Goal: Information Seeking & Learning: Learn about a topic

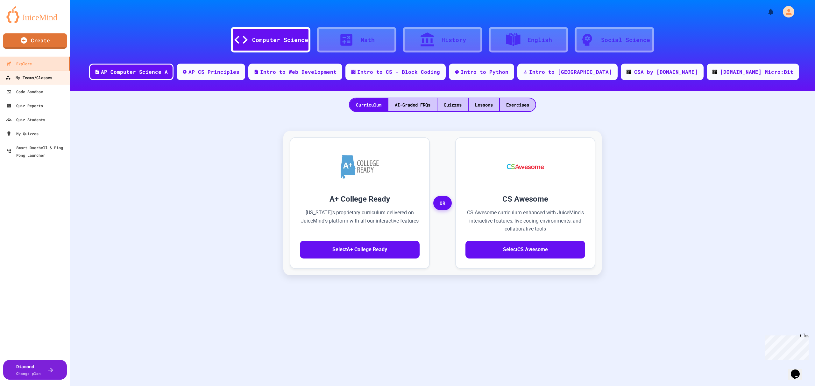
click at [27, 73] on link "My Teams/Classes" at bounding box center [35, 77] width 72 height 14
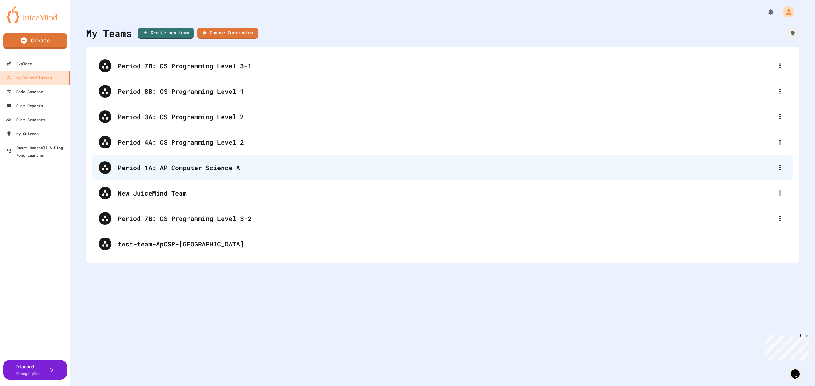
click at [190, 165] on div "Period 1A: AP Computer Science A" at bounding box center [446, 168] width 656 height 10
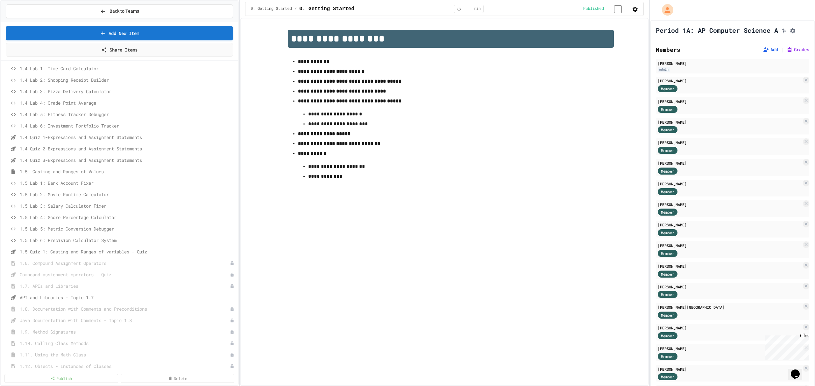
scroll to position [170, 0]
click at [80, 176] on span "1.5 Lab 1: Bank Account Fixer" at bounding box center [124, 176] width 209 height 7
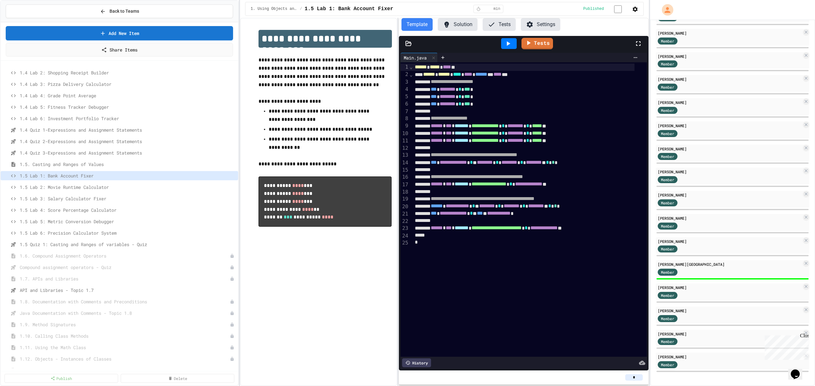
scroll to position [83, 0]
click at [70, 163] on span "1.5. Casting and Ranges of Values" at bounding box center [124, 164] width 209 height 7
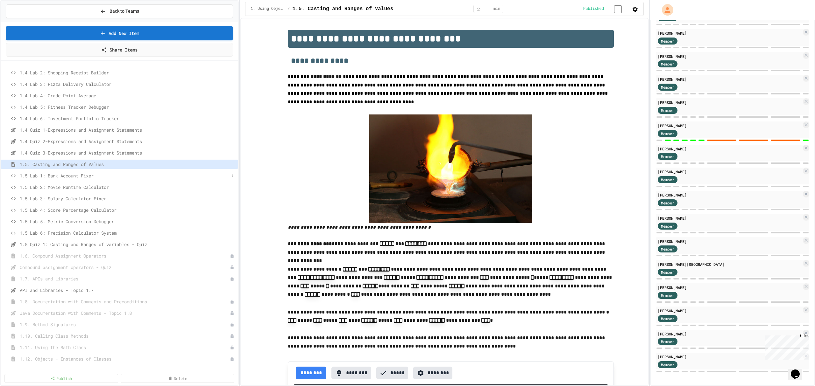
click at [85, 176] on span "1.5 Lab 1: Bank Account Fixer" at bounding box center [124, 176] width 209 height 7
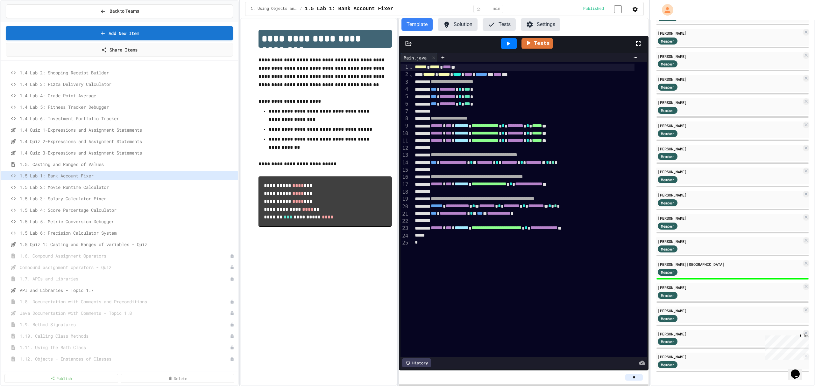
click at [82, 185] on span "1.5 Lab 2: Movie Runtime Calculator" at bounding box center [128, 187] width 216 height 7
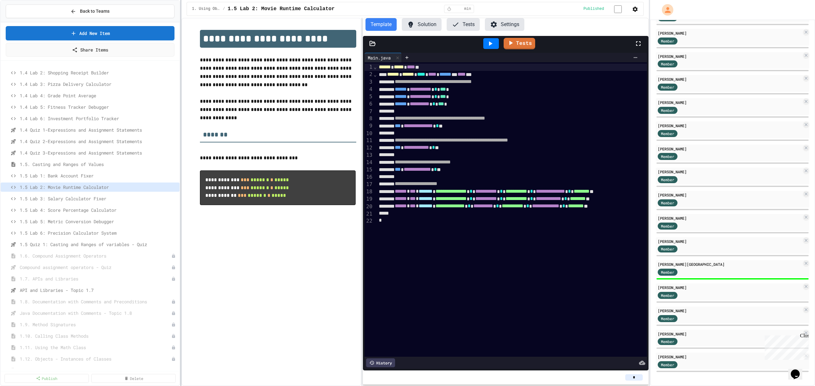
click at [180, 106] on div at bounding box center [180, 193] width 1 height 386
click at [292, 239] on div "**********" at bounding box center [270, 202] width 180 height 369
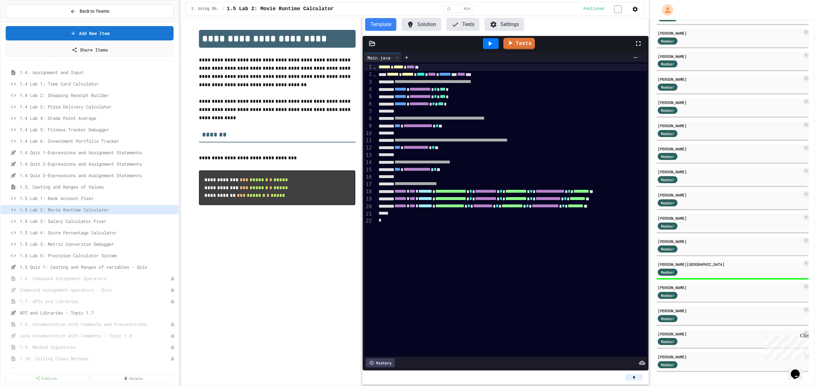
scroll to position [127, 0]
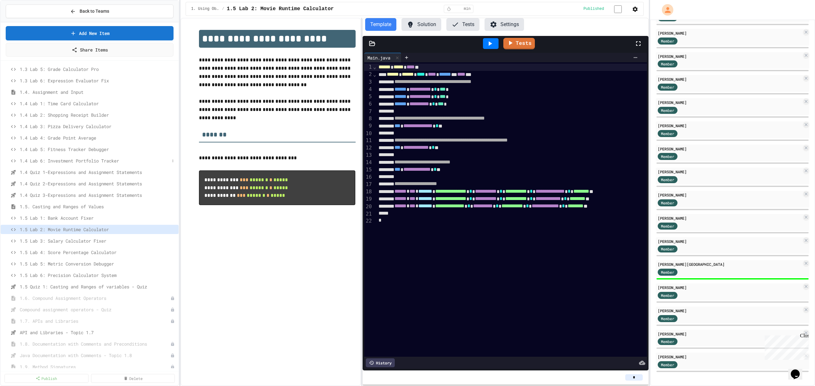
click at [76, 159] on span "1.4 Lab 6: Investment Portfolio Tracker" at bounding box center [95, 161] width 150 height 7
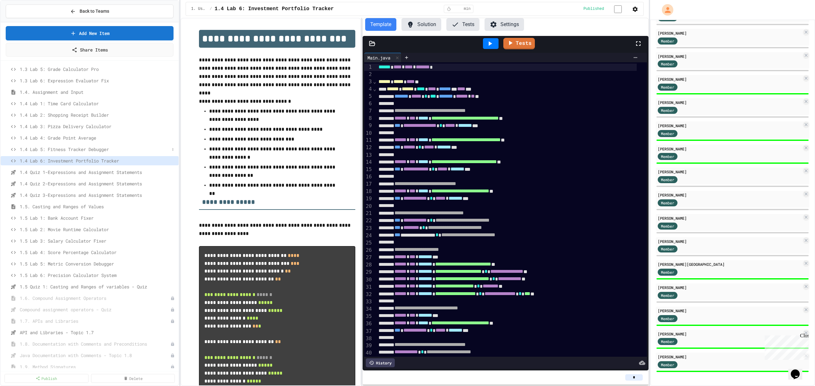
click at [79, 149] on span "1.4 Lab 5: Fitness Tracker Debugger" at bounding box center [95, 149] width 150 height 7
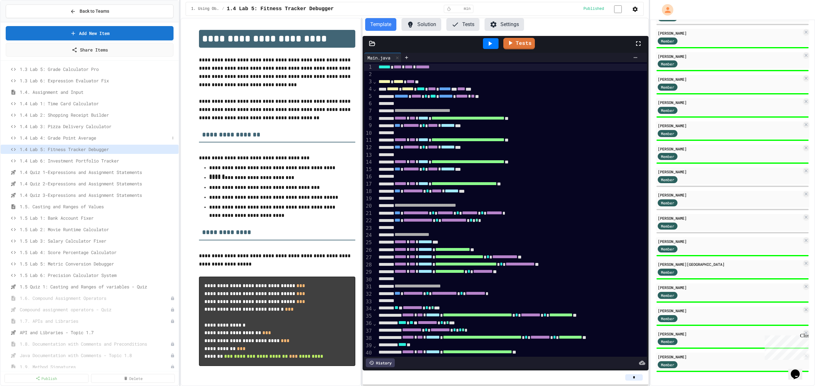
click at [78, 135] on span "1.4 Lab 4: Grade Point Average" at bounding box center [95, 138] width 150 height 7
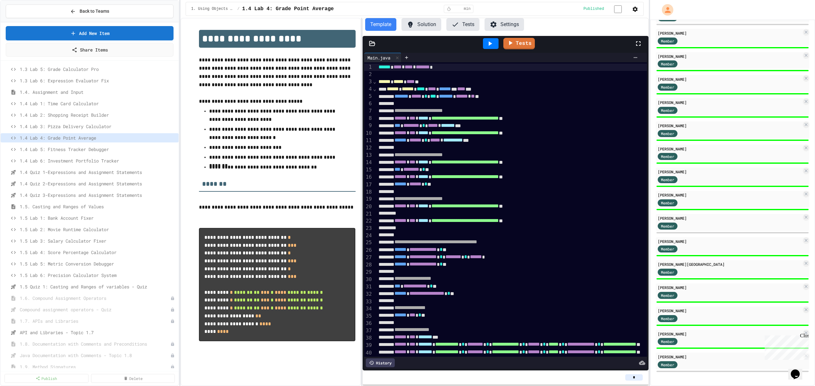
click at [555, 8] on div "1. Using Objects and Methods / 1.4 Lab 4: Grade Point Average * min Published" at bounding box center [415, 9] width 458 height 14
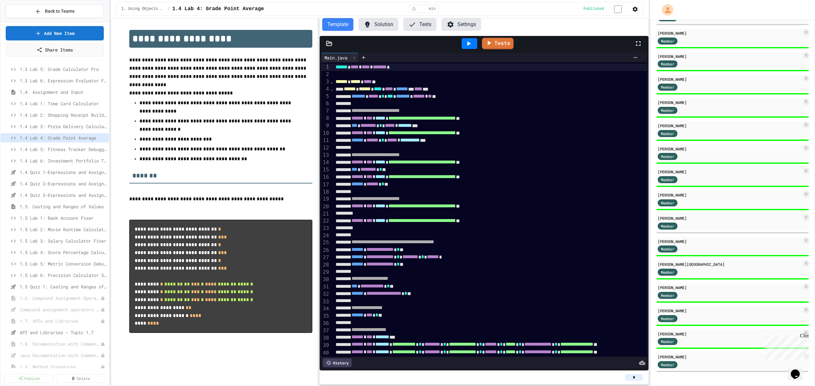
click at [111, 93] on div "Back to Teams Add New Item Share Items 1.3 Lab 4: Receipt Formatter 1.3 Lab 5: …" at bounding box center [407, 193] width 815 height 386
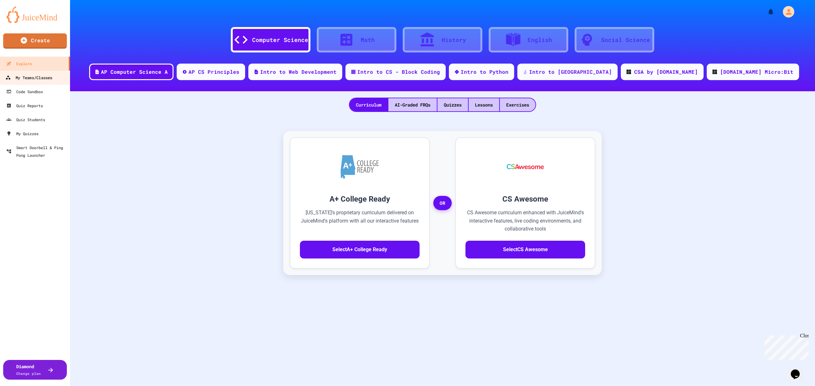
click at [33, 75] on div "My Teams/Classes" at bounding box center [28, 78] width 47 height 8
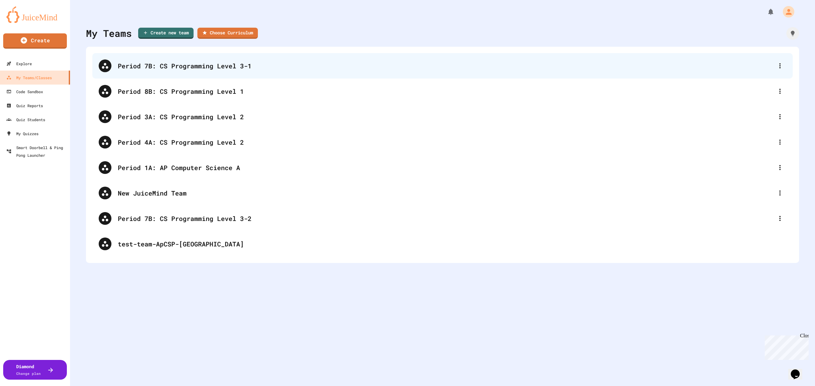
click at [167, 63] on div "Period 7B: CS Programming Level 3-1" at bounding box center [446, 66] width 656 height 10
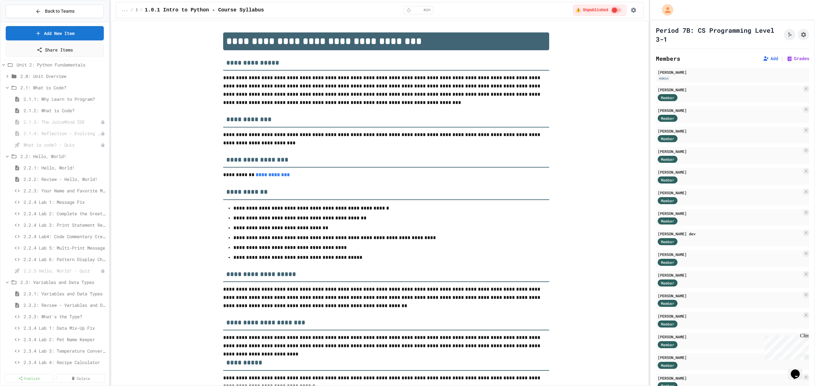
scroll to position [170, 0]
click at [69, 245] on span "2.2.4 Lab 6: Pattern Display Challenge" at bounding box center [62, 244] width 76 height 7
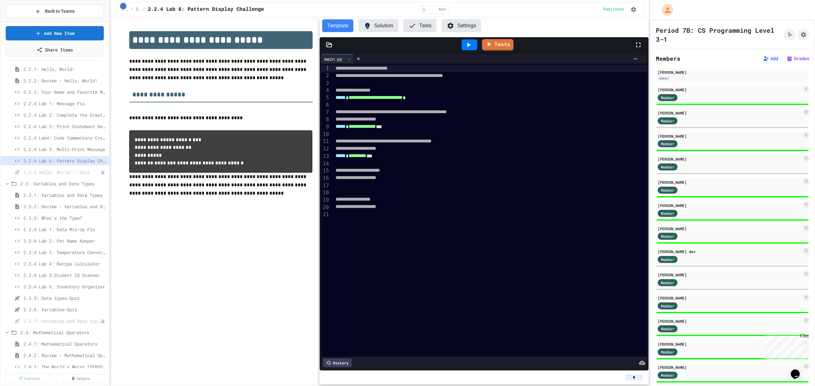
scroll to position [255, 0]
click at [48, 182] on span "2.3: Variables and Data Types" at bounding box center [60, 182] width 80 height 7
click at [47, 182] on span "2.3: Variables and Data Types" at bounding box center [60, 182] width 80 height 7
click at [54, 194] on span "2.3.1: Variables and Data Types" at bounding box center [62, 194] width 76 height 7
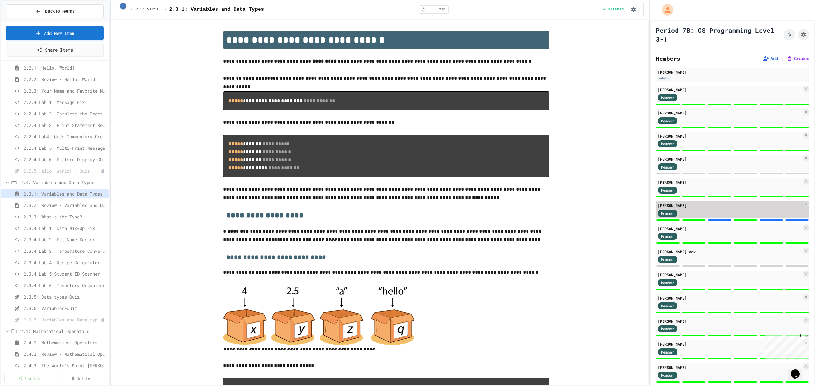
click at [735, 210] on div "Member" at bounding box center [730, 213] width 144 height 8
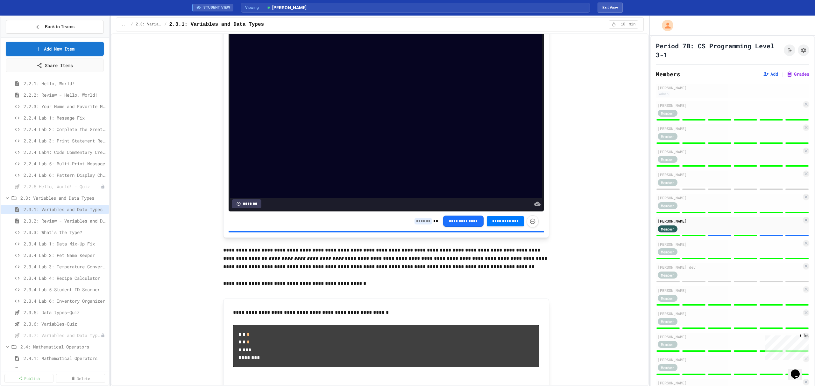
scroll to position [1103, 0]
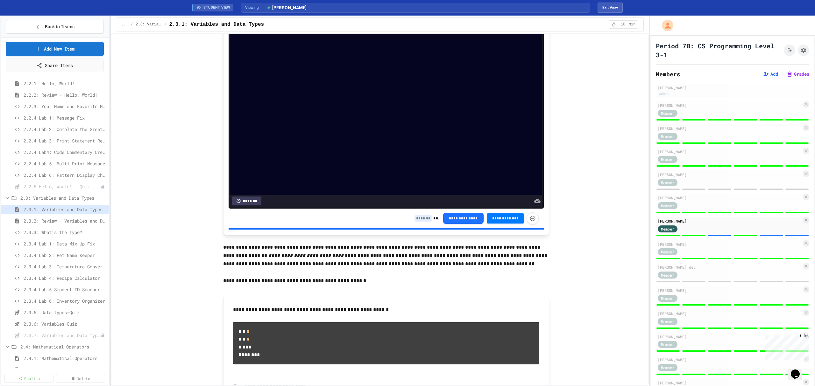
click at [417, 222] on input at bounding box center [423, 219] width 18 height 6
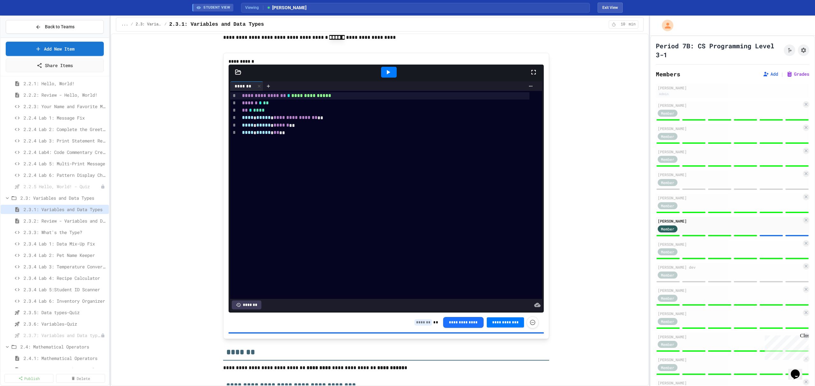
scroll to position [2759, 0]
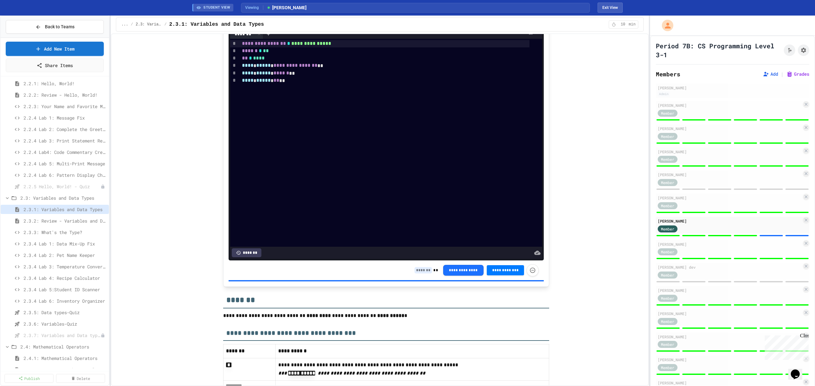
type input "*"
click at [420, 274] on input at bounding box center [423, 270] width 18 height 6
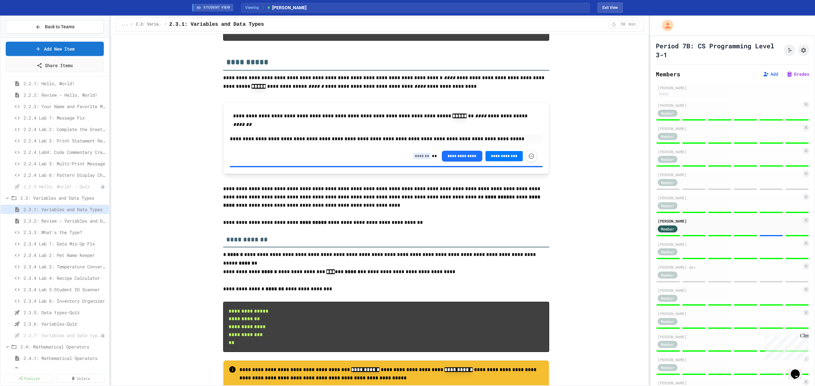
scroll to position [1736, 0]
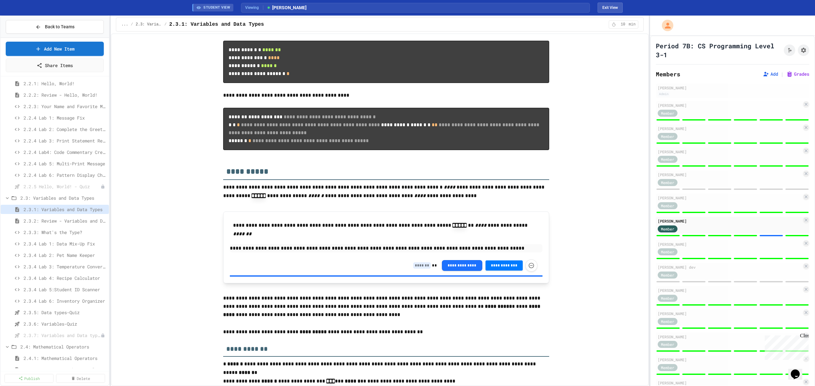
type input "*"
click at [421, 269] on input at bounding box center [422, 266] width 18 height 6
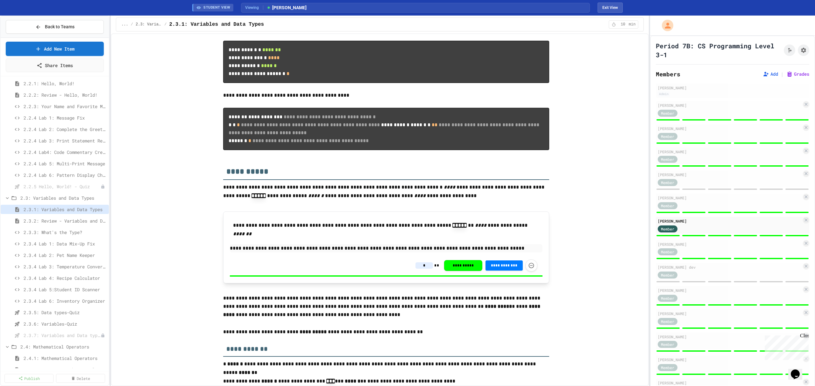
type input "*"
click at [566, 240] on div "**********" at bounding box center [386, 8] width 514 height 3396
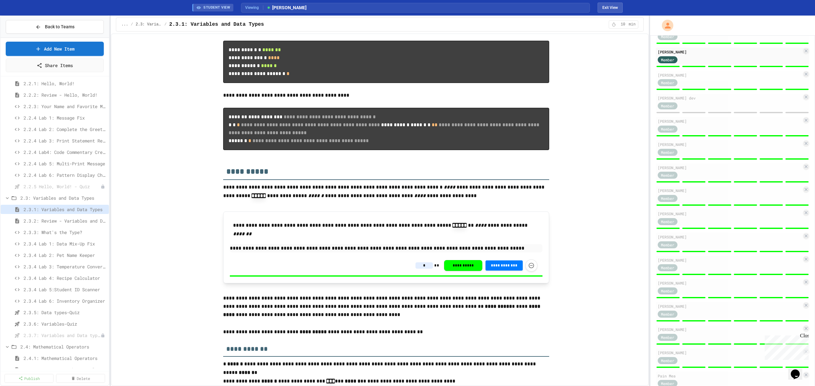
scroll to position [379, 0]
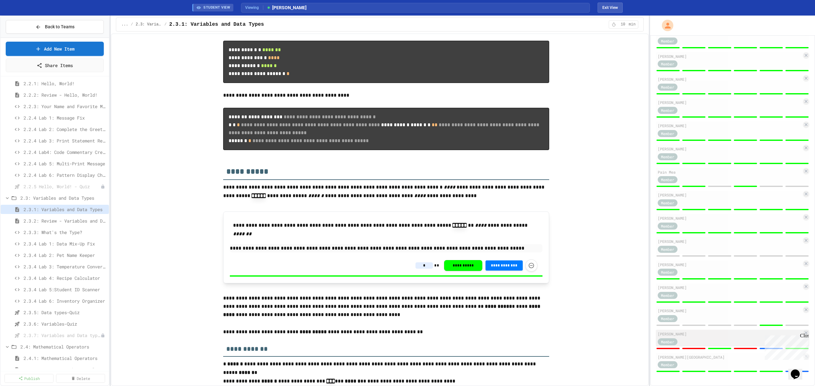
click at [725, 336] on div "[PERSON_NAME]" at bounding box center [730, 334] width 144 height 6
type input "*"
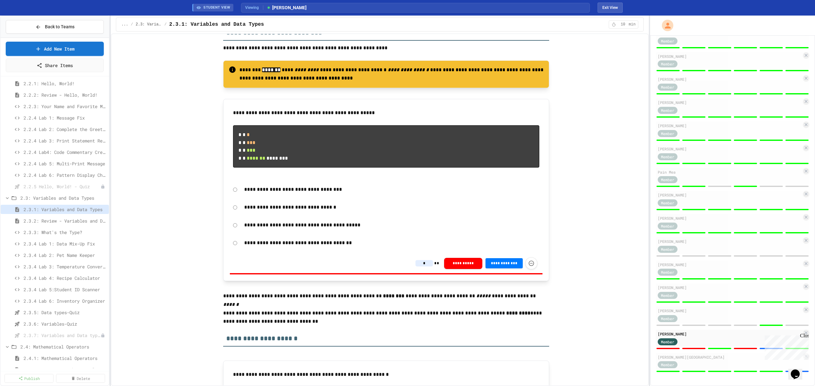
scroll to position [456, 0]
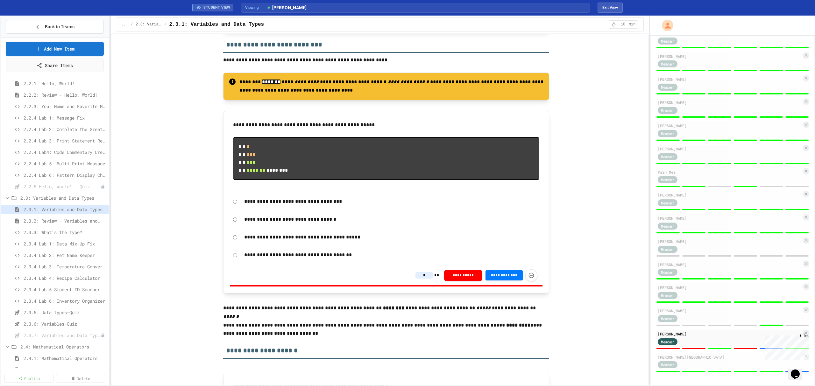
click at [85, 221] on span "2.3.2: Review - Variables and Data Types" at bounding box center [62, 221] width 76 height 7
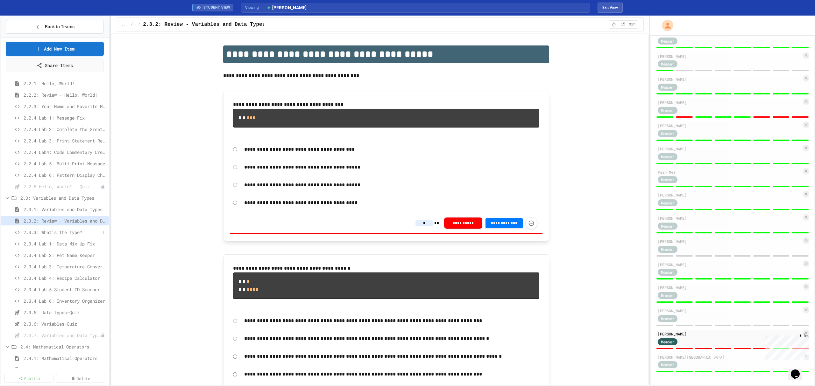
click at [68, 232] on span "2.3.3: What's the Type?" at bounding box center [62, 232] width 76 height 7
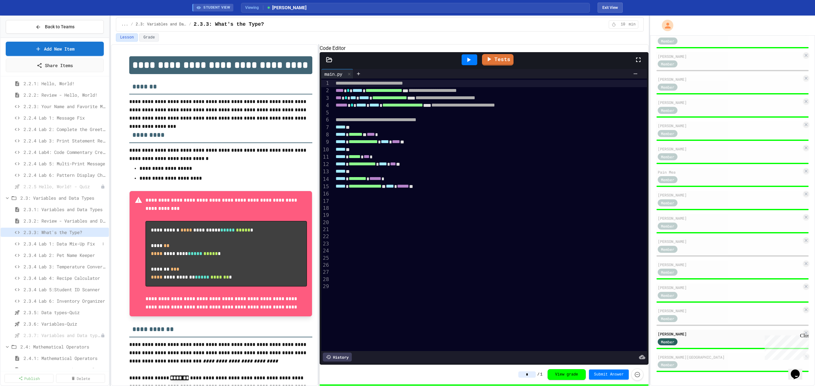
click at [67, 242] on span "2.3.4 Lab 1: Data Mix-Up Fix" at bounding box center [62, 244] width 76 height 7
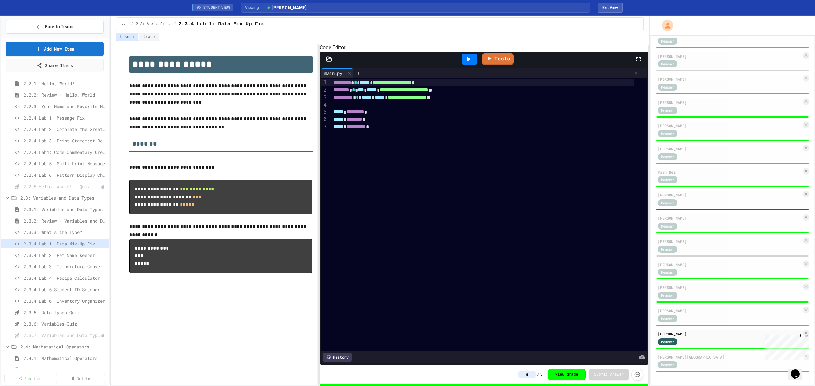
click at [62, 256] on span "2.3.4 Lab 2: Pet Name Keeper" at bounding box center [62, 255] width 76 height 7
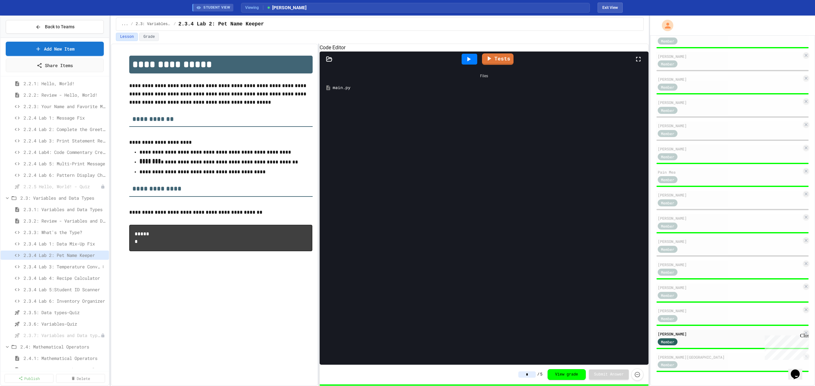
click at [59, 267] on span "2.3.4 Lab 3: Temperature Converter" at bounding box center [62, 267] width 76 height 7
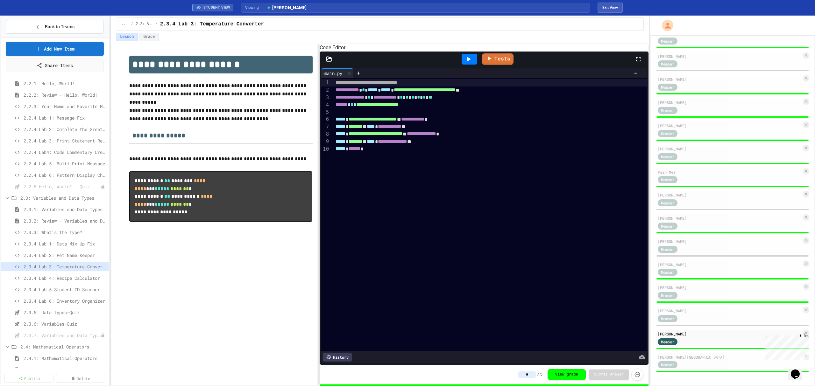
click at [64, 278] on span "2.3.4 Lab 4: Recipe Calculator" at bounding box center [65, 278] width 83 height 7
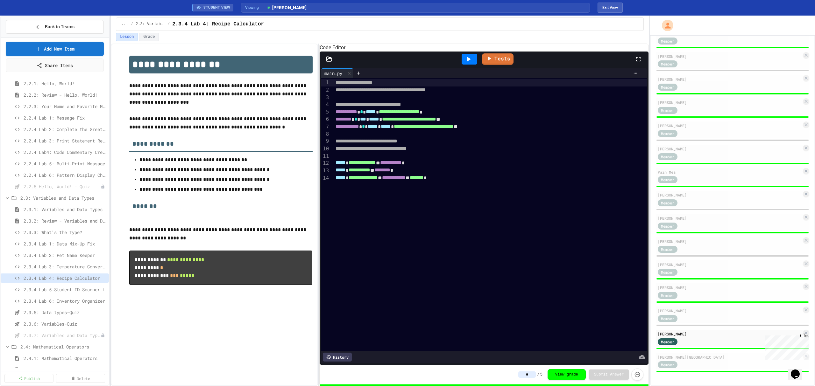
click at [64, 290] on span "2.3.4 Lab 5:Student ID Scanner" at bounding box center [62, 290] width 76 height 7
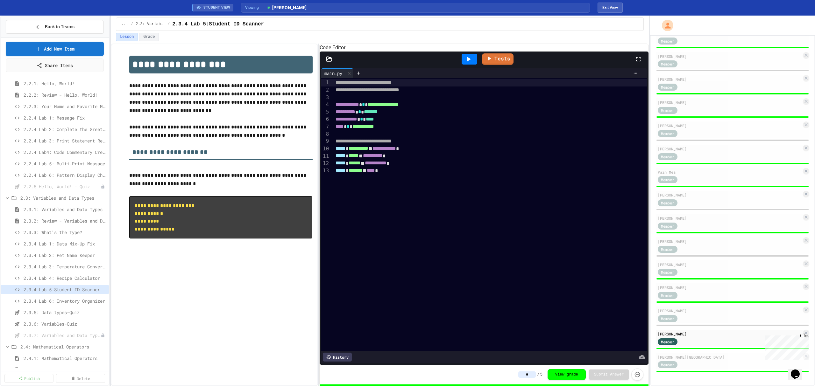
click at [63, 303] on span "2.3.4 Lab 6: Inventory Organizer" at bounding box center [65, 301] width 83 height 7
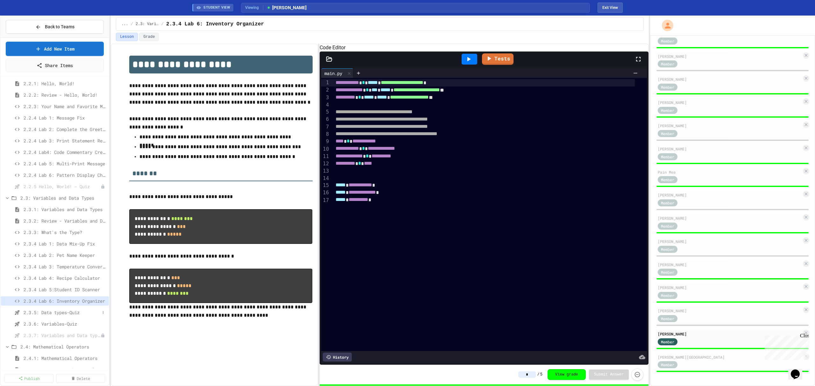
click at [61, 314] on span "2.3.5: Data types-Quiz" at bounding box center [62, 312] width 76 height 7
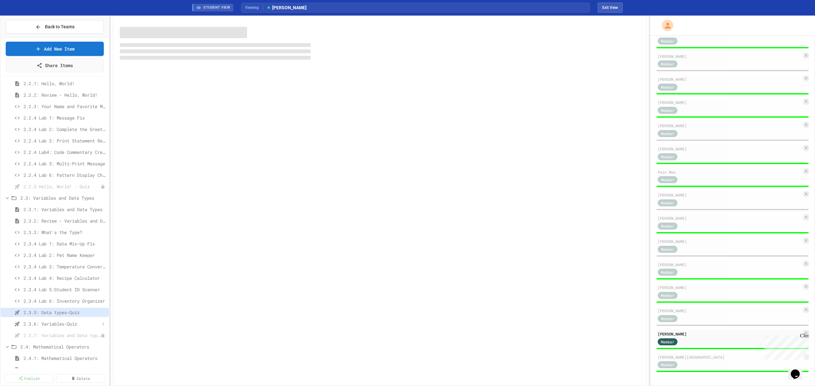
scroll to position [308, 0]
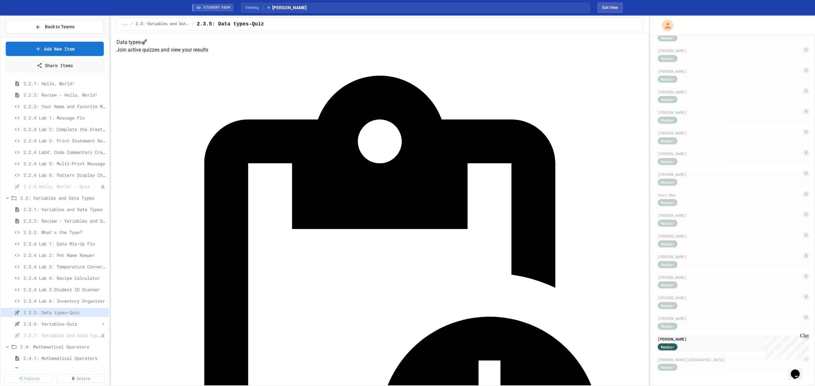
click at [64, 325] on span "2.3.6: Variables-Quiz" at bounding box center [62, 324] width 76 height 7
click at [75, 264] on span "2.4: Mathematical Operators" at bounding box center [60, 262] width 80 height 7
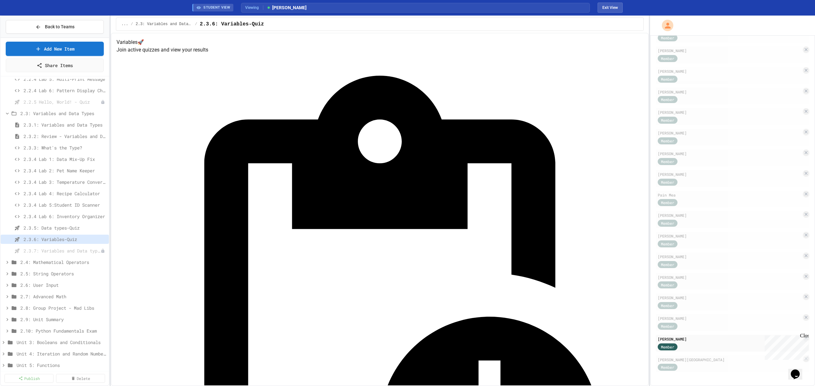
click at [75, 264] on span "2.4: Mathematical Operators" at bounding box center [63, 262] width 86 height 7
click at [64, 273] on span "2.4.1: Mathematical Operators" at bounding box center [62, 274] width 76 height 7
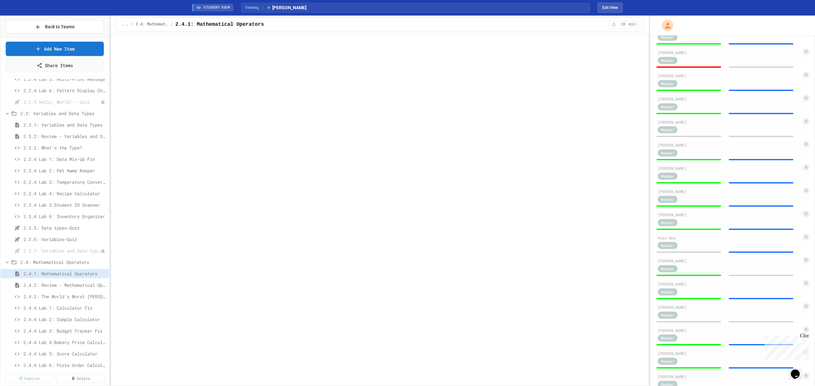
scroll to position [379, 0]
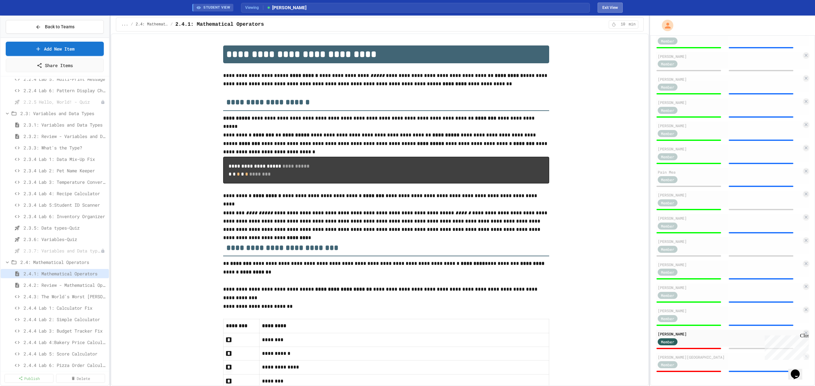
click at [611, 6] on button "Exit View" at bounding box center [610, 8] width 25 height 10
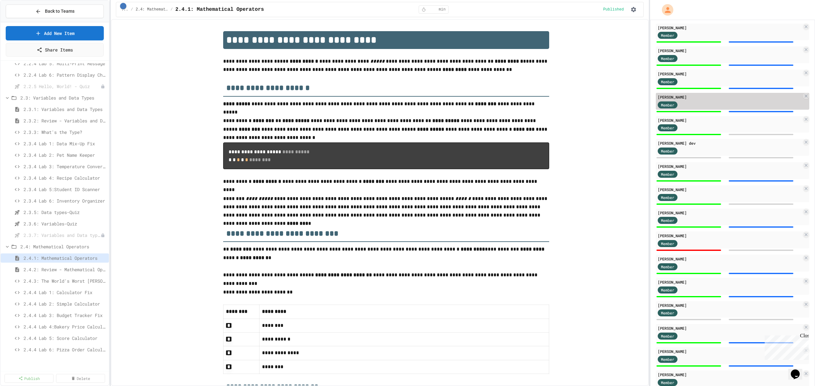
scroll to position [0, 0]
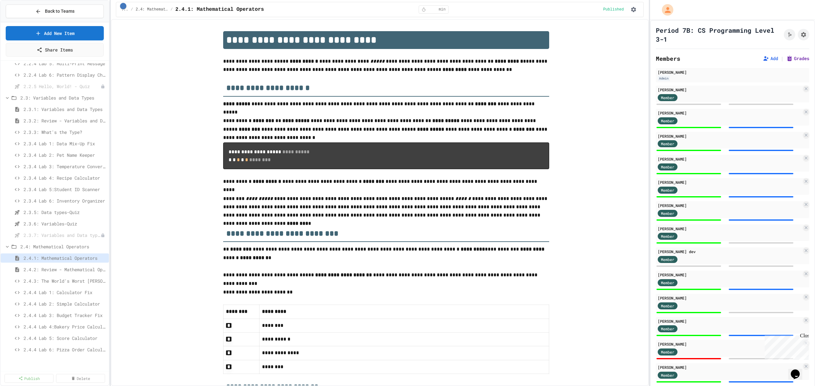
click at [793, 60] on button "Grades" at bounding box center [797, 58] width 23 height 6
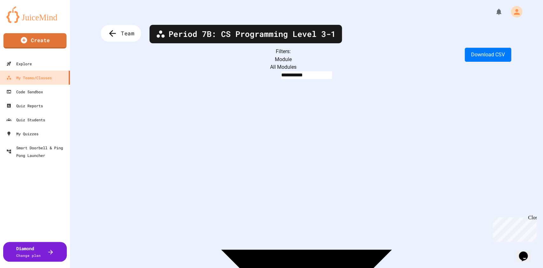
click at [129, 32] on span "Team" at bounding box center [127, 33] width 13 height 8
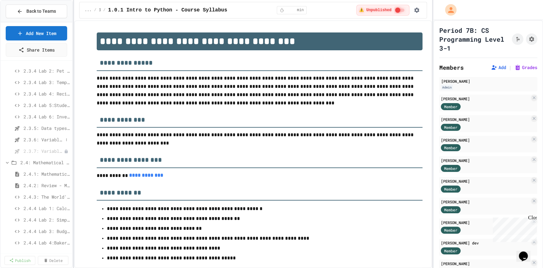
scroll to position [424, 0]
click at [42, 175] on span "2.4.1: Mathematical Operators" at bounding box center [44, 173] width 40 height 7
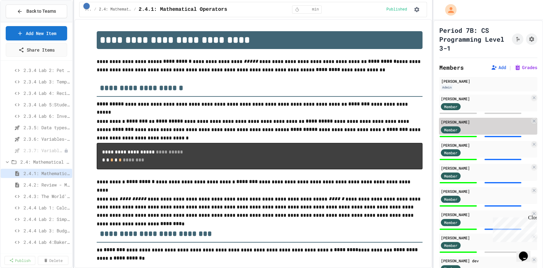
click at [486, 125] on div "Member" at bounding box center [485, 129] width 89 height 8
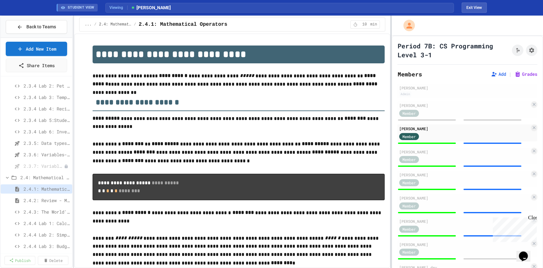
click at [391, 130] on div at bounding box center [391, 142] width 1 height 252
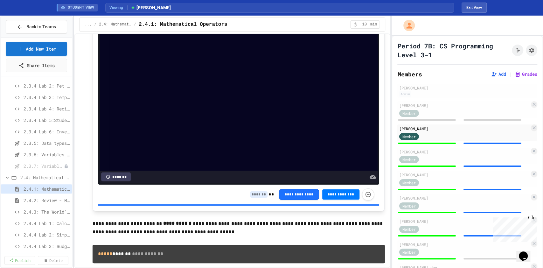
scroll to position [891, 0]
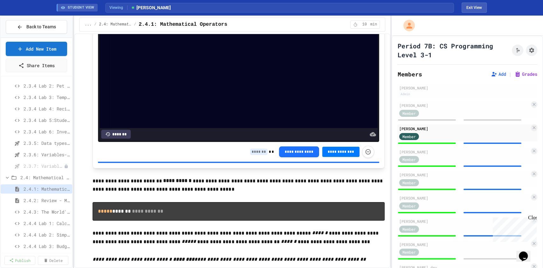
click at [254, 153] on input at bounding box center [259, 152] width 18 height 6
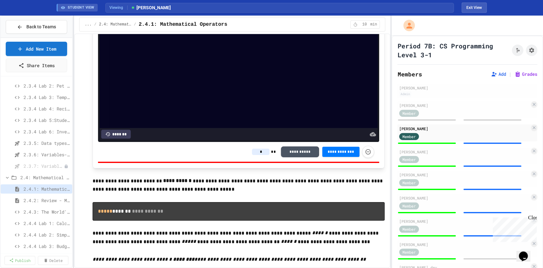
click at [254, 153] on input "*" at bounding box center [261, 152] width 18 height 6
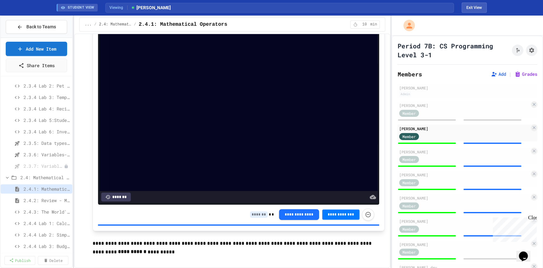
scroll to position [1316, 0]
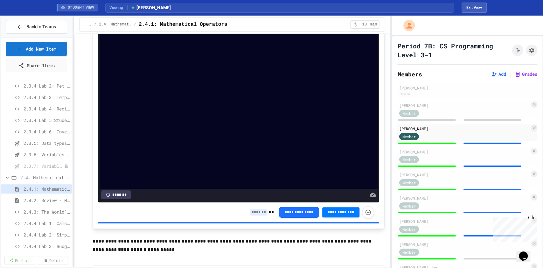
type input "*"
click at [250, 216] on input at bounding box center [259, 212] width 18 height 6
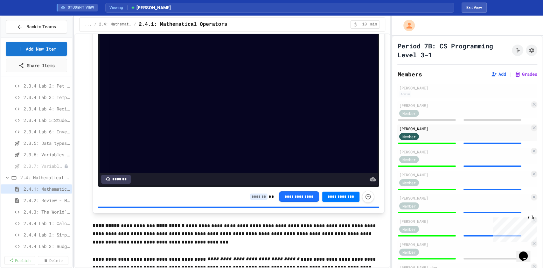
scroll to position [1655, 0]
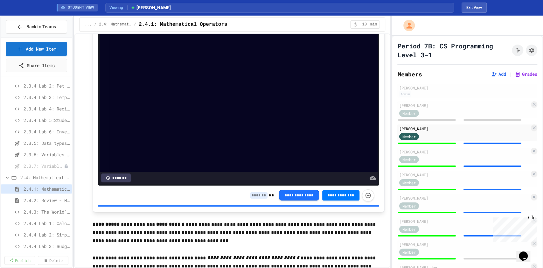
type input "*"
click at [254, 199] on input at bounding box center [259, 195] width 18 height 6
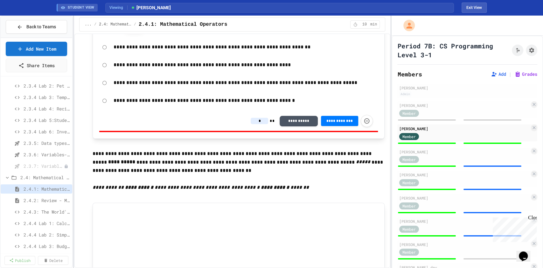
scroll to position [2080, 0]
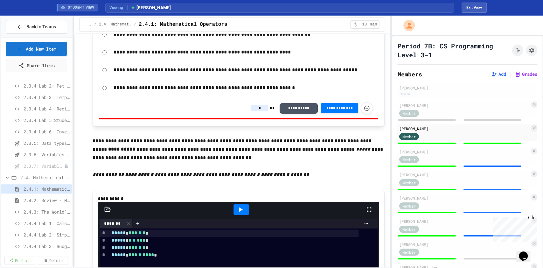
type input "*"
click at [251, 111] on input "*" at bounding box center [260, 108] width 18 height 6
drag, startPoint x: 256, startPoint y: 110, endPoint x: 245, endPoint y: 112, distance: 10.4
click at [251, 111] on input "**" at bounding box center [260, 108] width 18 height 6
type input "*"
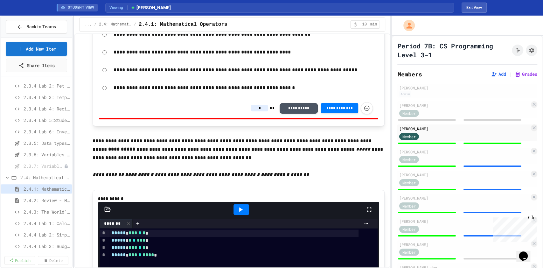
click at [270, 137] on p at bounding box center [239, 133] width 292 height 8
click at [280, 131] on div "**********" at bounding box center [239, 10] width 292 height 4089
click at [476, 8] on button "Exit View" at bounding box center [474, 8] width 25 height 10
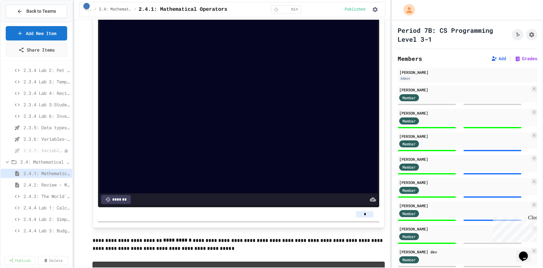
scroll to position [920, 0]
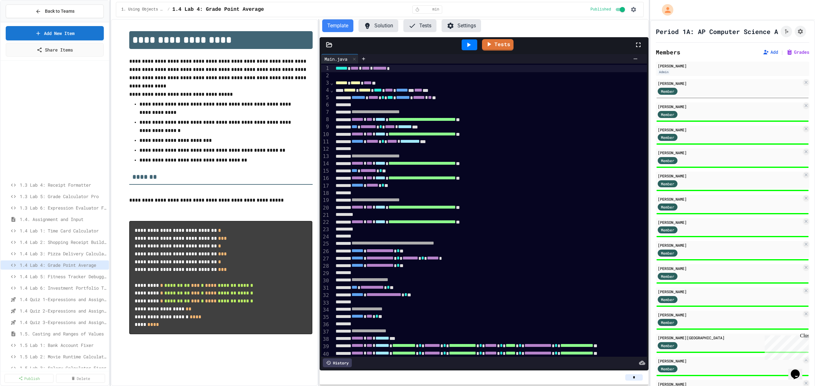
scroll to position [83, 0]
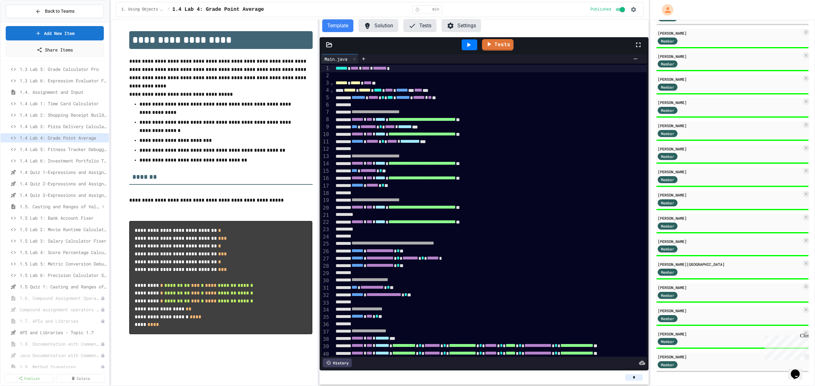
click at [73, 206] on span "1.5. Casting and Ranges of Values" at bounding box center [60, 206] width 80 height 7
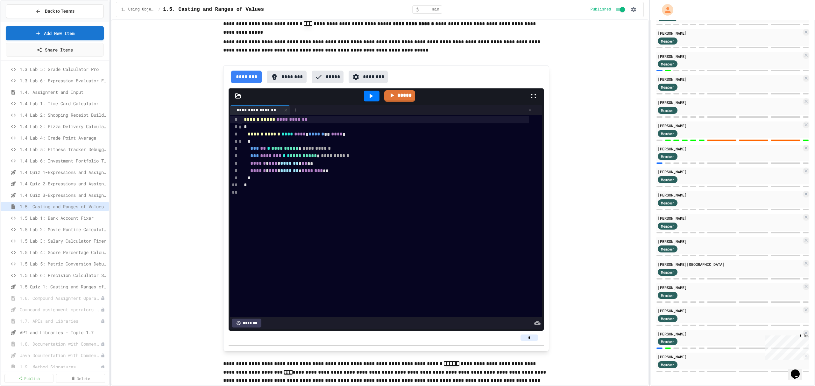
scroll to position [1358, 0]
click at [293, 83] on button "********" at bounding box center [287, 76] width 40 height 13
click at [367, 100] on icon at bounding box center [371, 96] width 8 height 8
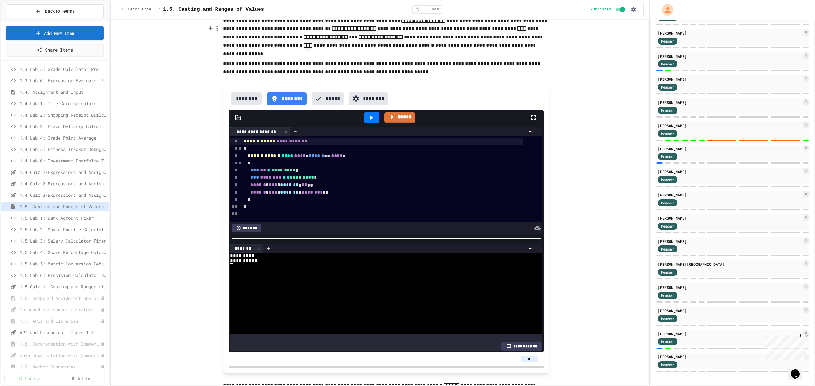
scroll to position [1273, 0]
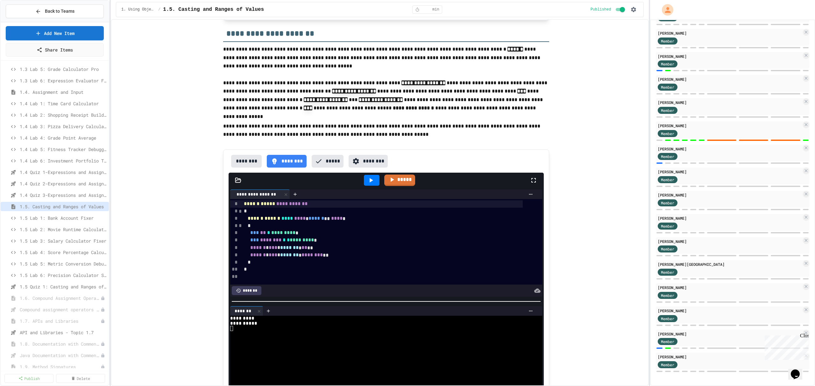
click at [278, 98] on p "**********" at bounding box center [386, 96] width 326 height 35
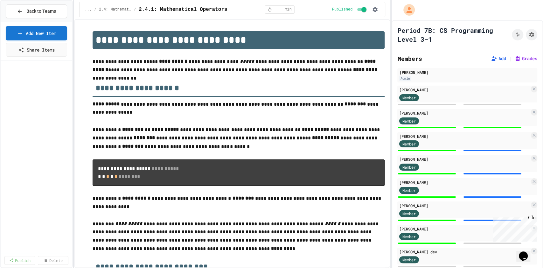
scroll to position [920, 0]
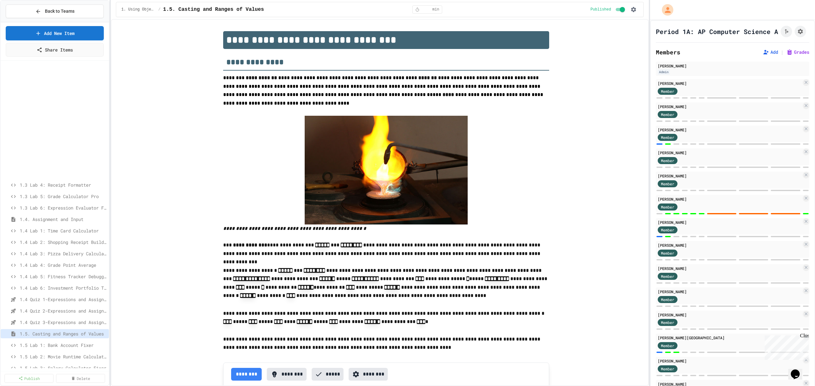
scroll to position [83, 0]
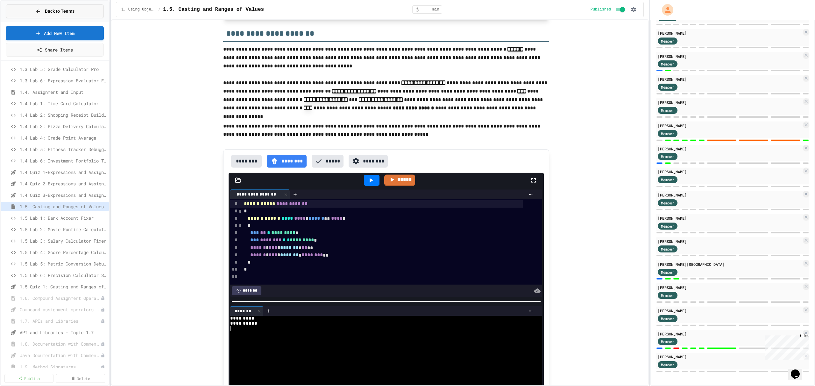
click at [81, 6] on button "Back to Teams" at bounding box center [55, 11] width 98 height 14
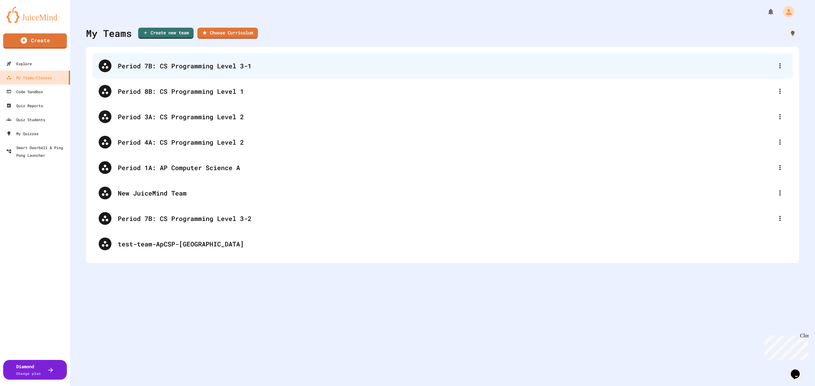
click at [202, 67] on div "Period 7B: CS Programming Level 3-1" at bounding box center [446, 66] width 656 height 10
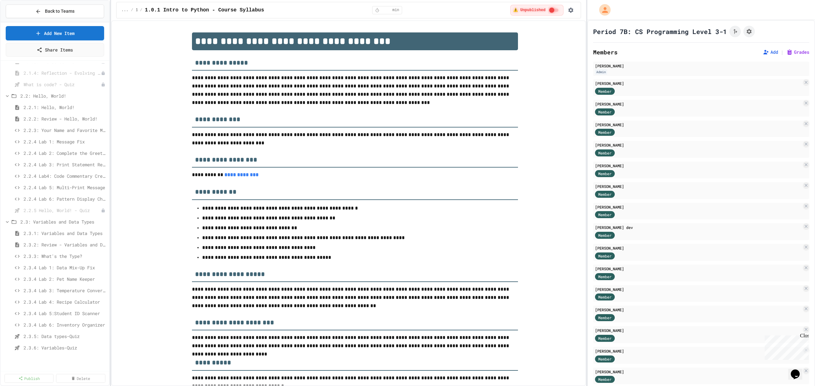
scroll to position [255, 0]
click at [65, 183] on span "2.3: Variables and Data Types" at bounding box center [60, 182] width 80 height 7
click at [52, 151] on span "2.4: Mathematical Operators" at bounding box center [60, 151] width 80 height 7
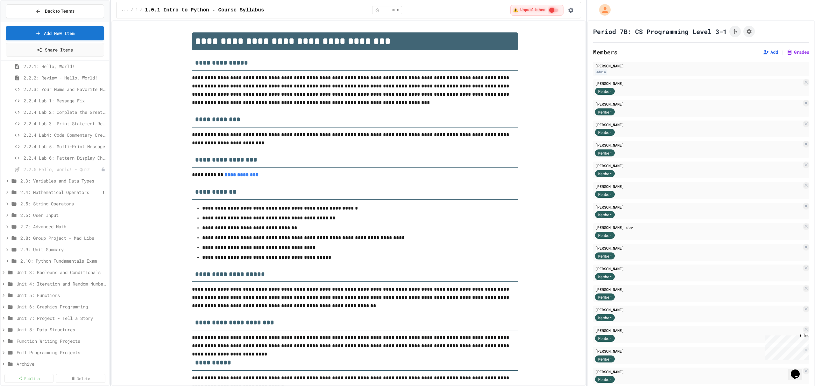
click at [47, 192] on span "2.4: Mathematical Operators" at bounding box center [60, 192] width 80 height 7
click at [50, 203] on span "2.4.1: Mathematical Operators" at bounding box center [62, 204] width 77 height 7
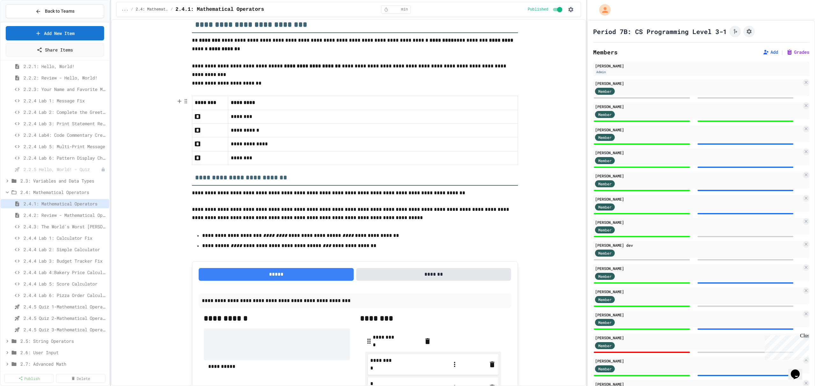
scroll to position [212, 0]
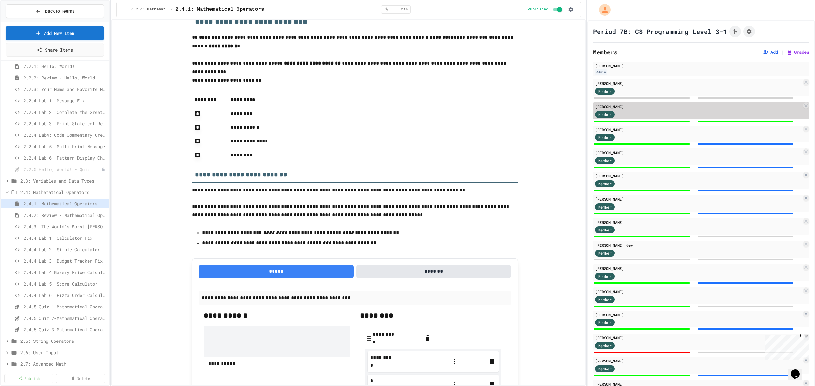
click at [666, 117] on div "Member" at bounding box center [698, 114] width 207 height 8
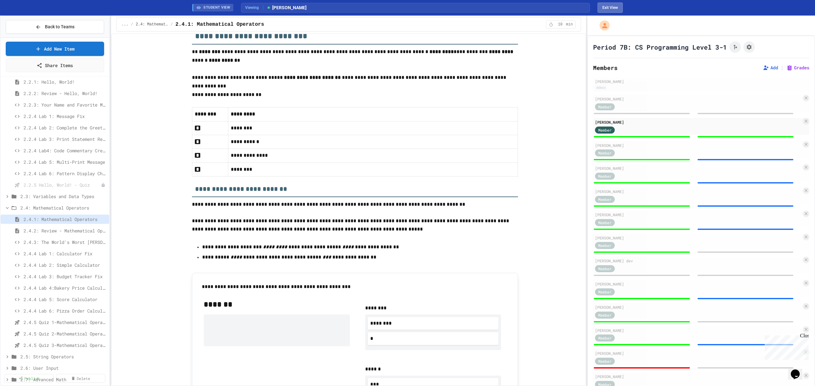
click at [615, 4] on button "Exit View" at bounding box center [610, 8] width 25 height 10
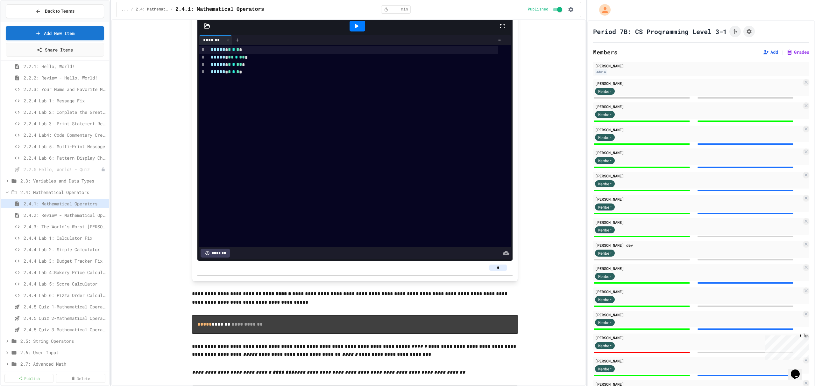
scroll to position [934, 0]
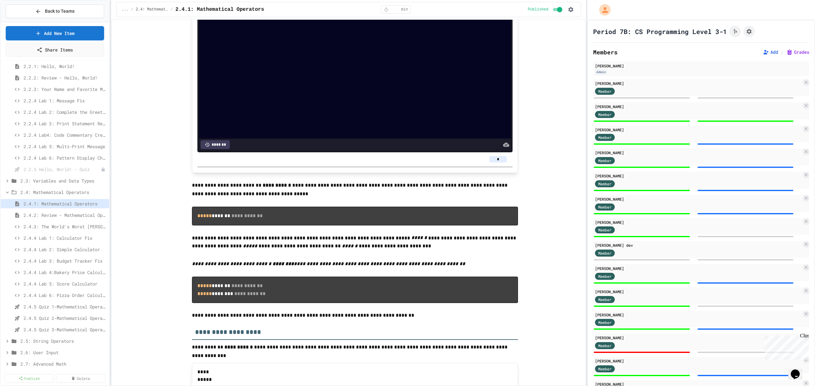
click at [494, 156] on input "*" at bounding box center [498, 159] width 18 height 6
click at [496, 156] on input "*" at bounding box center [498, 159] width 18 height 6
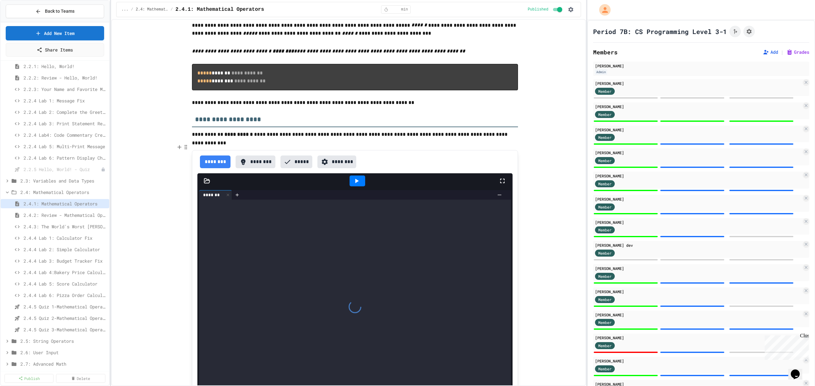
scroll to position [1188, 0]
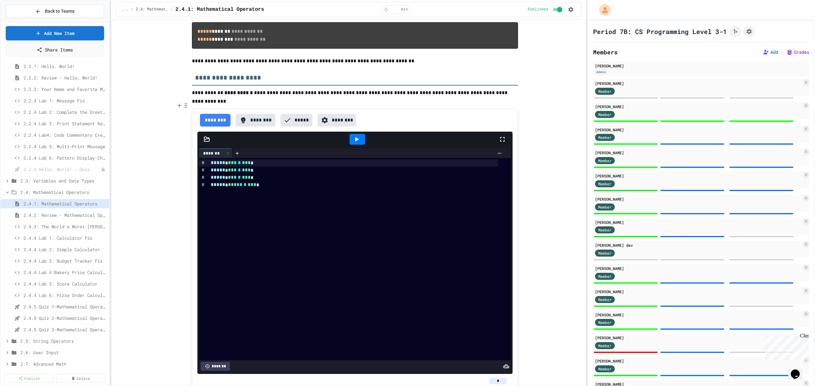
type input "*"
click at [496, 378] on input "*" at bounding box center [498, 381] width 18 height 6
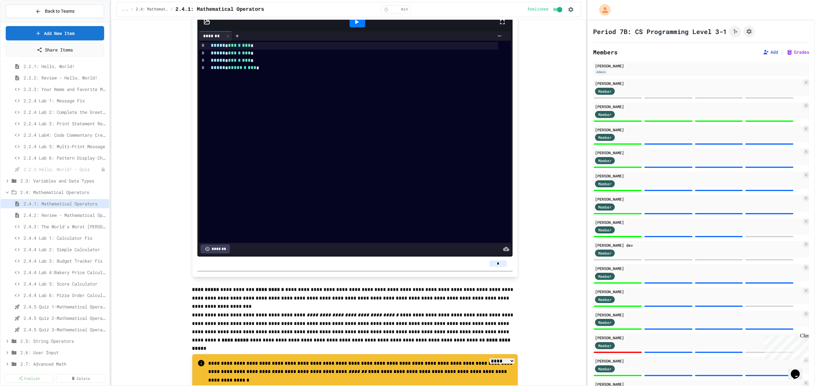
scroll to position [1655, 0]
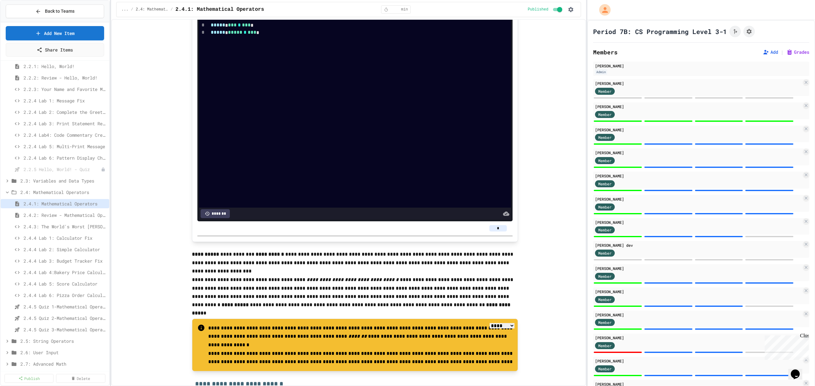
type input "*"
click at [496, 225] on input "*" at bounding box center [498, 228] width 18 height 6
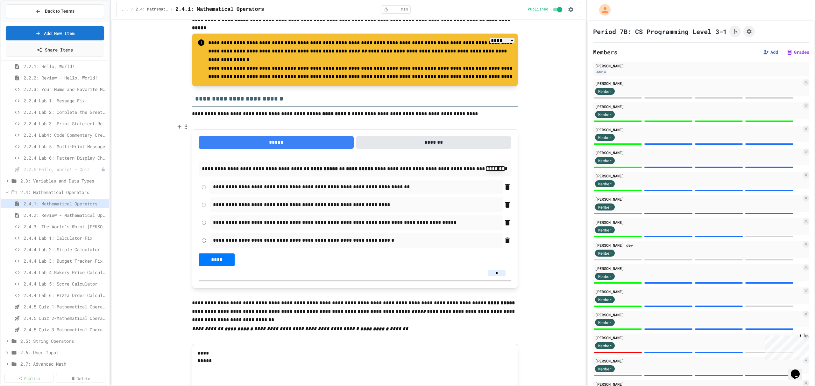
scroll to position [1995, 0]
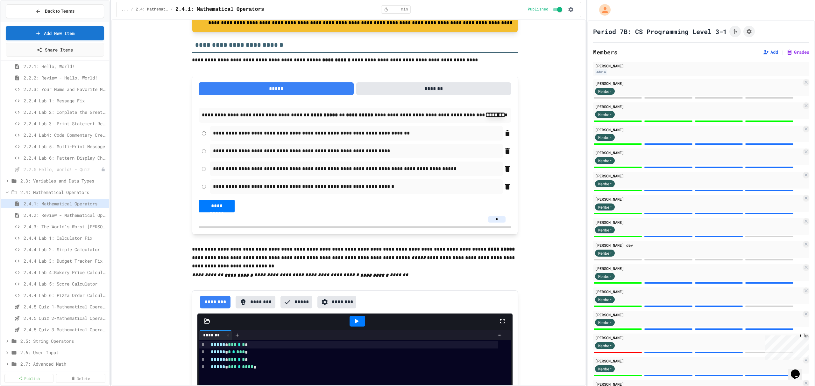
click at [494, 216] on input "*" at bounding box center [497, 219] width 18 height 6
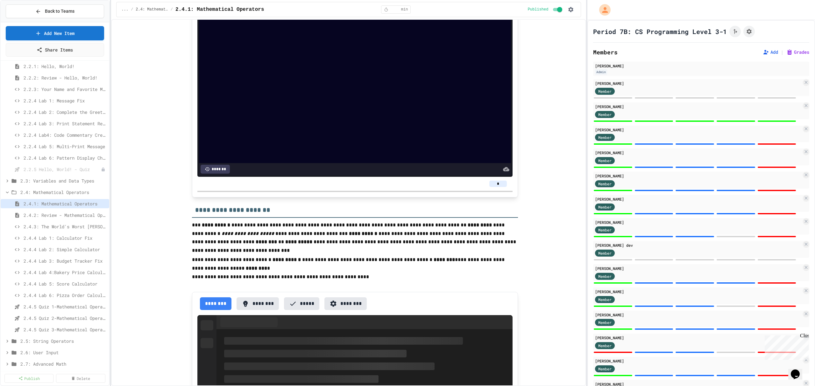
scroll to position [2377, 0]
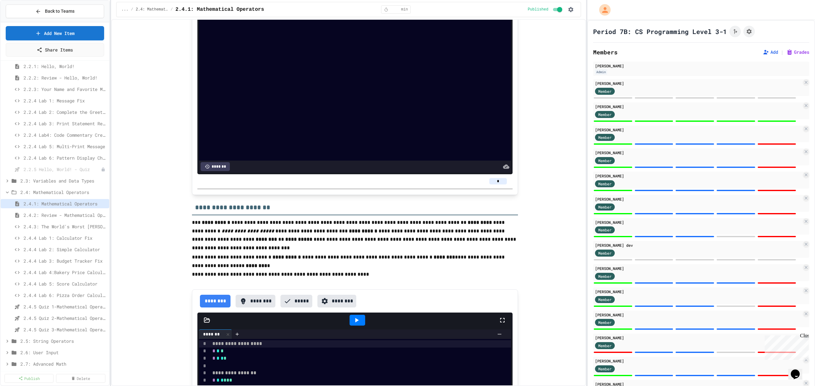
type input "*"
click at [495, 178] on input "*" at bounding box center [498, 181] width 18 height 6
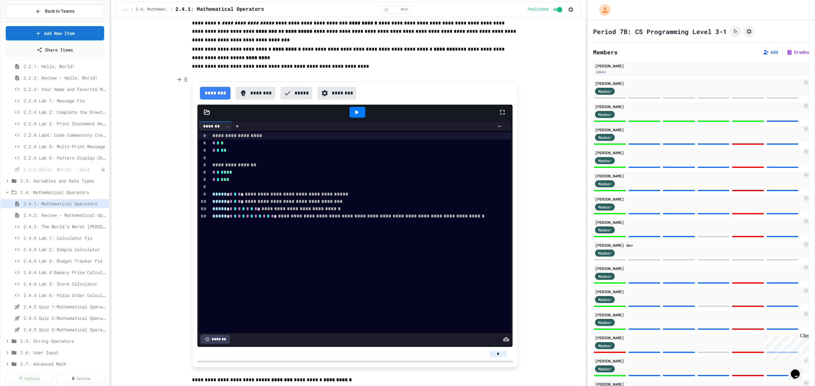
scroll to position [2589, 0]
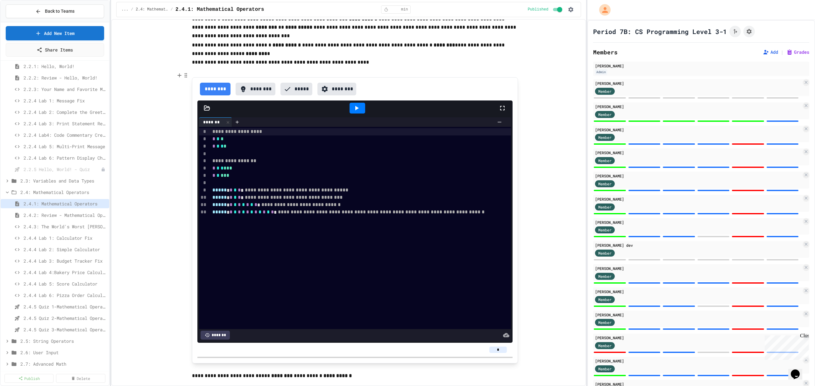
type input "*"
click at [498, 347] on input "*" at bounding box center [498, 350] width 18 height 6
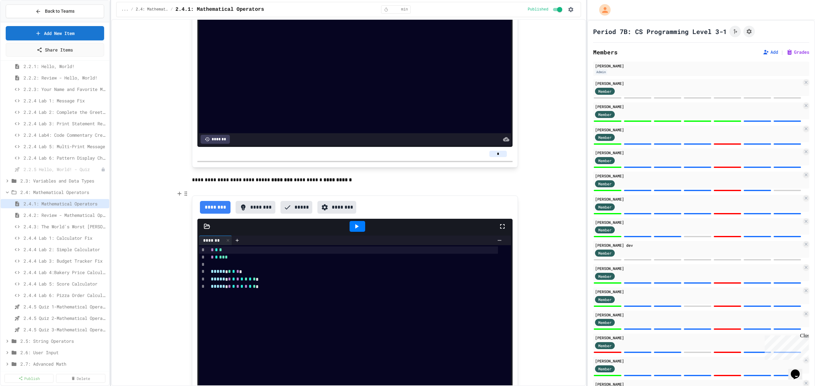
scroll to position [2929, 0]
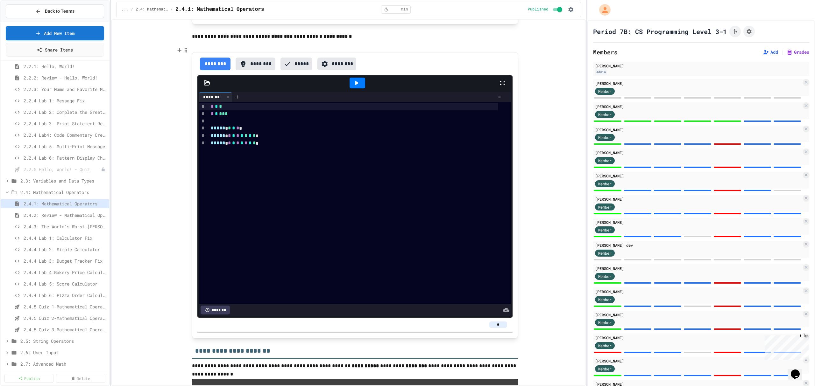
type input "*"
click at [498, 322] on input "*" at bounding box center [498, 325] width 18 height 6
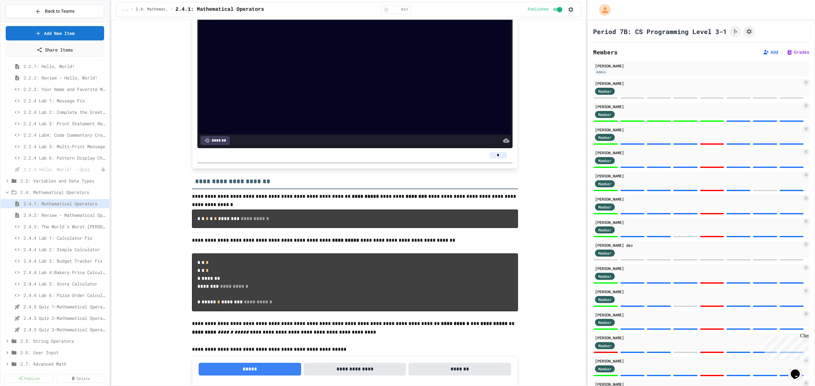
scroll to position [3268, 0]
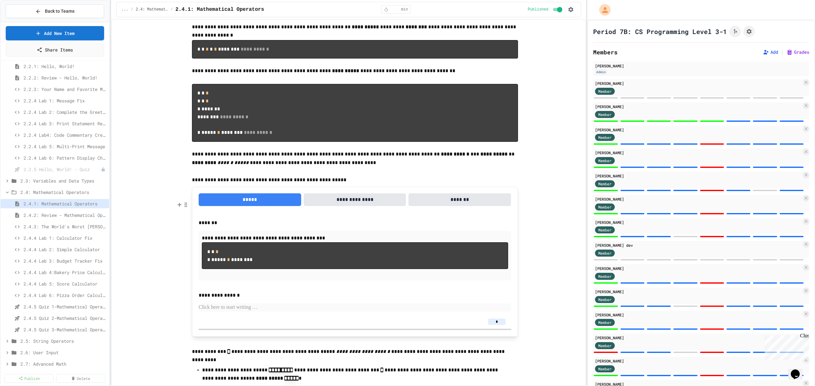
type input "*"
click at [494, 325] on input "*" at bounding box center [497, 322] width 18 height 6
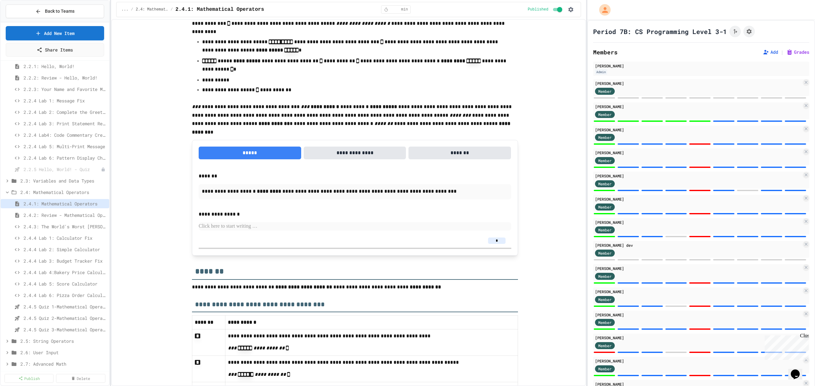
scroll to position [3608, 0]
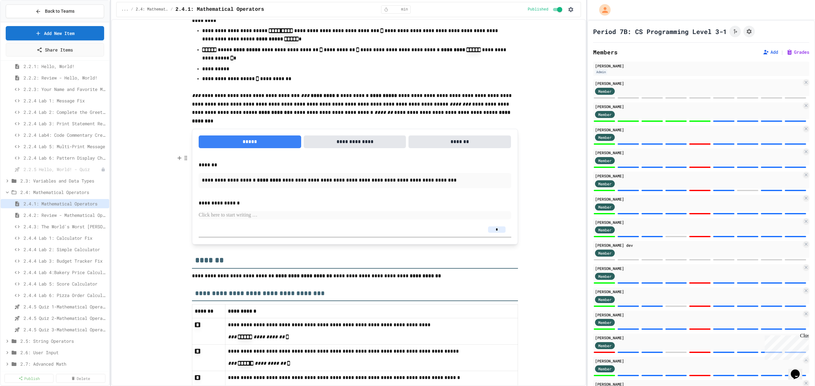
type input "*"
click at [496, 233] on input "*" at bounding box center [497, 230] width 18 height 6
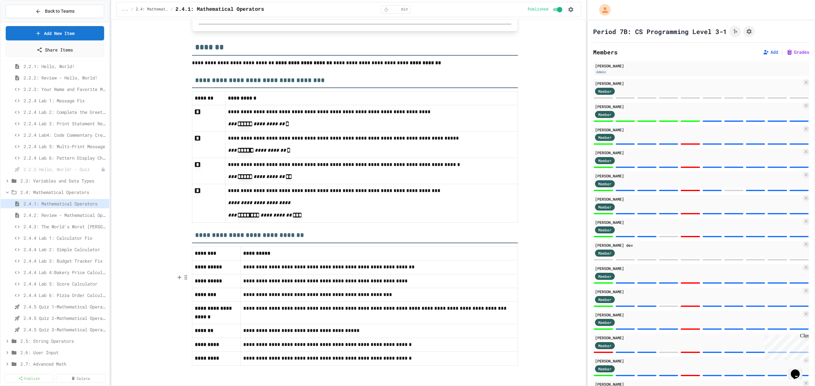
scroll to position [3724, 0]
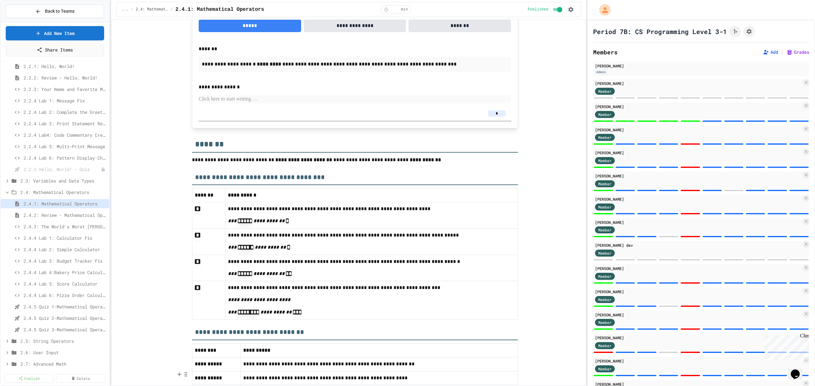
type input "*"
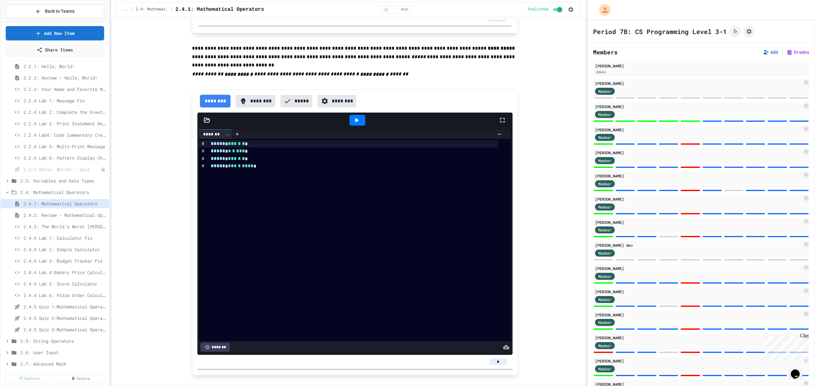
scroll to position [1772, 0]
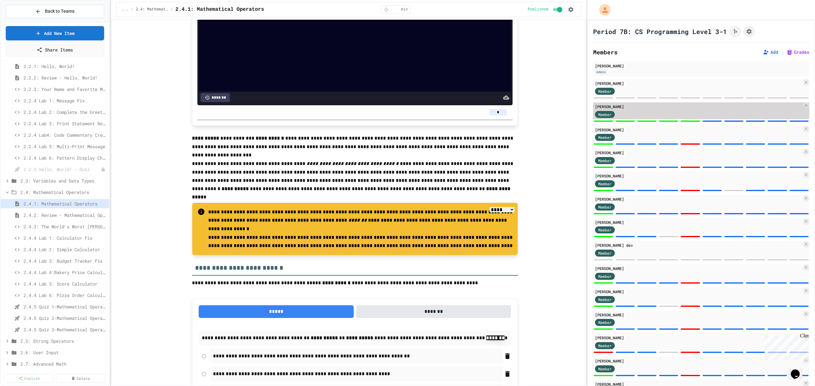
click at [667, 114] on div "Member" at bounding box center [698, 114] width 207 height 8
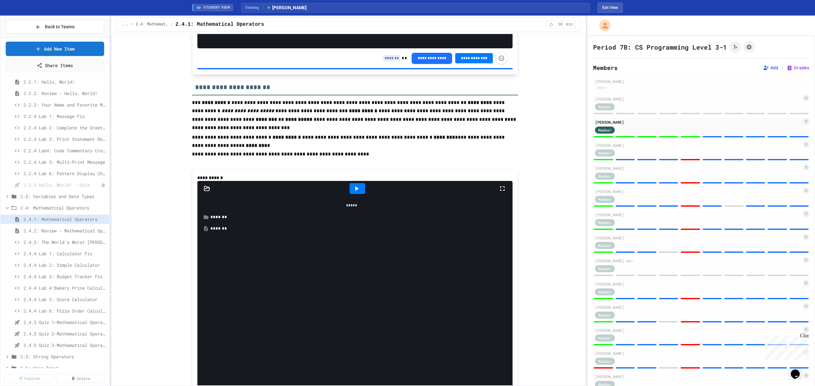
scroll to position [2377, 0]
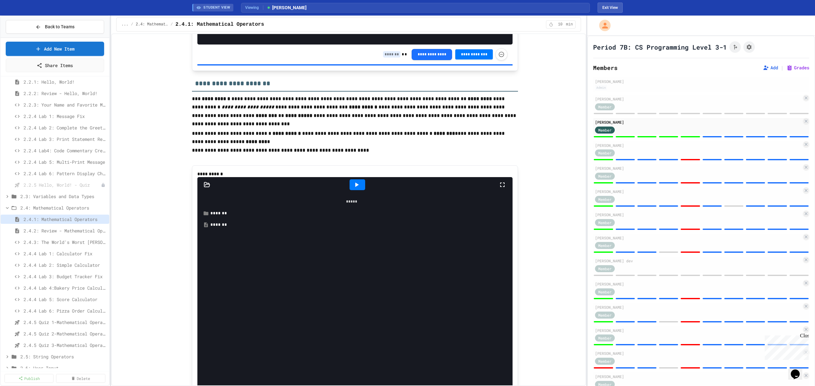
click at [390, 58] on input at bounding box center [392, 54] width 18 height 6
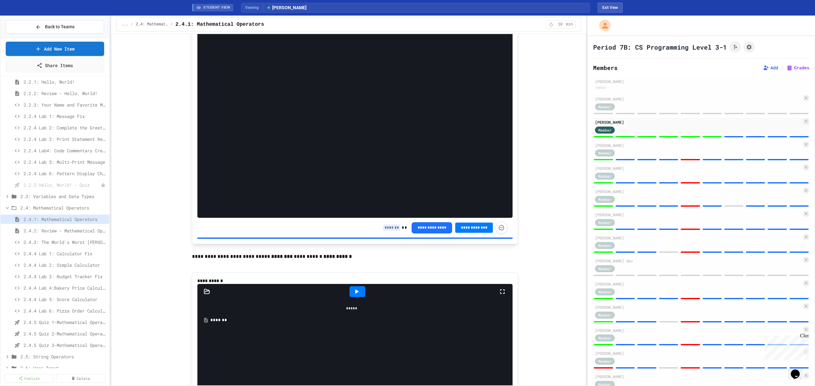
scroll to position [2716, 0]
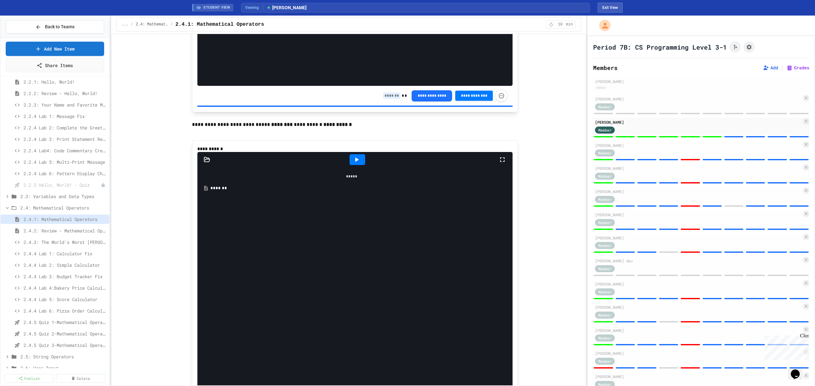
type input "*"
click at [386, 99] on input at bounding box center [392, 96] width 18 height 6
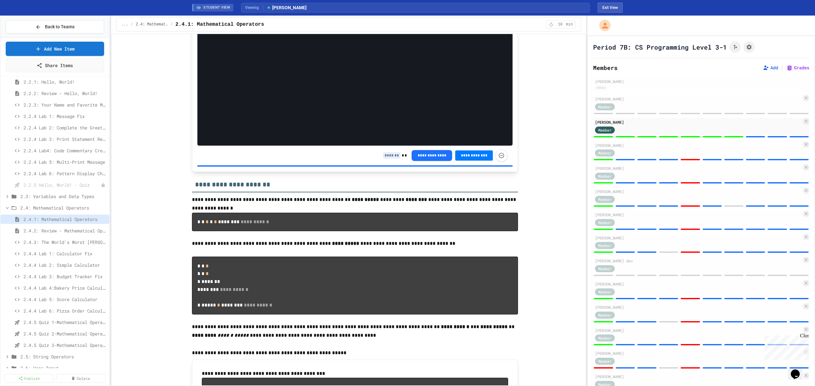
type input "*"
click at [384, 159] on input at bounding box center [392, 155] width 18 height 6
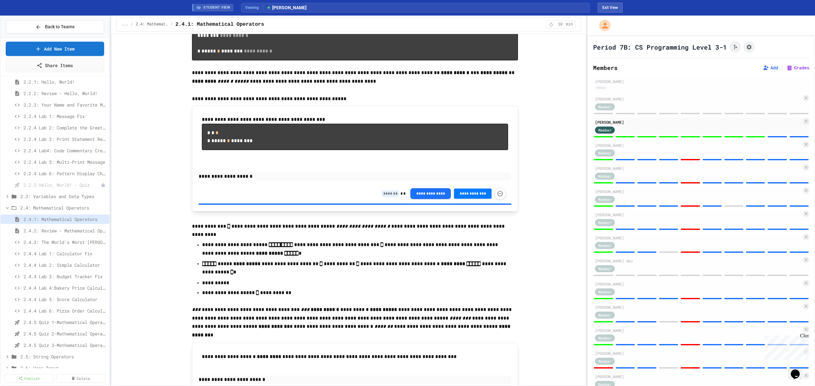
scroll to position [3226, 0]
type input "*"
click at [383, 197] on input at bounding box center [391, 193] width 18 height 6
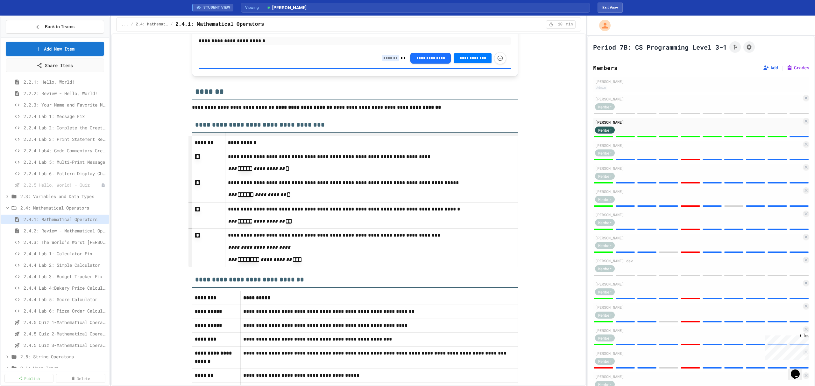
scroll to position [3565, 0]
type input "*"
click at [387, 60] on input at bounding box center [391, 57] width 18 height 6
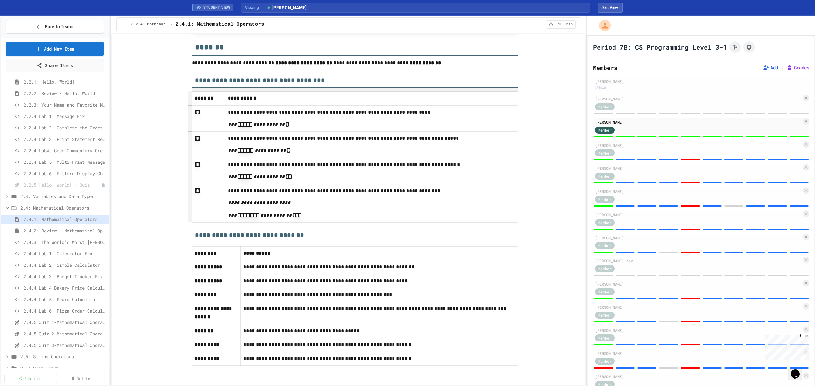
scroll to position [3656, 0]
type input "*"
click at [640, 146] on div "[PERSON_NAME]" at bounding box center [698, 146] width 207 height 6
type input "*"
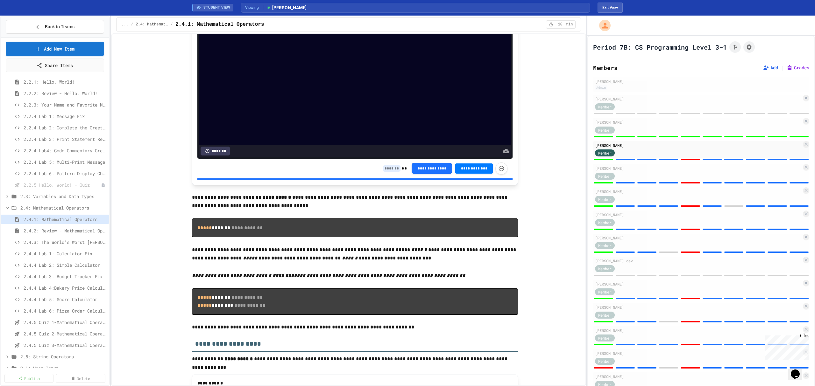
scroll to position [849, 0]
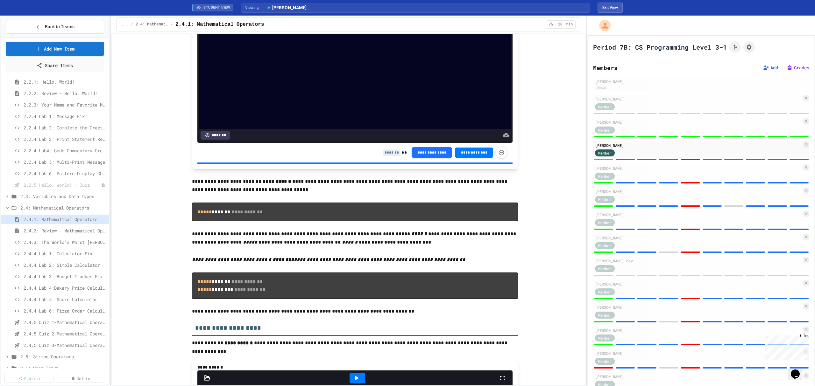
click at [386, 156] on input at bounding box center [392, 153] width 18 height 6
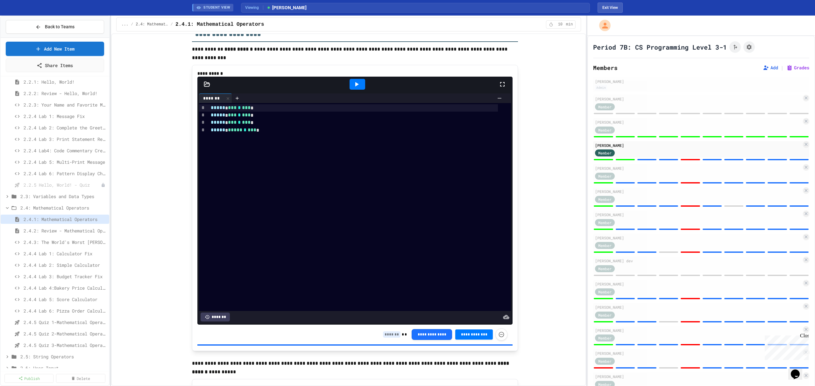
scroll to position [1146, 0]
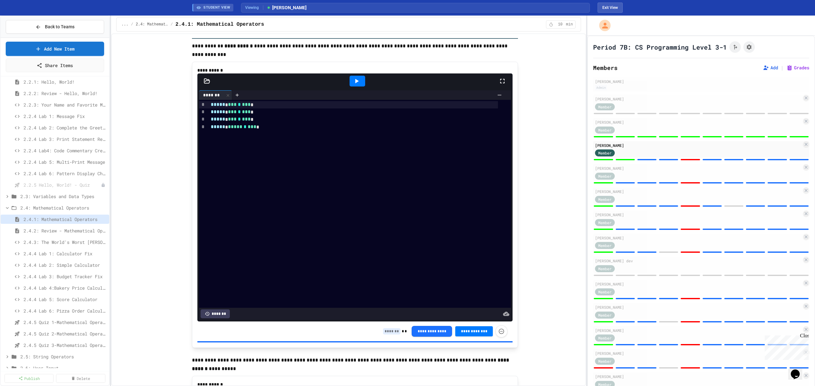
type input "*"
click at [385, 335] on input at bounding box center [392, 332] width 18 height 6
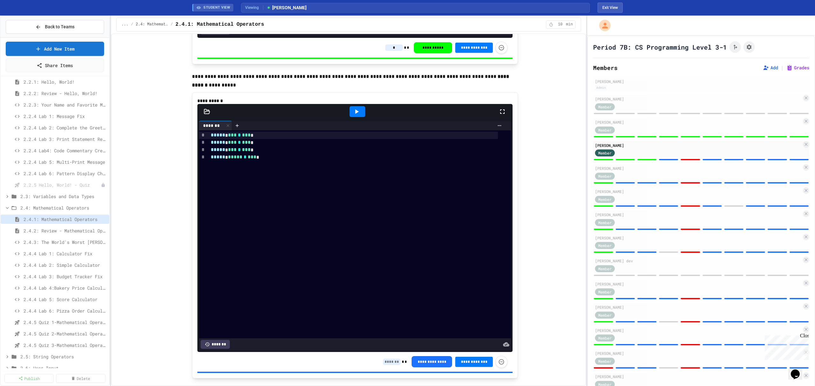
scroll to position [1443, 0]
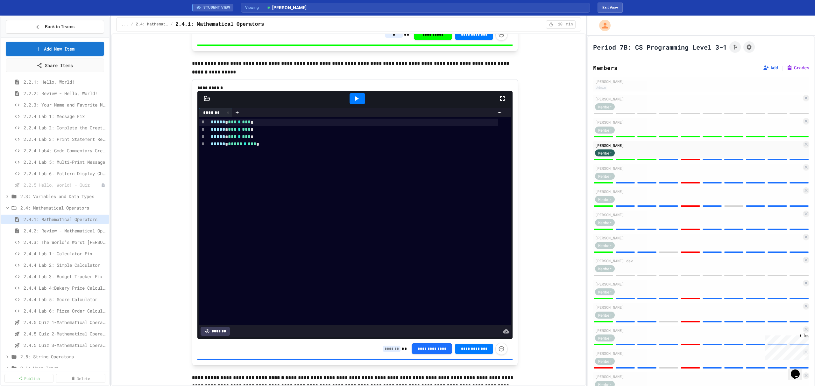
type input "*"
click at [387, 352] on input at bounding box center [392, 349] width 18 height 6
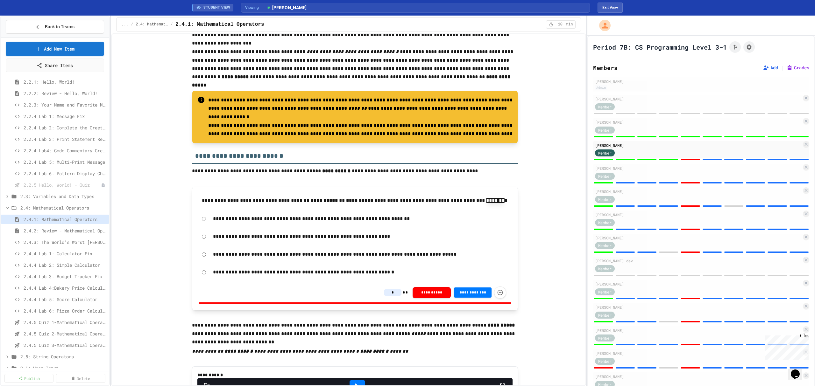
scroll to position [1867, 0]
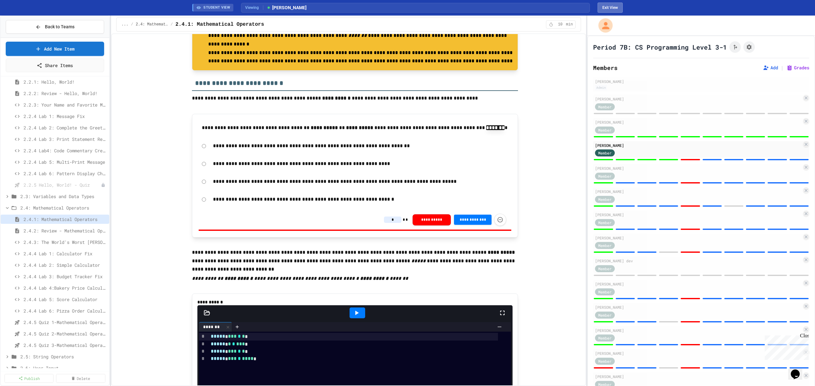
type input "*"
click at [609, 8] on button "Exit View" at bounding box center [610, 8] width 25 height 10
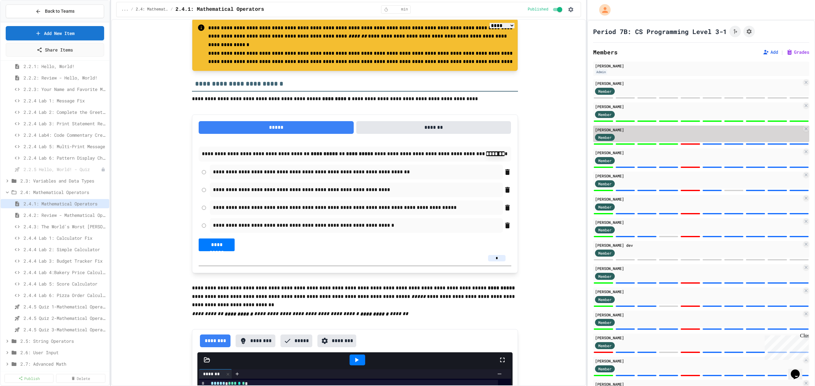
click at [652, 137] on div "Member" at bounding box center [698, 137] width 207 height 8
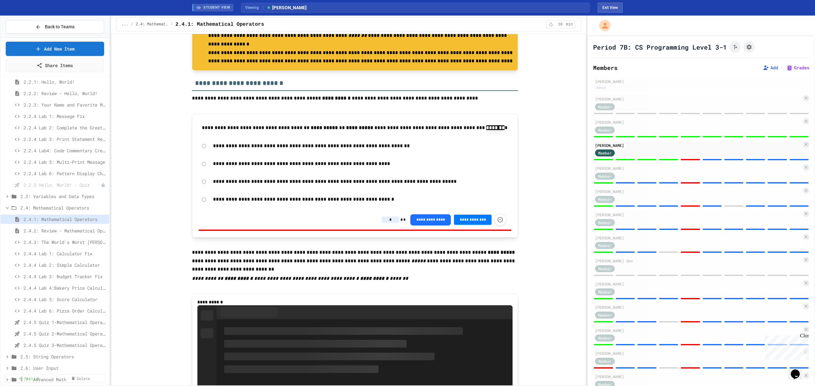
scroll to position [1867, 0]
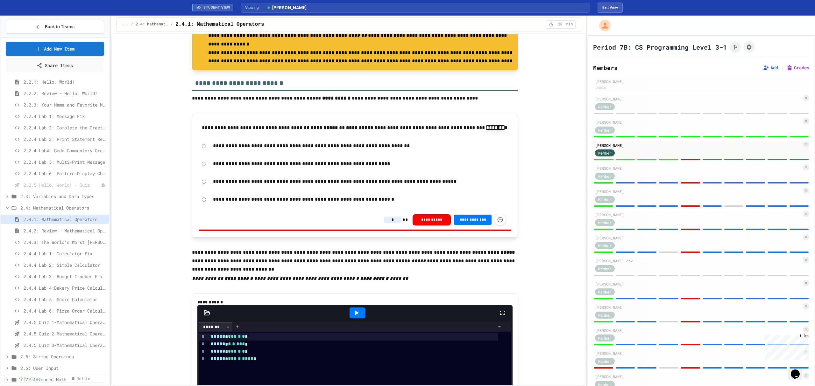
click at [390, 223] on input "*" at bounding box center [393, 220] width 18 height 6
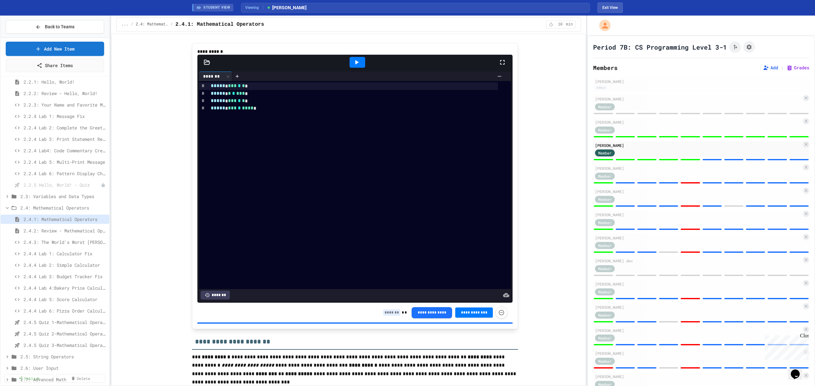
scroll to position [2122, 0]
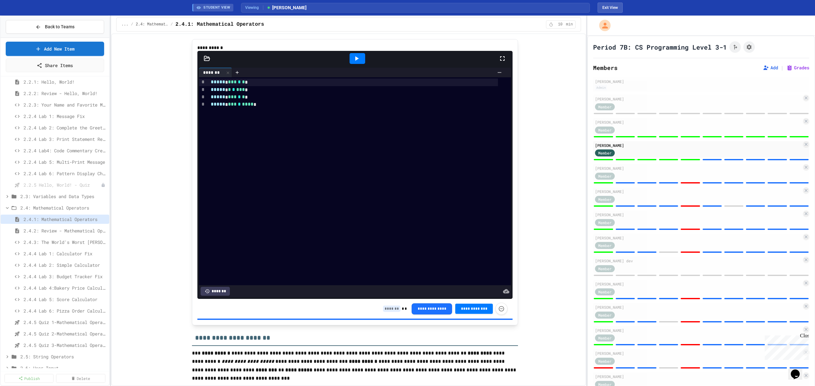
type input "*"
click at [393, 310] on div "**********" at bounding box center [354, 309] width 315 height 20
click at [387, 312] on input at bounding box center [392, 309] width 18 height 6
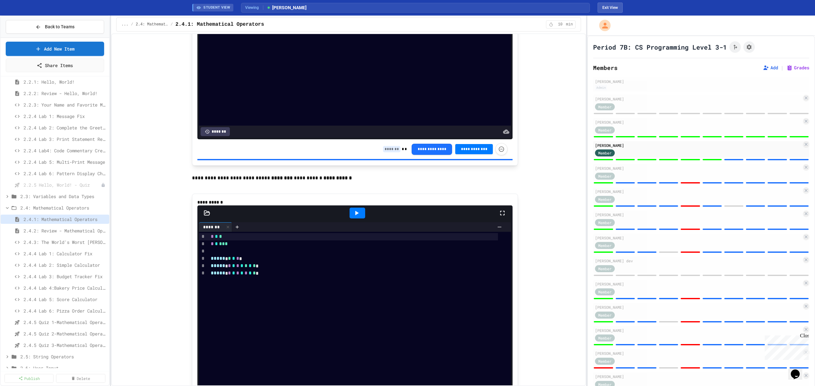
scroll to position [2674, 0]
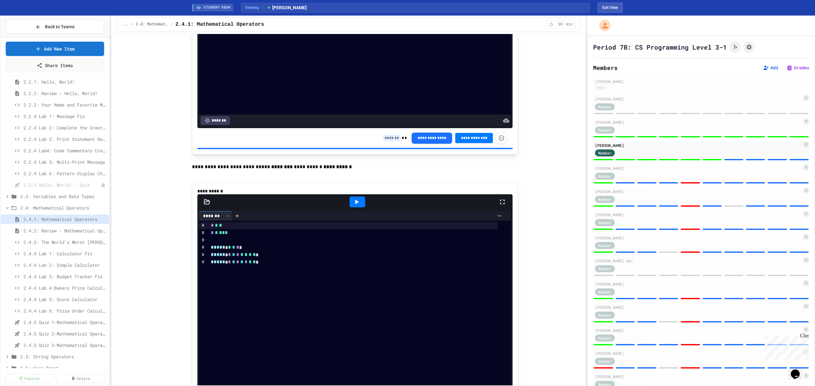
type input "*"
click at [388, 141] on input at bounding box center [392, 138] width 18 height 6
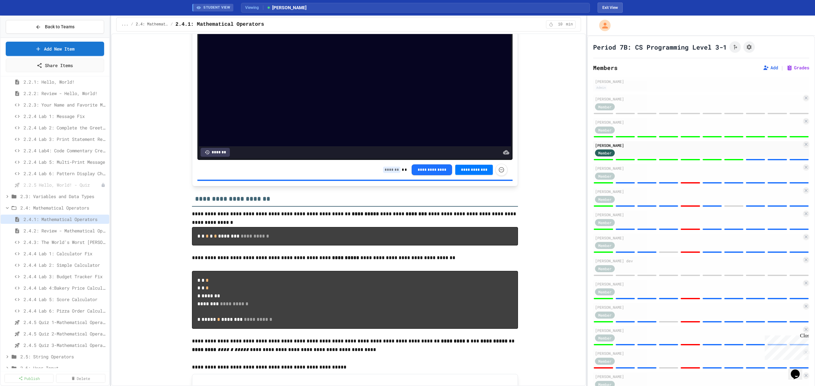
scroll to position [2971, 0]
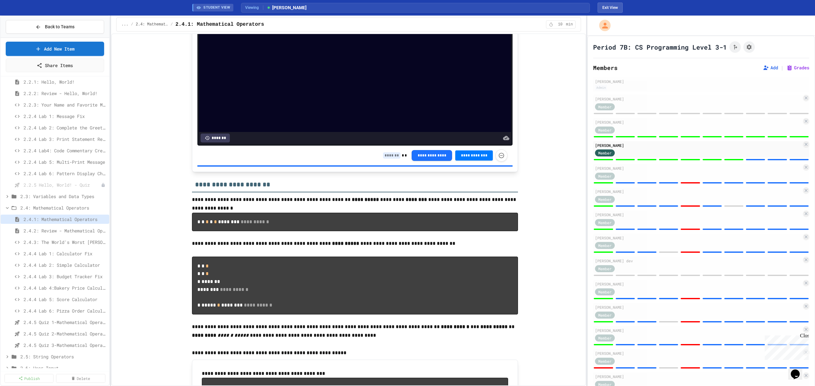
type input "*"
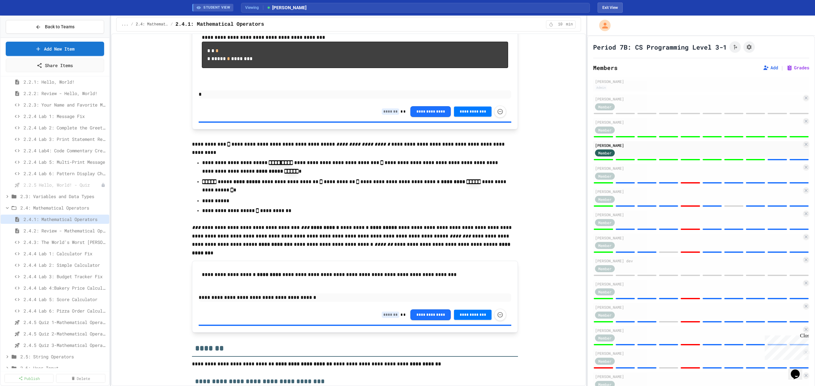
scroll to position [3311, 0]
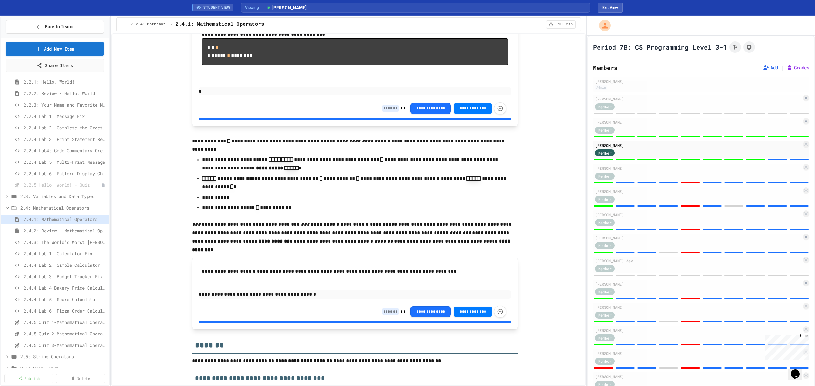
type input "*"
click at [388, 115] on div "**********" at bounding box center [444, 109] width 124 height 12
click at [385, 112] on input at bounding box center [391, 108] width 18 height 6
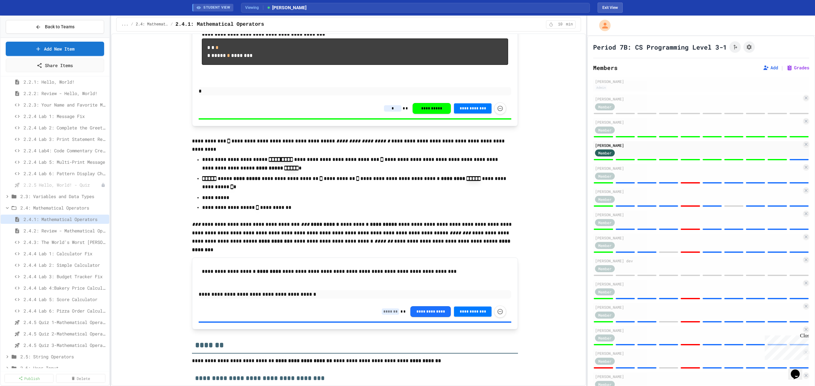
type input "*"
click at [385, 315] on input at bounding box center [391, 312] width 18 height 6
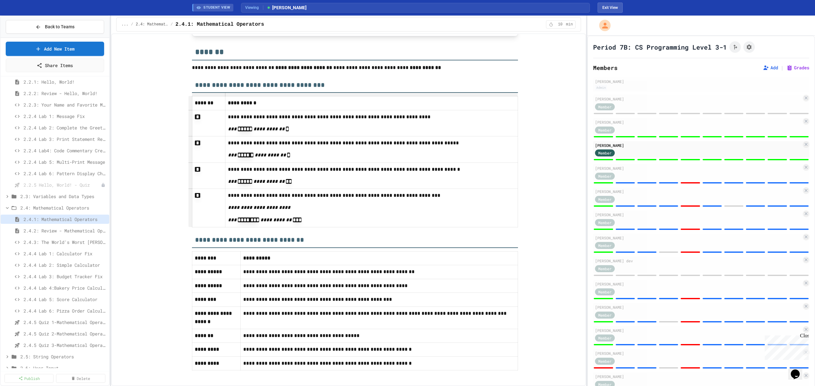
scroll to position [3608, 0]
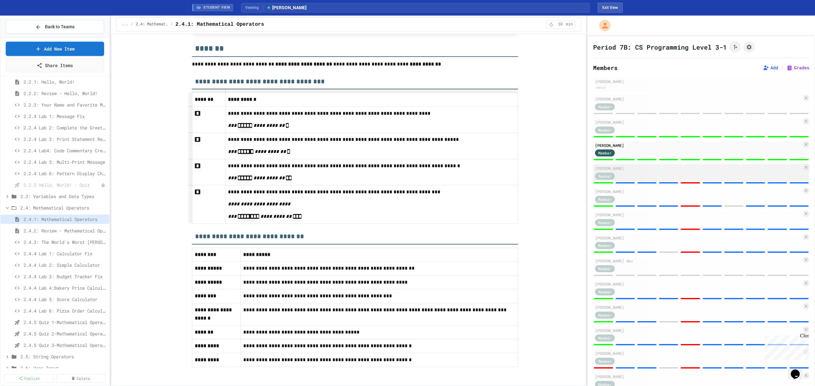
type input "*"
click at [646, 174] on div "Member" at bounding box center [698, 176] width 207 height 8
type input "*"
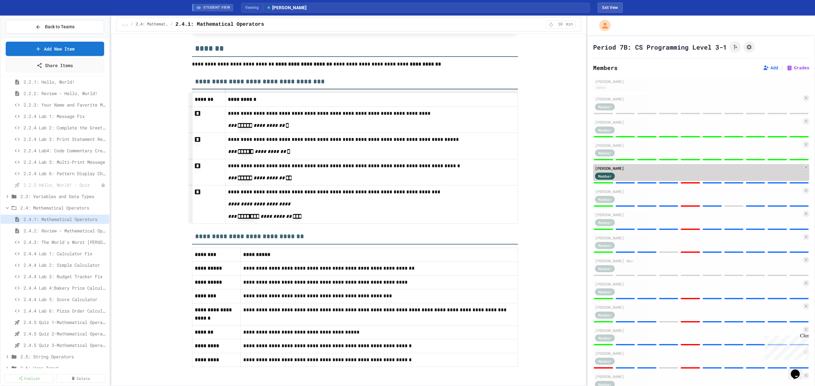
click at [649, 174] on div "Member" at bounding box center [698, 176] width 207 height 8
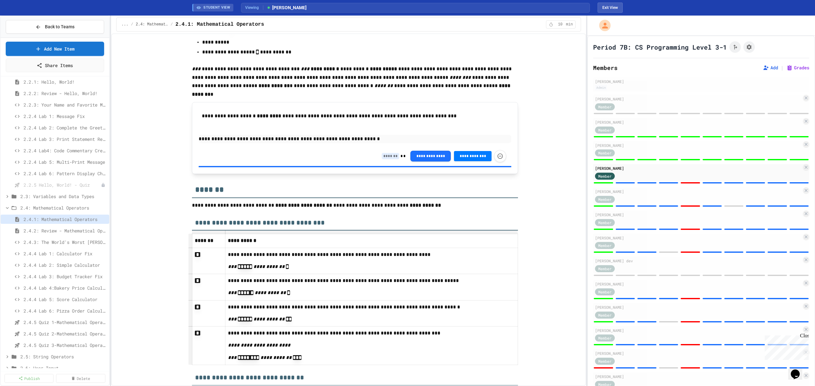
scroll to position [3438, 0]
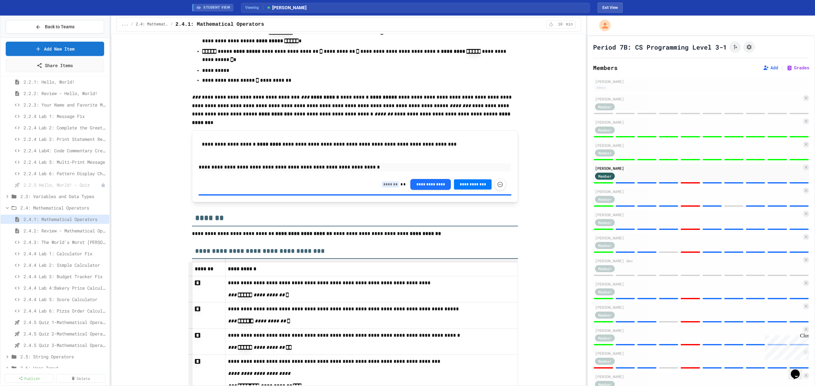
click at [388, 188] on input at bounding box center [391, 184] width 18 height 6
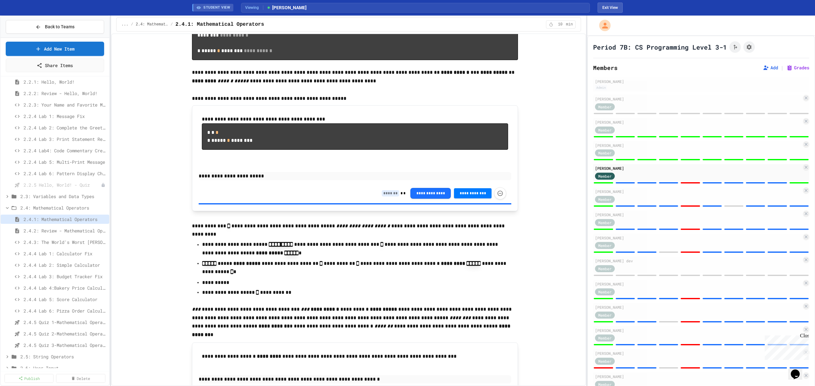
scroll to position [3183, 0]
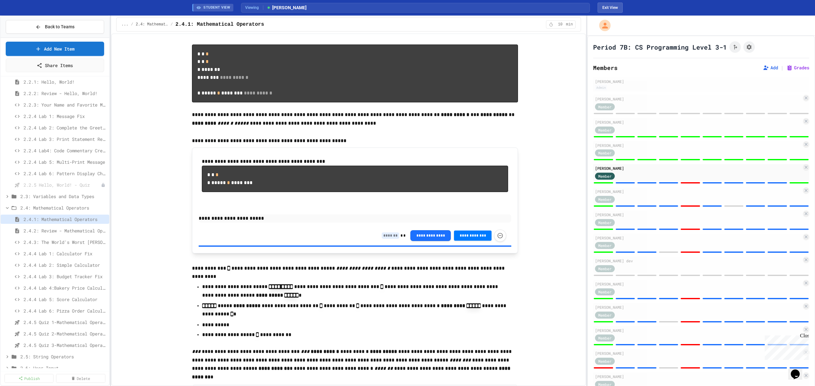
type input "*"
click at [390, 239] on input at bounding box center [391, 236] width 18 height 6
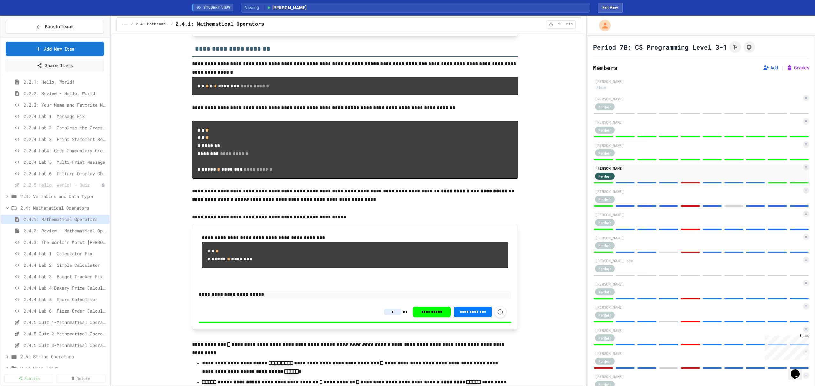
scroll to position [2971, 0]
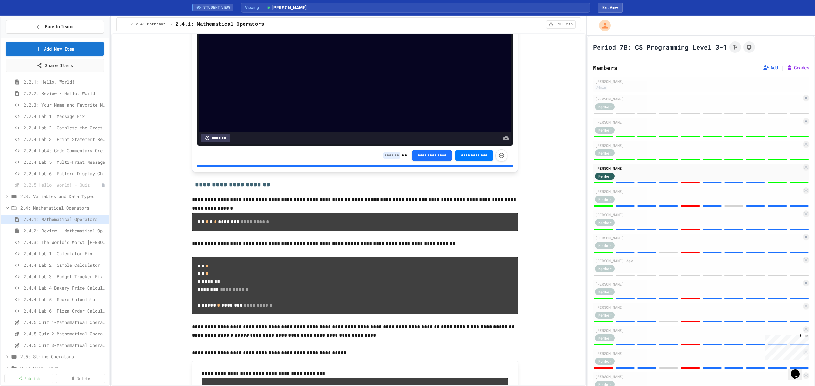
type input "*"
click at [388, 159] on input at bounding box center [392, 155] width 18 height 6
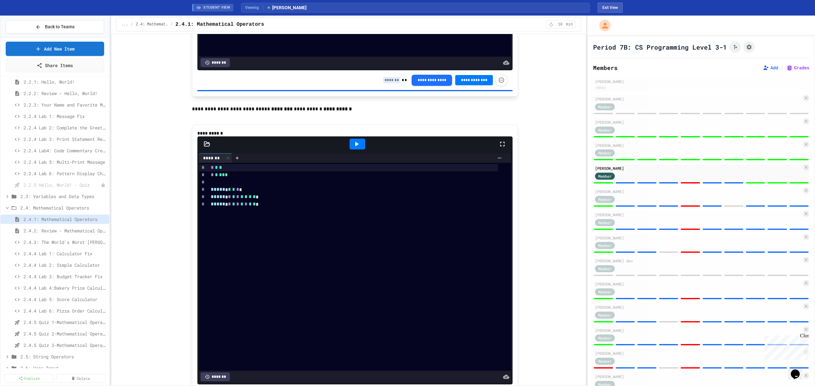
scroll to position [2674, 0]
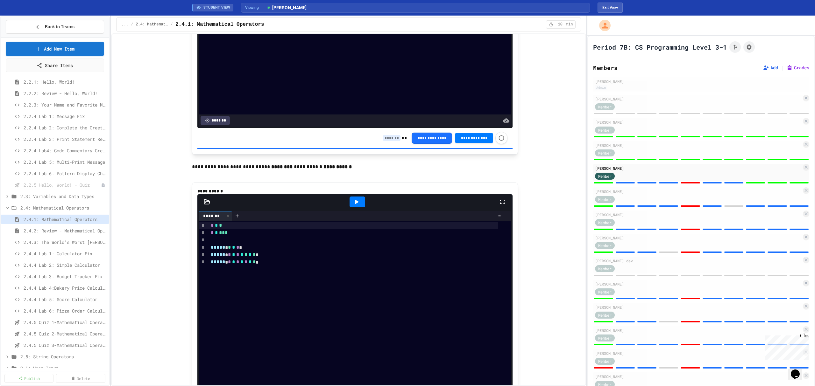
type input "*"
click at [383, 141] on input at bounding box center [392, 138] width 18 height 6
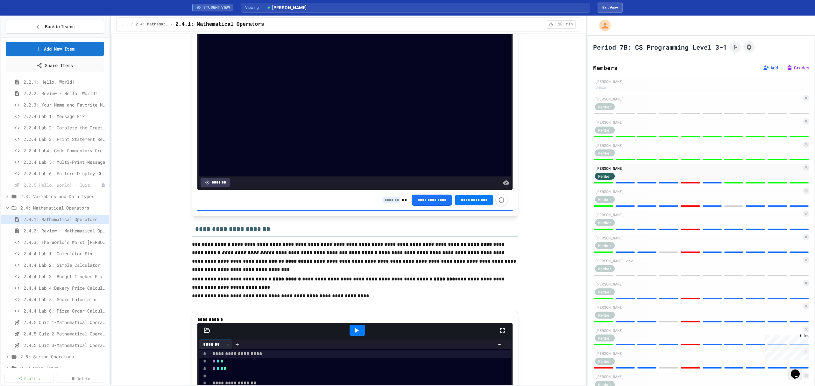
scroll to position [2207, 0]
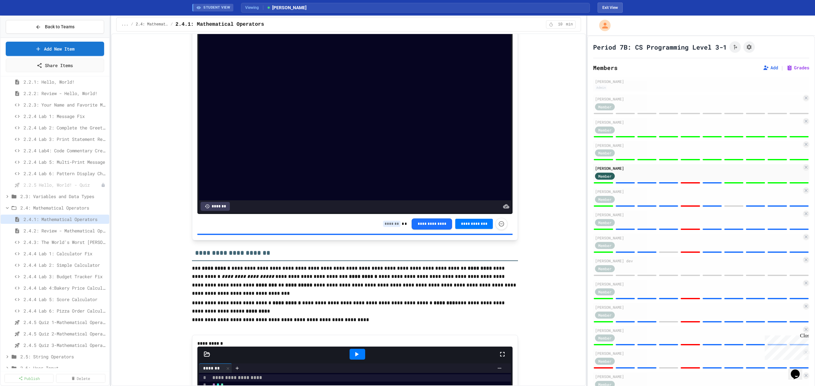
type input "*"
click at [388, 227] on input at bounding box center [392, 224] width 18 height 6
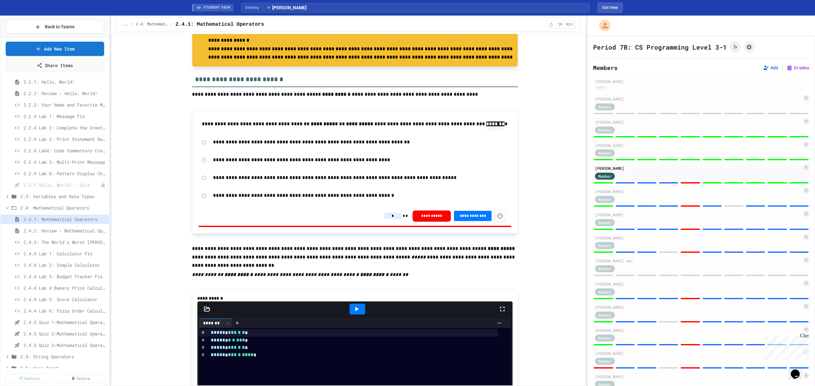
scroll to position [1867, 0]
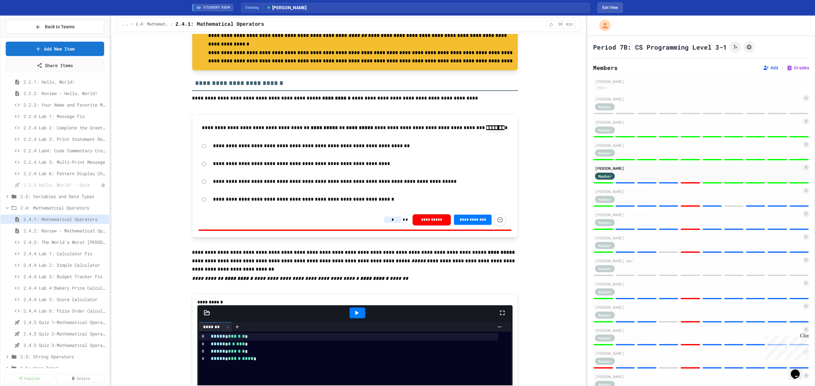
type input "*"
click at [390, 223] on input "*" at bounding box center [393, 220] width 18 height 6
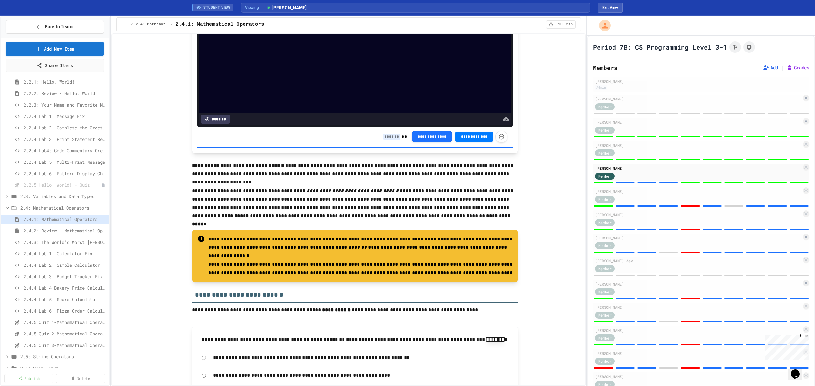
type input "*"
click at [384, 140] on input at bounding box center [392, 137] width 18 height 6
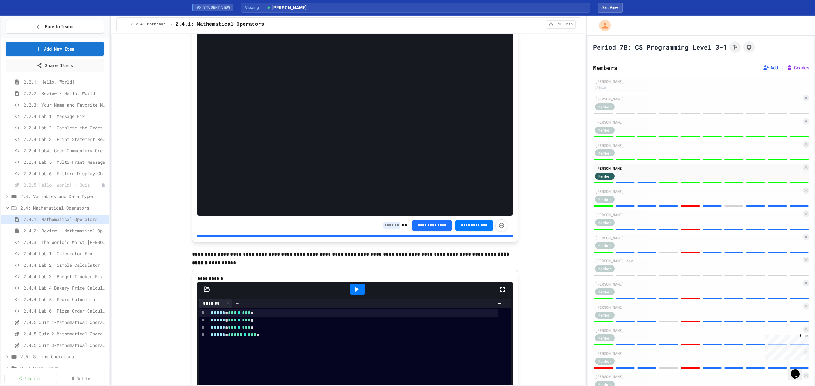
scroll to position [1231, 0]
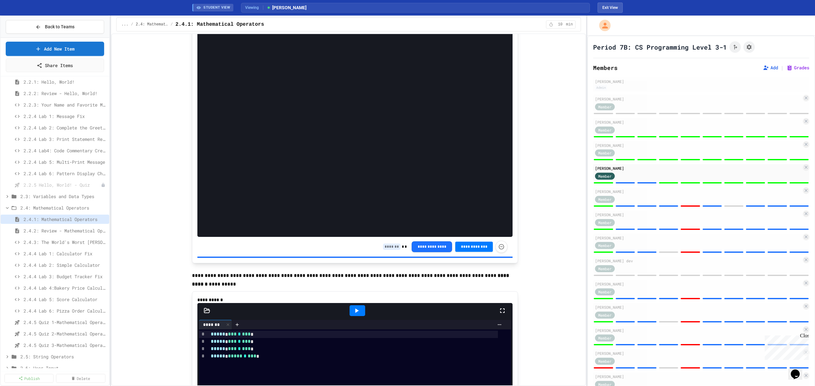
type input "*"
click at [386, 251] on div "**********" at bounding box center [445, 247] width 124 height 12
click at [390, 250] on input at bounding box center [392, 247] width 18 height 6
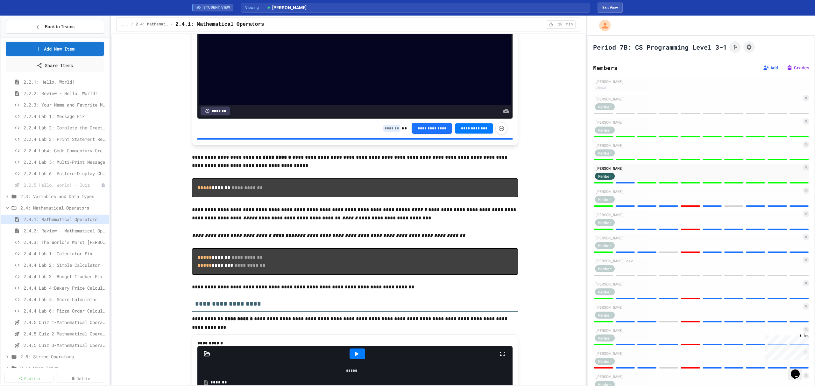
scroll to position [764, 0]
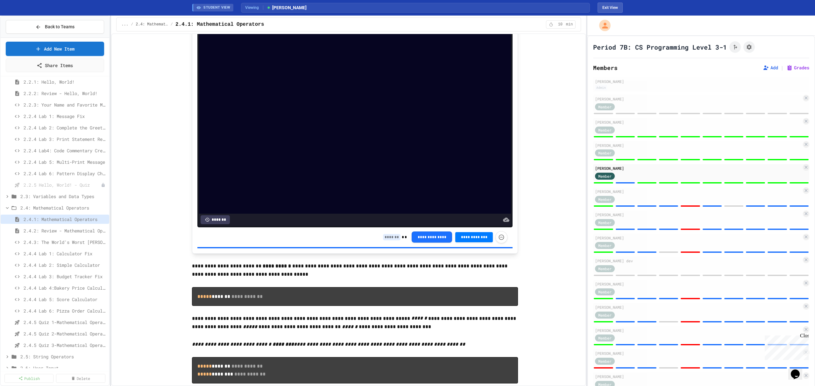
type input "*"
click at [387, 241] on input at bounding box center [392, 237] width 18 height 6
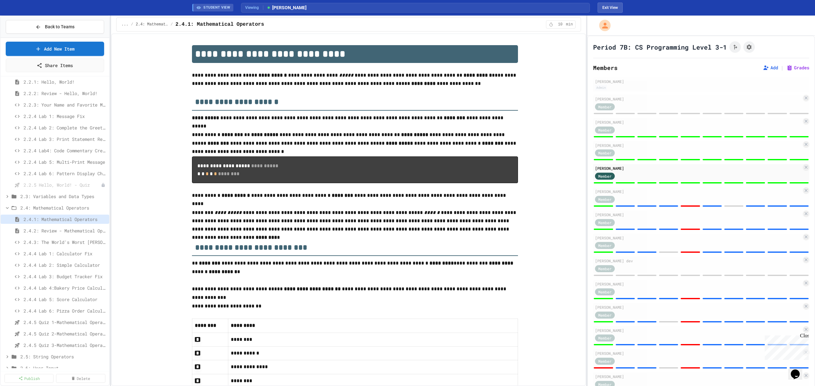
scroll to position [0, 0]
type input "*"
click at [652, 201] on div "Member" at bounding box center [698, 199] width 207 height 8
type input "*"
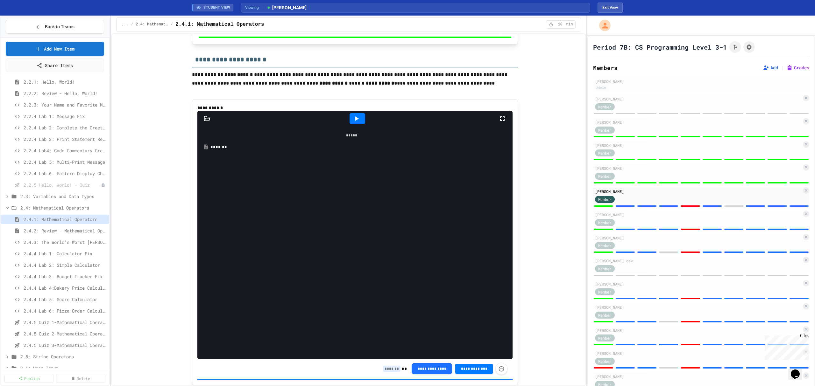
scroll to position [806, 0]
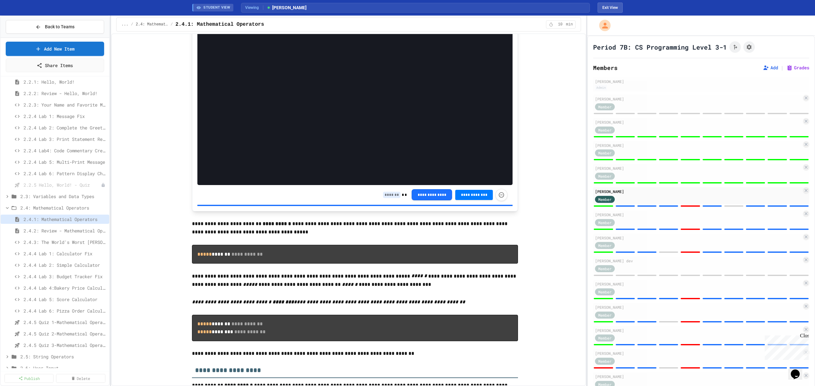
click at [387, 198] on input at bounding box center [392, 195] width 18 height 6
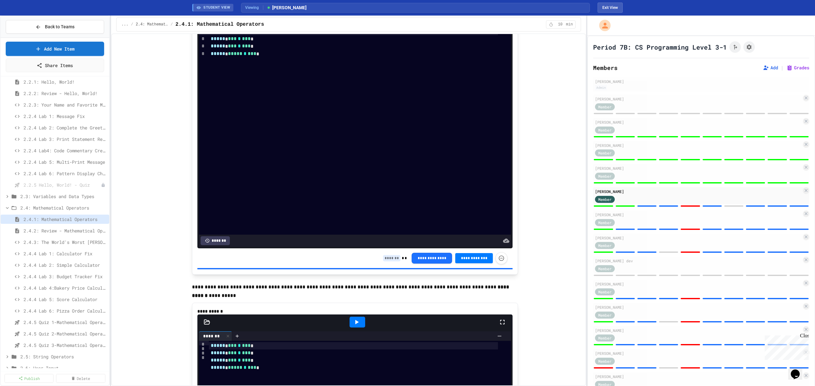
scroll to position [1273, 0]
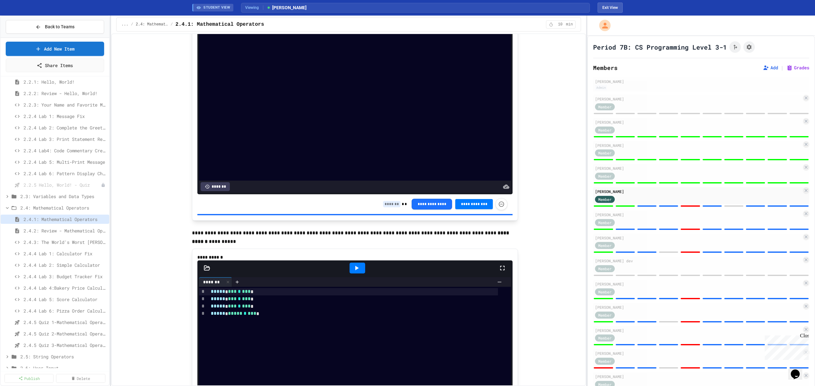
type input "*"
click at [391, 208] on input at bounding box center [392, 204] width 18 height 6
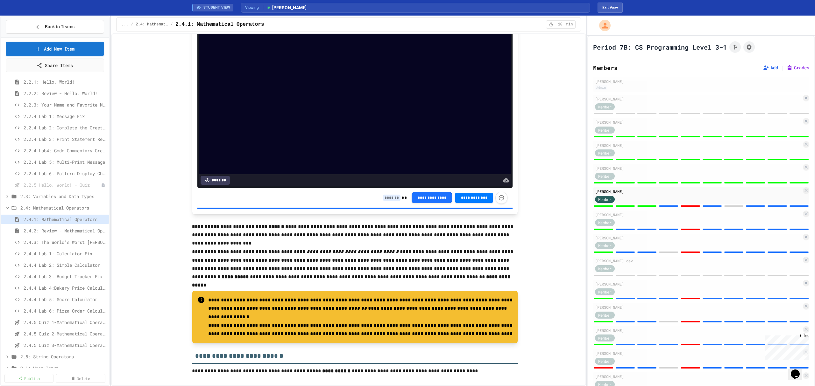
scroll to position [1613, 0]
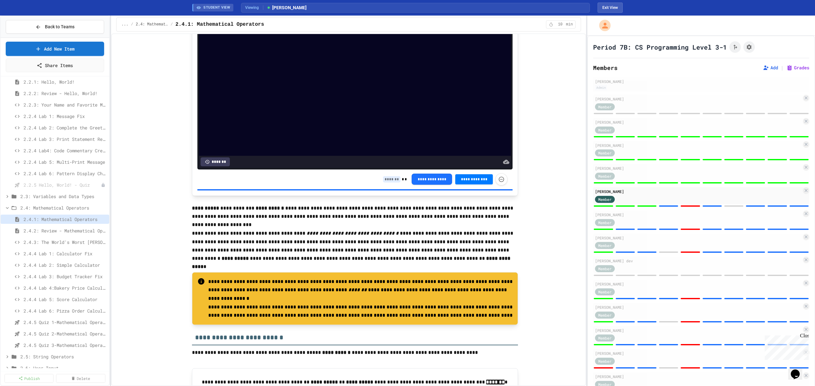
type input "*"
click at [386, 183] on input at bounding box center [392, 179] width 18 height 6
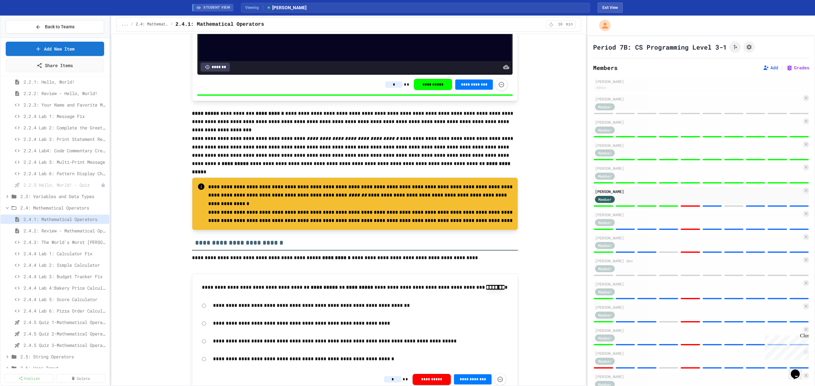
scroll to position [1910, 0]
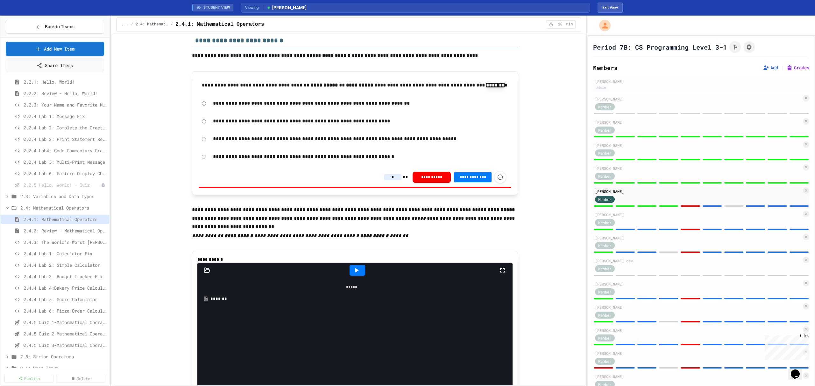
type input "*"
click at [388, 180] on input "*" at bounding box center [393, 177] width 18 height 6
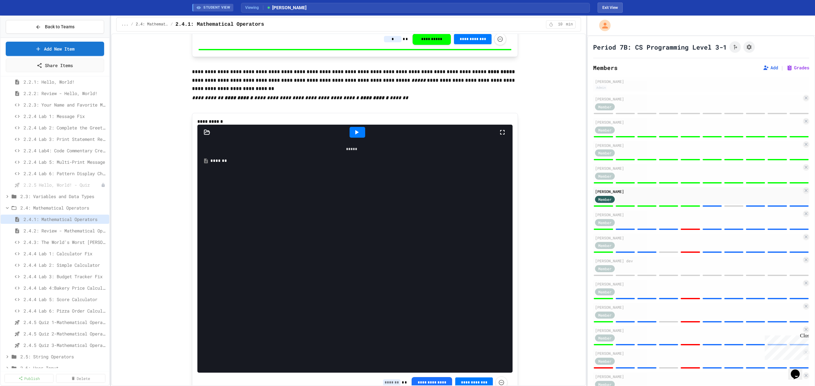
scroll to position [2165, 0]
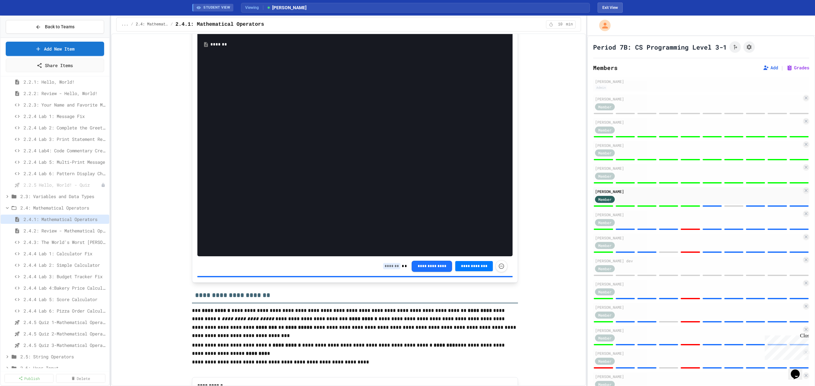
type input "*"
click at [392, 270] on input at bounding box center [392, 266] width 18 height 6
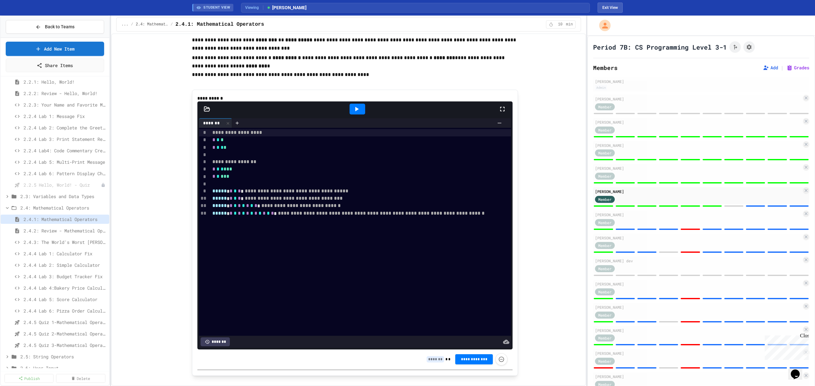
scroll to position [2462, 0]
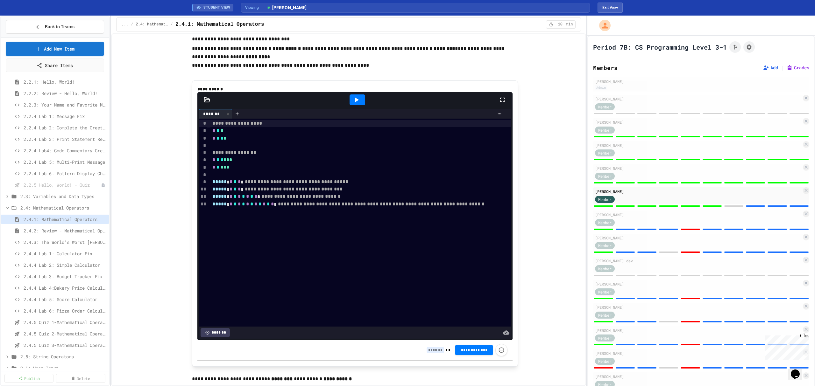
type input "*"
click at [432, 354] on input at bounding box center [436, 350] width 18 height 6
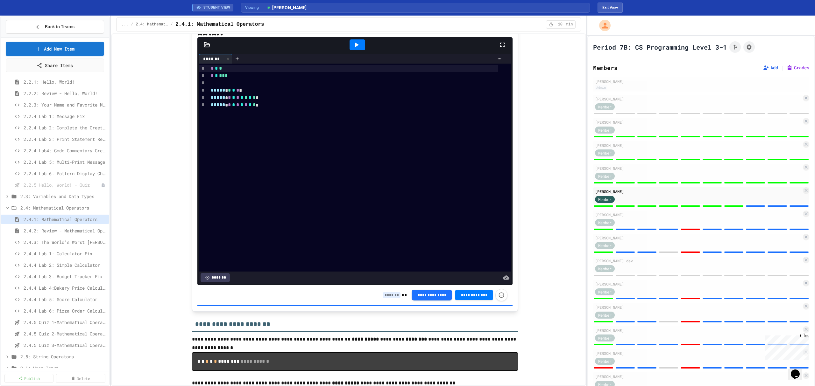
scroll to position [2844, 0]
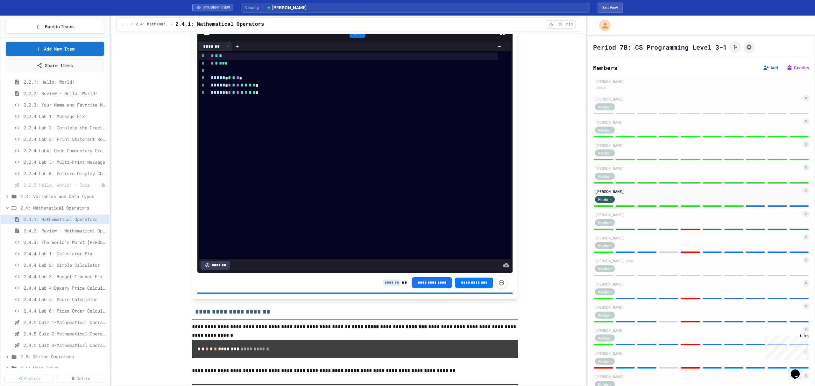
type input "*"
click at [389, 286] on input at bounding box center [392, 283] width 18 height 6
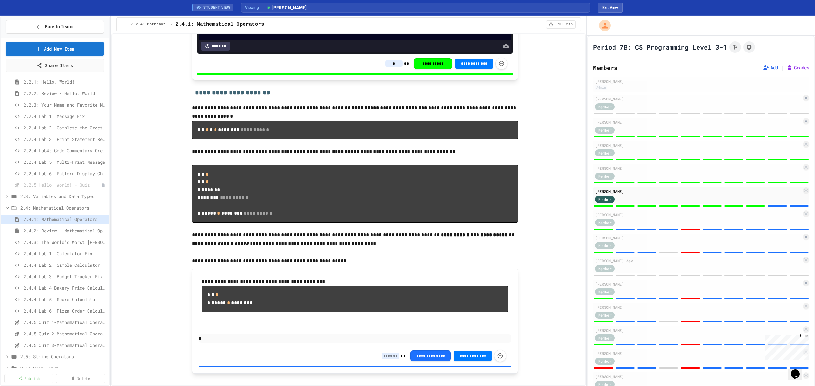
scroll to position [3141, 0]
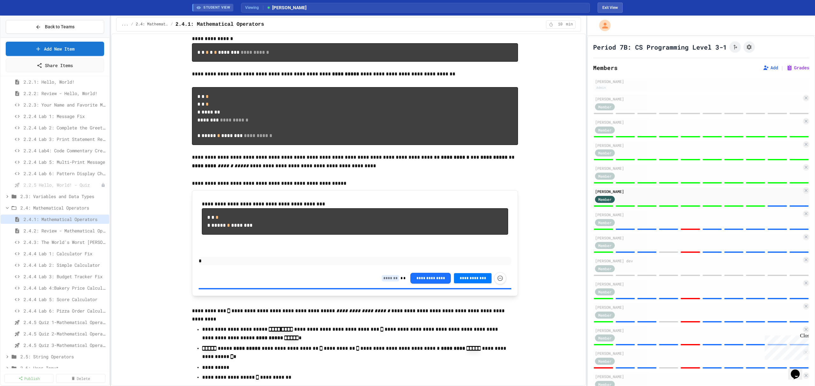
type input "*"
click at [393, 282] on input "*" at bounding box center [391, 278] width 18 height 6
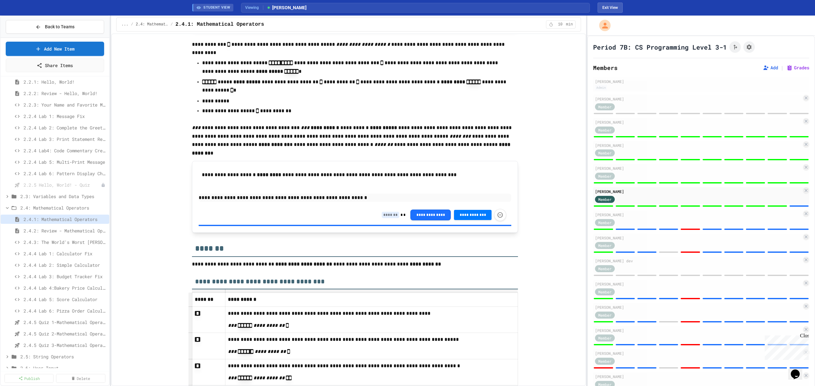
scroll to position [3438, 0]
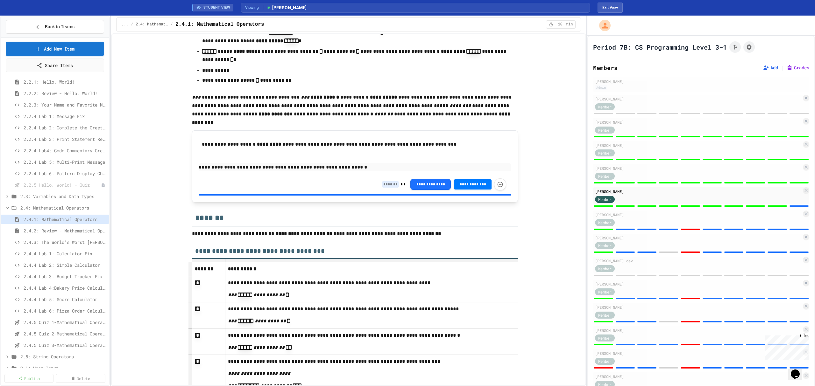
type input "*"
click at [385, 191] on div "**********" at bounding box center [444, 185] width 124 height 12
click at [384, 188] on input at bounding box center [391, 184] width 18 height 6
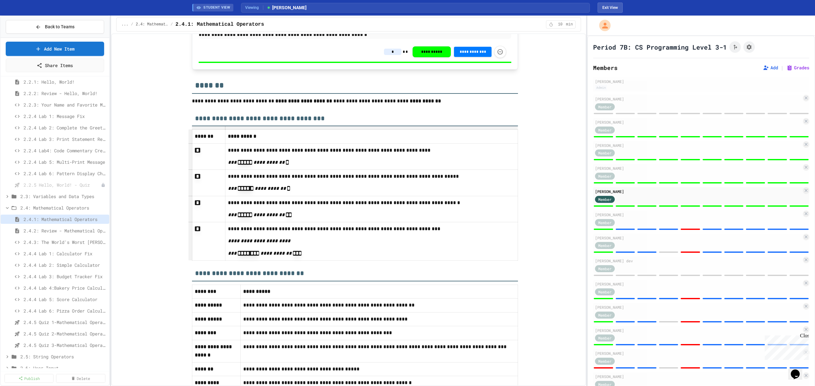
scroll to position [3656, 0]
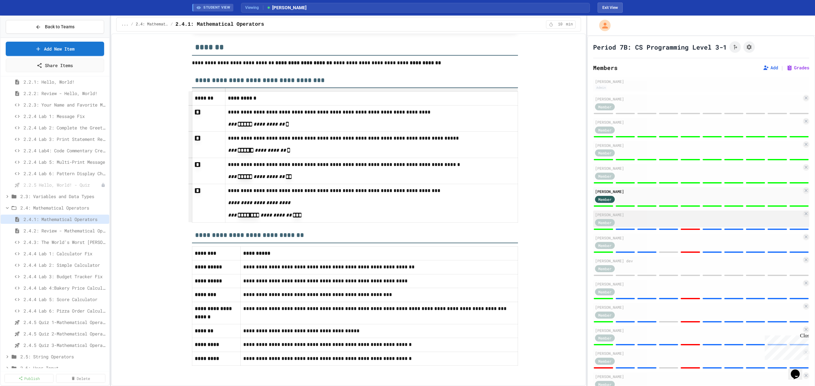
type input "*"
click at [638, 220] on div "Member" at bounding box center [698, 222] width 207 height 8
type input "*"
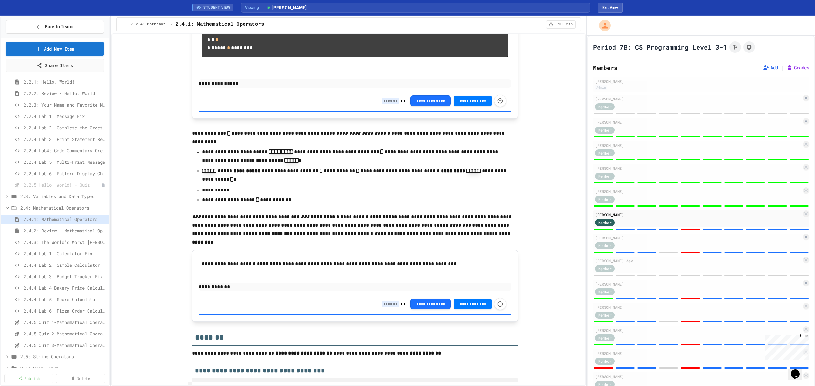
scroll to position [3316, 0]
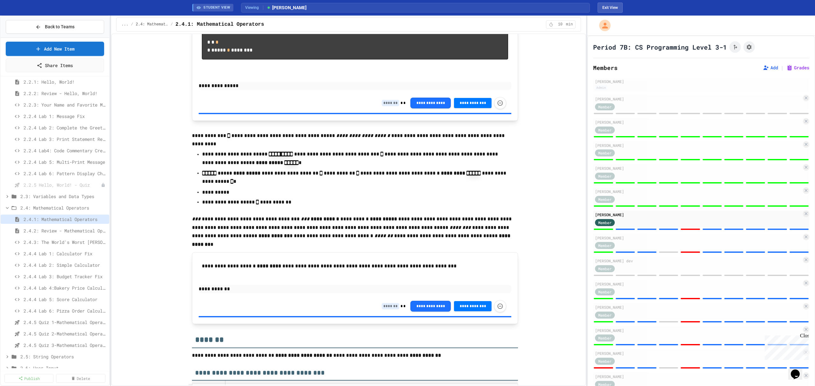
click at [385, 106] on input at bounding box center [391, 103] width 18 height 6
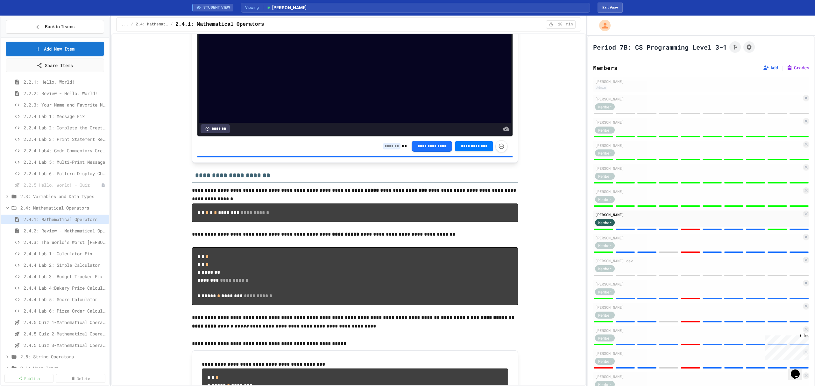
scroll to position [2976, 0]
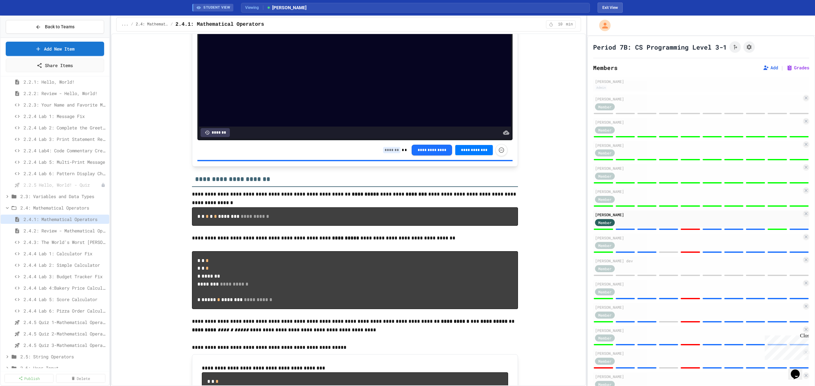
type input "*"
click at [386, 153] on input at bounding box center [392, 150] width 18 height 6
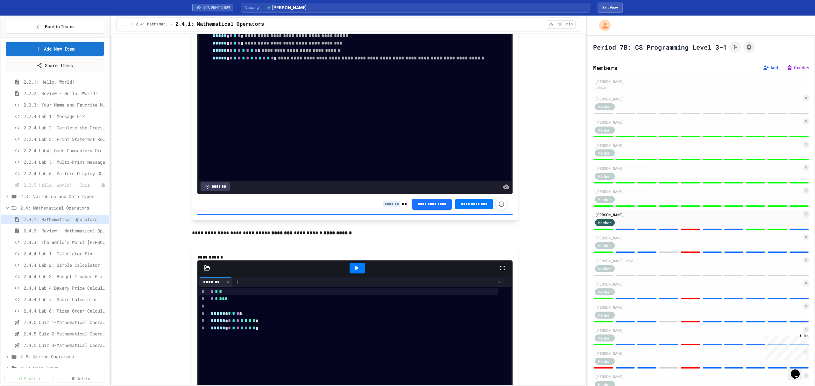
scroll to position [2594, 0]
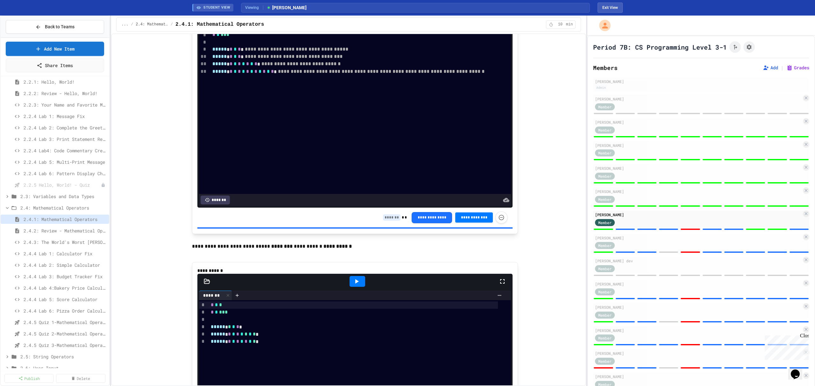
type input "*"
click at [389, 221] on input at bounding box center [392, 218] width 18 height 6
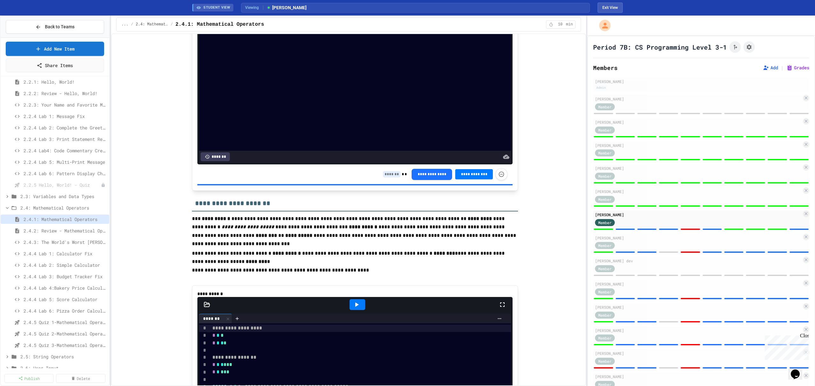
scroll to position [2255, 0]
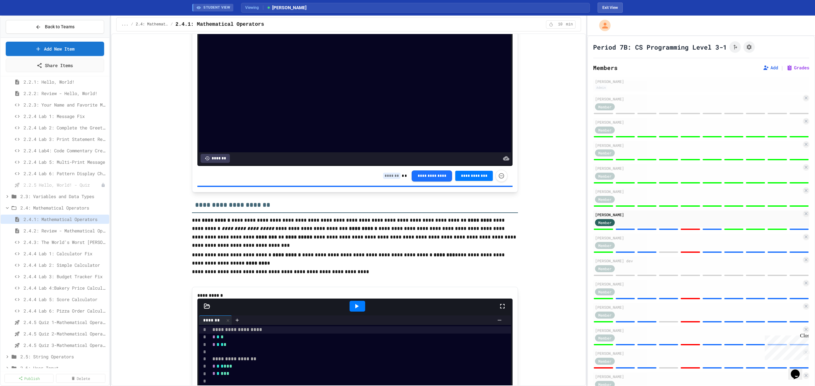
type input "*"
click at [391, 179] on input at bounding box center [392, 176] width 18 height 6
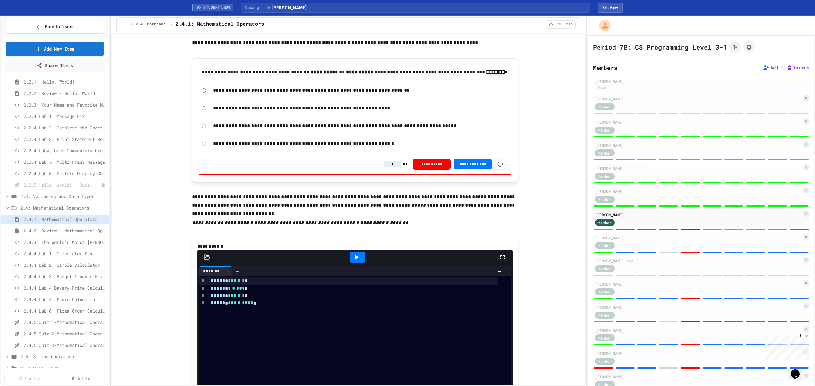
scroll to position [1873, 0]
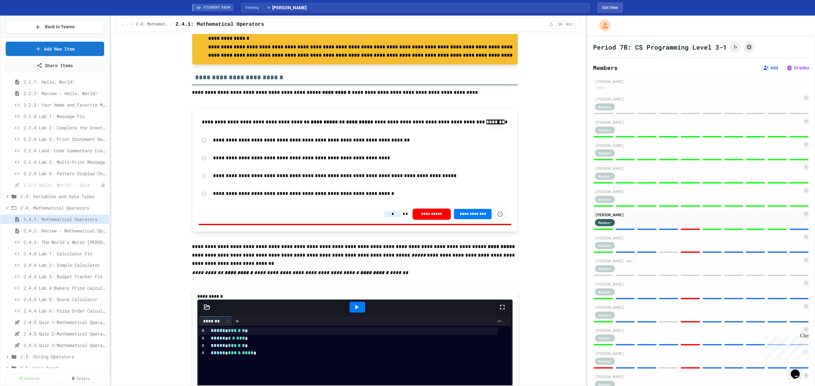
type input "*"
click at [386, 217] on input "*" at bounding box center [393, 214] width 18 height 6
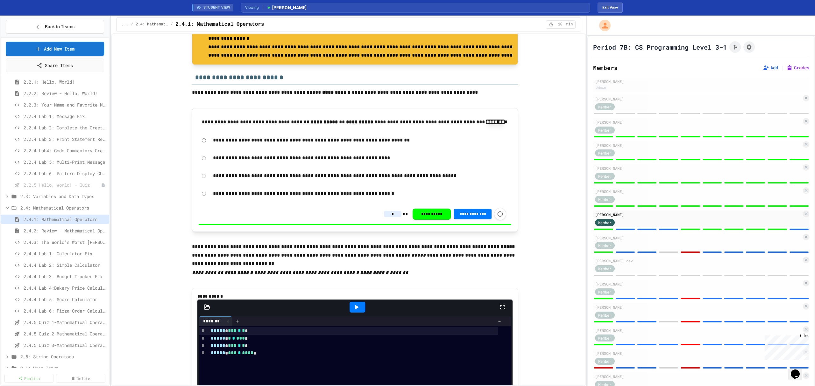
scroll to position [1618, 0]
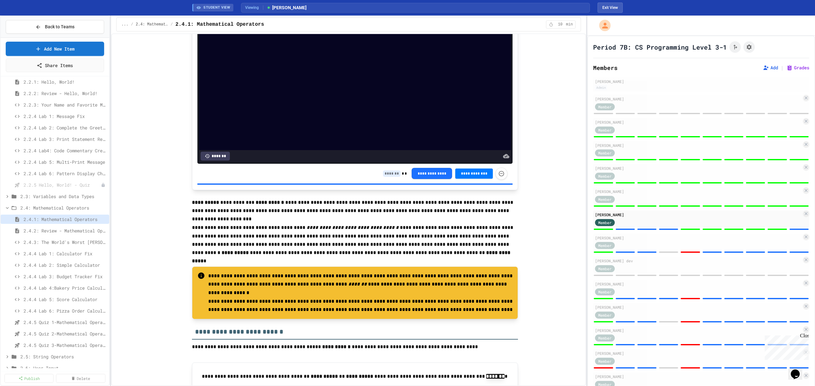
type input "*"
click at [389, 177] on input at bounding box center [392, 174] width 18 height 6
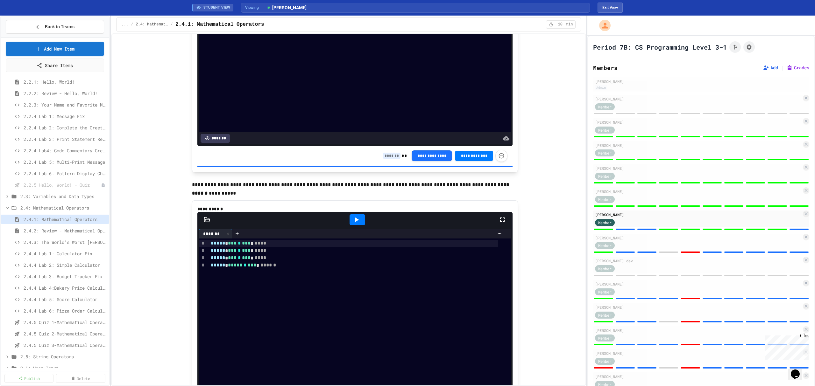
scroll to position [1321, 0]
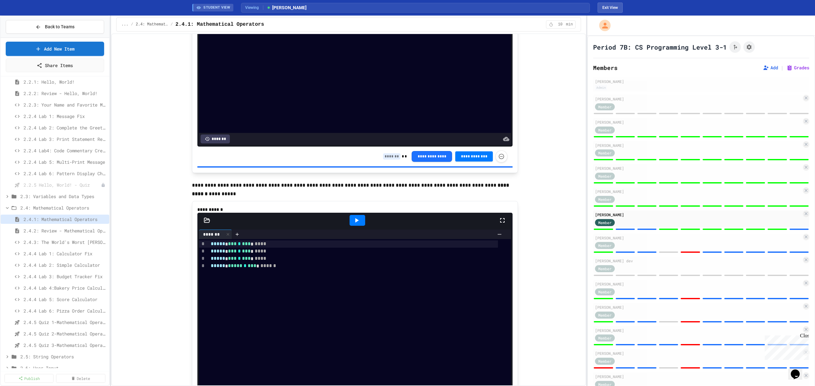
type input "*"
click at [387, 160] on input at bounding box center [392, 156] width 18 height 6
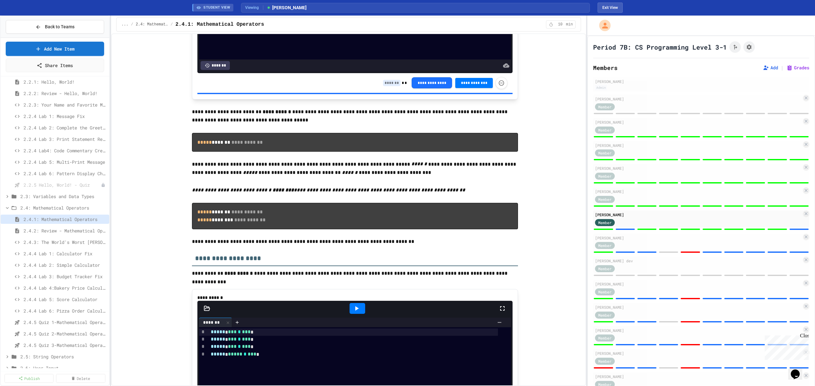
scroll to position [854, 0]
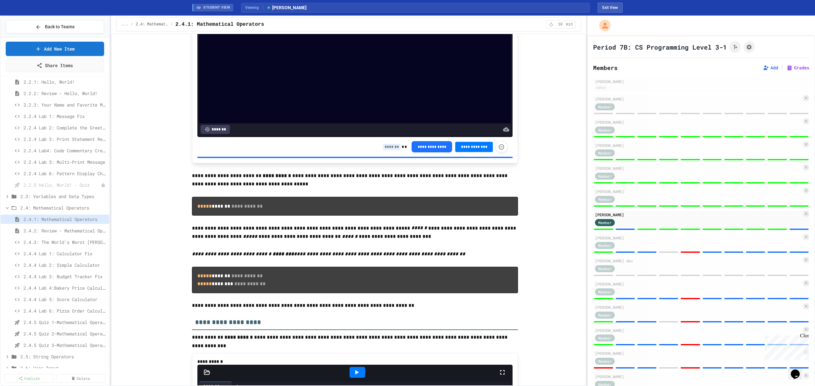
type input "*"
click at [387, 150] on input at bounding box center [392, 147] width 18 height 6
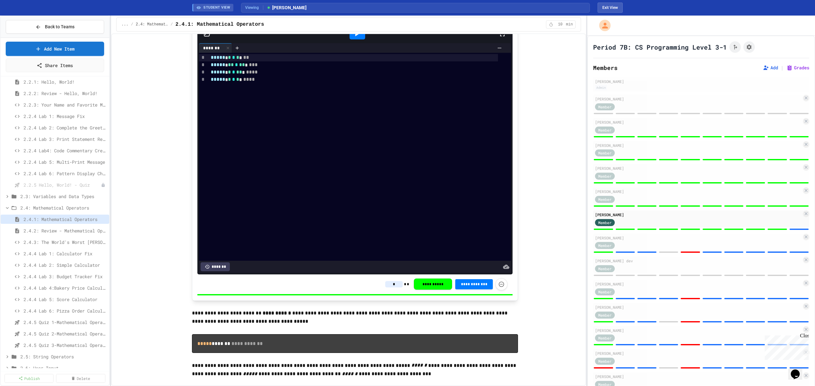
scroll to position [684, 0]
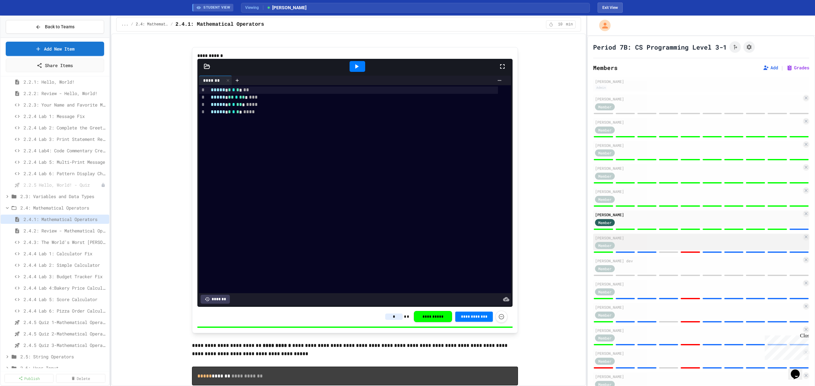
type input "*"
click at [655, 244] on div "Member" at bounding box center [698, 246] width 207 height 8
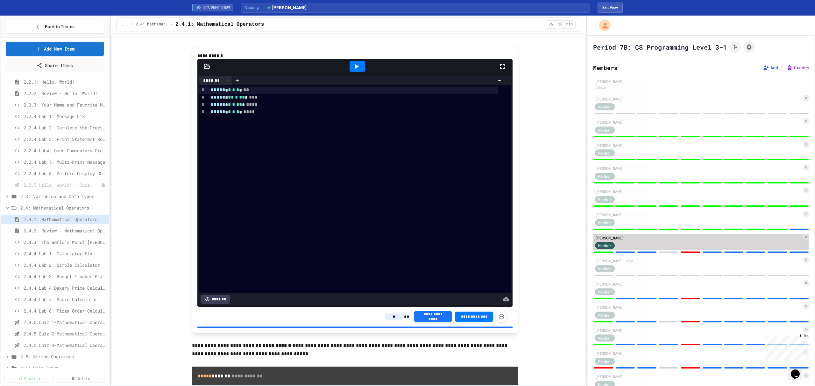
type input "*"
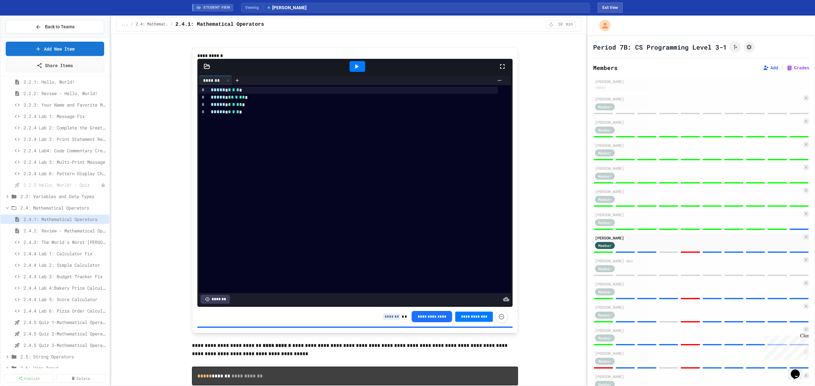
click at [383, 320] on input at bounding box center [392, 317] width 18 height 6
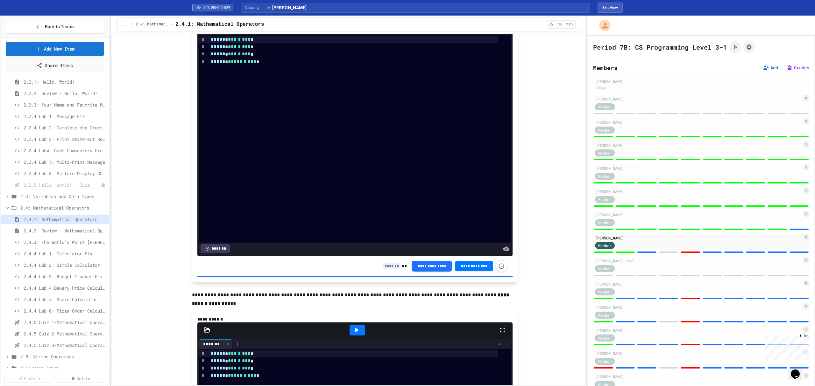
scroll to position [1279, 0]
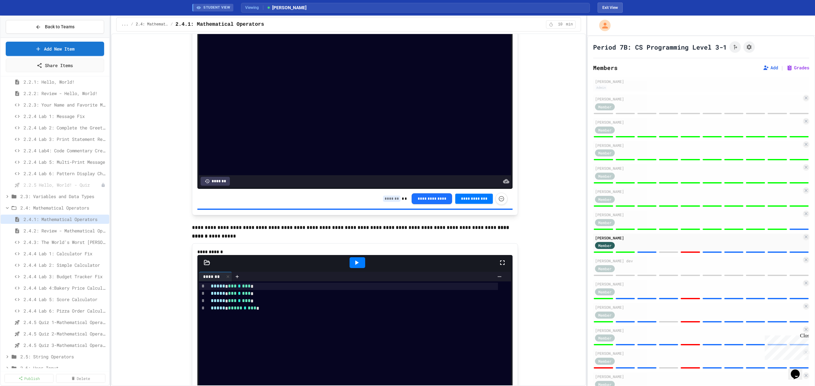
type input "*"
click at [392, 202] on input at bounding box center [392, 199] width 18 height 6
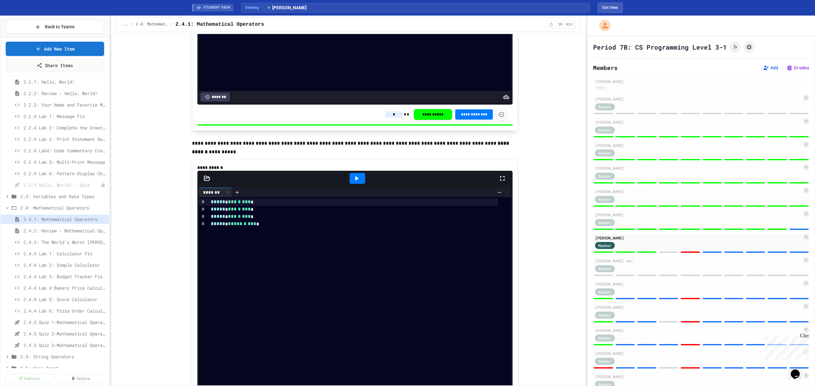
scroll to position [1533, 0]
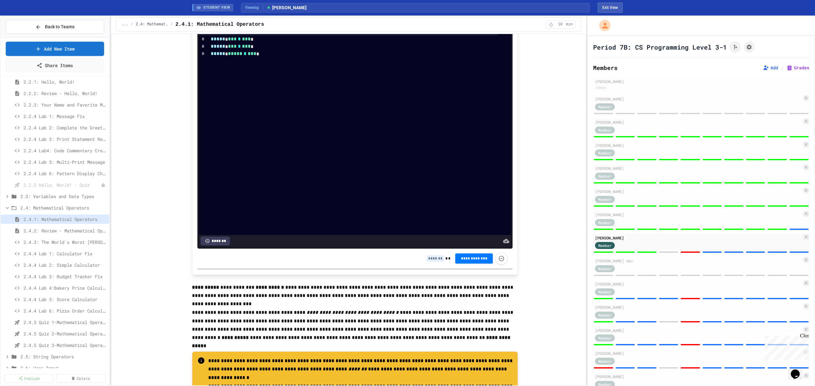
type input "*"
click at [427, 262] on input at bounding box center [436, 259] width 18 height 6
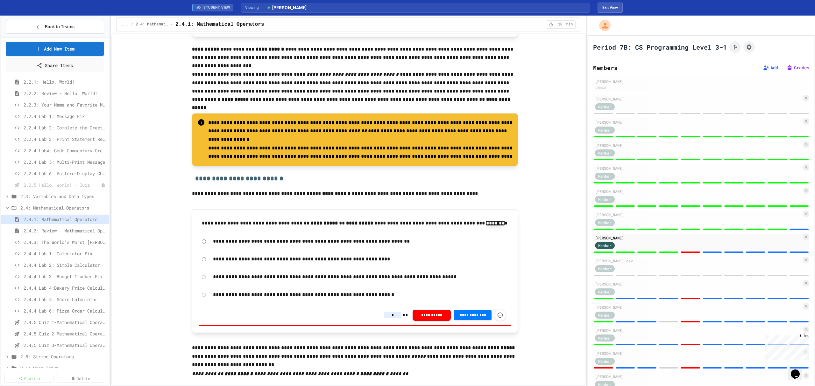
scroll to position [1788, 0]
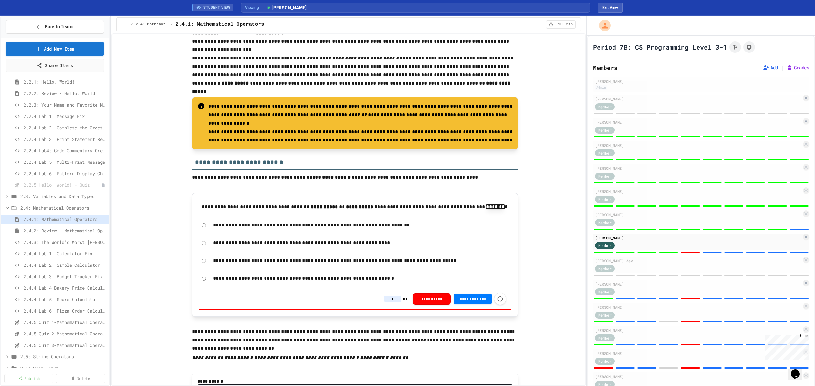
type input "*"
click at [390, 302] on input "*" at bounding box center [393, 299] width 18 height 6
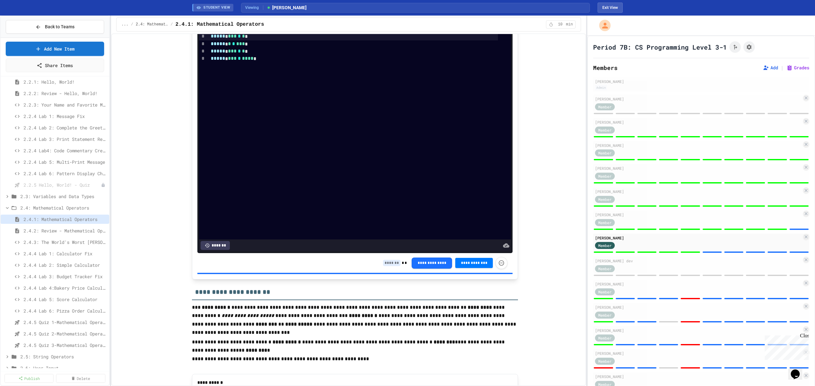
scroll to position [2212, 0]
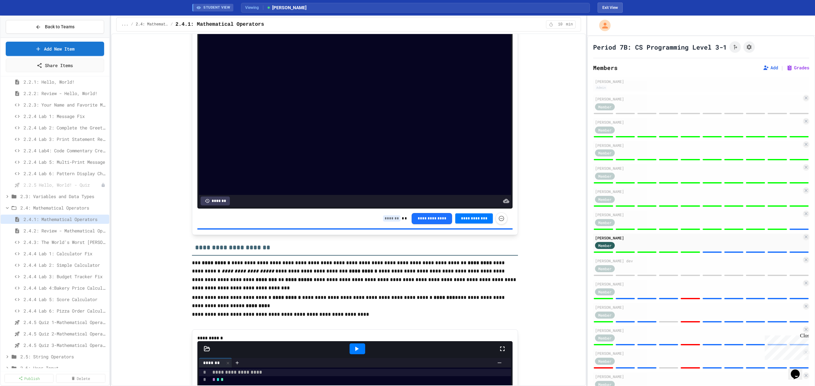
type input "*"
click at [388, 222] on input at bounding box center [392, 219] width 18 height 6
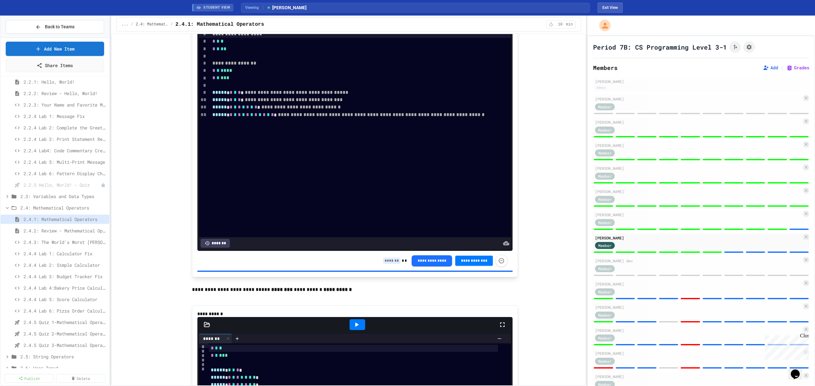
scroll to position [2552, 0]
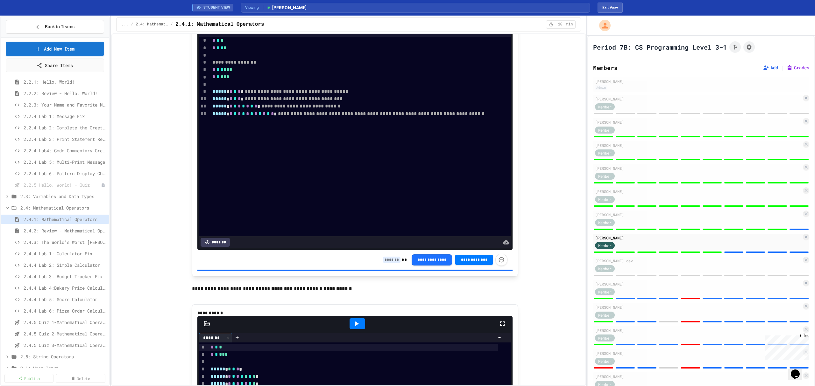
type input "*"
click at [389, 263] on input at bounding box center [392, 260] width 18 height 6
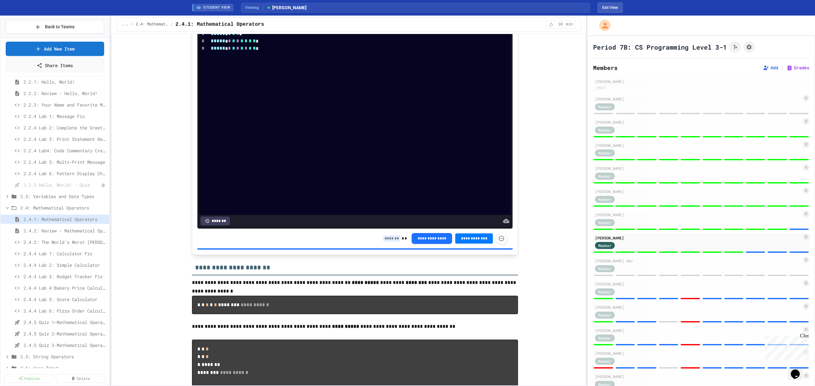
scroll to position [2892, 0]
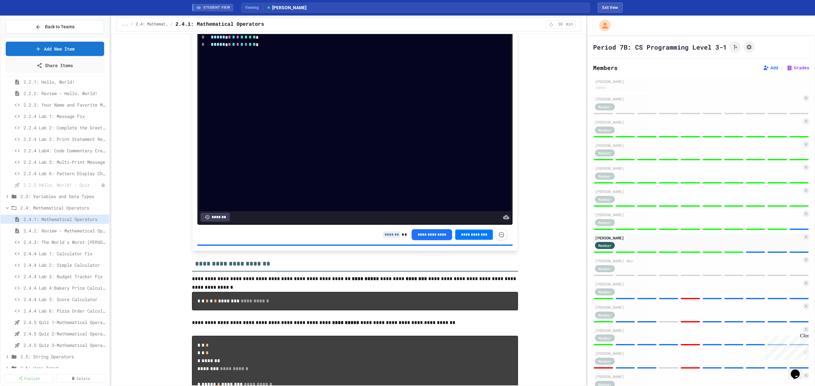
type input "*"
click at [393, 238] on input at bounding box center [392, 235] width 18 height 6
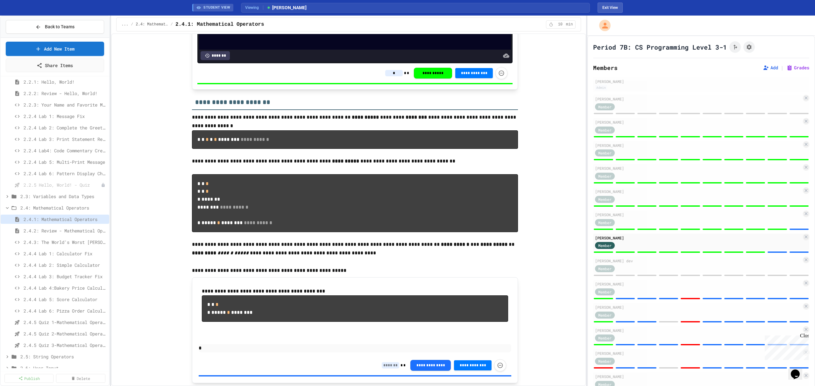
scroll to position [3189, 0]
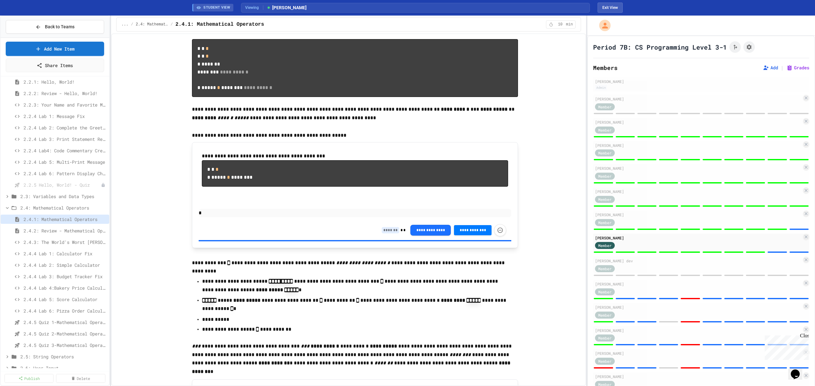
type input "*"
click at [388, 234] on input at bounding box center [391, 230] width 18 height 6
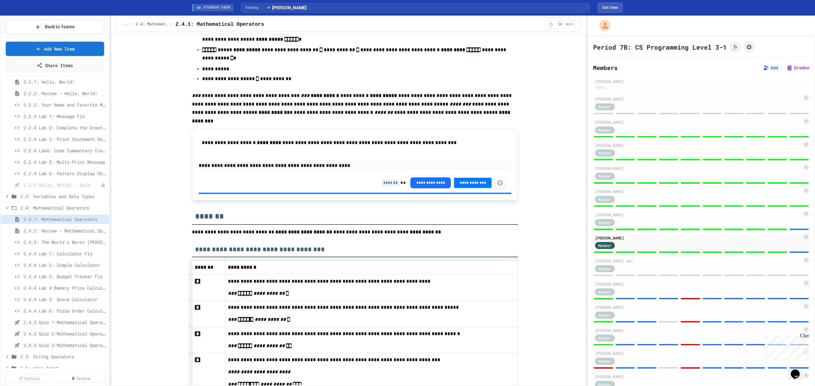
scroll to position [3486, 0]
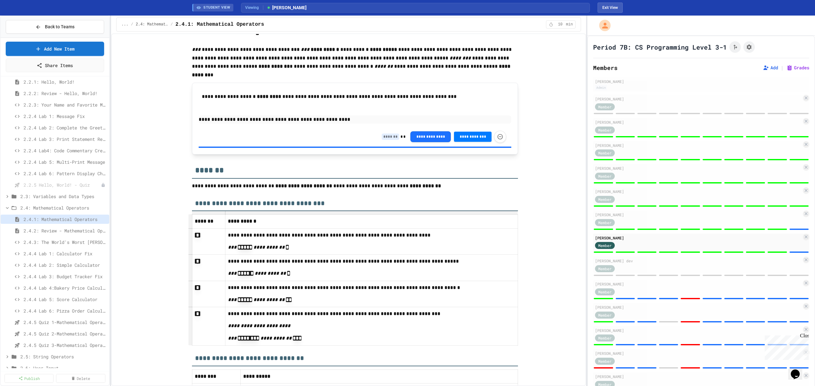
type input "*"
click at [389, 140] on input at bounding box center [391, 137] width 18 height 6
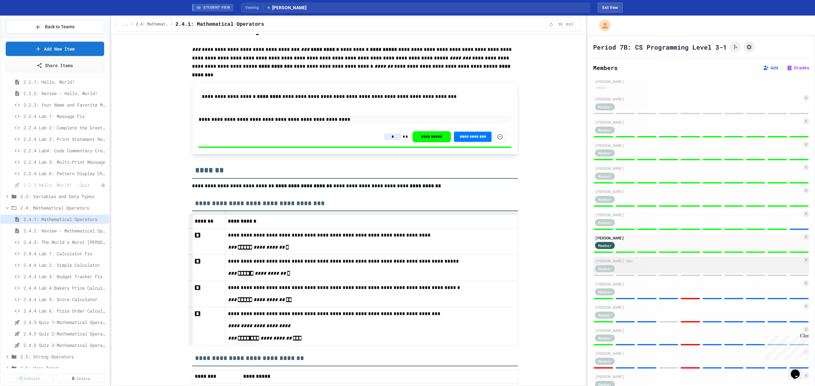
type input "*"
click at [650, 266] on div "Member" at bounding box center [698, 269] width 207 height 8
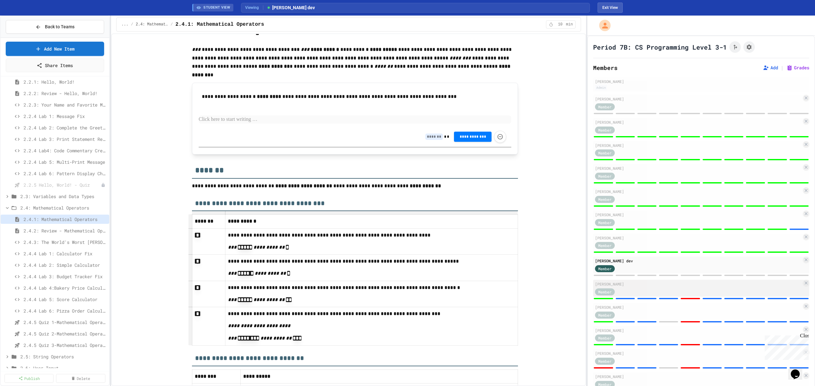
click at [639, 287] on div "[PERSON_NAME]" at bounding box center [698, 284] width 207 height 6
type input "*"
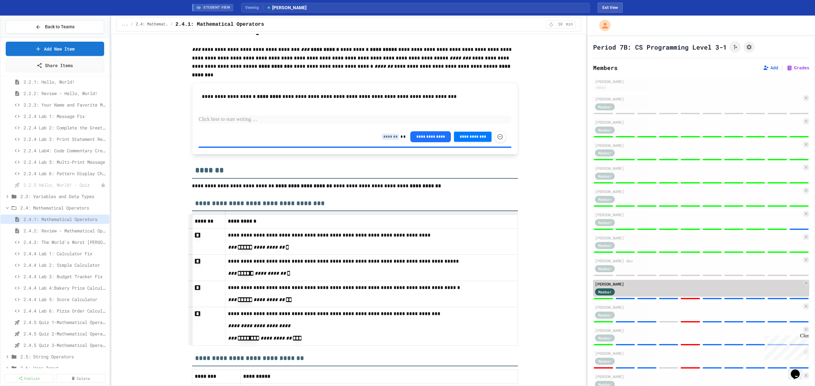
scroll to position [3486, 0]
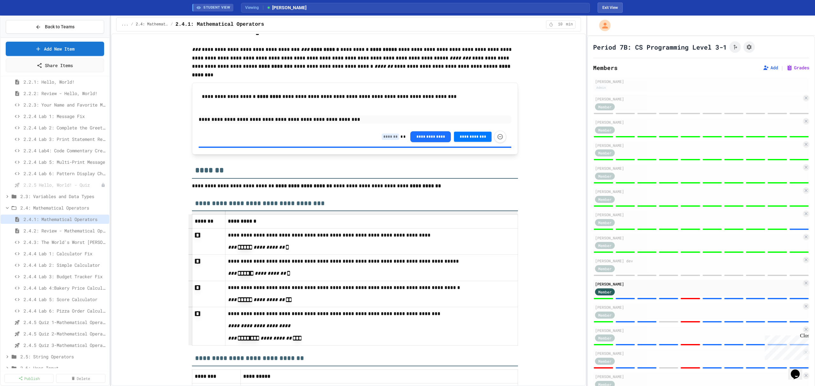
click at [387, 140] on input at bounding box center [391, 137] width 18 height 6
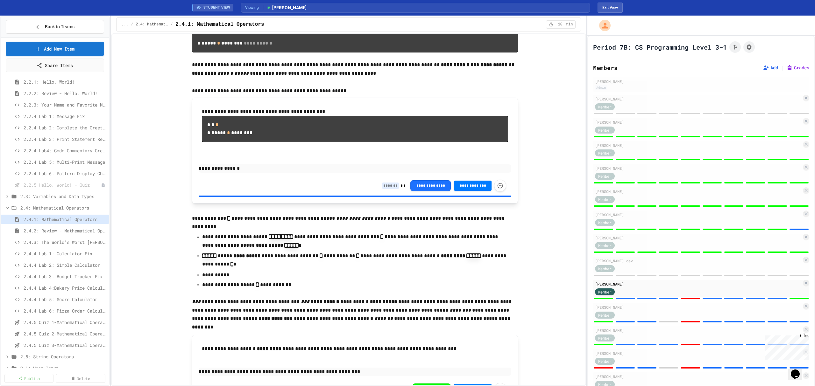
scroll to position [3231, 0]
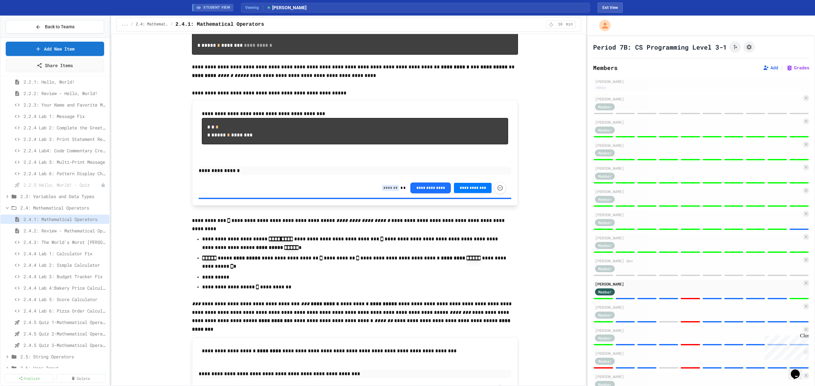
type input "*"
click at [385, 191] on input at bounding box center [391, 188] width 18 height 6
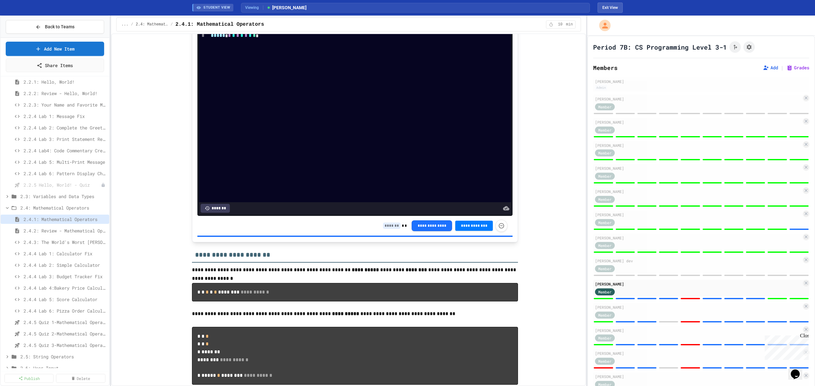
scroll to position [2892, 0]
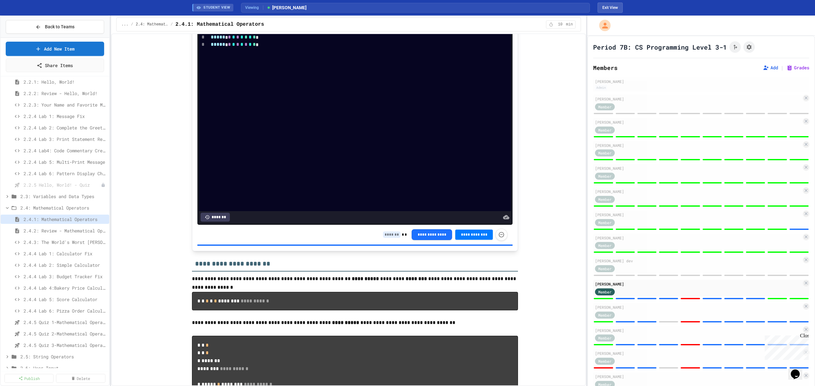
type input "*"
click at [386, 238] on input at bounding box center [392, 235] width 18 height 6
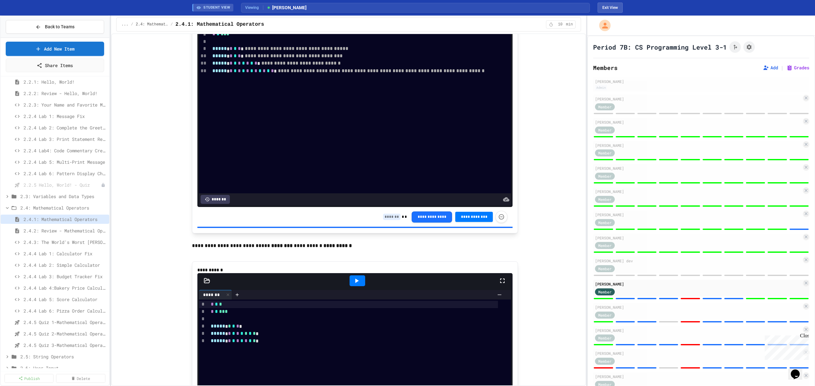
scroll to position [2594, 0]
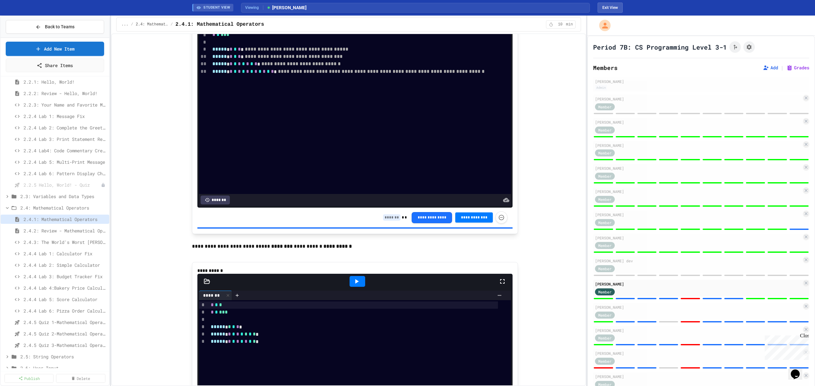
type input "*"
click at [393, 221] on input at bounding box center [392, 218] width 18 height 6
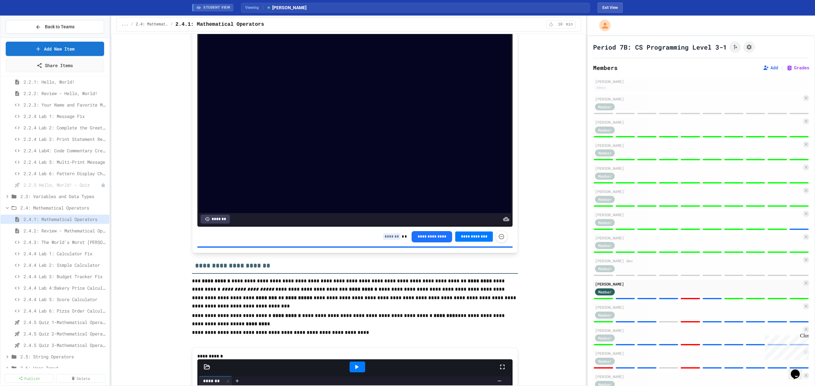
scroll to position [2170, 0]
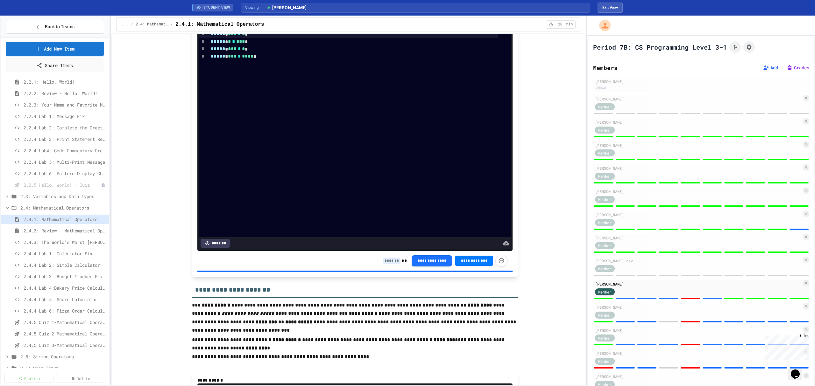
type input "*"
click at [386, 266] on div "**********" at bounding box center [445, 261] width 124 height 12
click at [387, 264] on input at bounding box center [392, 261] width 18 height 6
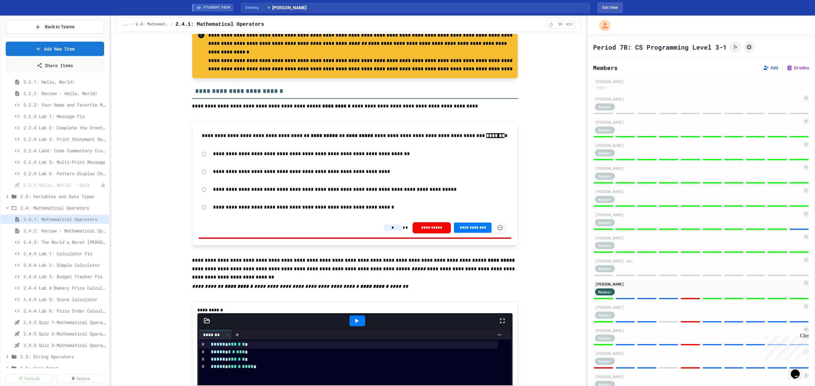
scroll to position [1830, 0]
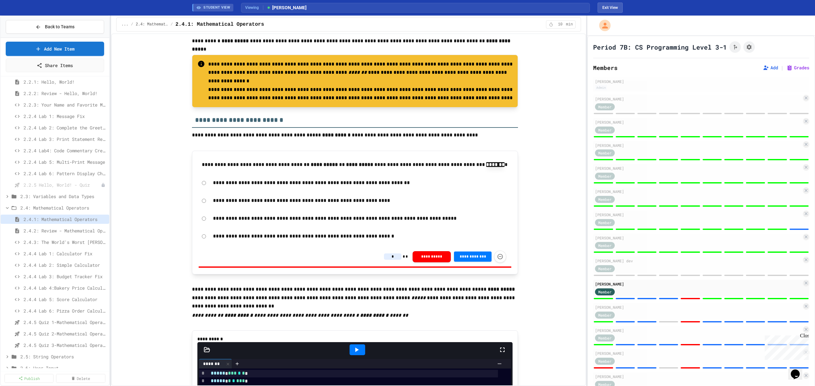
type input "*"
click at [395, 260] on input "*" at bounding box center [393, 257] width 18 height 6
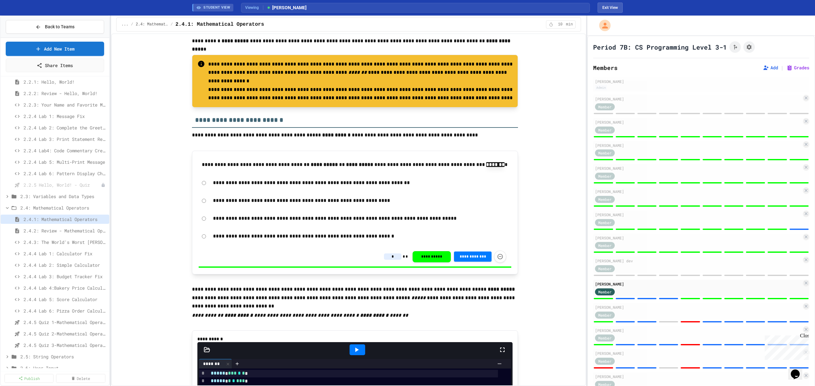
scroll to position [1661, 0]
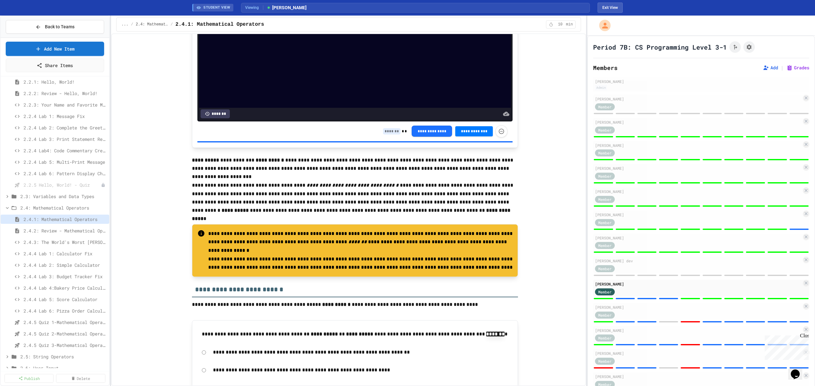
type input "*"
click at [387, 134] on div "**********" at bounding box center [445, 131] width 124 height 12
click at [389, 135] on input at bounding box center [392, 131] width 18 height 6
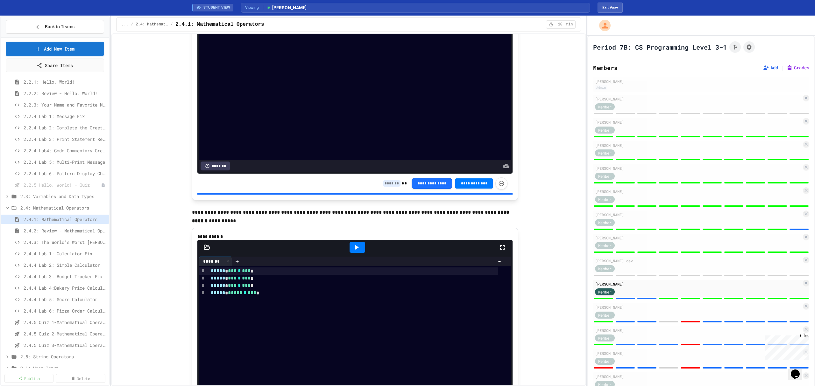
scroll to position [1279, 0]
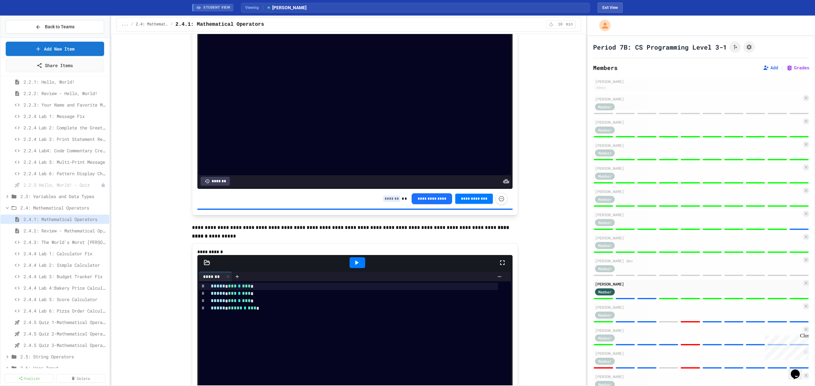
type input "*"
click at [388, 202] on input at bounding box center [392, 199] width 18 height 6
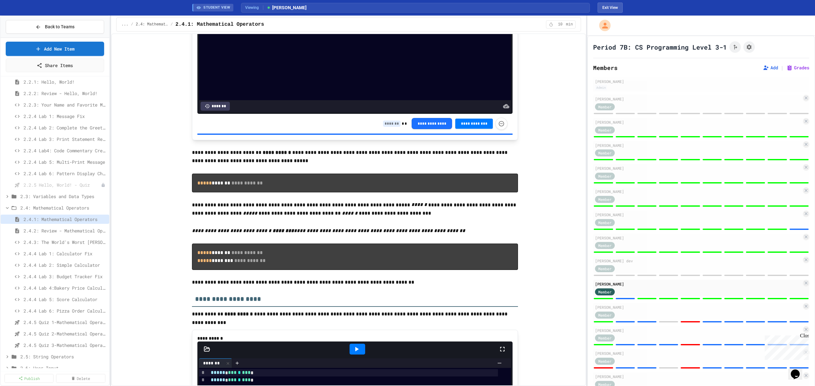
scroll to position [854, 0]
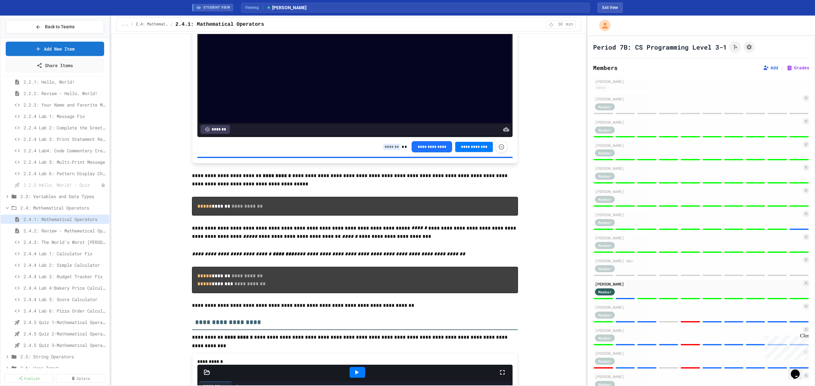
type input "*"
click at [385, 150] on input at bounding box center [392, 147] width 18 height 6
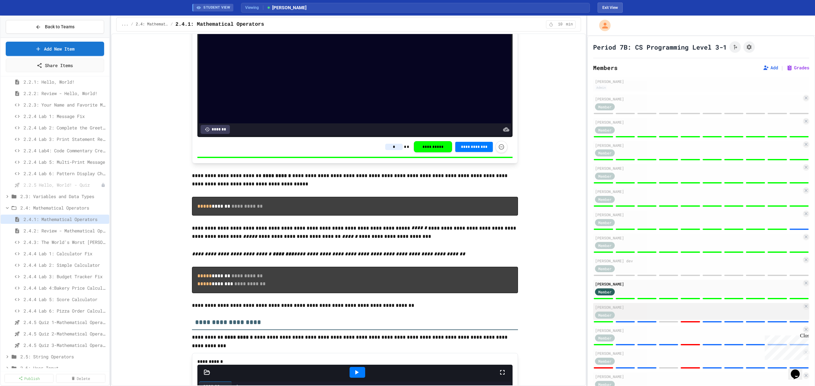
type input "*"
click at [678, 308] on div "[PERSON_NAME]" at bounding box center [698, 308] width 207 height 6
type input "*"
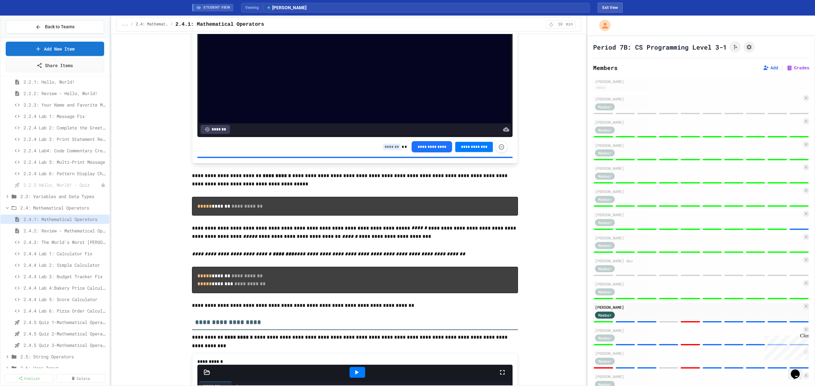
click at [383, 150] on input at bounding box center [392, 147] width 18 height 6
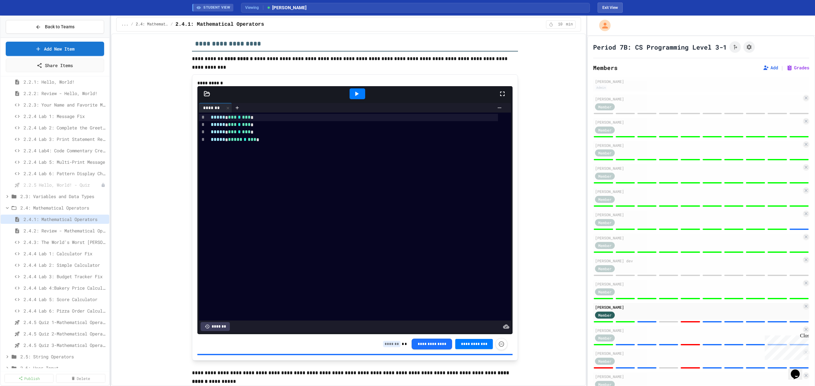
scroll to position [1151, 0]
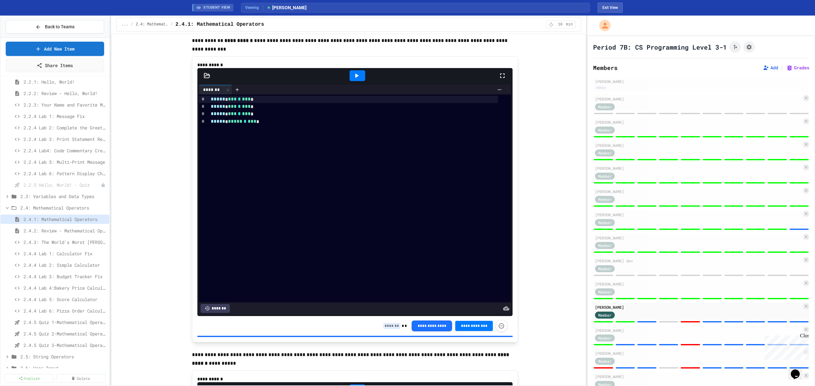
type input "*"
click at [392, 329] on input at bounding box center [392, 326] width 18 height 6
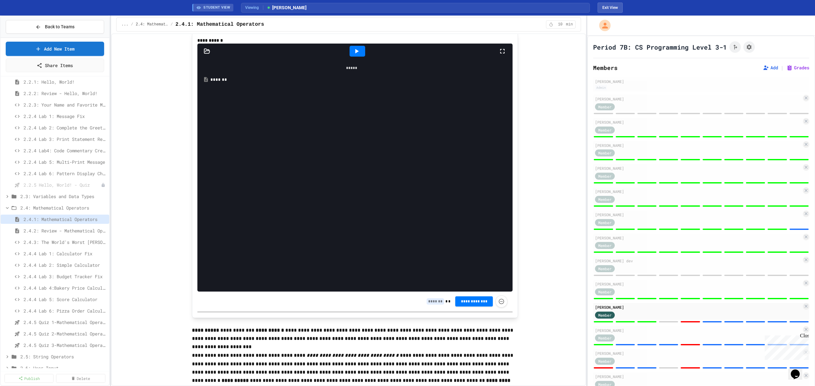
scroll to position [1491, 0]
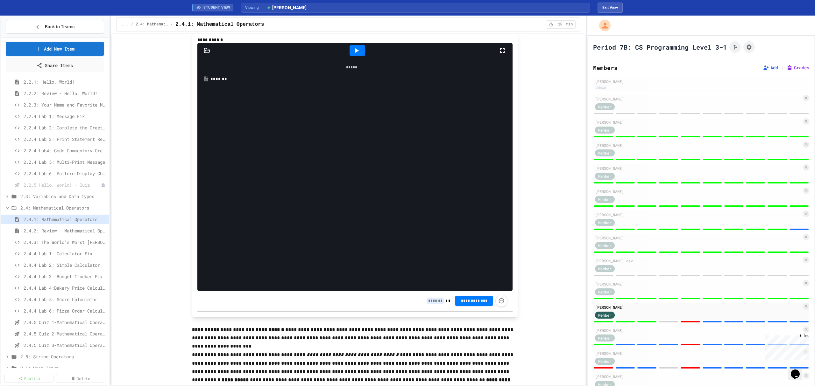
type input "*"
click at [430, 304] on input at bounding box center [436, 301] width 18 height 6
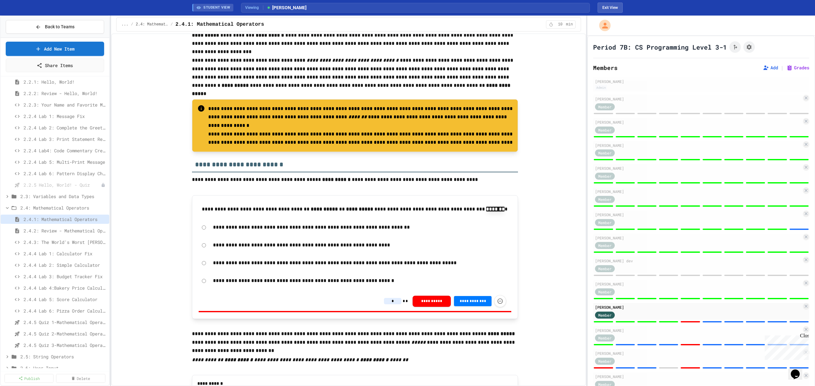
scroll to position [1788, 0]
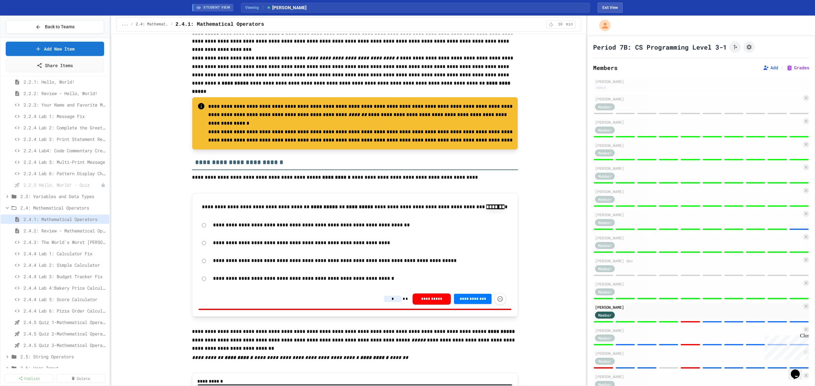
type input "*"
click at [390, 302] on input "*" at bounding box center [393, 299] width 18 height 6
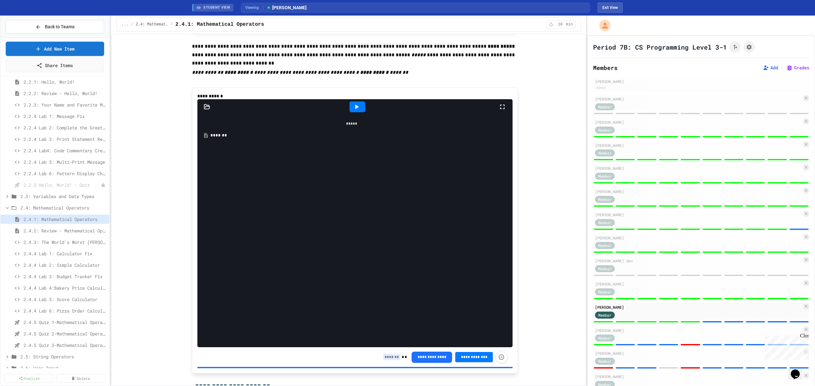
scroll to position [2085, 0]
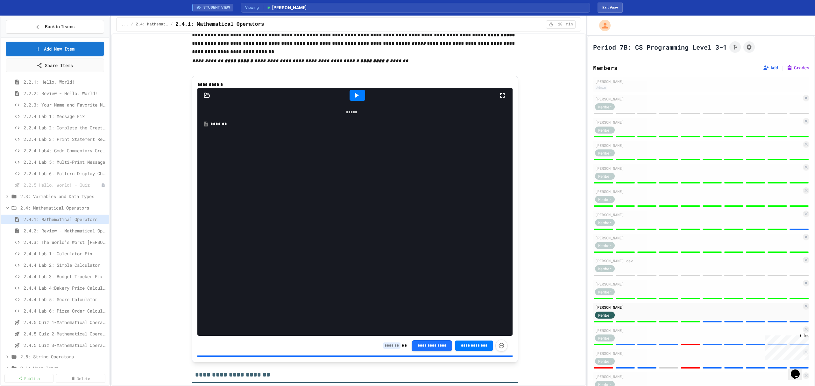
type input "*"
click at [384, 349] on input at bounding box center [392, 346] width 18 height 6
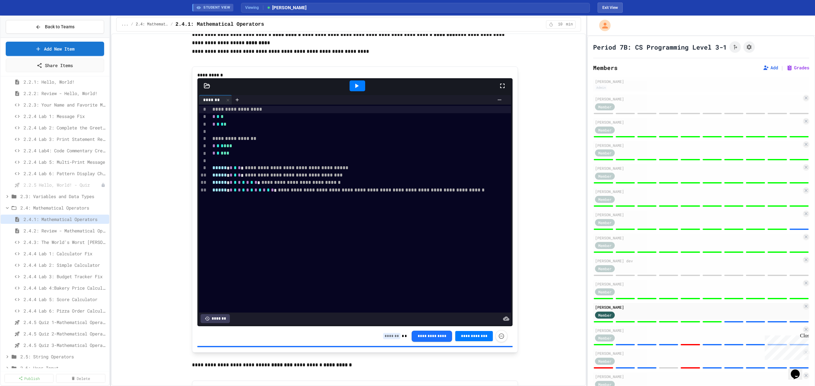
scroll to position [2594, 0]
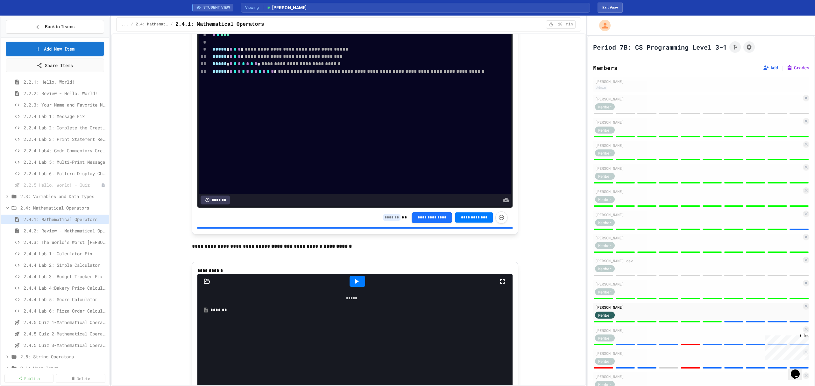
type input "*"
click at [386, 221] on input at bounding box center [392, 218] width 18 height 6
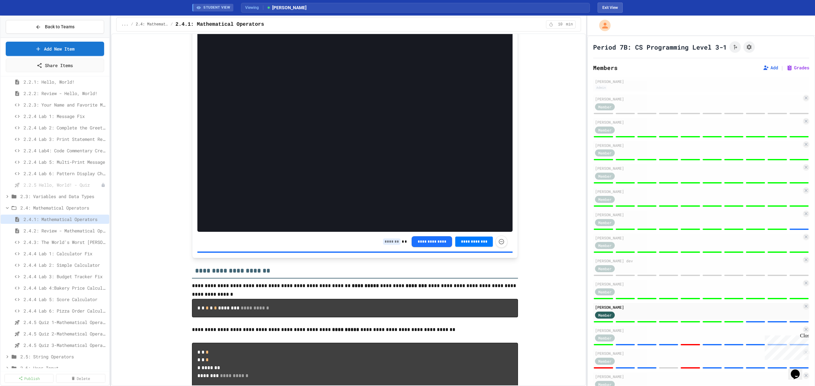
scroll to position [2892, 0]
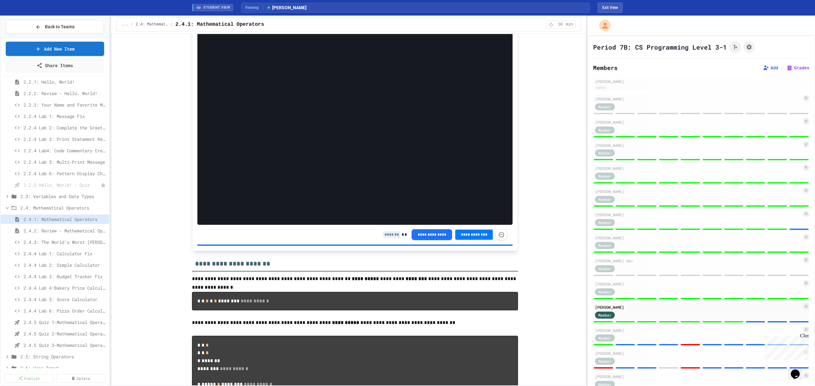
type input "*"
click at [393, 238] on input at bounding box center [392, 235] width 18 height 6
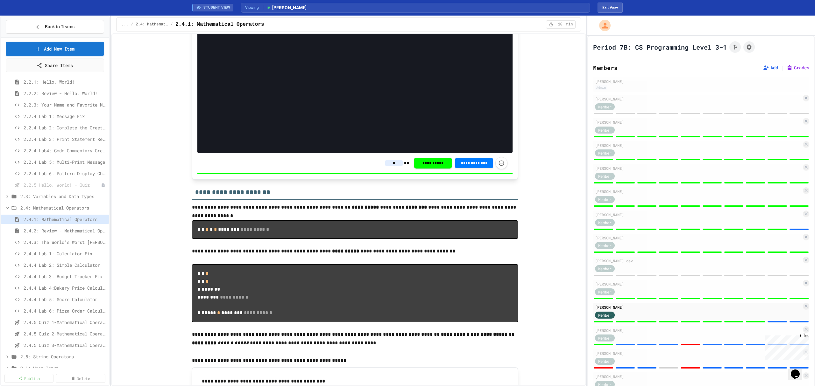
scroll to position [3189, 0]
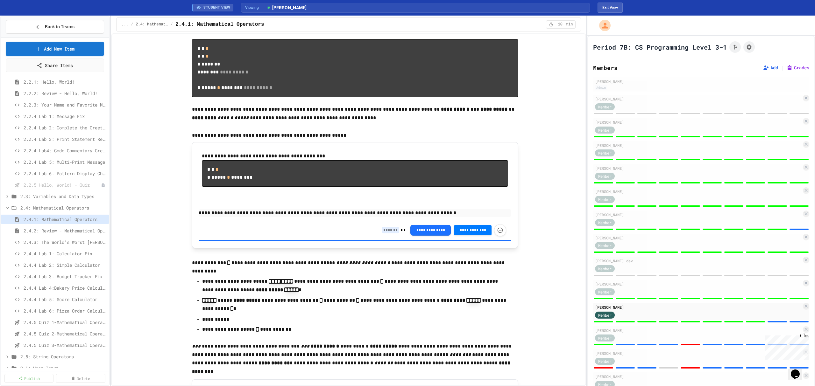
type input "*"
click at [395, 234] on input at bounding box center [391, 230] width 18 height 6
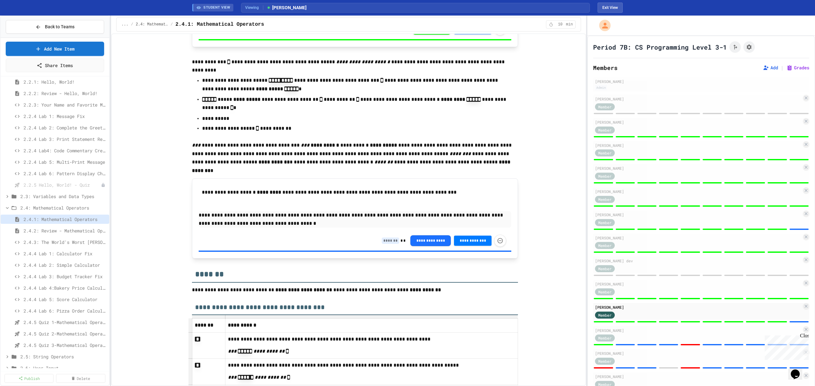
scroll to position [3443, 0]
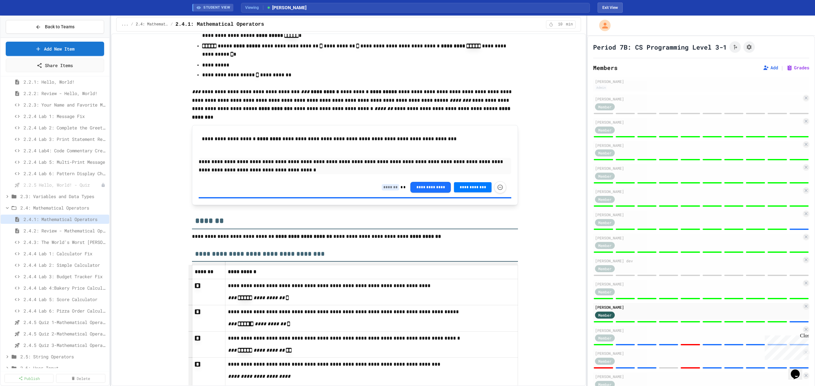
type input "*"
click at [384, 194] on div "**********" at bounding box center [444, 187] width 124 height 12
click at [384, 191] on input at bounding box center [391, 187] width 18 height 6
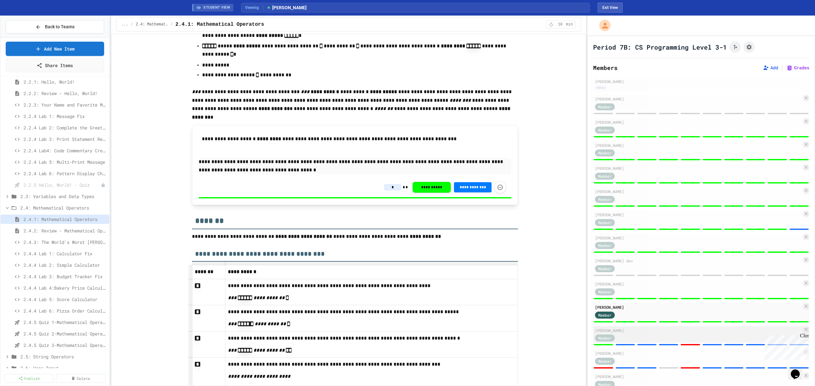
type input "*"
click at [660, 336] on div "Member" at bounding box center [698, 338] width 207 height 8
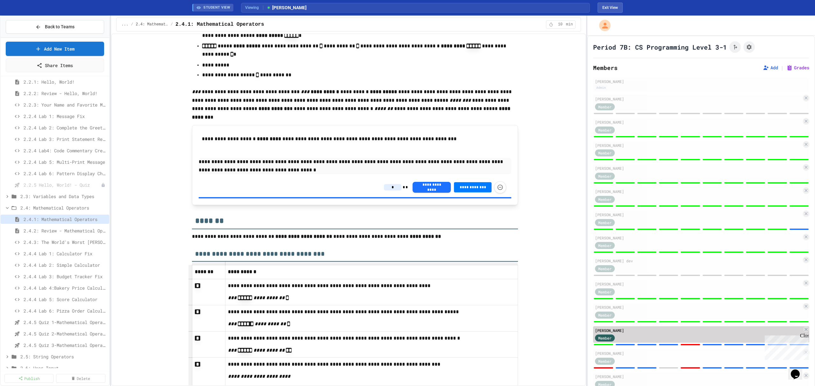
type input "*"
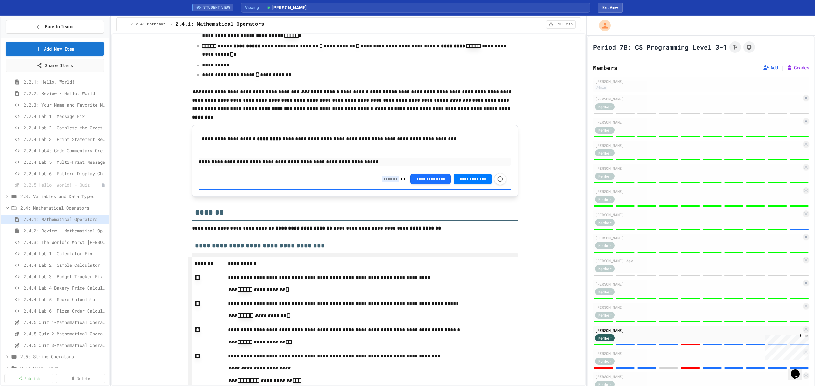
click at [382, 185] on div "**********" at bounding box center [444, 179] width 124 height 12
click at [386, 182] on input at bounding box center [391, 179] width 18 height 6
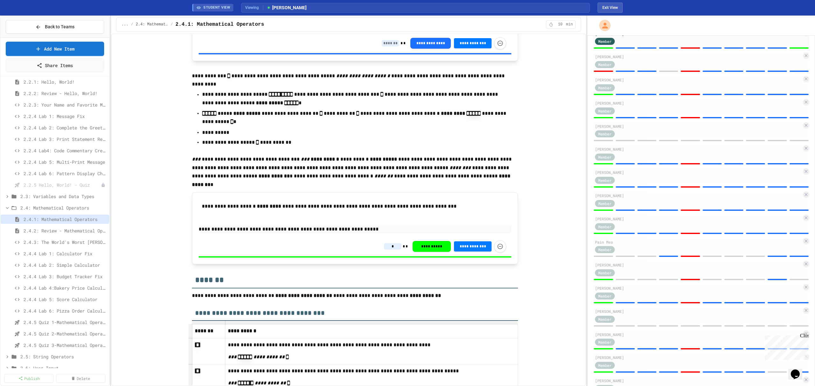
scroll to position [3231, 0]
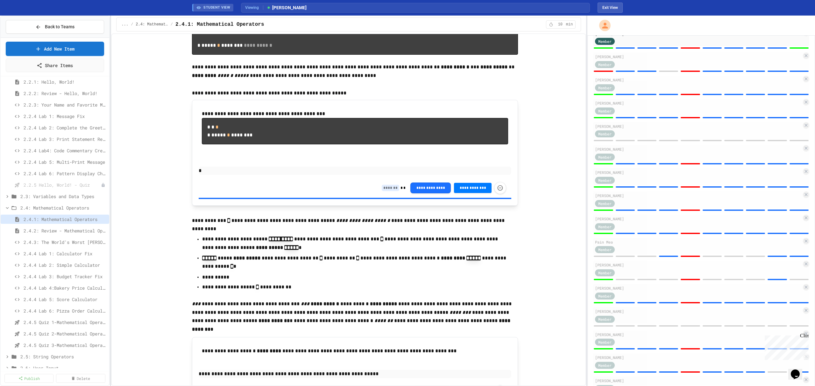
type input "*"
click at [386, 191] on input at bounding box center [391, 188] width 18 height 6
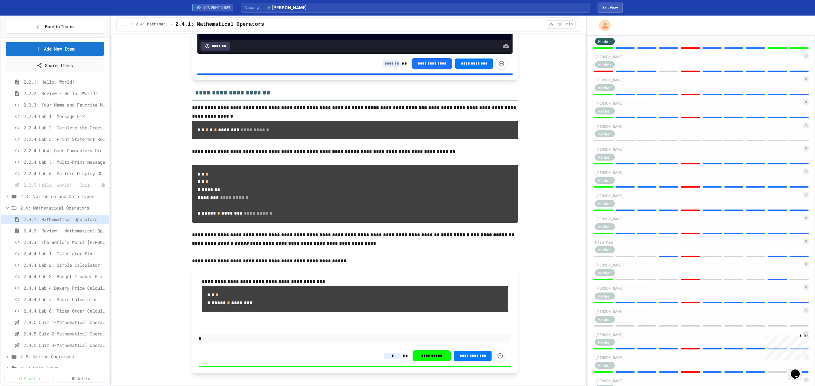
scroll to position [3019, 0]
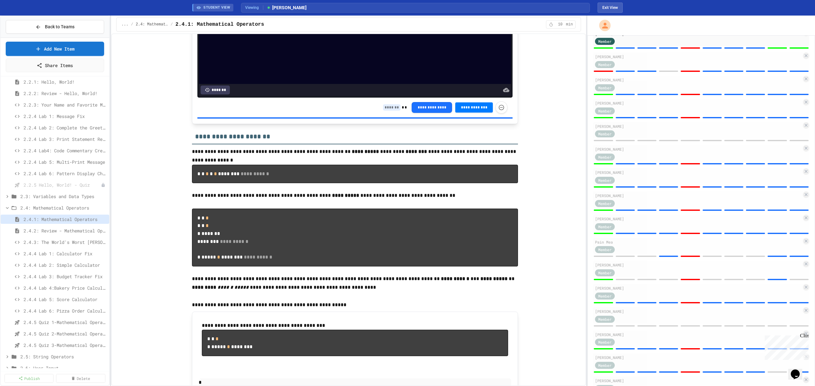
type input "*"
click at [384, 111] on input at bounding box center [392, 107] width 18 height 6
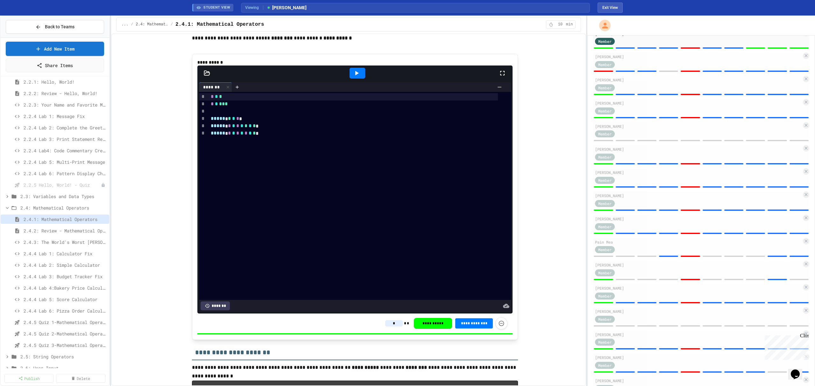
scroll to position [2764, 0]
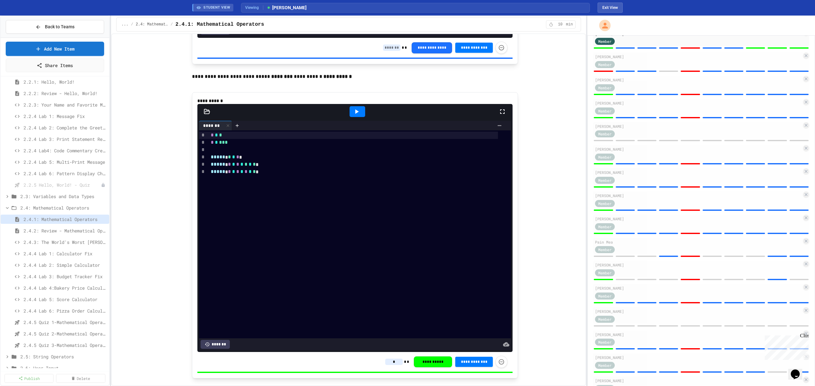
type input "*"
click at [388, 51] on input at bounding box center [392, 48] width 18 height 6
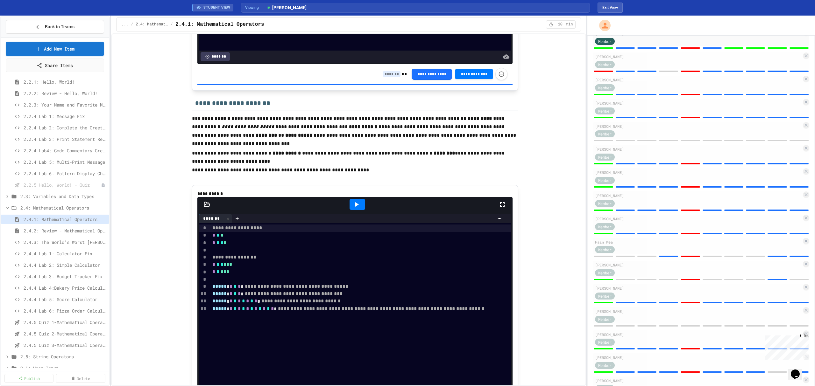
scroll to position [2340, 0]
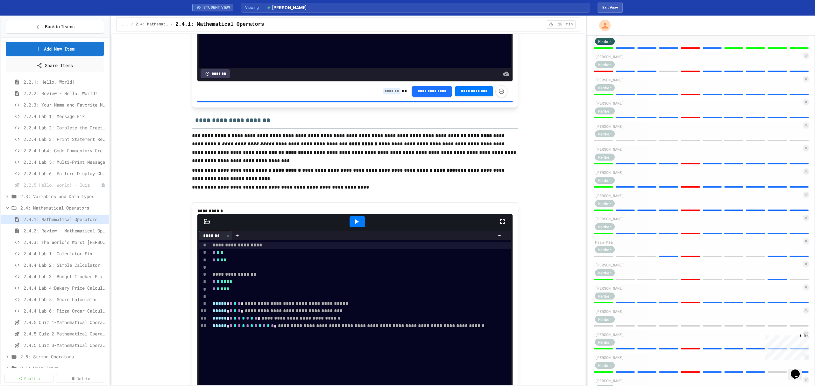
type input "*"
click at [385, 95] on input at bounding box center [392, 91] width 18 height 6
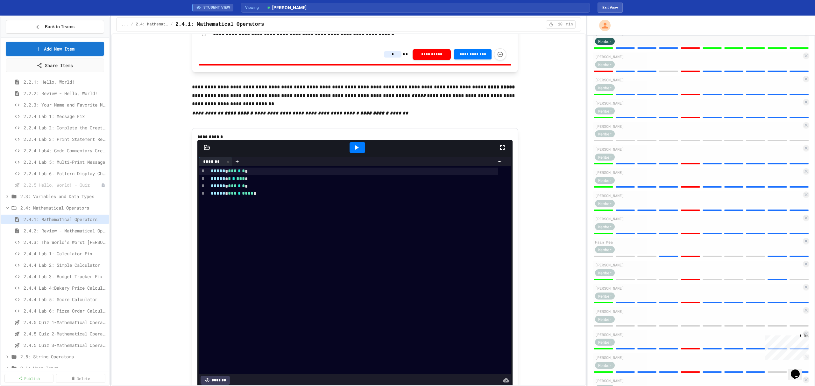
scroll to position [1958, 0]
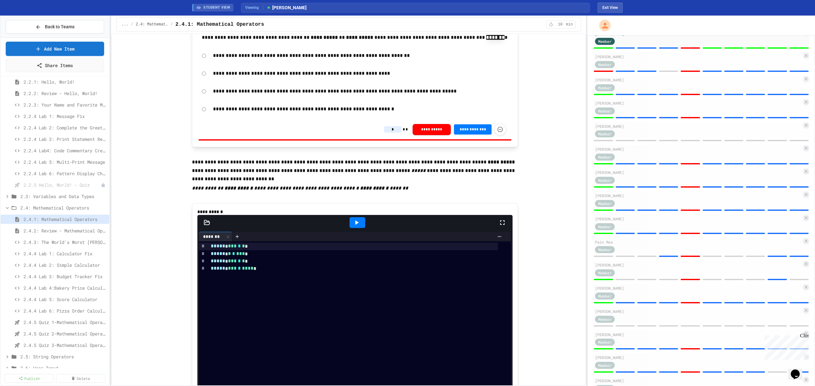
type input "*"
click at [385, 133] on input "*" at bounding box center [393, 129] width 18 height 6
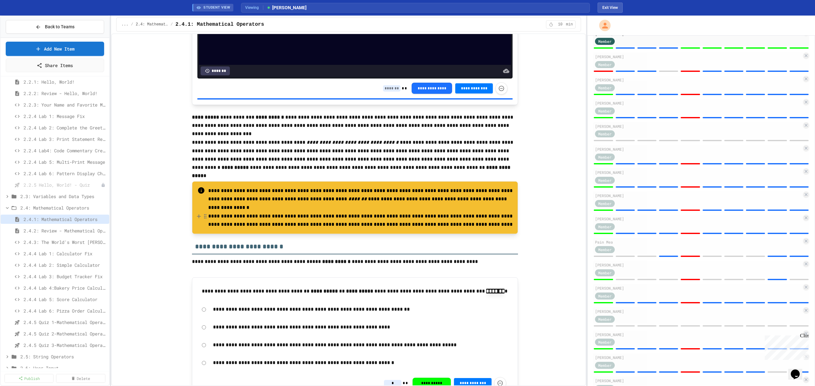
scroll to position [1703, 0]
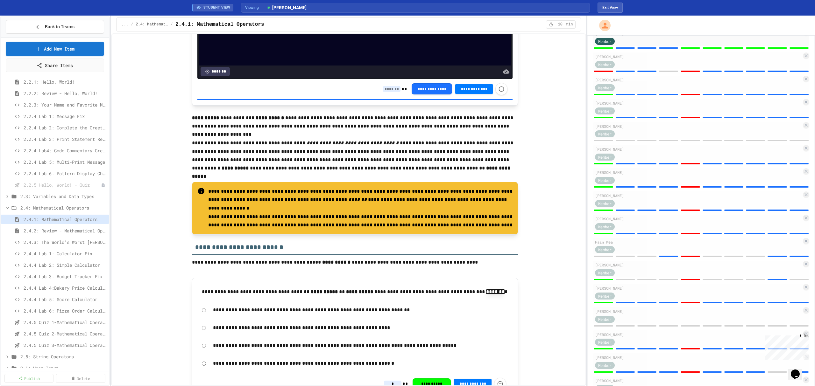
type input "*"
click at [385, 92] on input at bounding box center [392, 89] width 18 height 6
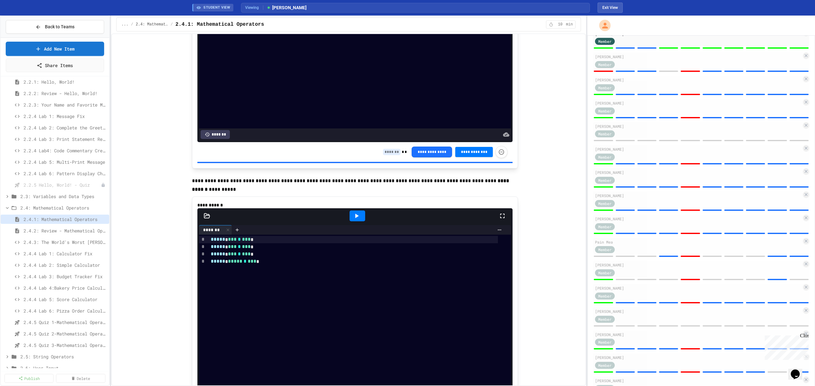
scroll to position [1321, 0]
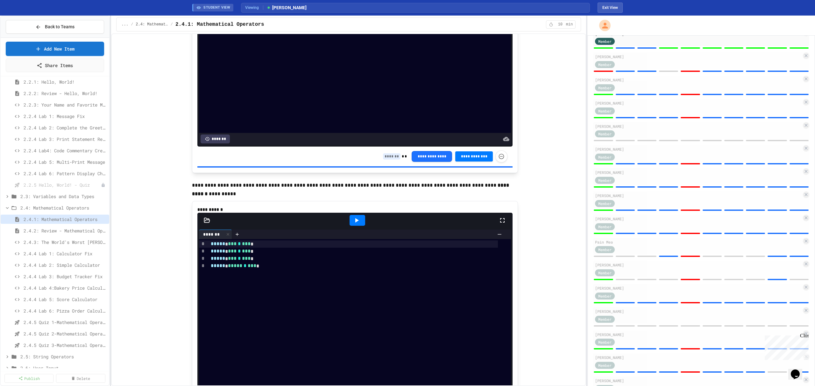
type input "*"
click at [383, 160] on input at bounding box center [392, 156] width 18 height 6
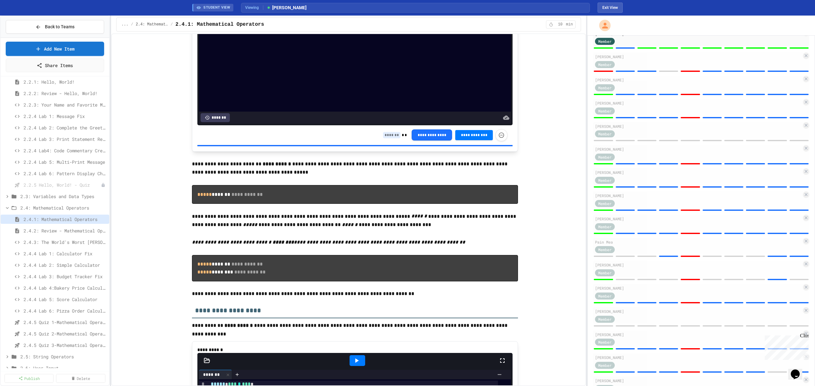
scroll to position [854, 0]
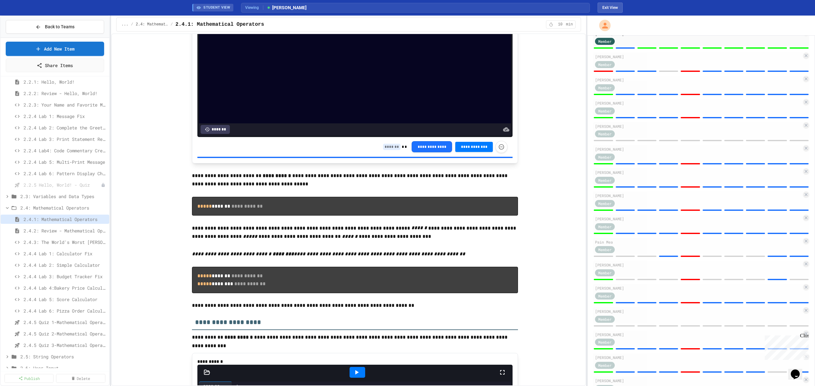
type input "*"
click at [385, 150] on input at bounding box center [392, 147] width 18 height 6
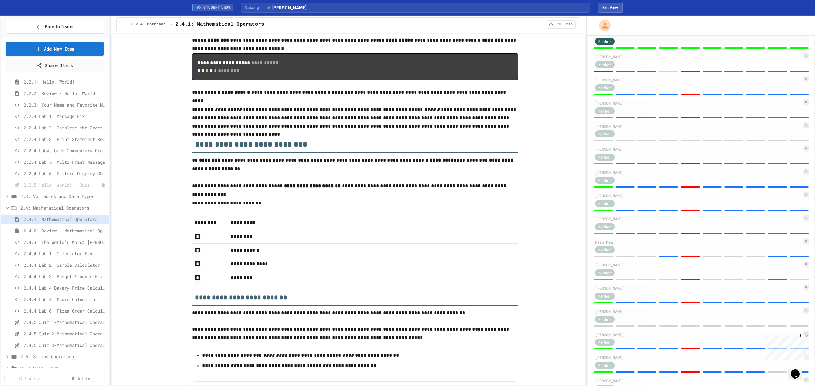
scroll to position [90, 0]
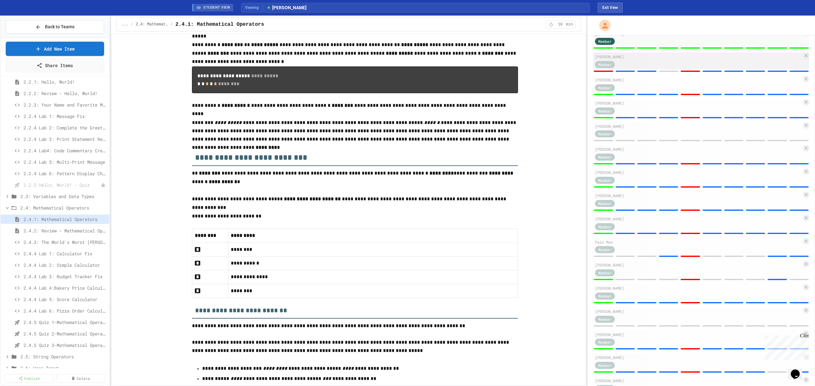
type input "*"
click at [656, 65] on div "Member" at bounding box center [698, 64] width 207 height 8
type input "*"
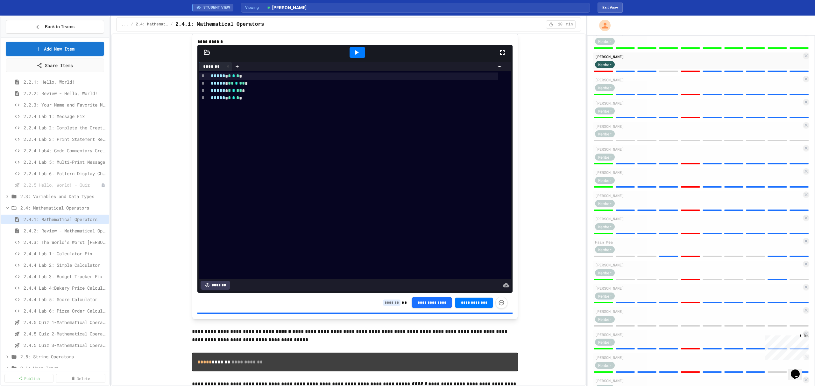
scroll to position [727, 0]
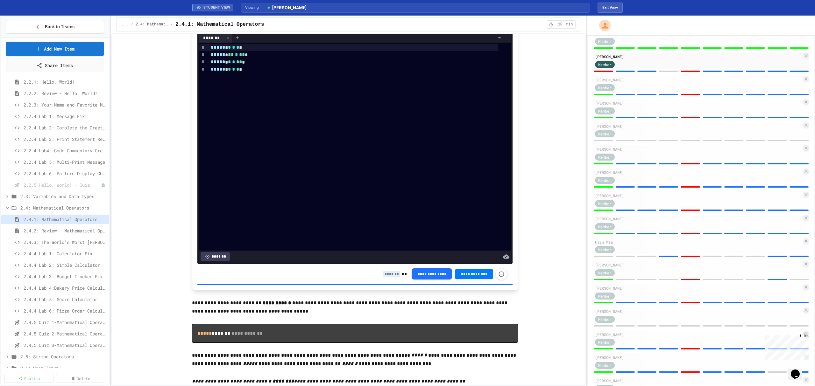
click at [385, 278] on input at bounding box center [392, 274] width 18 height 6
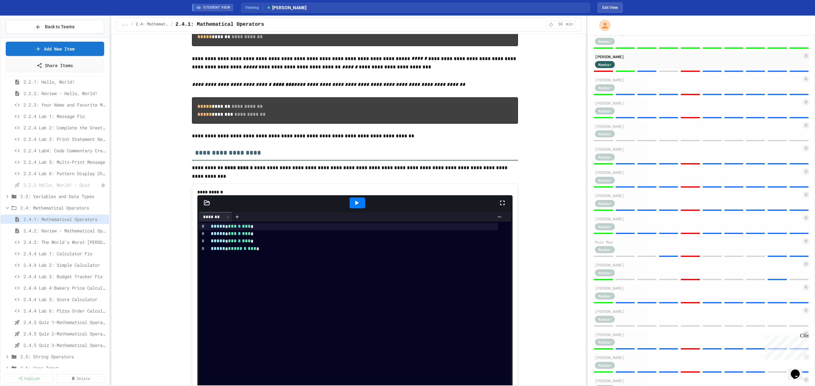
scroll to position [1236, 0]
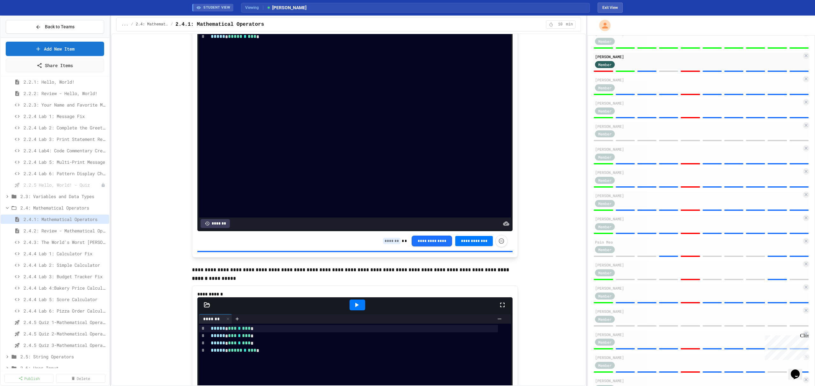
type input "*"
click at [391, 245] on div "**********" at bounding box center [445, 241] width 124 height 12
click at [388, 244] on input at bounding box center [392, 241] width 18 height 6
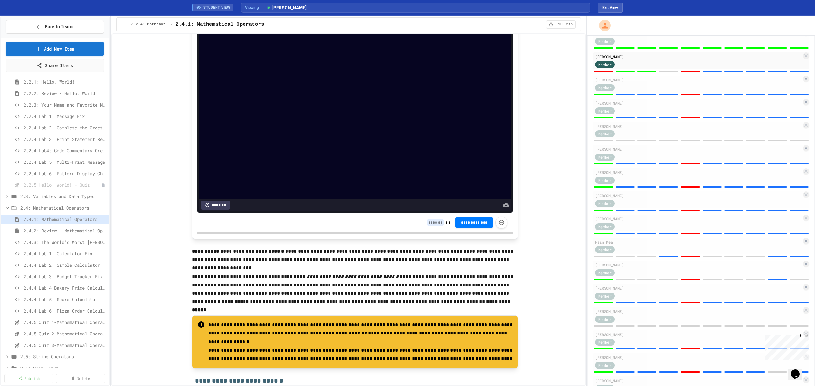
scroll to position [1576, 0]
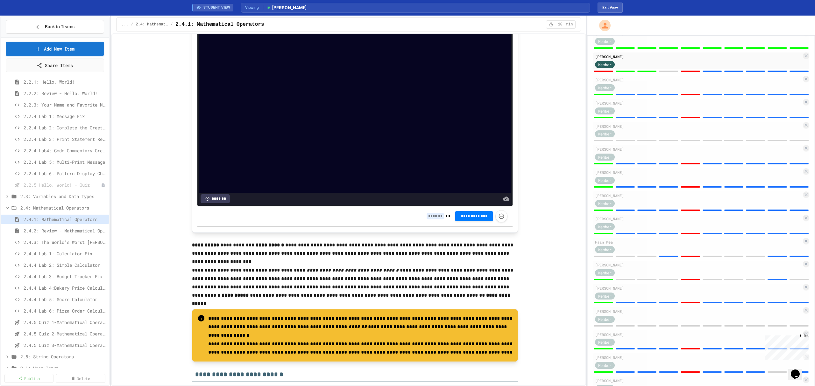
type input "*"
click at [433, 220] on input at bounding box center [436, 216] width 18 height 6
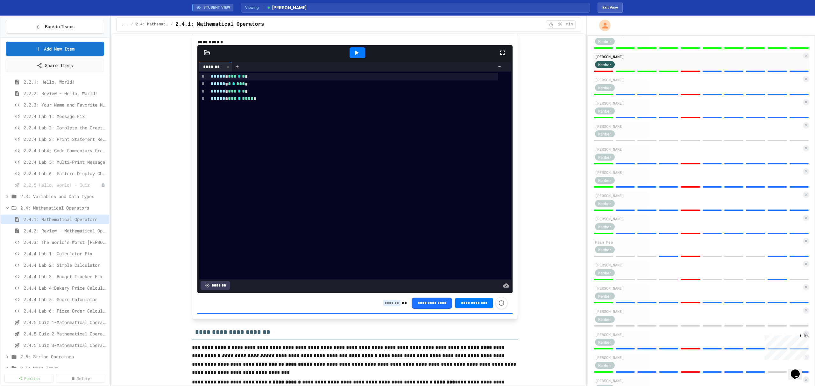
scroll to position [2255, 0]
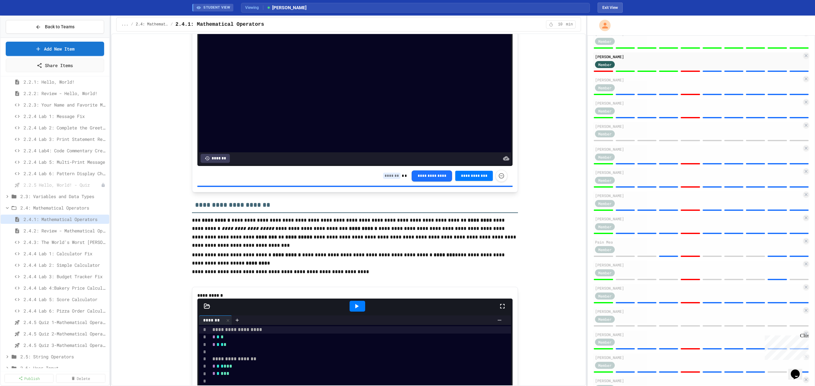
type input "*"
click at [389, 179] on input at bounding box center [392, 176] width 18 height 6
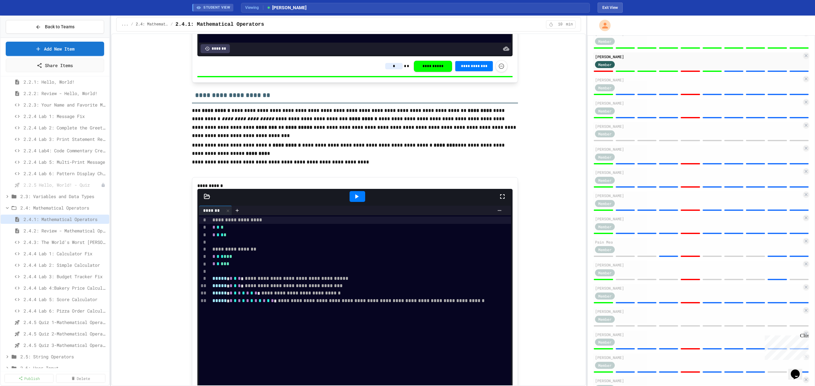
scroll to position [2552, 0]
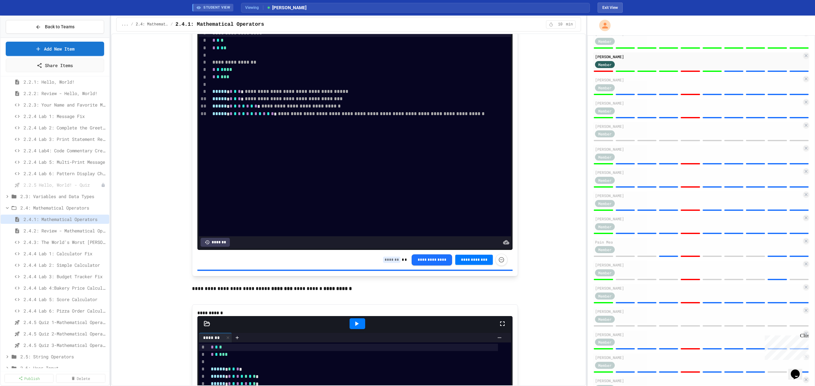
type input "*"
click at [393, 263] on input at bounding box center [392, 260] width 18 height 6
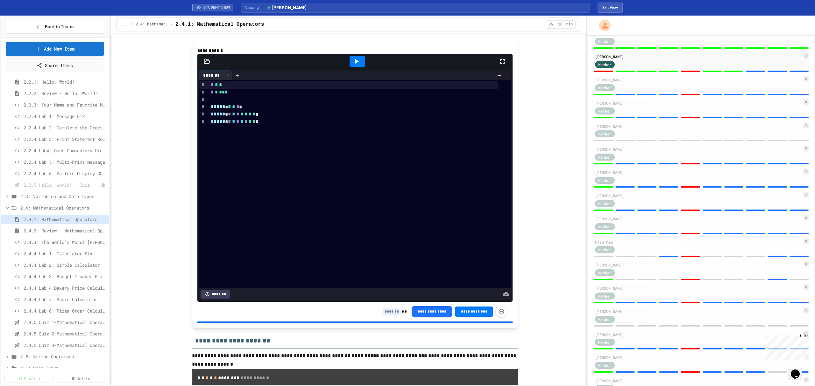
scroll to position [2849, 0]
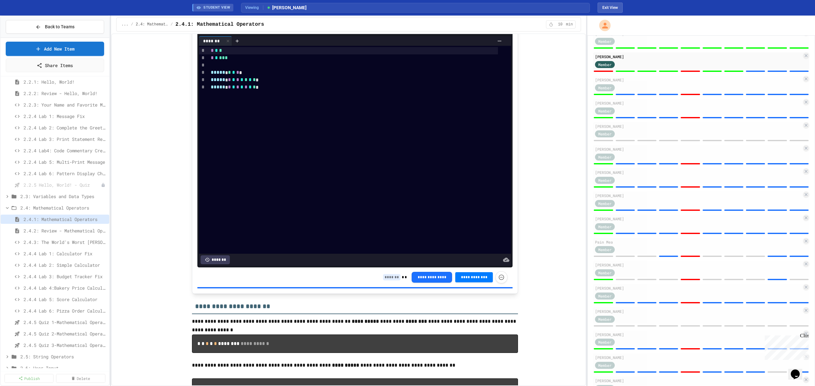
type input "*"
click at [386, 281] on input at bounding box center [392, 277] width 18 height 6
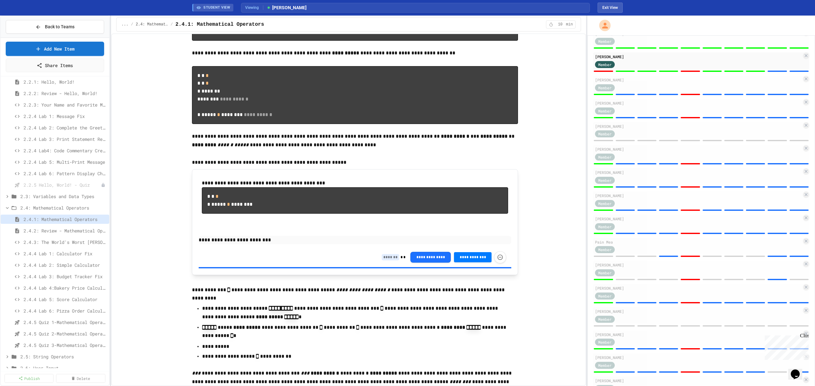
scroll to position [3189, 0]
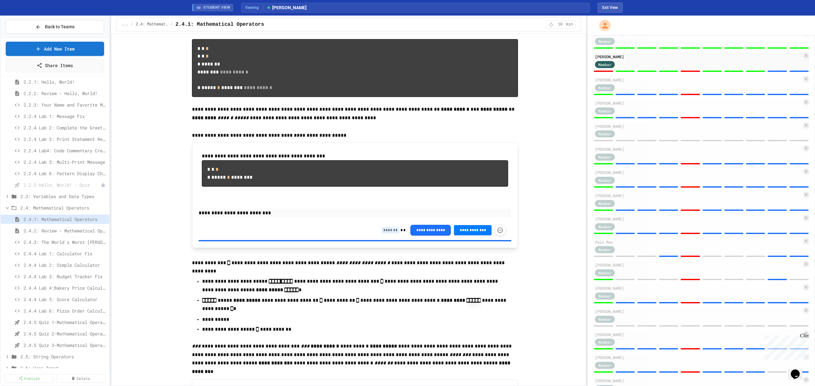
type input "*"
click at [390, 234] on input at bounding box center [391, 230] width 18 height 6
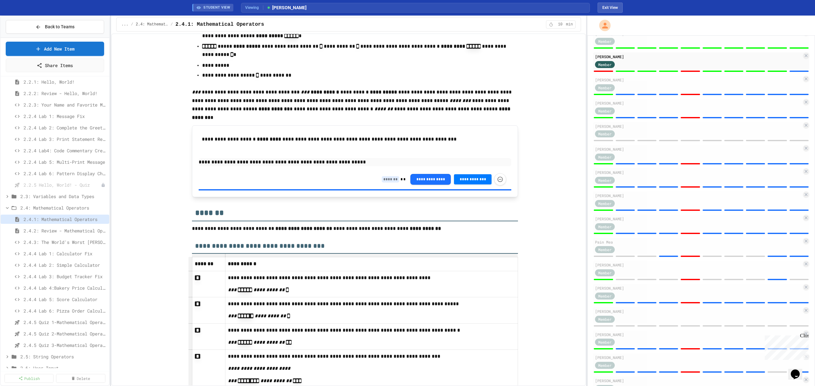
scroll to position [3443, 0]
type input "*"
click at [385, 182] on input at bounding box center [391, 179] width 18 height 6
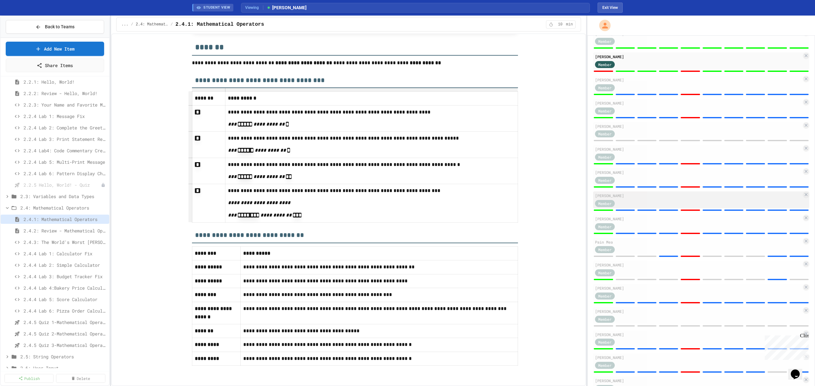
scroll to position [3613, 0]
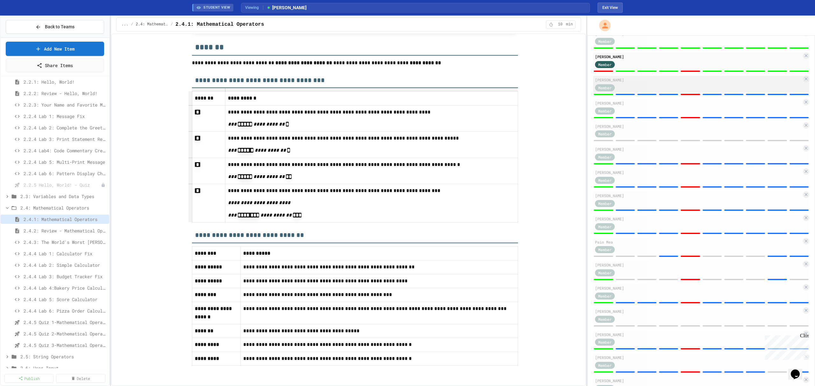
type input "*"
click at [662, 88] on div "Member" at bounding box center [698, 87] width 207 height 8
type input "*"
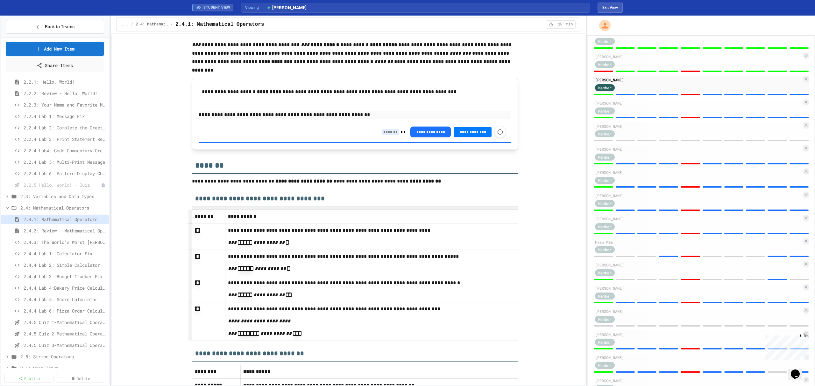
scroll to position [3486, 0]
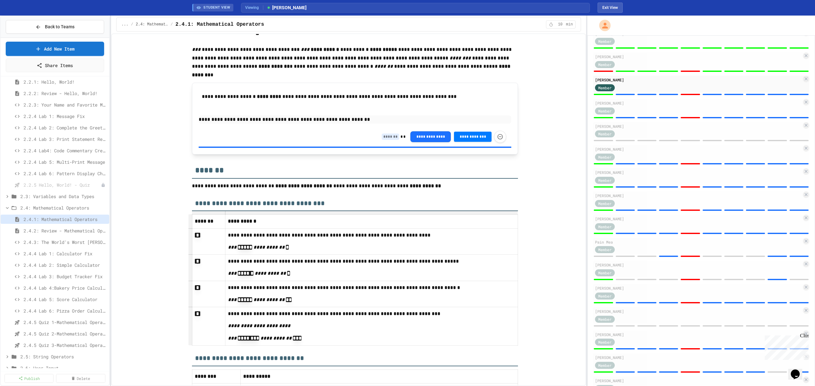
click at [389, 140] on input at bounding box center [391, 137] width 18 height 6
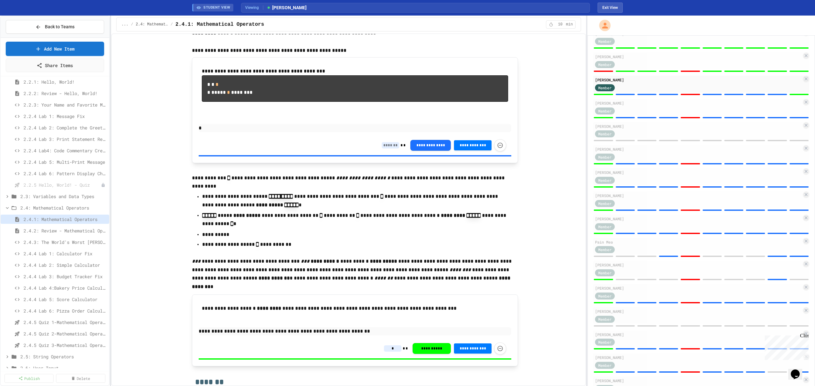
type input "*"
click at [384, 152] on div "**********" at bounding box center [444, 145] width 124 height 12
click at [384, 149] on input at bounding box center [391, 145] width 18 height 6
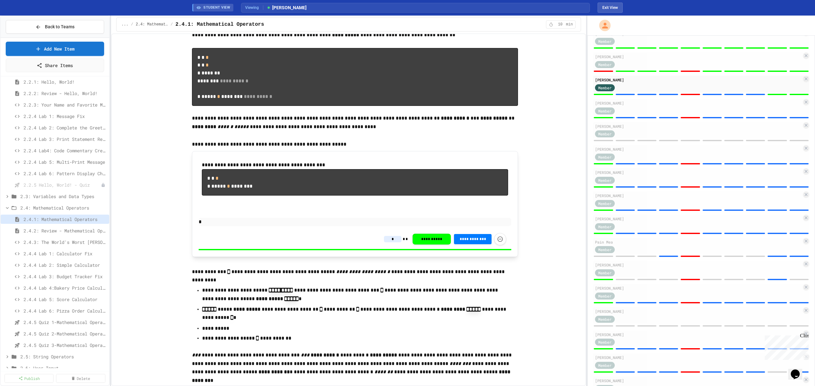
scroll to position [3019, 0]
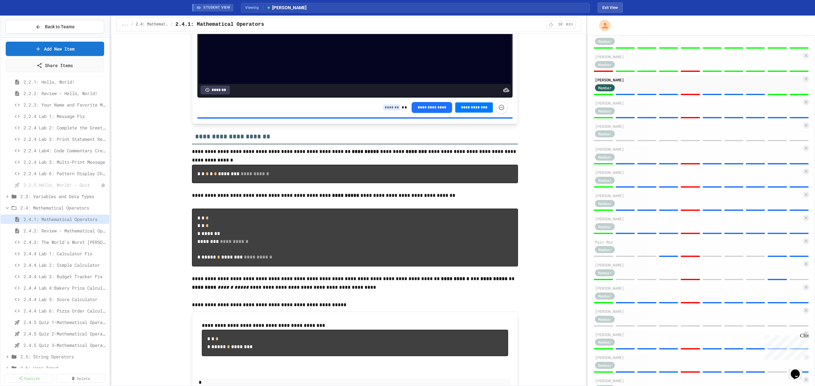
type input "*"
click at [384, 111] on input at bounding box center [392, 107] width 18 height 6
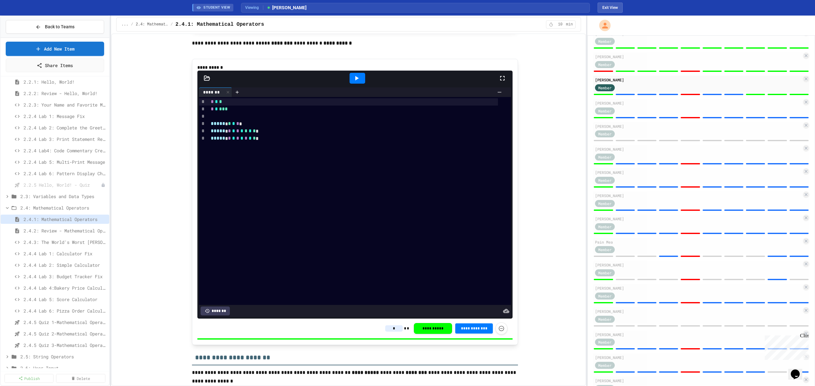
scroll to position [2722, 0]
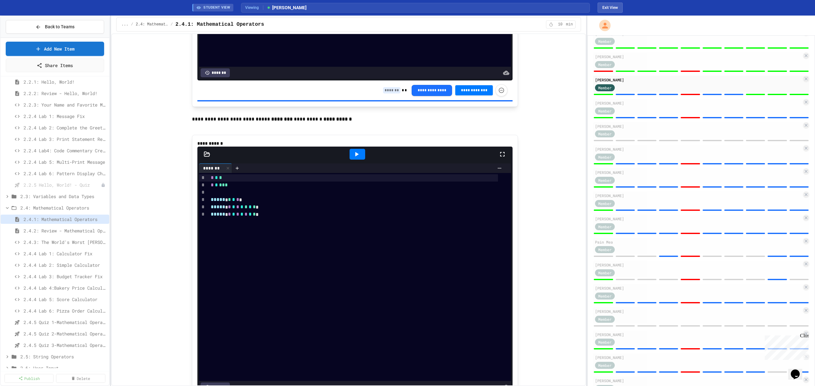
type input "*"
click at [386, 94] on input at bounding box center [392, 90] width 18 height 6
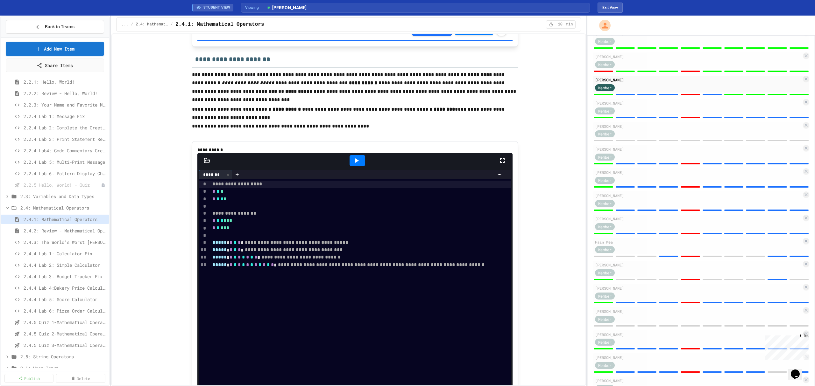
scroll to position [2255, 0]
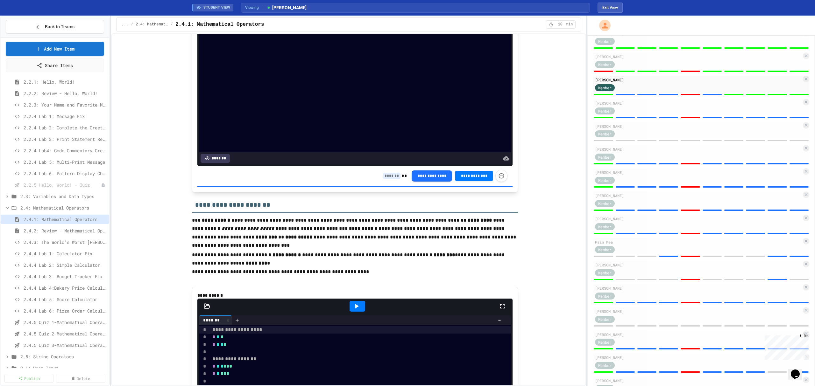
type input "*"
click at [386, 179] on input at bounding box center [392, 176] width 18 height 6
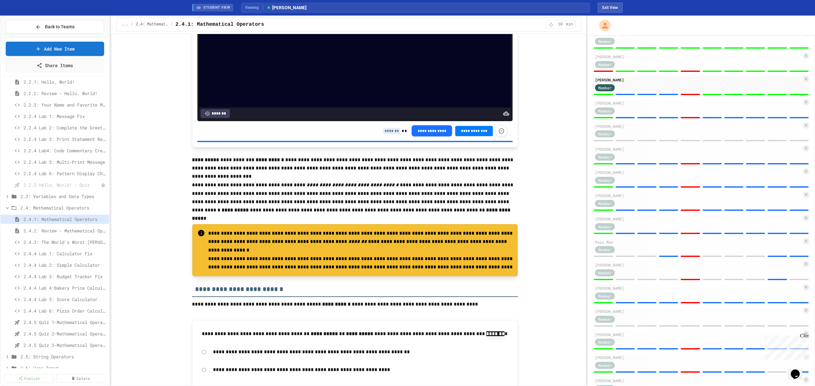
scroll to position [1661, 0]
type input "*"
click at [383, 135] on input at bounding box center [392, 131] width 18 height 6
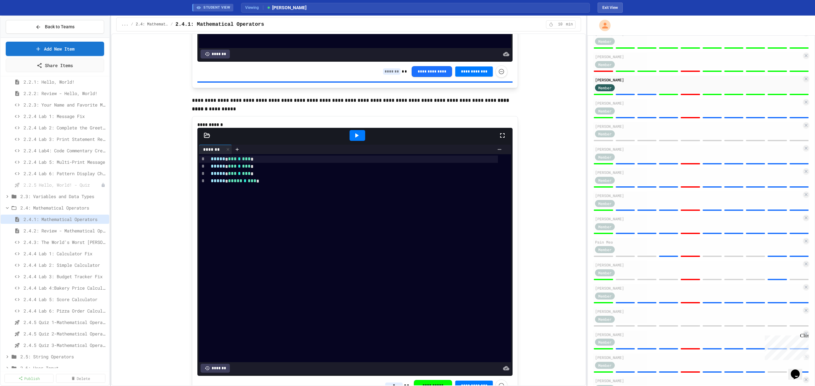
scroll to position [1236, 0]
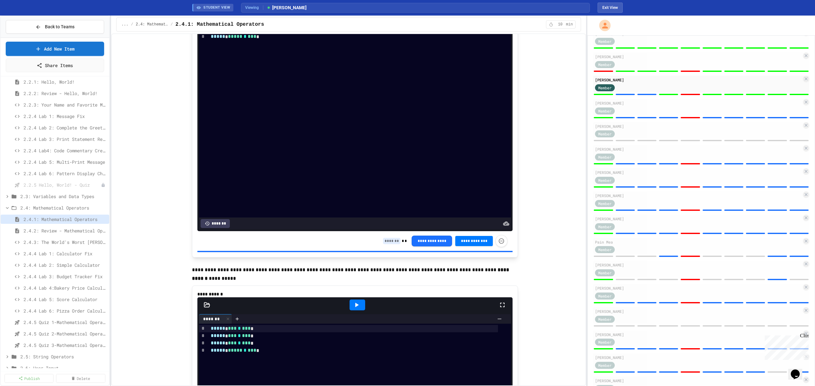
type input "*"
click at [388, 244] on input at bounding box center [392, 241] width 18 height 6
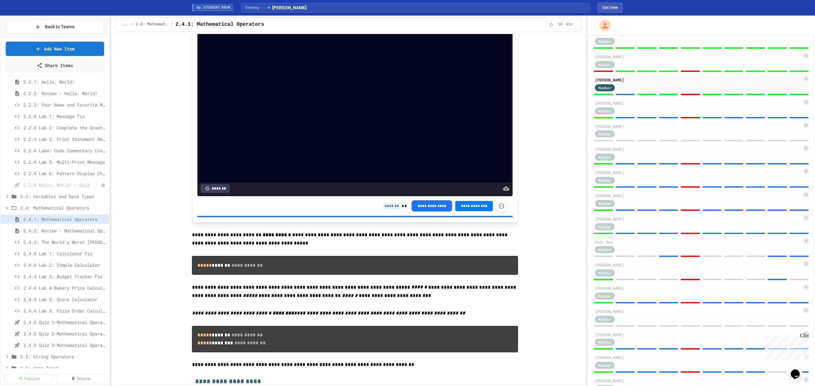
scroll to position [769, 0]
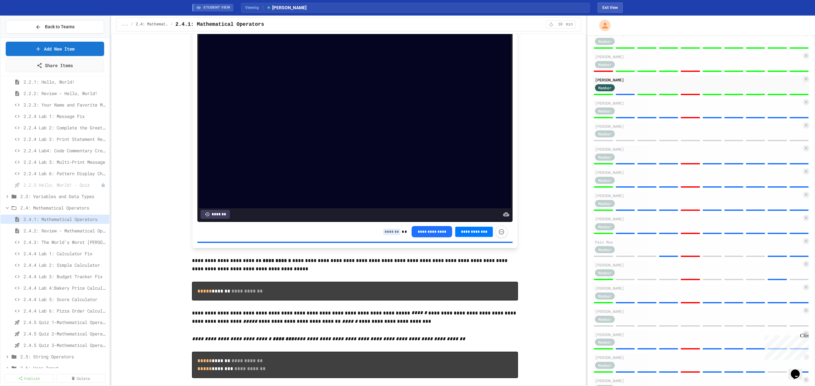
type input "*"
click at [385, 235] on input at bounding box center [392, 232] width 18 height 6
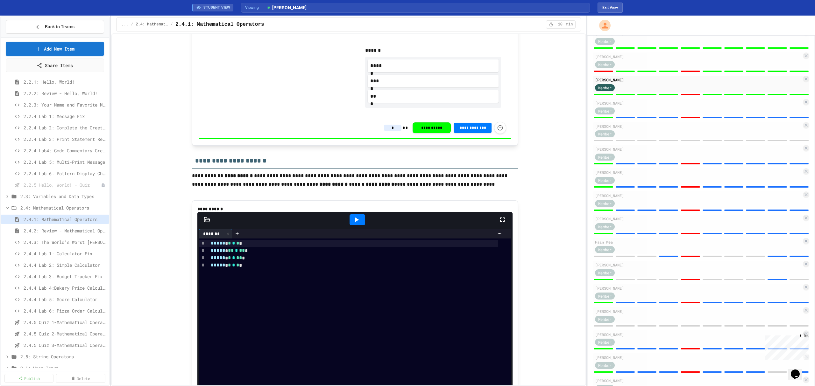
scroll to position [515, 0]
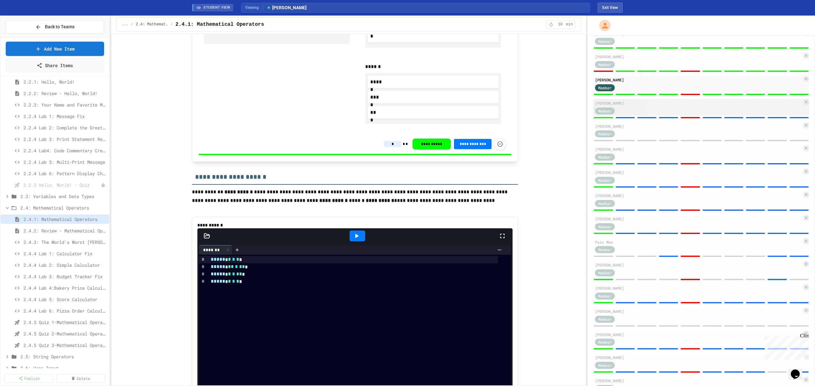
type input "*"
click at [662, 111] on div "Member" at bounding box center [698, 111] width 207 height 8
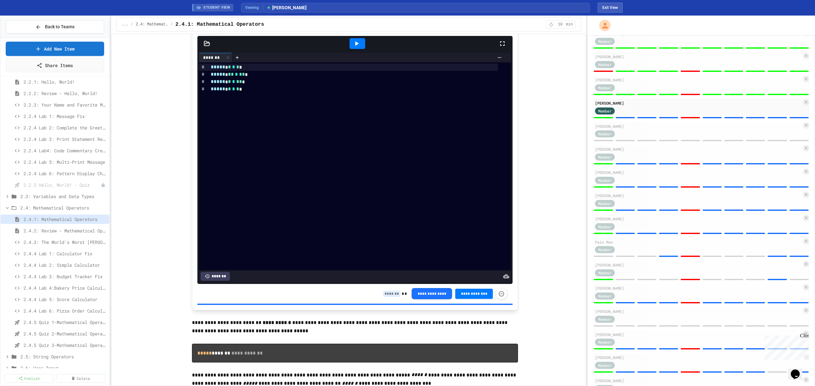
scroll to position [727, 0]
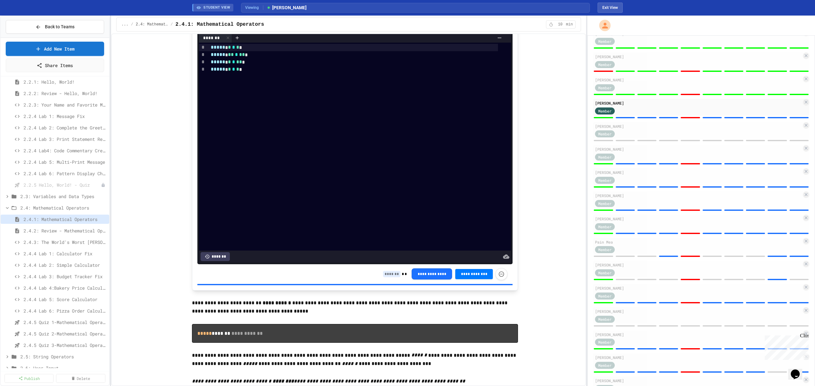
click at [385, 278] on input at bounding box center [392, 274] width 18 height 6
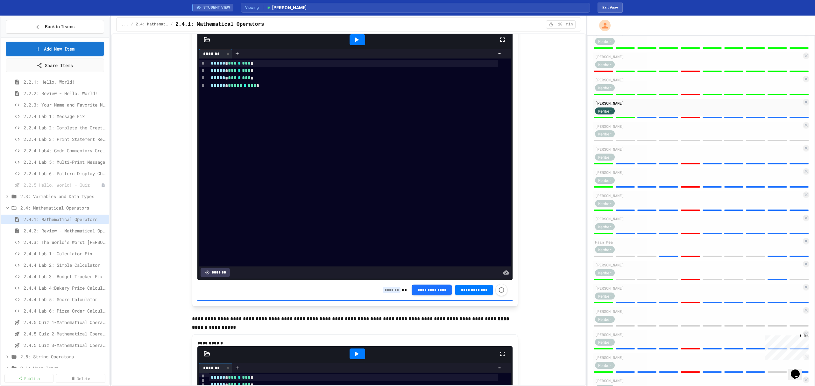
scroll to position [1236, 0]
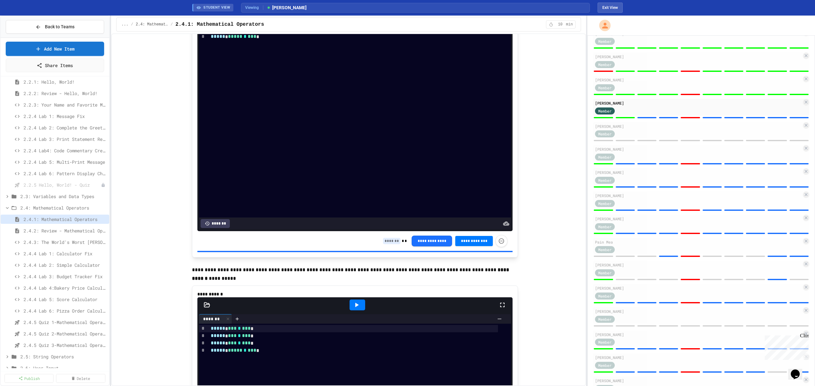
click at [392, 244] on input at bounding box center [392, 241] width 18 height 6
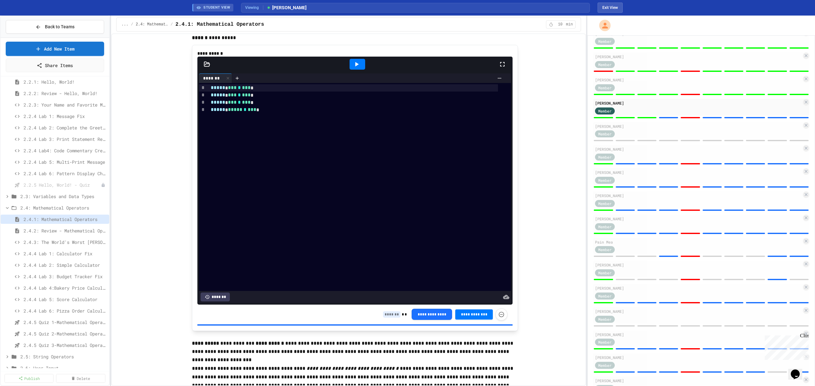
scroll to position [1491, 0]
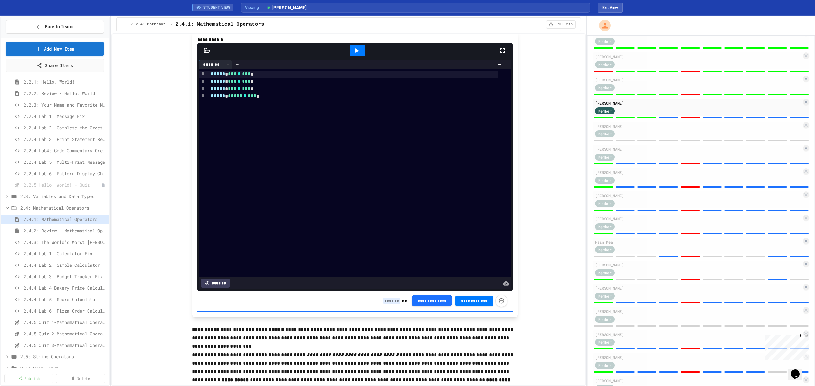
click at [390, 304] on input at bounding box center [392, 301] width 18 height 6
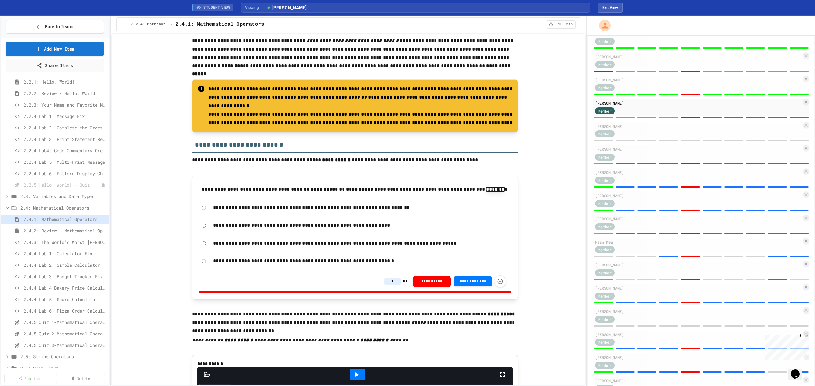
scroll to position [1830, 0]
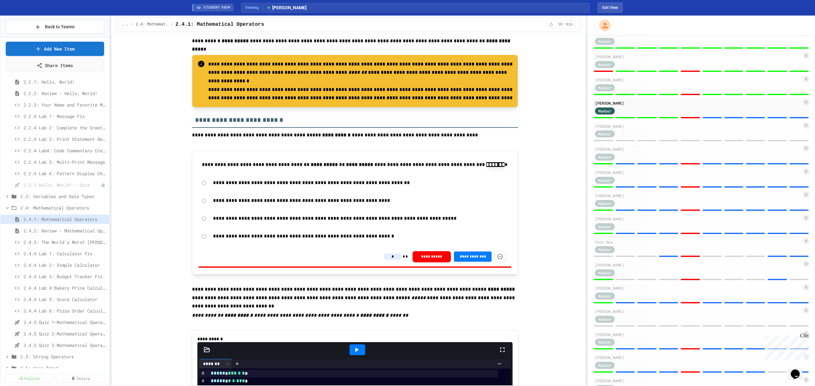
click at [393, 260] on input "*" at bounding box center [393, 257] width 18 height 6
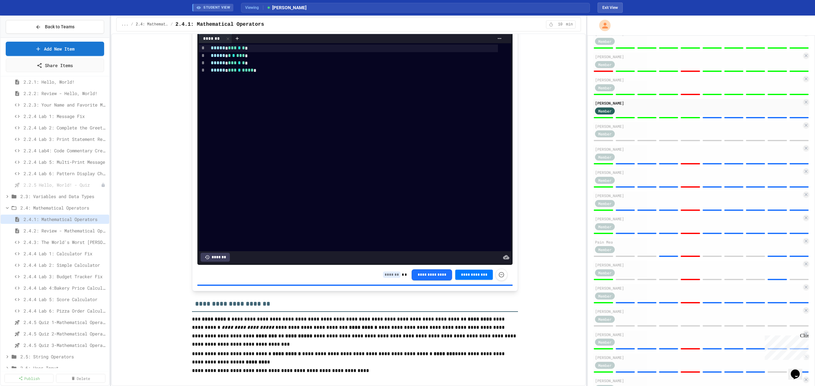
scroll to position [2170, 0]
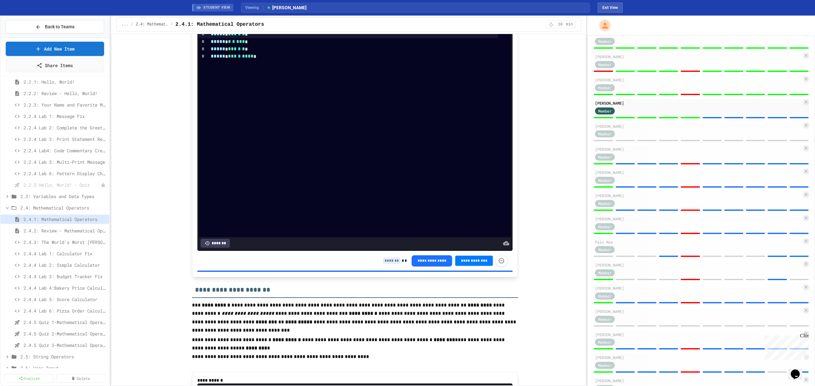
click at [392, 264] on input at bounding box center [392, 261] width 18 height 6
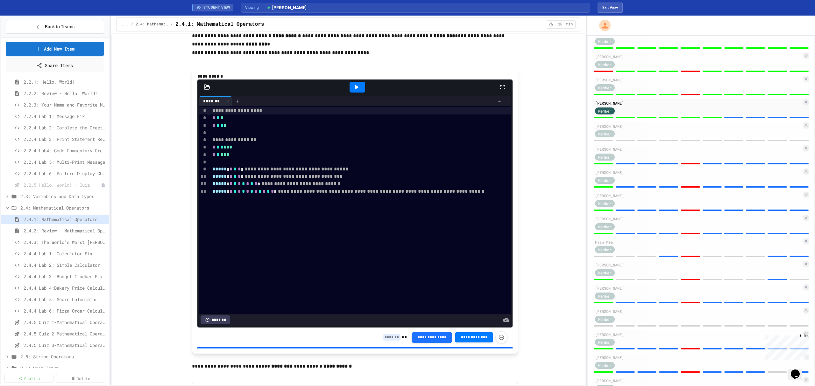
scroll to position [2510, 0]
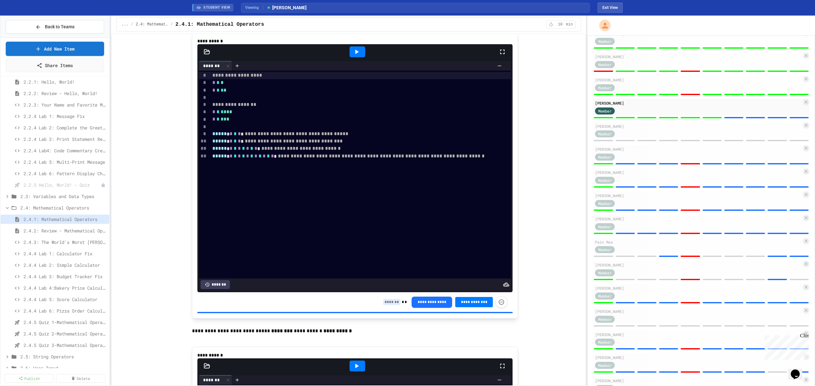
click at [390, 308] on div "**********" at bounding box center [445, 302] width 124 height 12
click at [390, 306] on input at bounding box center [392, 302] width 18 height 6
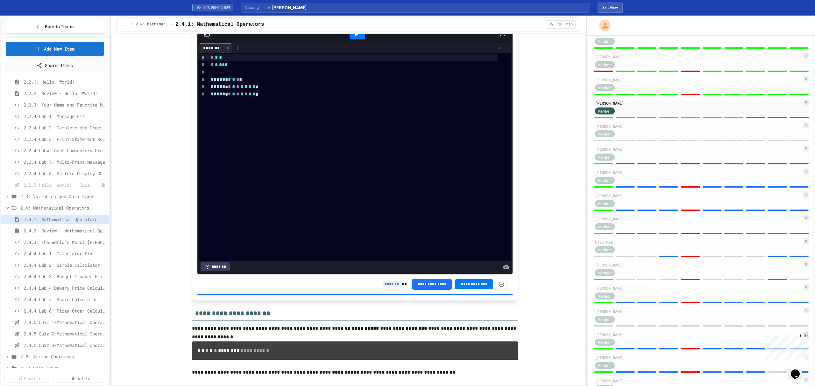
scroll to position [2849, 0]
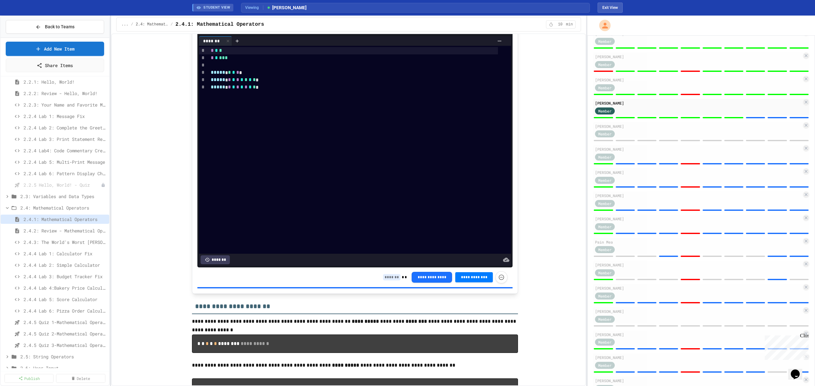
click at [391, 281] on input at bounding box center [392, 277] width 18 height 6
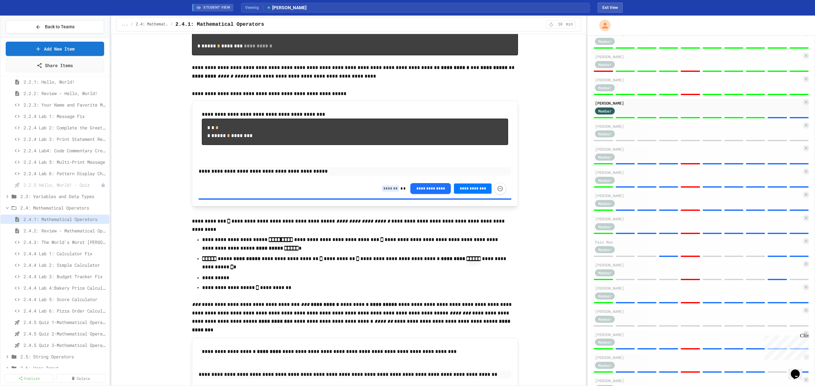
scroll to position [3231, 0]
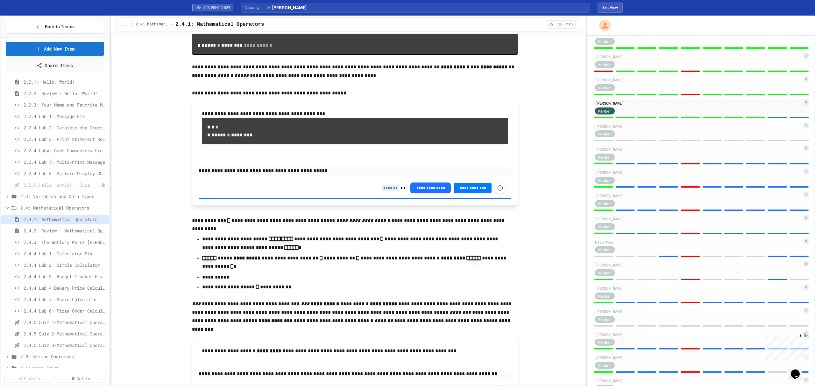
click at [390, 191] on input at bounding box center [391, 188] width 18 height 6
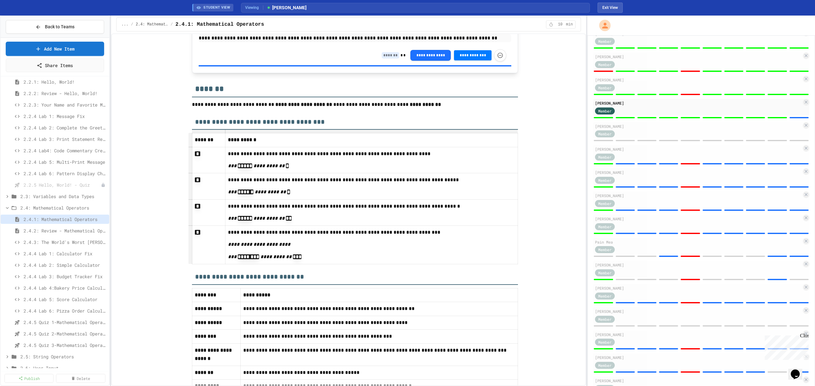
scroll to position [3571, 0]
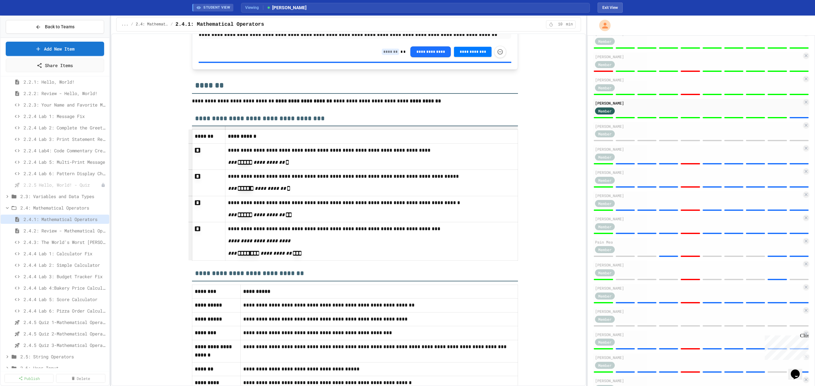
click at [388, 55] on input at bounding box center [391, 52] width 18 height 6
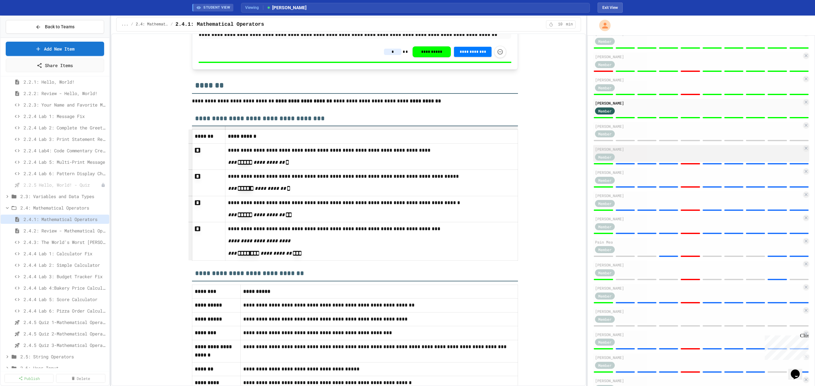
click at [639, 157] on div "Member" at bounding box center [698, 157] width 207 height 8
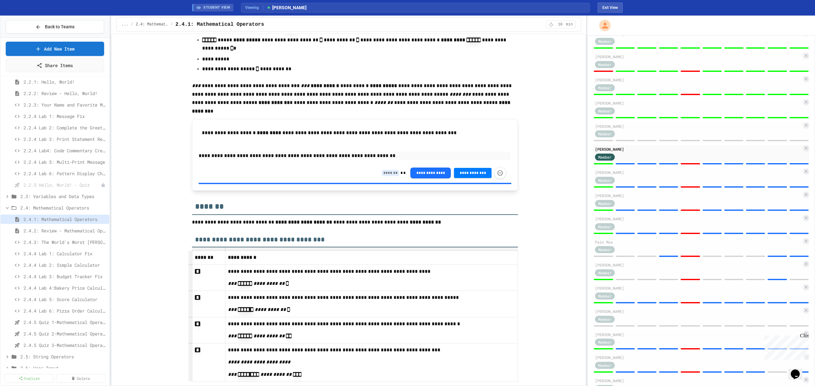
scroll to position [3401, 0]
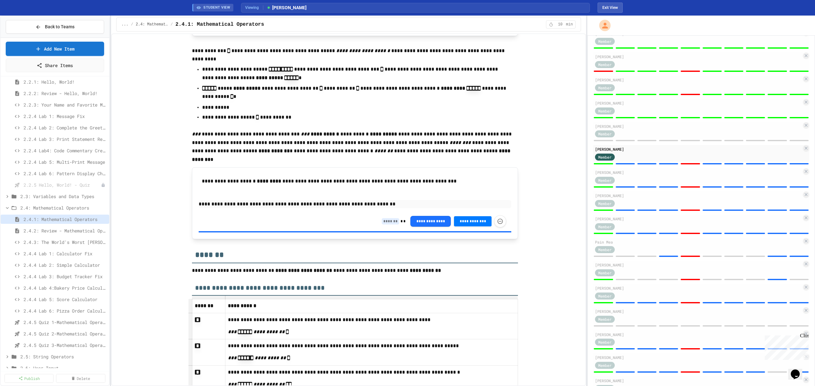
click at [388, 225] on input at bounding box center [391, 221] width 18 height 6
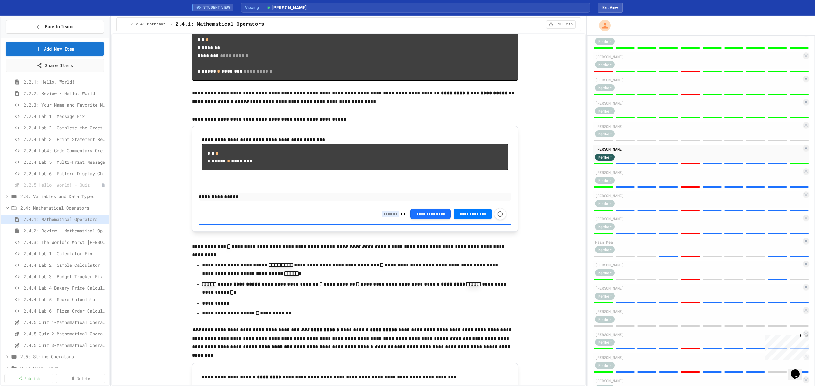
scroll to position [3189, 0]
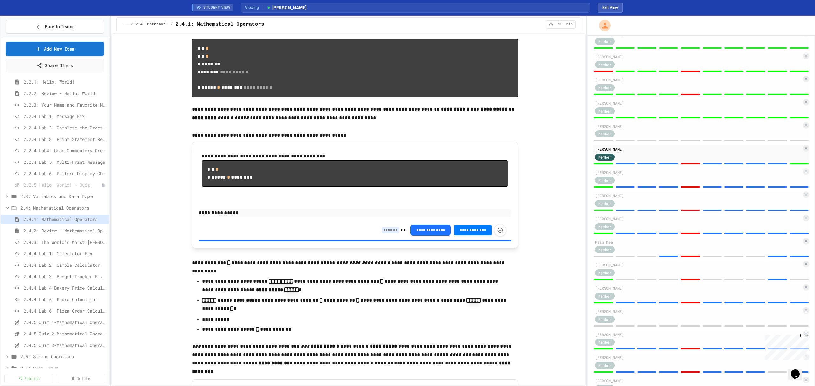
click at [384, 234] on input at bounding box center [391, 230] width 18 height 6
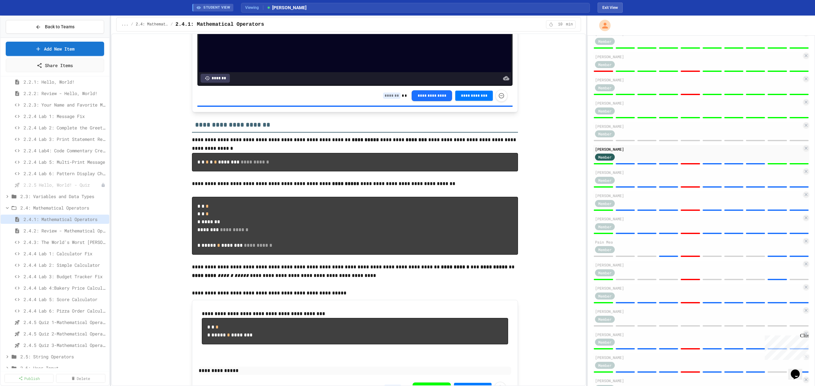
scroll to position [2976, 0]
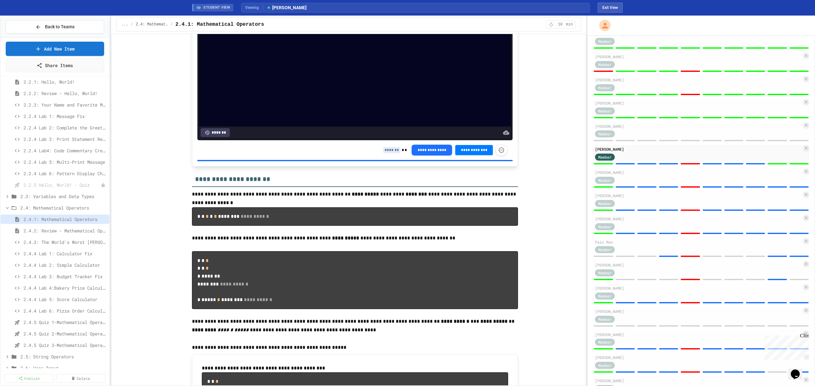
click at [391, 153] on input at bounding box center [392, 150] width 18 height 6
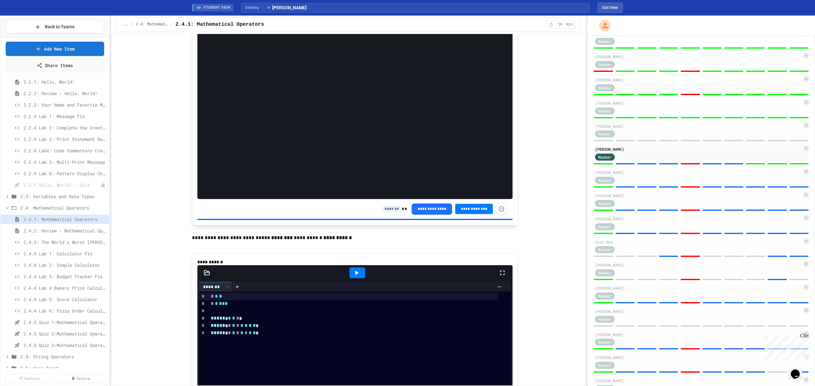
scroll to position [2594, 0]
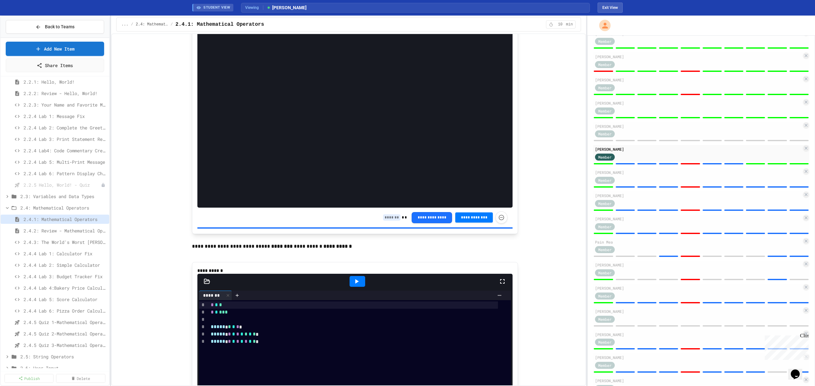
click at [383, 221] on input at bounding box center [392, 218] width 18 height 6
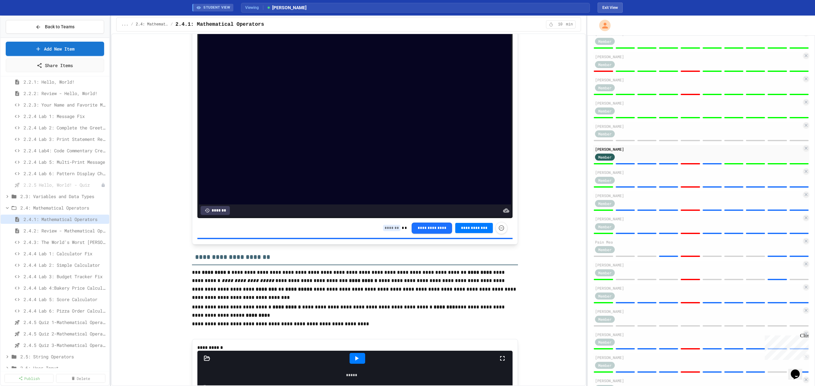
scroll to position [2128, 0]
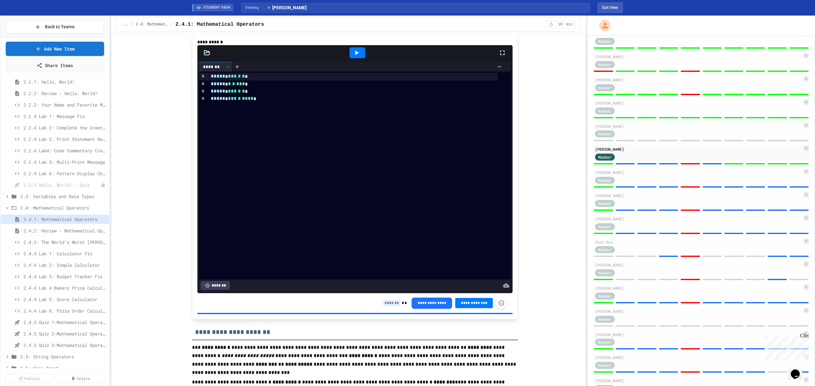
click at [385, 307] on input at bounding box center [392, 303] width 18 height 6
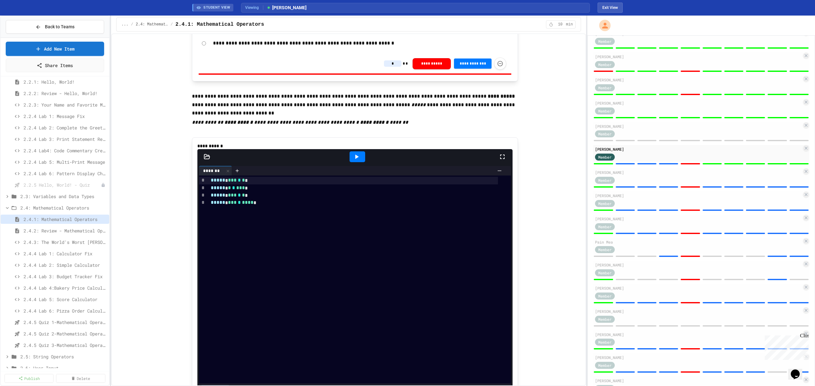
scroll to position [1830, 0]
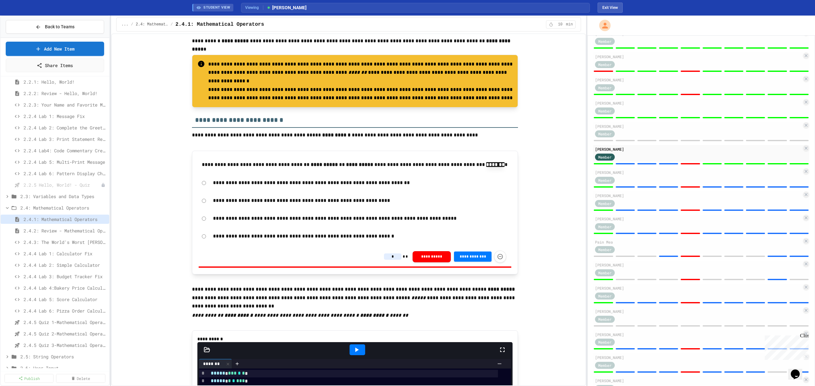
click at [388, 260] on input "*" at bounding box center [393, 257] width 18 height 6
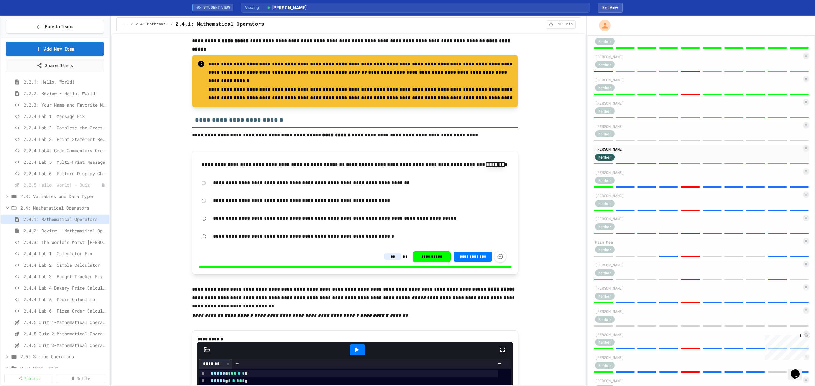
drag, startPoint x: 392, startPoint y: 264, endPoint x: 379, endPoint y: 266, distance: 13.1
click at [379, 266] on div "**********" at bounding box center [355, 257] width 313 height 20
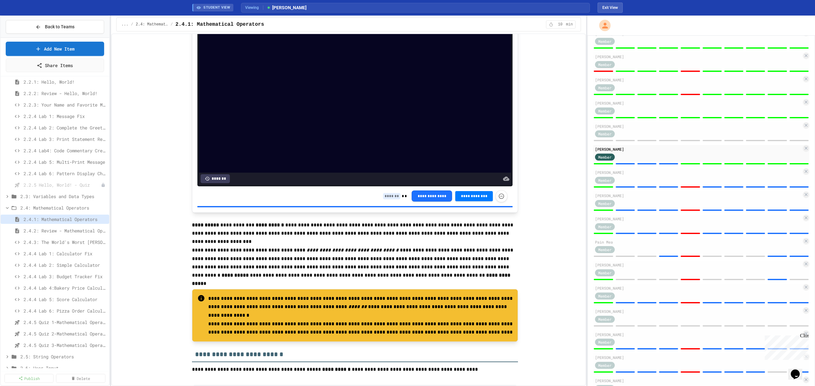
scroll to position [1576, 0]
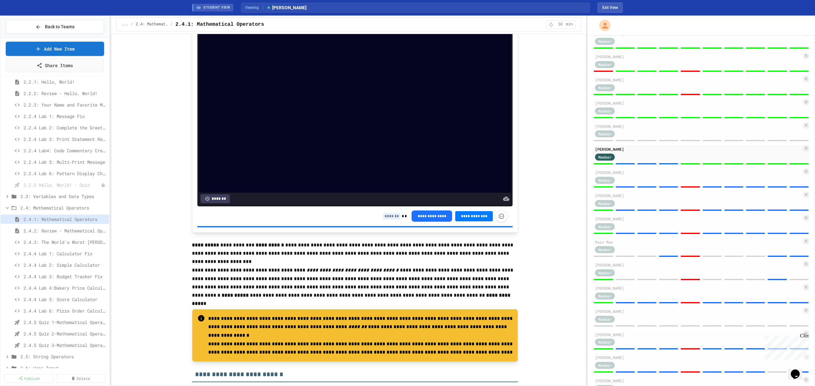
click at [390, 220] on input at bounding box center [392, 216] width 18 height 6
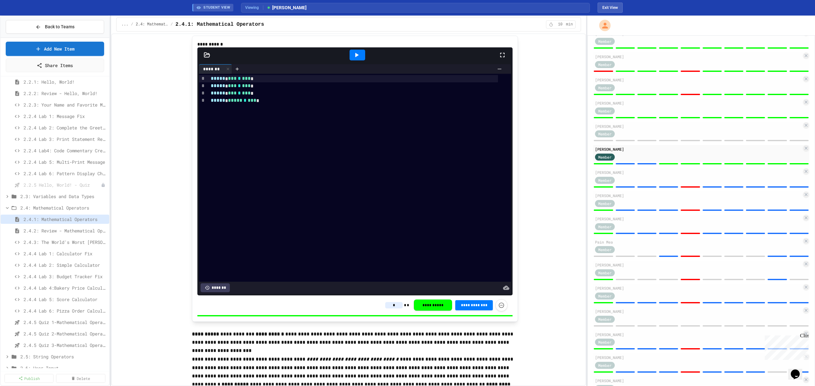
scroll to position [1364, 0]
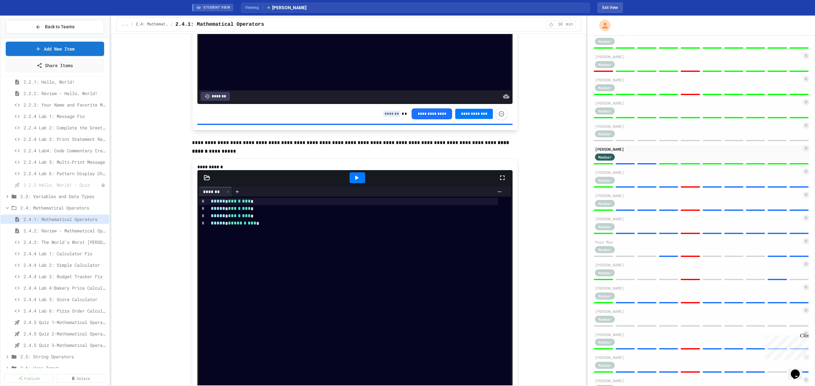
click at [383, 117] on input at bounding box center [392, 114] width 18 height 6
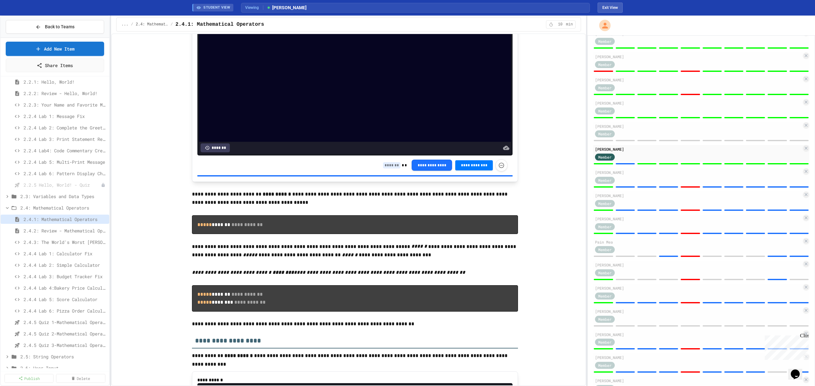
scroll to position [812, 0]
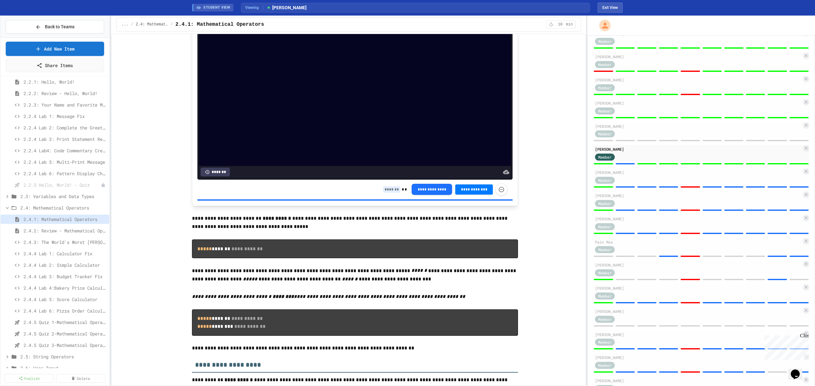
click at [383, 193] on input at bounding box center [392, 190] width 18 height 6
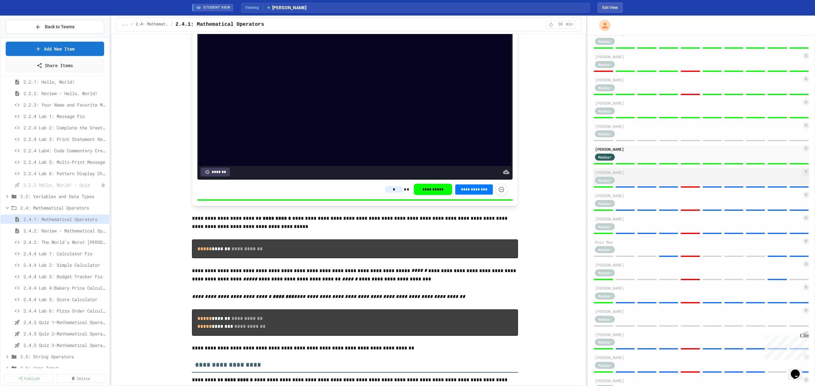
click at [650, 184] on div "Member" at bounding box center [698, 180] width 207 height 8
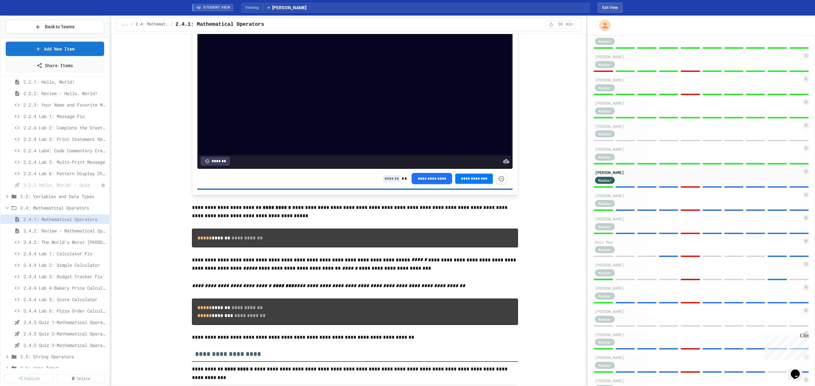
scroll to position [812, 0]
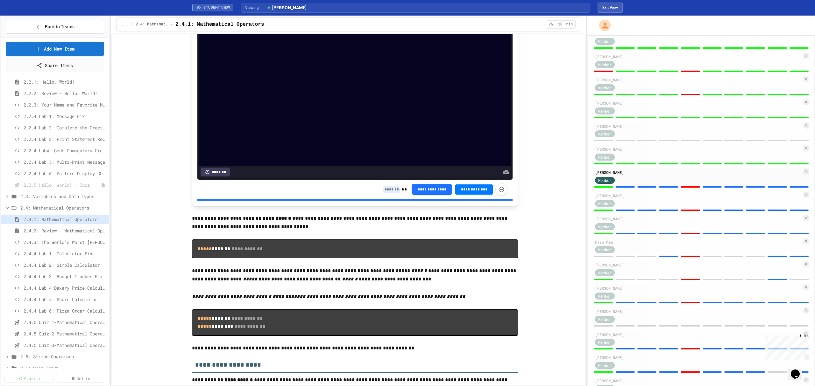
click at [393, 193] on input at bounding box center [392, 190] width 18 height 6
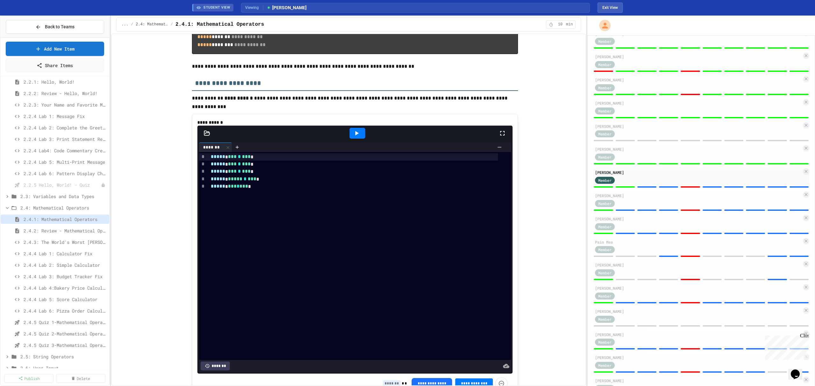
scroll to position [1109, 0]
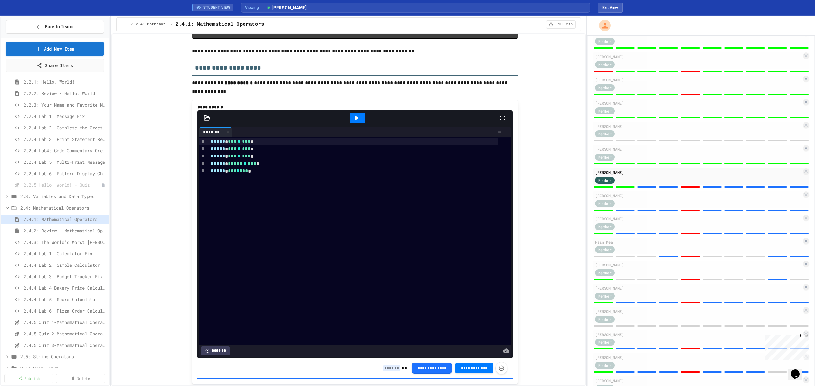
click at [385, 372] on input at bounding box center [392, 368] width 18 height 6
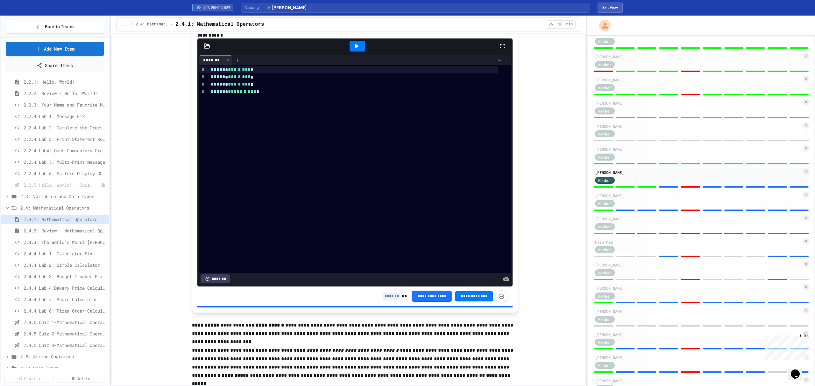
scroll to position [1576, 0]
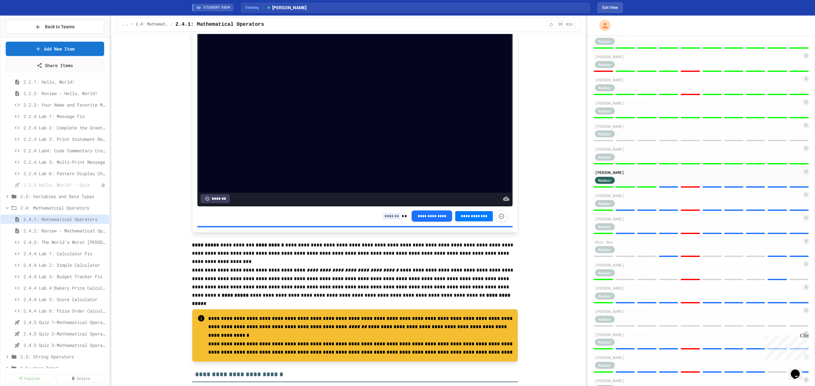
click at [388, 216] on div "**********" at bounding box center [354, 217] width 315 height 20
click at [392, 220] on input at bounding box center [392, 216] width 18 height 6
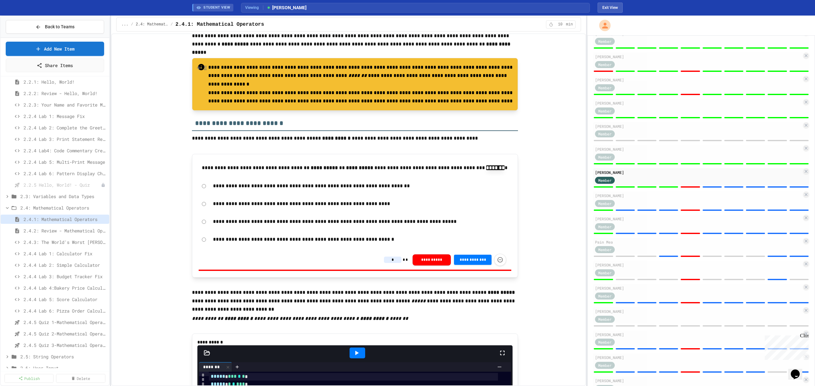
scroll to position [1830, 0]
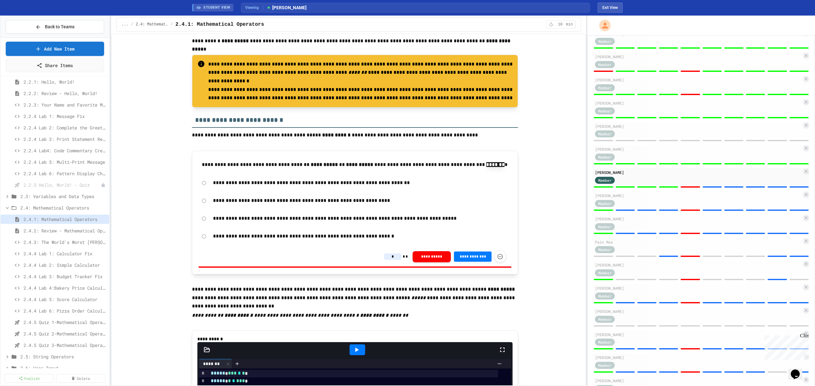
click at [395, 260] on input "*" at bounding box center [393, 257] width 18 height 6
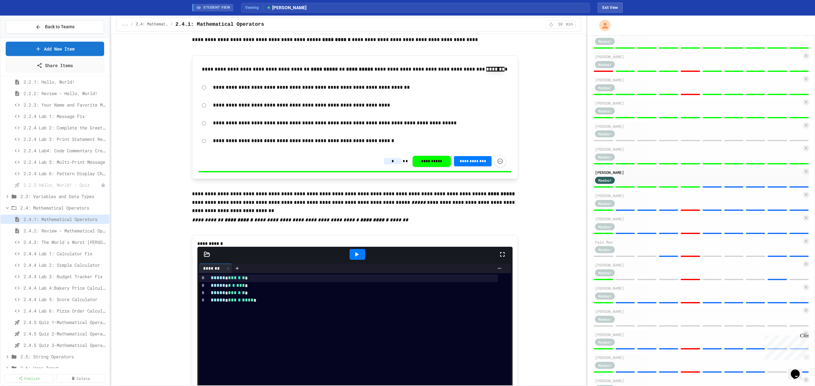
scroll to position [2128, 0]
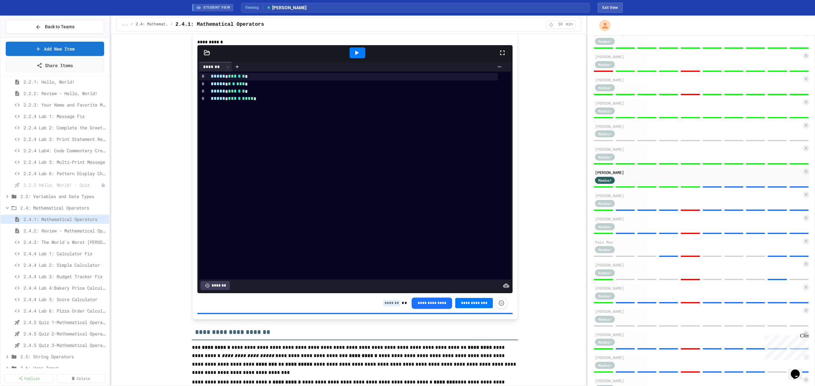
click at [394, 307] on input at bounding box center [392, 303] width 18 height 6
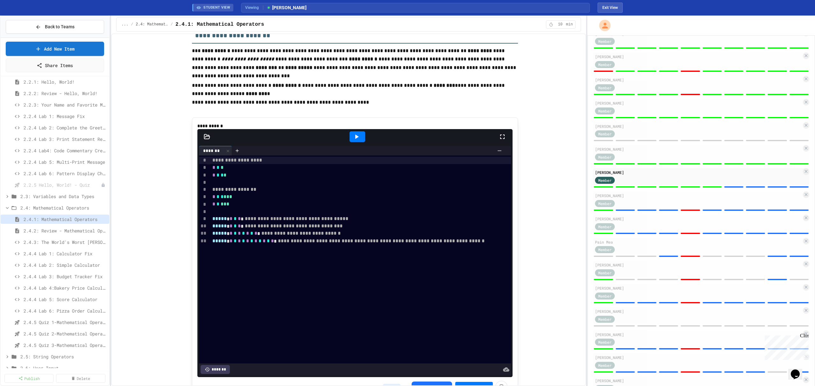
scroll to position [2637, 0]
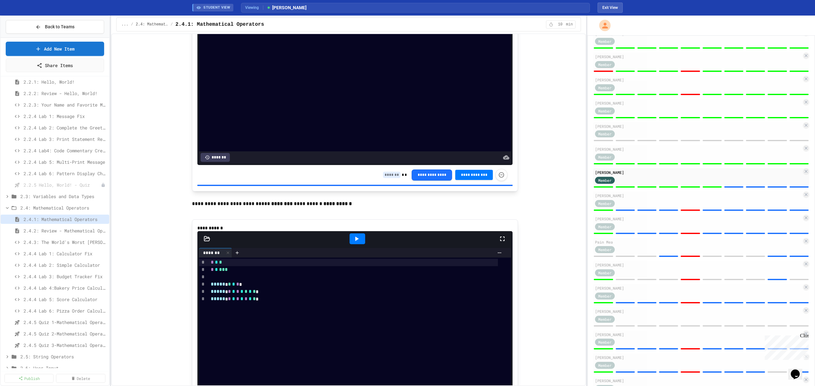
click at [388, 178] on input at bounding box center [392, 175] width 18 height 6
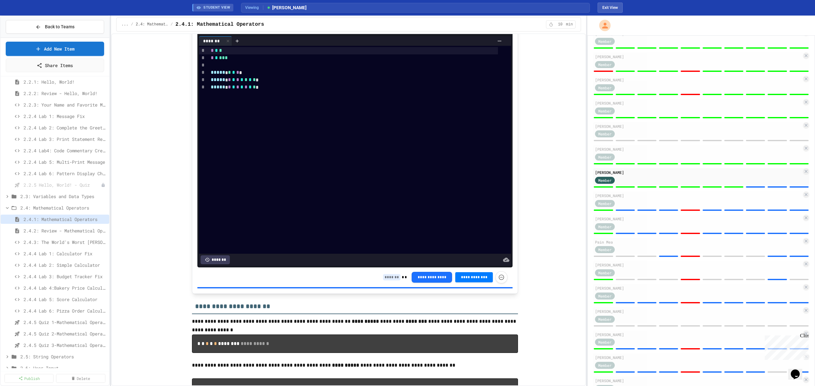
scroll to position [2892, 0]
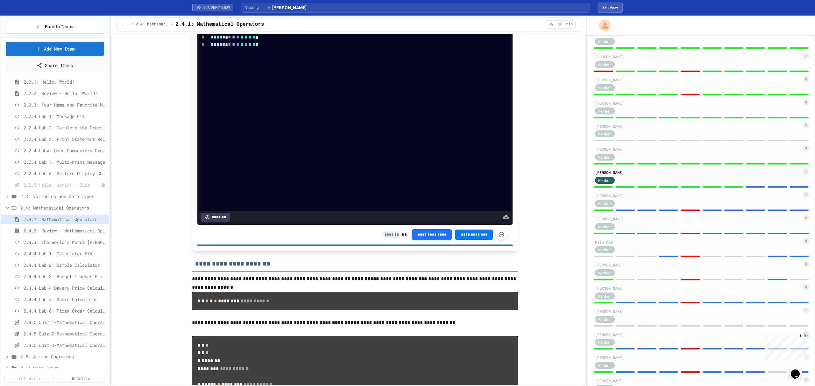
click at [391, 238] on input at bounding box center [392, 235] width 18 height 6
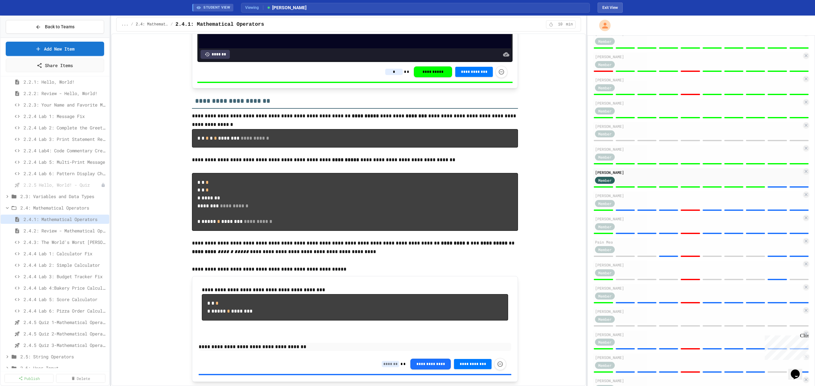
scroll to position [3189, 0]
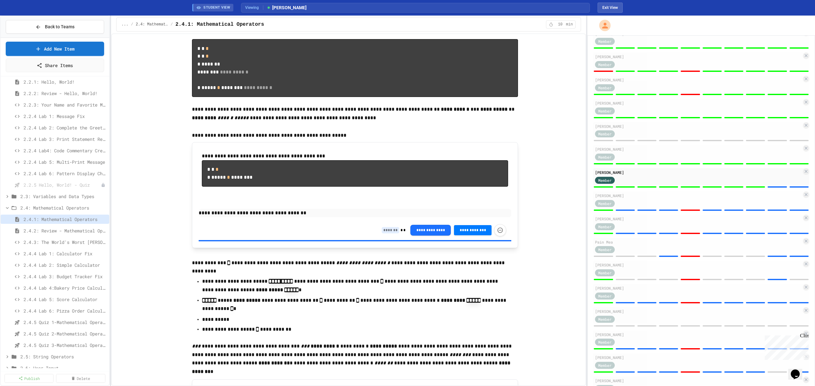
click at [387, 234] on input at bounding box center [391, 230] width 18 height 6
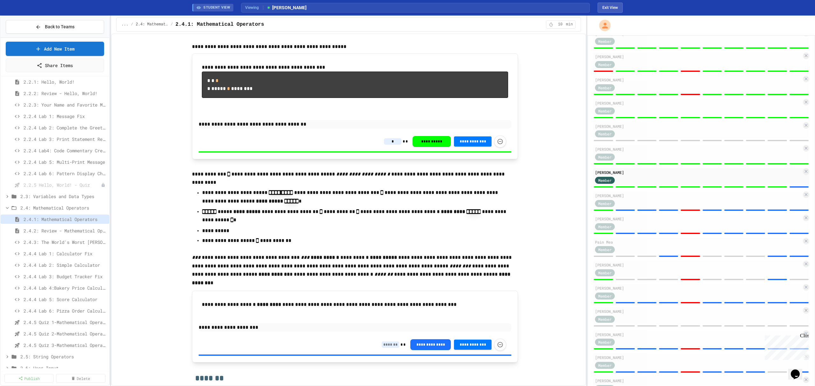
scroll to position [3443, 0]
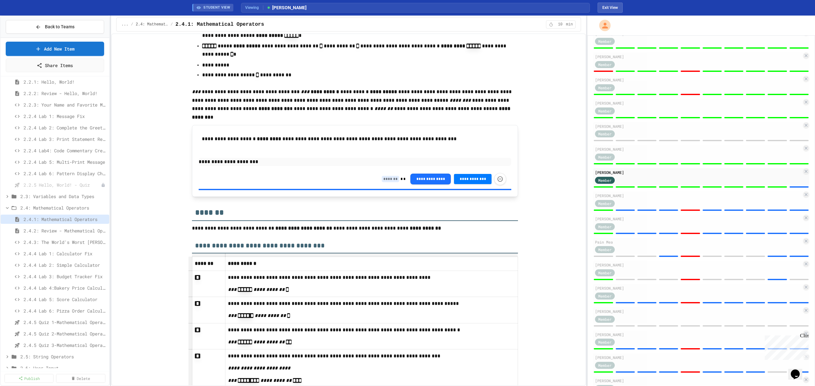
click at [388, 182] on input at bounding box center [391, 179] width 18 height 6
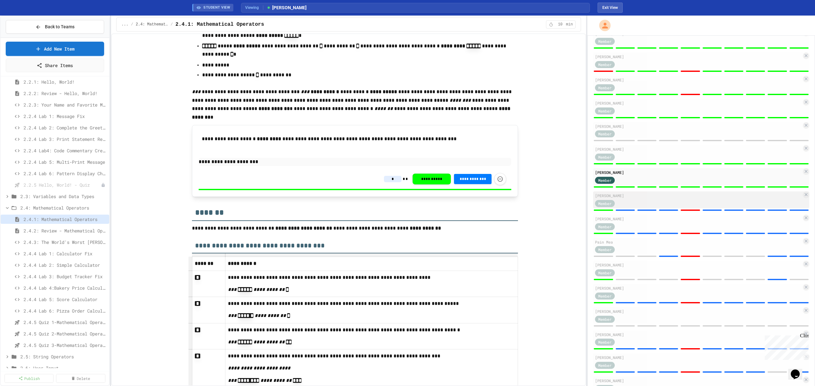
click at [633, 204] on div "Member" at bounding box center [698, 203] width 207 height 8
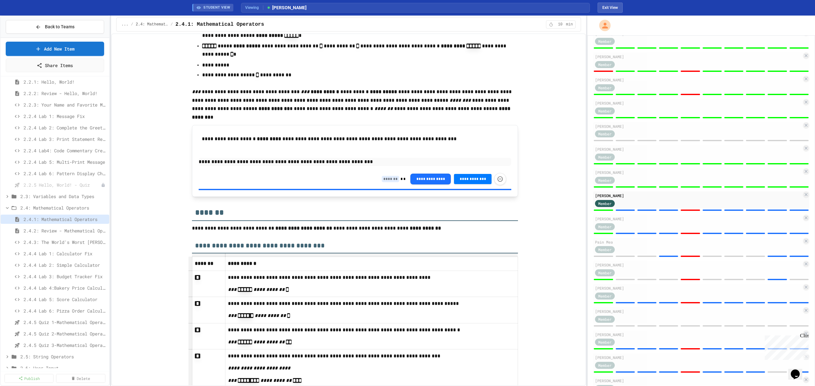
click at [386, 182] on input at bounding box center [391, 179] width 18 height 6
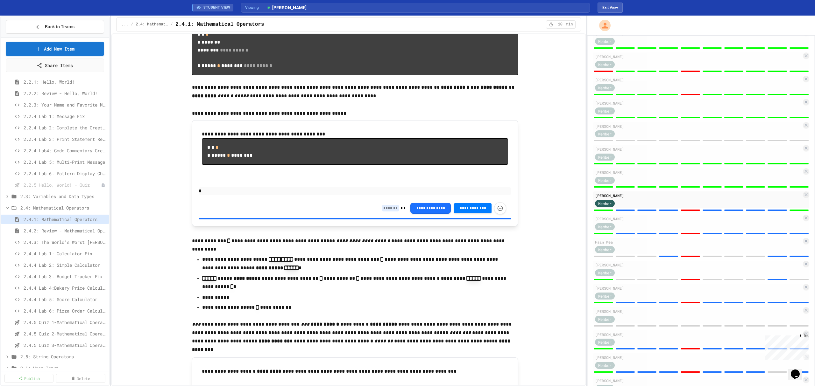
scroll to position [3189, 0]
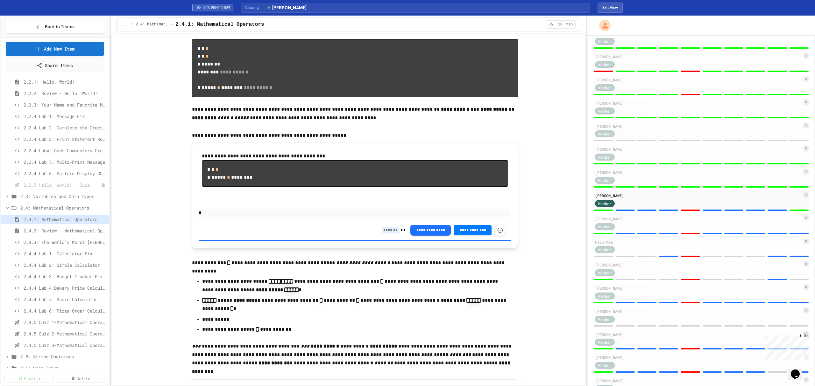
click at [382, 234] on input at bounding box center [391, 230] width 18 height 6
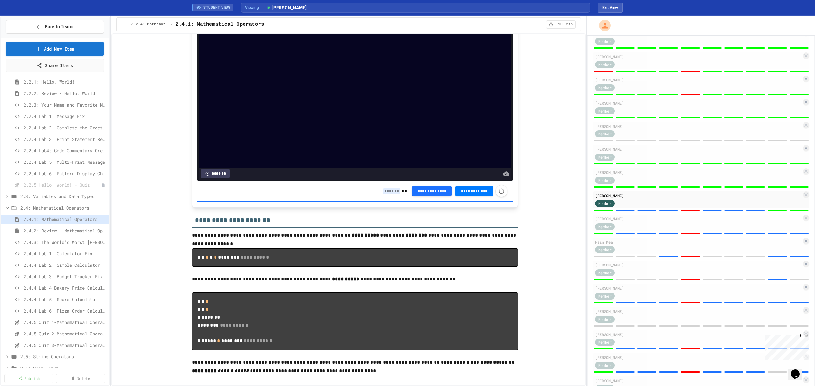
scroll to position [2934, 0]
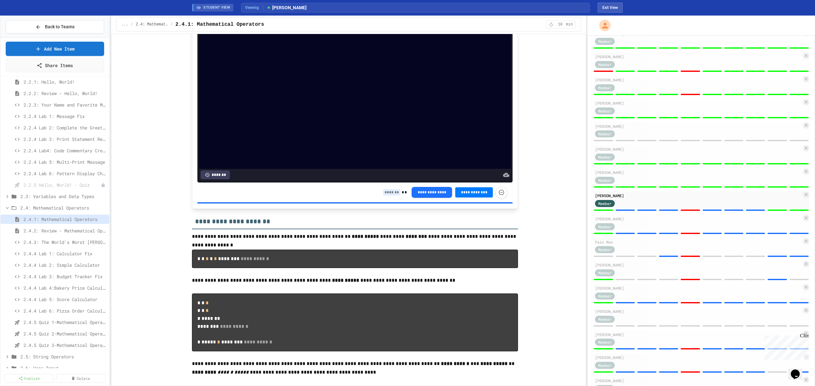
click at [390, 196] on input at bounding box center [392, 192] width 18 height 6
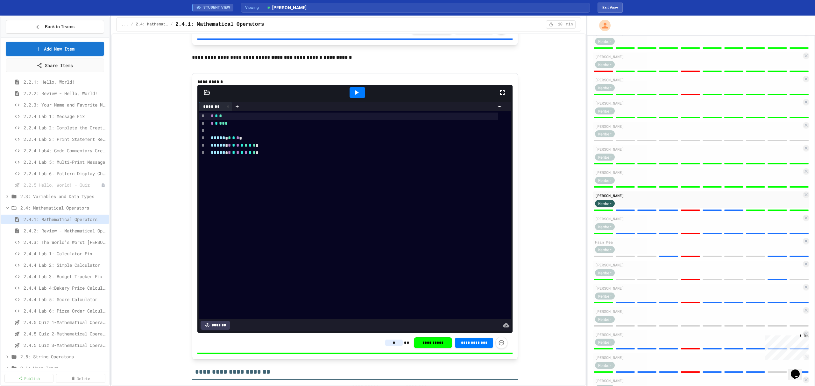
scroll to position [2637, 0]
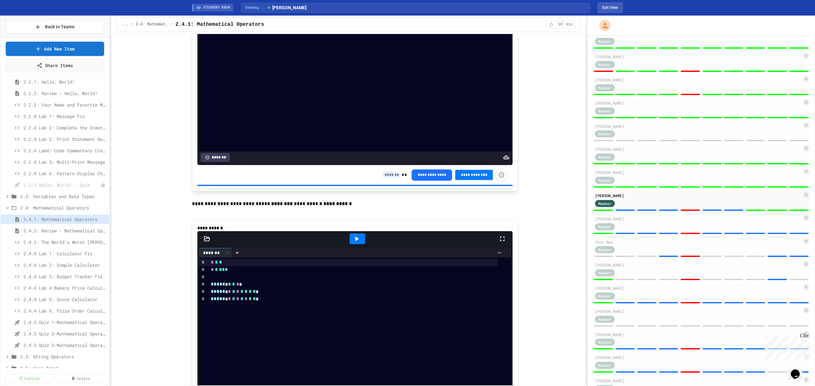
click at [393, 178] on input at bounding box center [392, 175] width 18 height 6
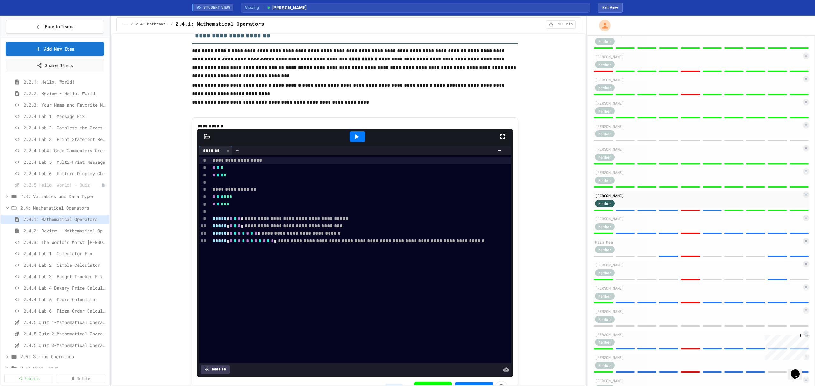
scroll to position [2255, 0]
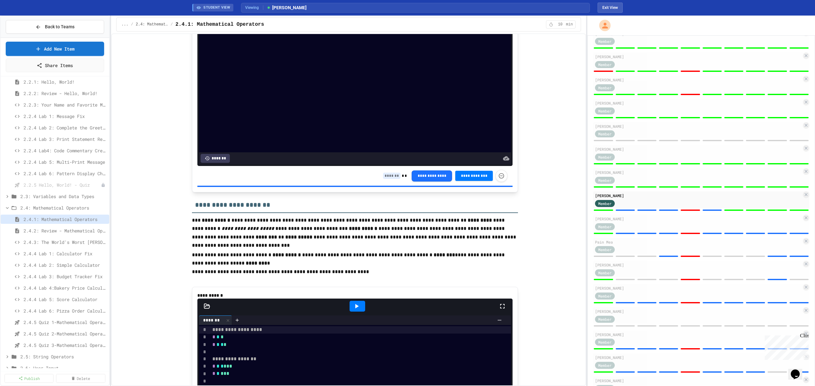
click at [390, 179] on input at bounding box center [392, 176] width 18 height 6
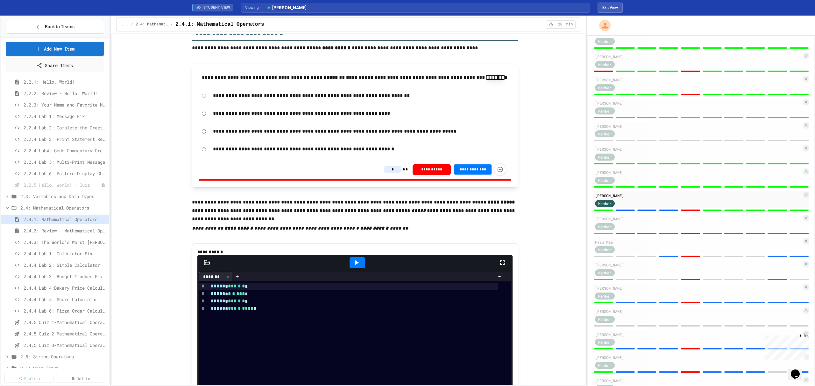
scroll to position [1915, 0]
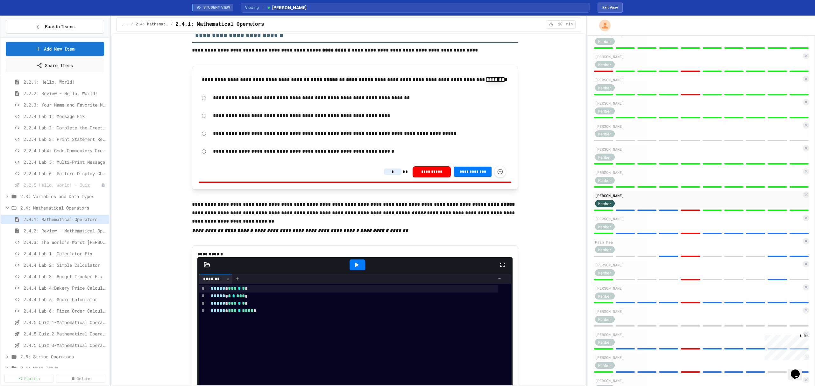
click at [388, 175] on input "*" at bounding box center [393, 172] width 18 height 6
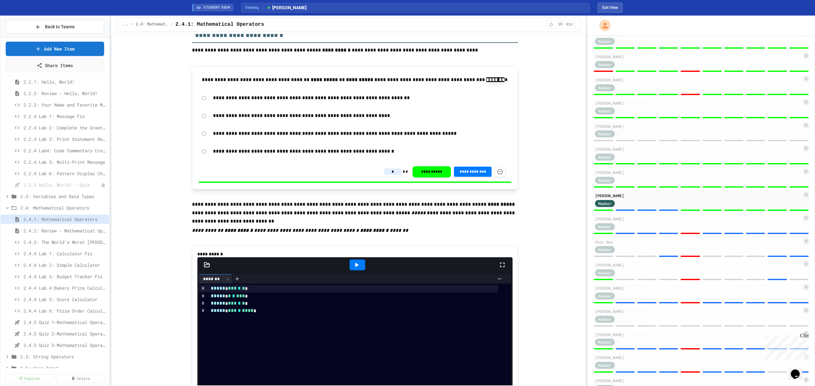
scroll to position [1703, 0]
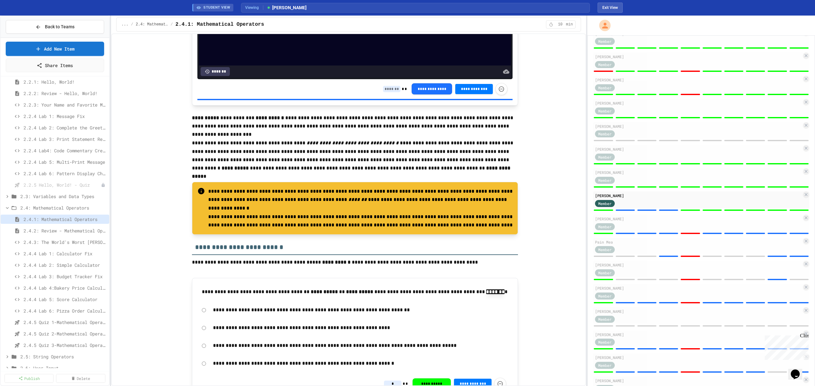
click at [385, 92] on input at bounding box center [392, 89] width 18 height 6
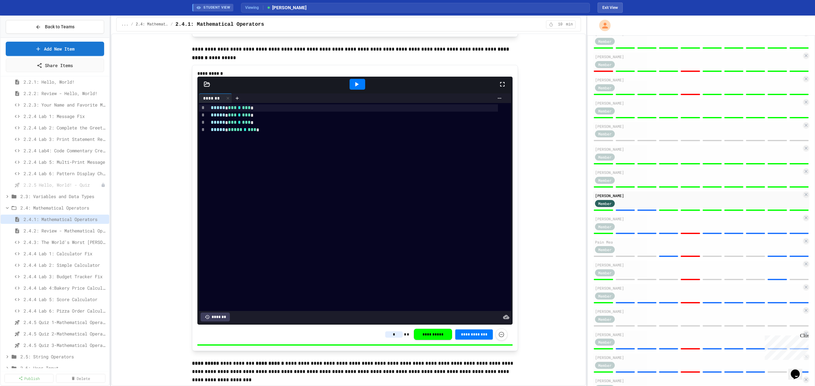
scroll to position [1321, 0]
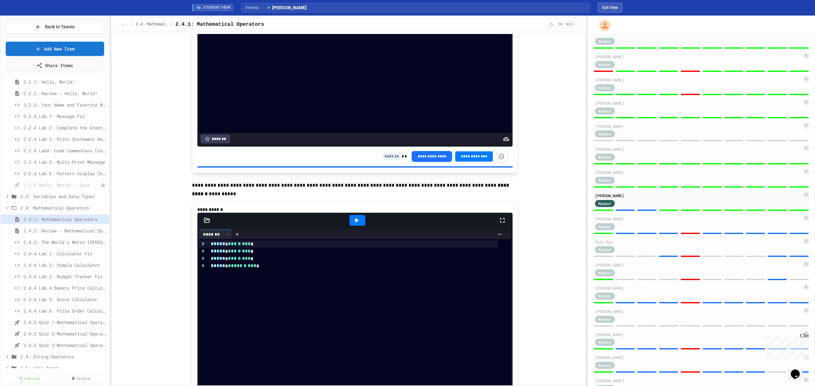
click at [390, 160] on input at bounding box center [392, 156] width 18 height 6
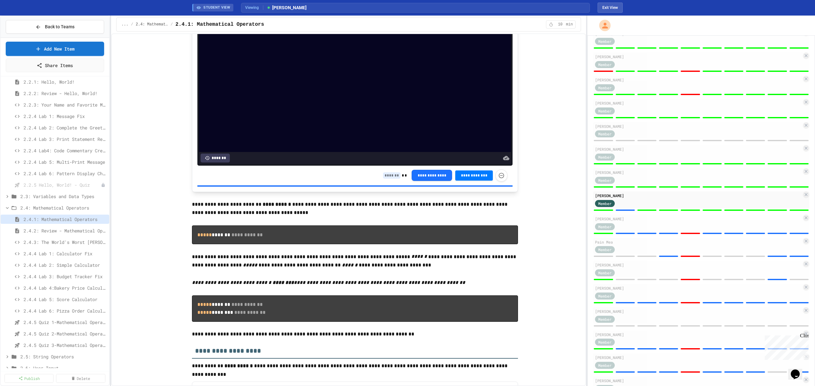
scroll to position [812, 0]
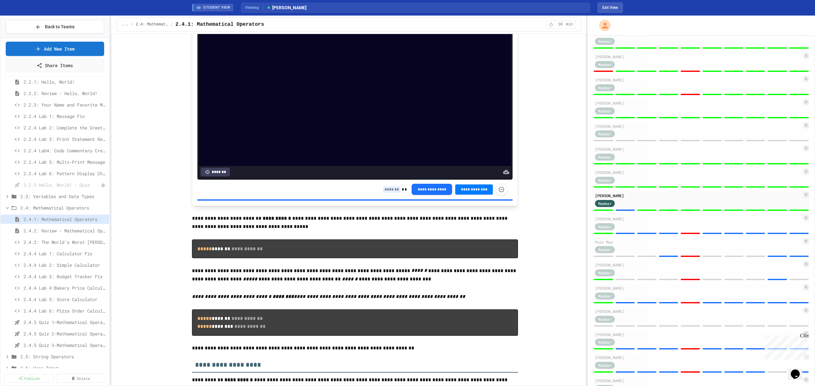
click at [383, 193] on input at bounding box center [392, 190] width 18 height 6
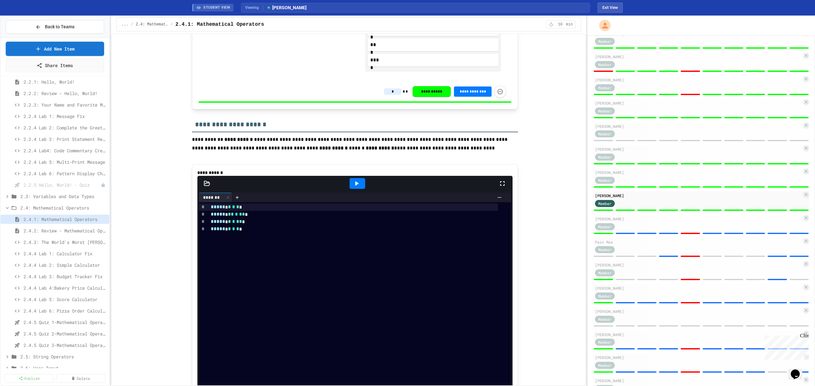
scroll to position [557, 0]
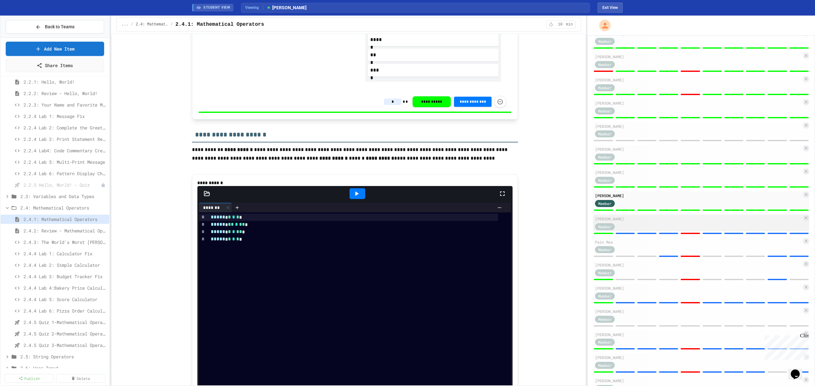
click at [661, 222] on div "[PERSON_NAME]" at bounding box center [698, 219] width 207 height 6
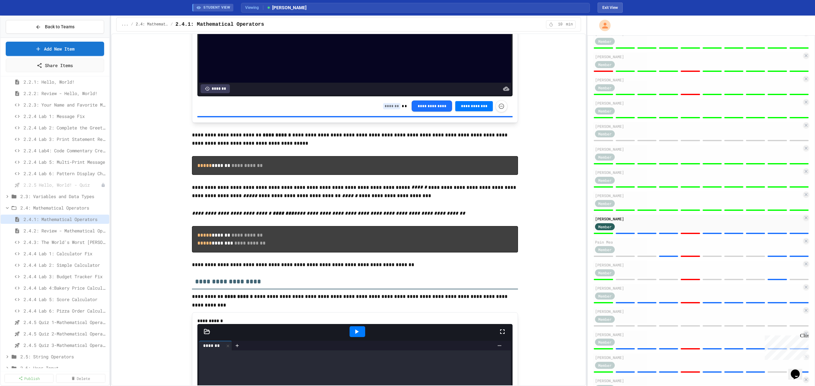
scroll to position [897, 0]
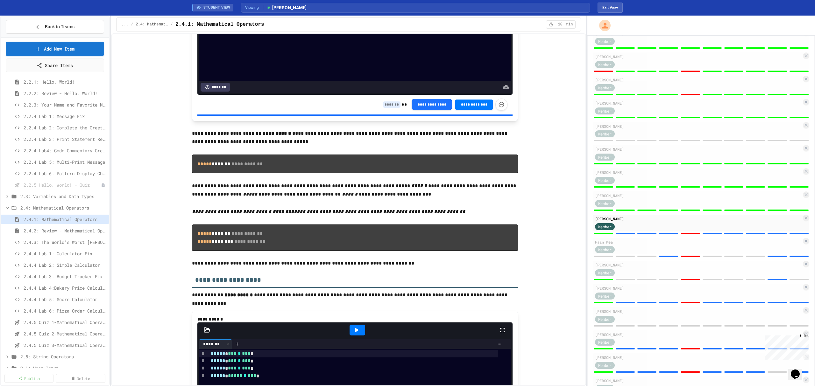
click at [387, 108] on input at bounding box center [392, 105] width 18 height 6
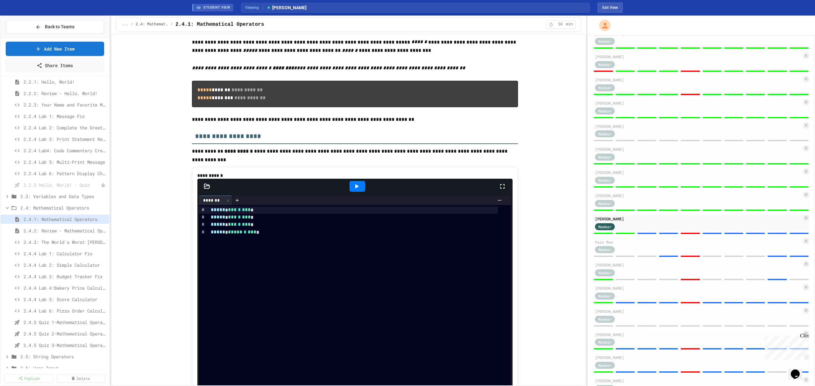
scroll to position [1236, 0]
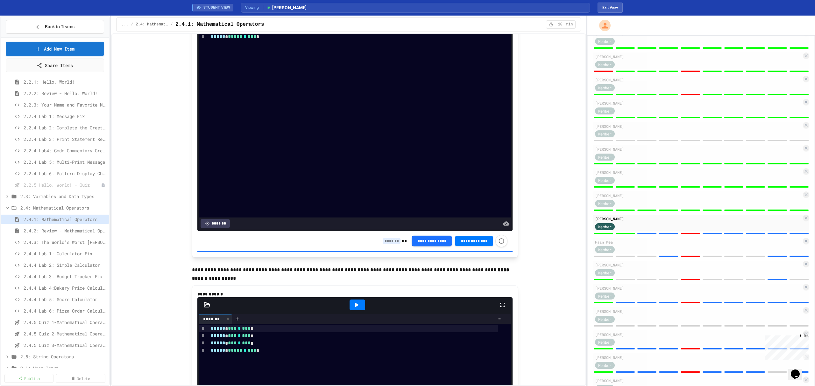
click at [387, 244] on input at bounding box center [392, 241] width 18 height 6
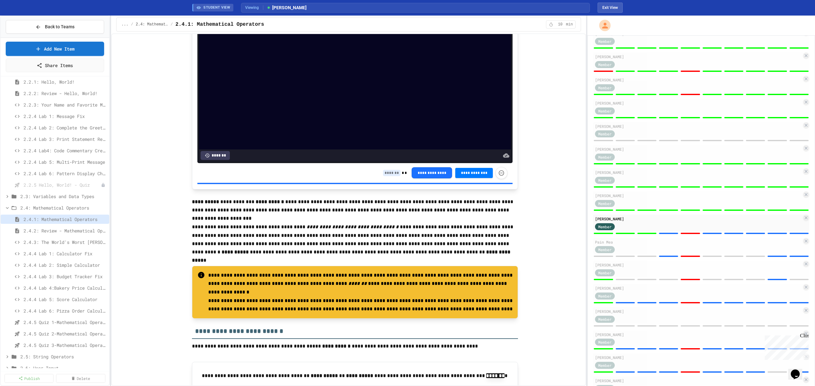
scroll to position [1618, 0]
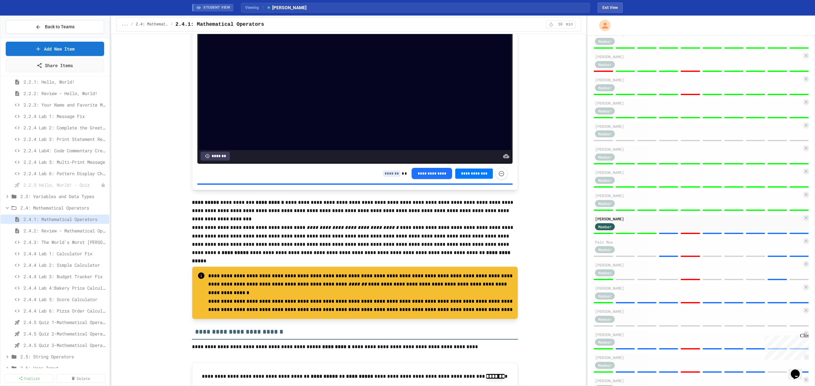
click at [391, 177] on input at bounding box center [392, 174] width 18 height 6
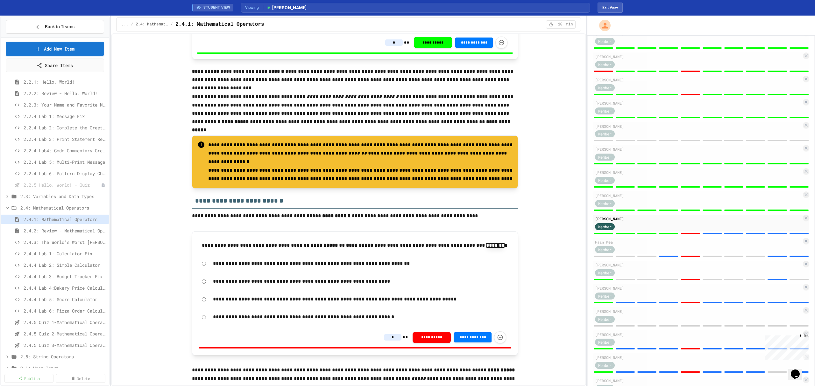
scroll to position [1873, 0]
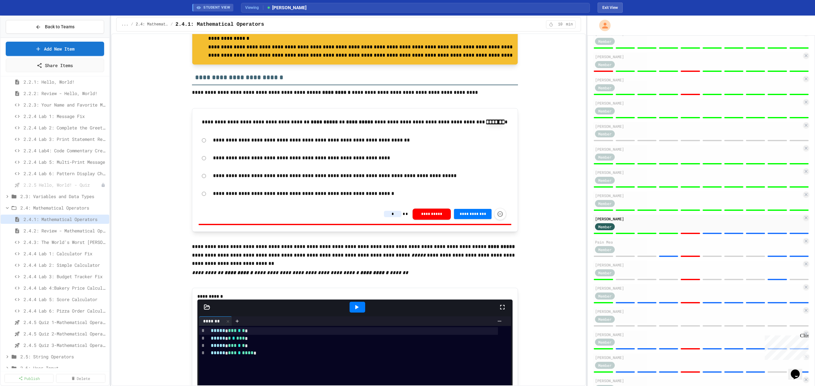
click at [395, 217] on input "*" at bounding box center [393, 214] width 18 height 6
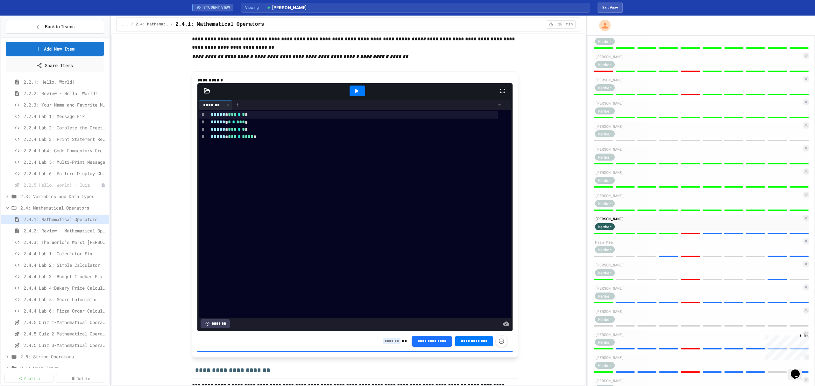
scroll to position [2212, 0]
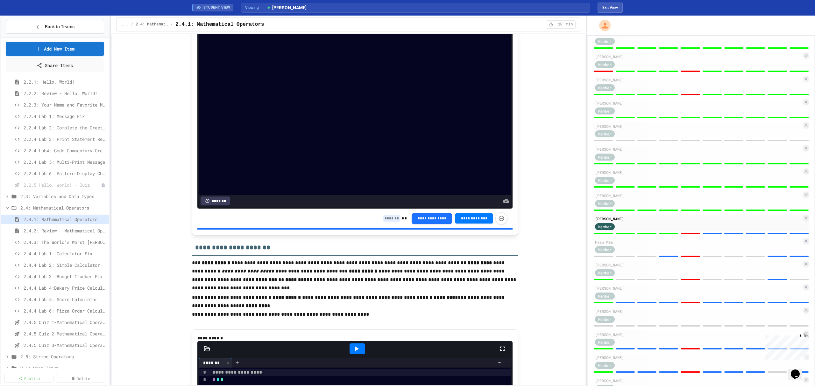
click at [391, 222] on input at bounding box center [392, 219] width 18 height 6
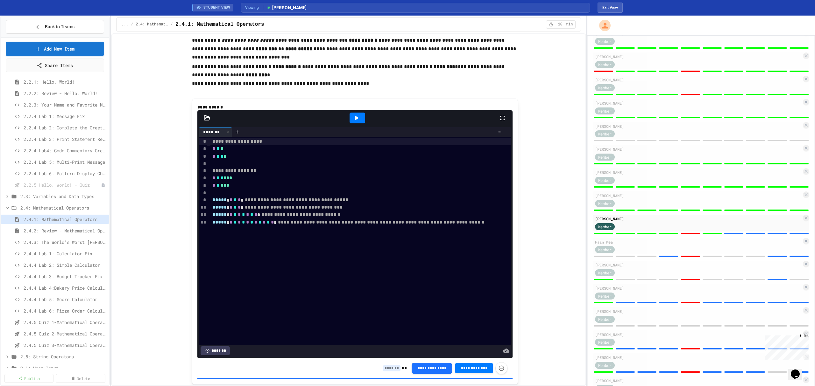
scroll to position [2467, 0]
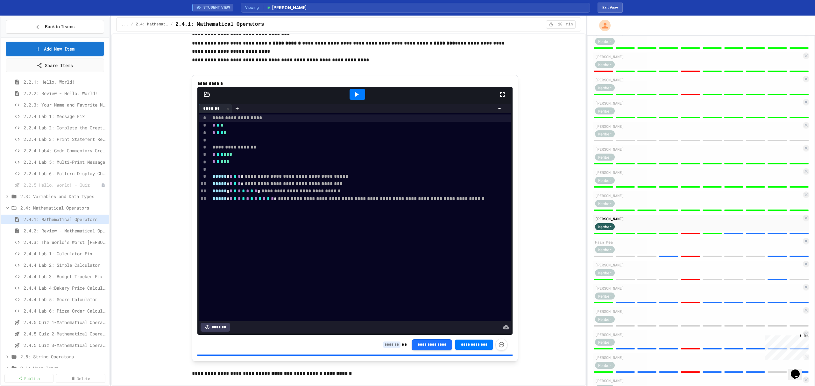
click at [389, 348] on input at bounding box center [392, 345] width 18 height 6
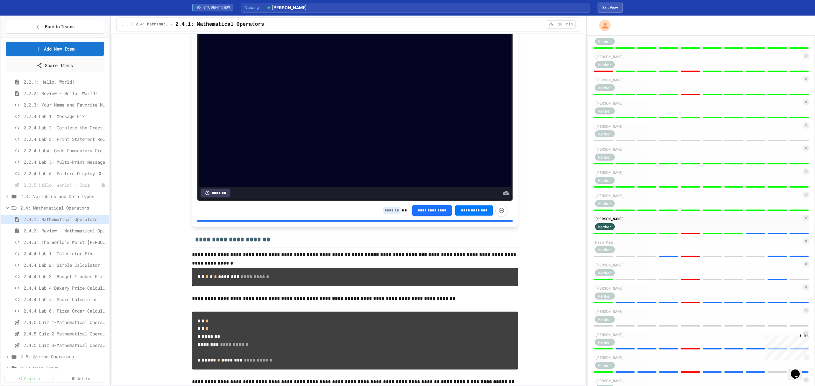
scroll to position [2934, 0]
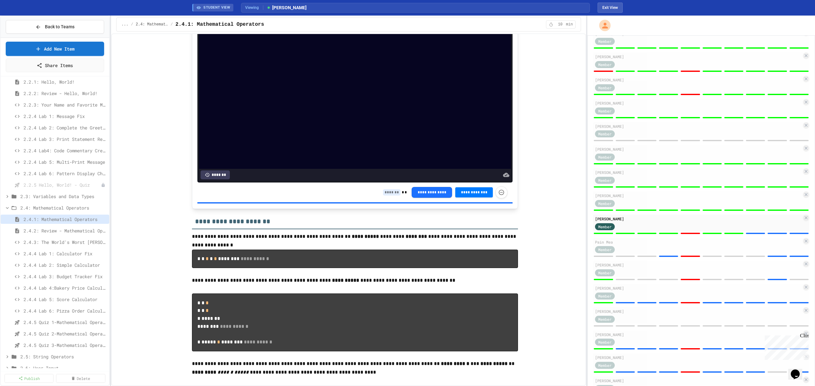
click at [387, 196] on input at bounding box center [392, 192] width 18 height 6
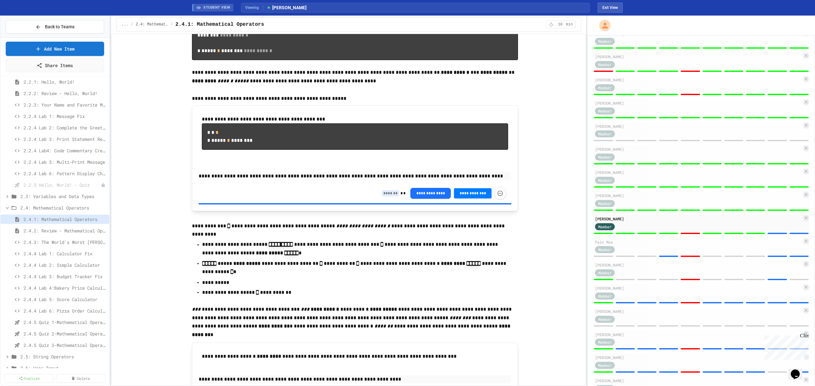
scroll to position [3231, 0]
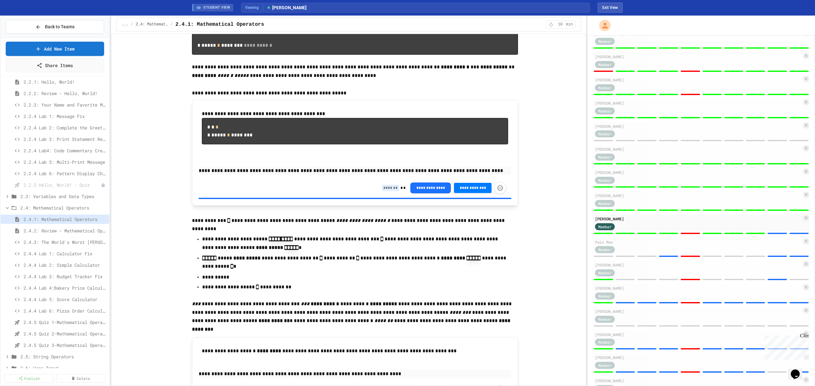
click at [390, 191] on input at bounding box center [391, 188] width 18 height 6
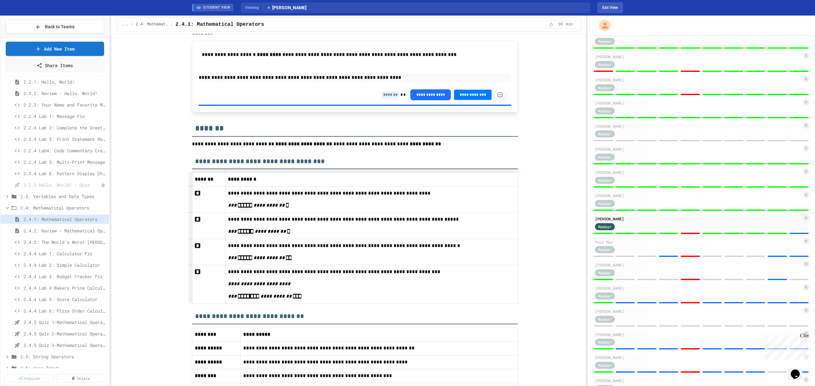
scroll to position [3528, 0]
click at [390, 97] on input at bounding box center [391, 94] width 18 height 6
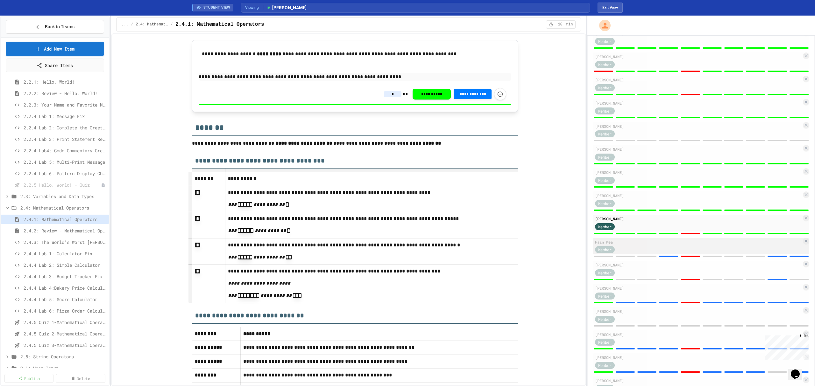
click at [663, 249] on div "Pain Mea Member" at bounding box center [701, 246] width 216 height 17
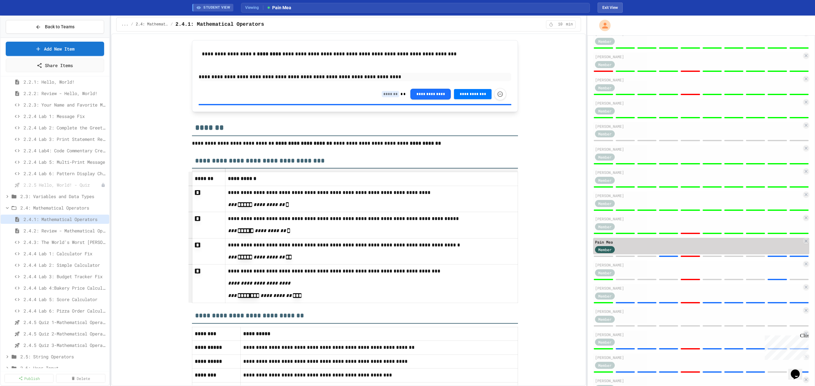
scroll to position [3490, 0]
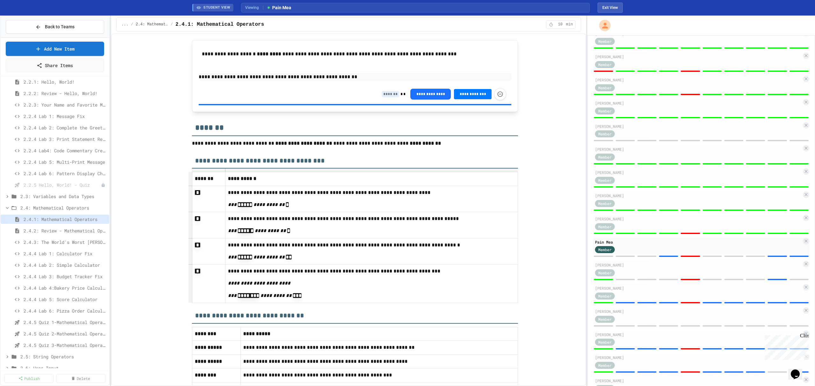
click at [386, 97] on input at bounding box center [391, 94] width 18 height 6
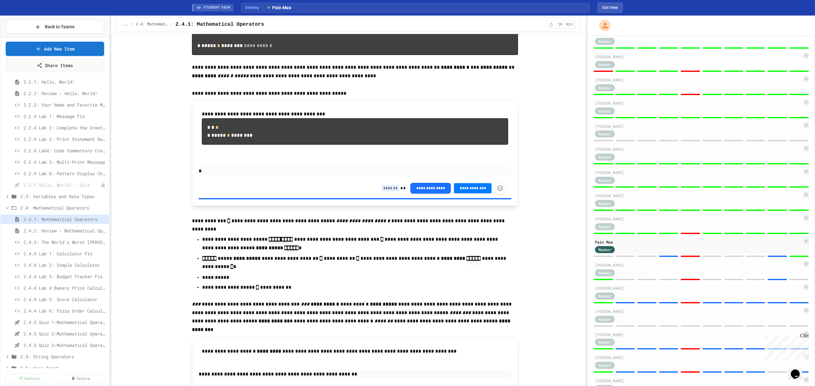
scroll to position [3151, 0]
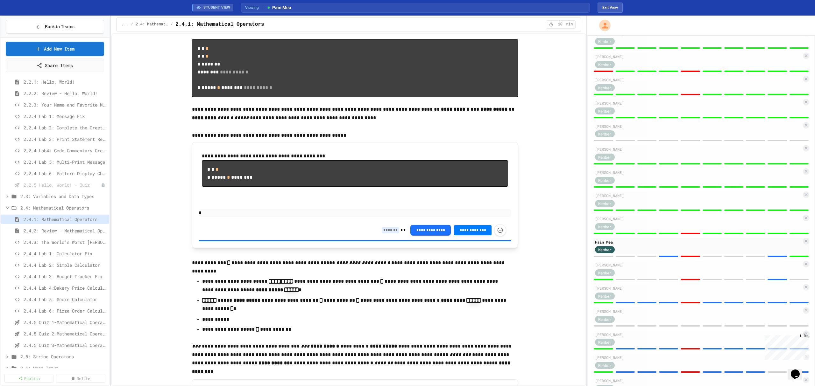
click at [388, 234] on input at bounding box center [391, 230] width 18 height 6
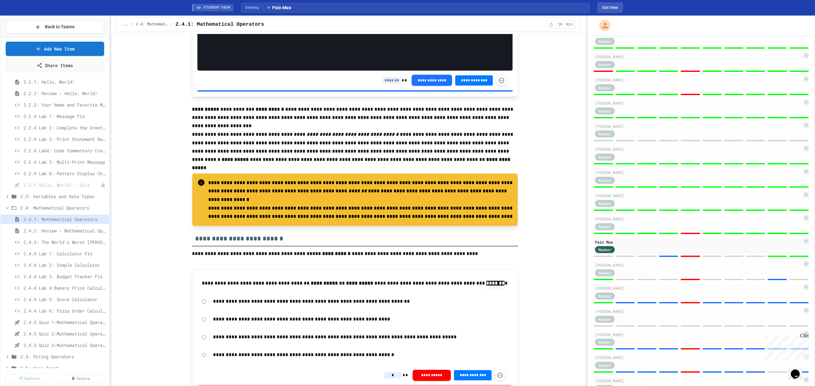
scroll to position [1708, 0]
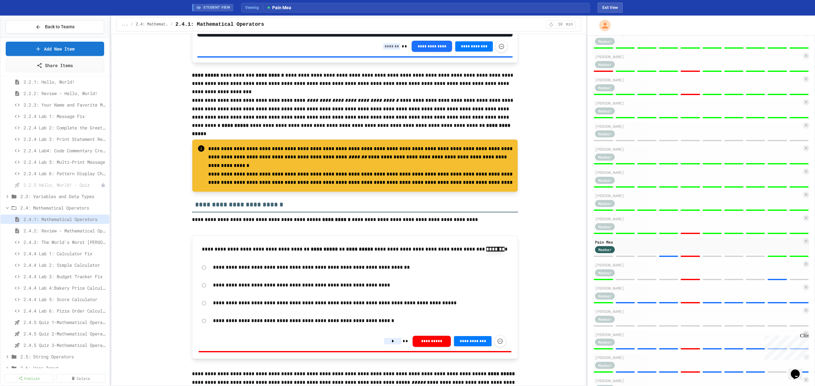
click at [394, 345] on input "*" at bounding box center [393, 341] width 18 height 6
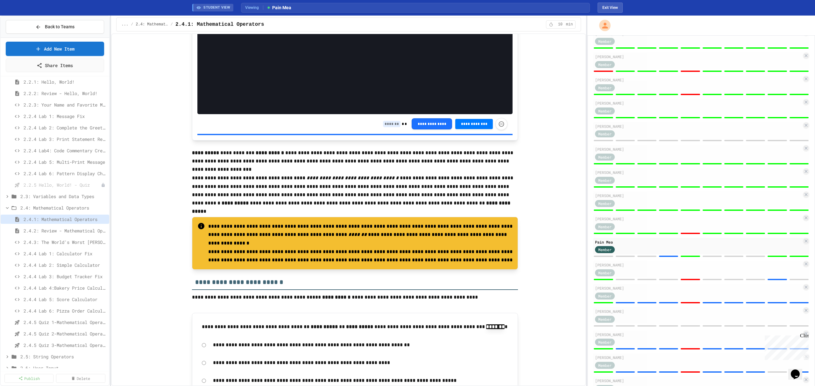
scroll to position [1580, 0]
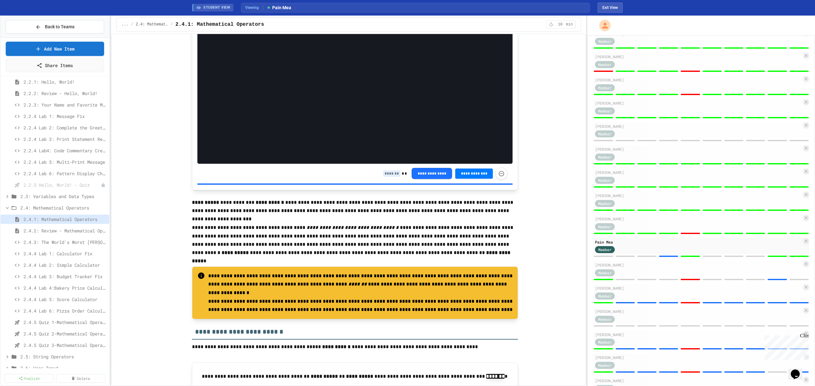
click at [383, 177] on input at bounding box center [392, 174] width 18 height 6
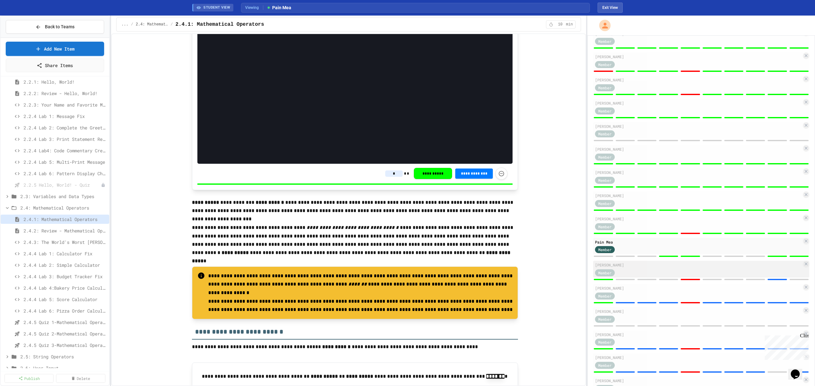
click at [645, 273] on div "Member" at bounding box center [698, 273] width 207 height 8
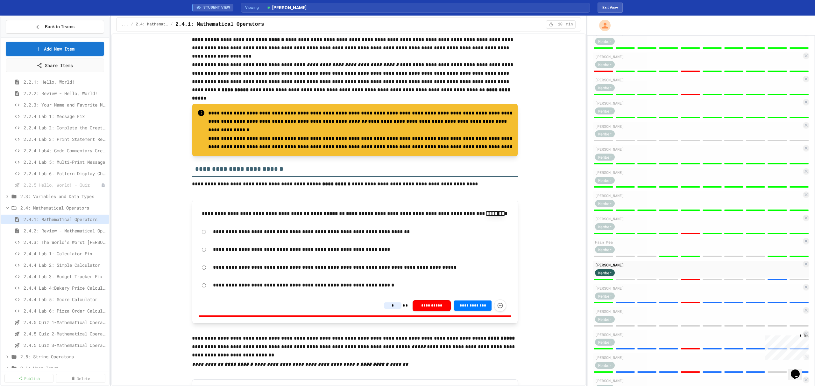
scroll to position [1830, 0]
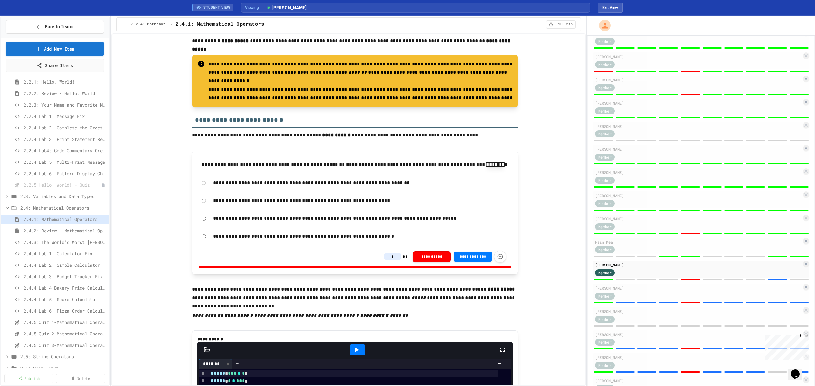
click at [390, 260] on input "*" at bounding box center [393, 257] width 18 height 6
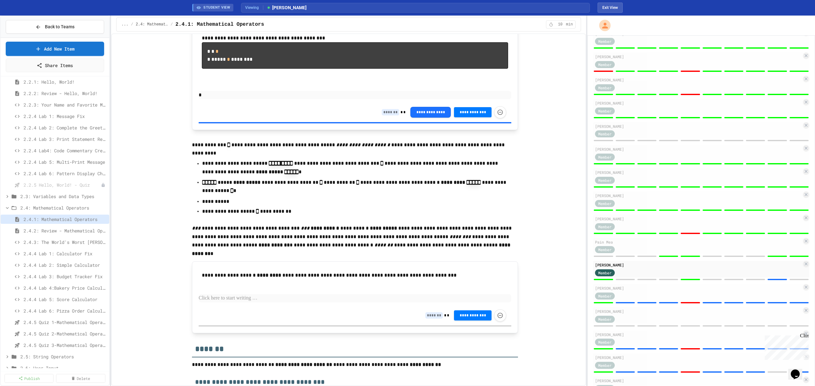
scroll to position [3274, 0]
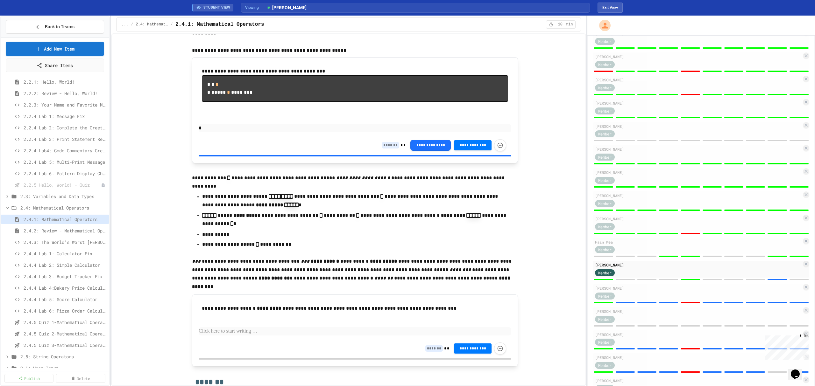
click at [386, 149] on input at bounding box center [391, 145] width 18 height 6
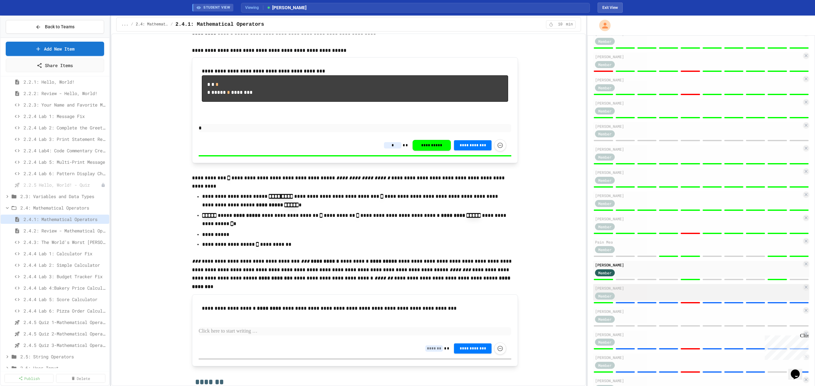
click at [651, 295] on div "[PERSON_NAME] Member" at bounding box center [701, 292] width 216 height 17
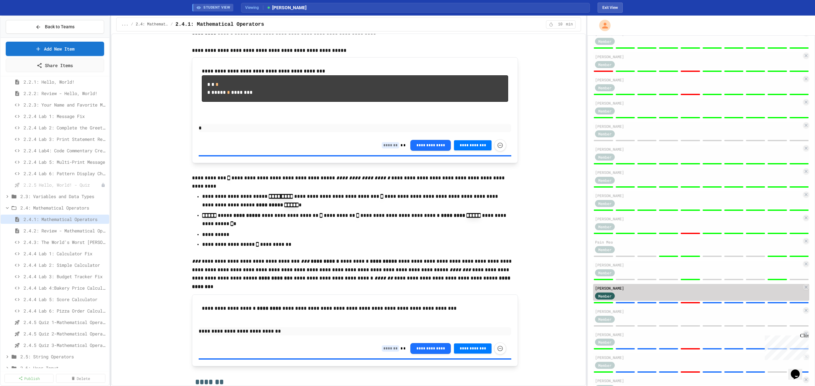
click at [632, 291] on div "[PERSON_NAME]" at bounding box center [698, 289] width 207 height 6
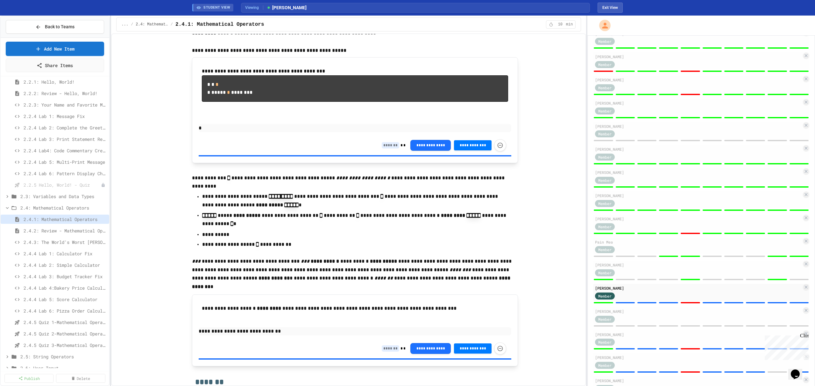
click at [386, 149] on input at bounding box center [391, 145] width 18 height 6
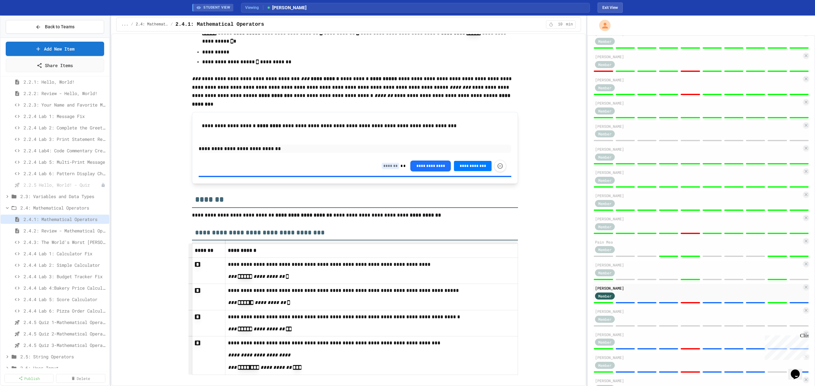
scroll to position [3486, 0]
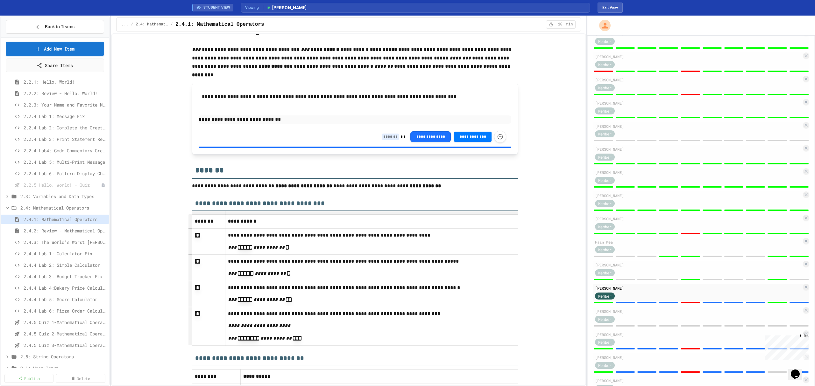
click at [389, 140] on input at bounding box center [391, 137] width 18 height 6
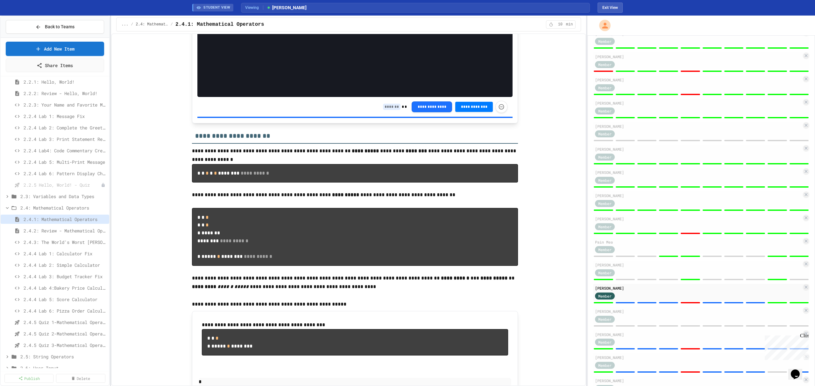
scroll to position [3019, 0]
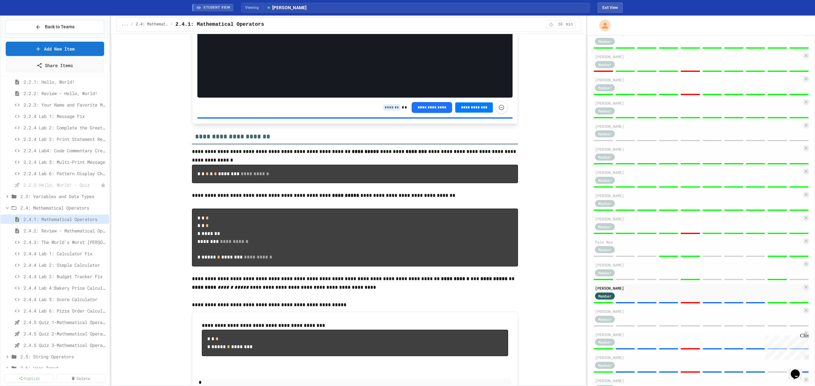
click at [386, 111] on input at bounding box center [392, 107] width 18 height 6
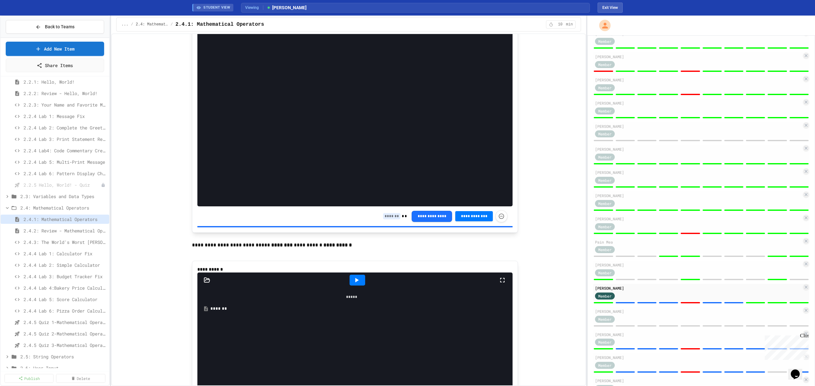
scroll to position [2594, 0]
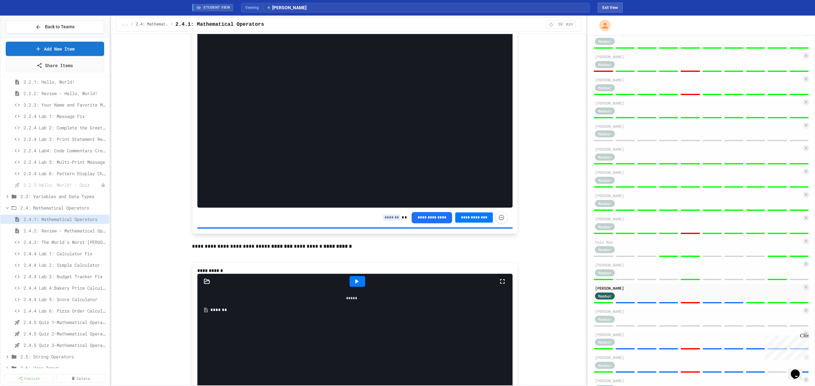
click at [387, 221] on input at bounding box center [392, 218] width 18 height 6
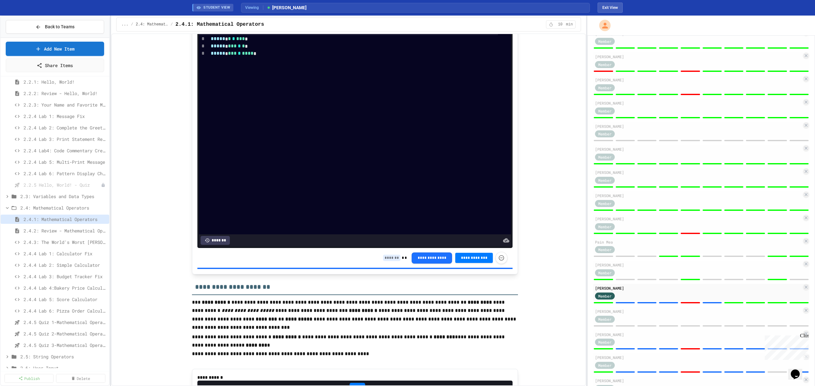
scroll to position [2170, 0]
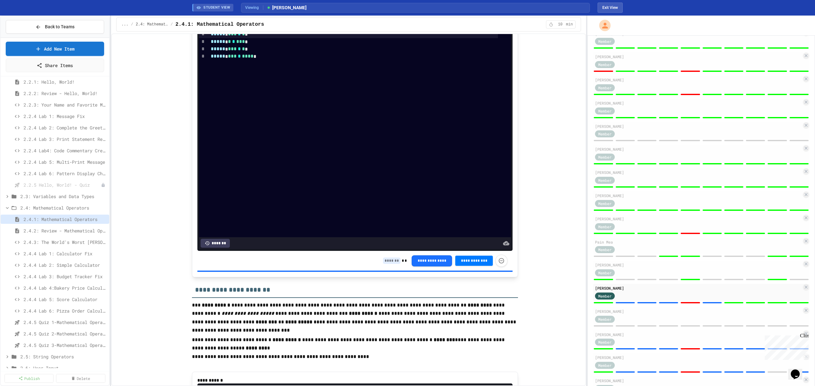
click at [384, 264] on input at bounding box center [392, 261] width 18 height 6
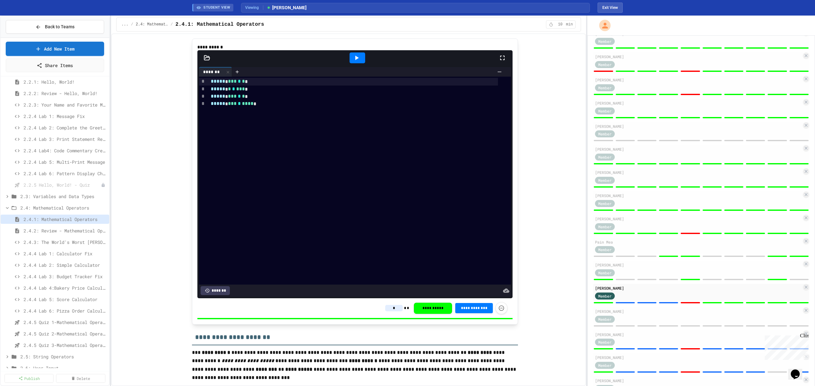
scroll to position [1915, 0]
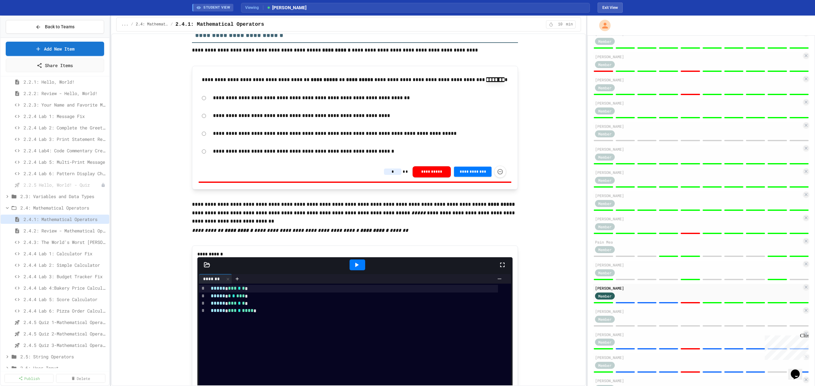
click at [390, 175] on input "*" at bounding box center [393, 172] width 18 height 6
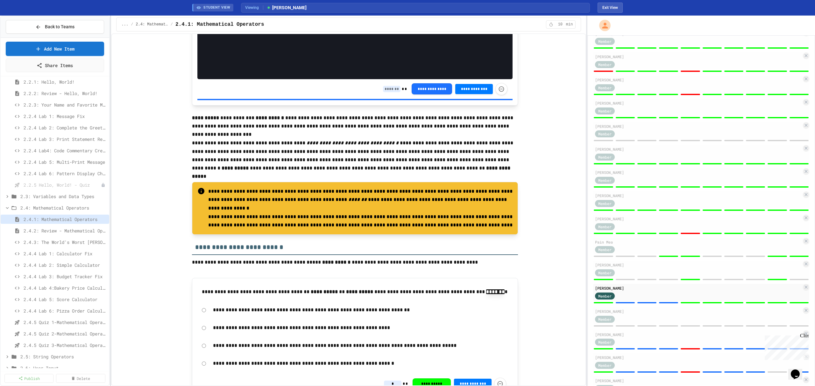
scroll to position [1618, 0]
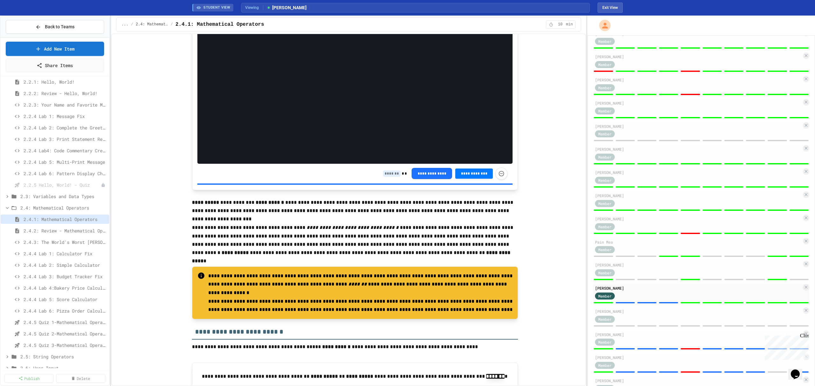
click at [391, 177] on input at bounding box center [392, 174] width 18 height 6
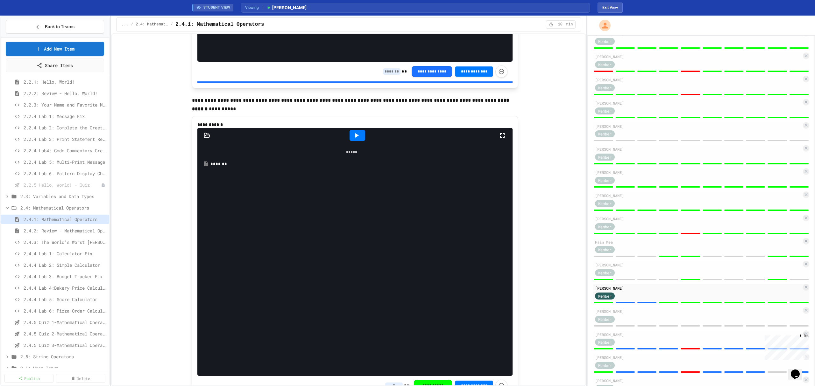
scroll to position [1279, 0]
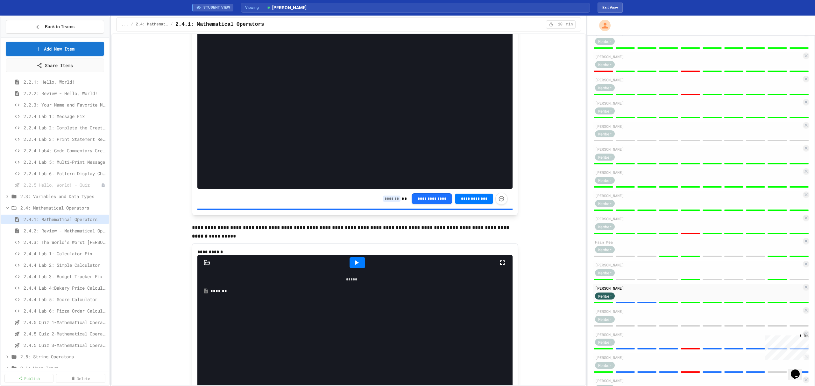
click at [386, 202] on input at bounding box center [392, 199] width 18 height 6
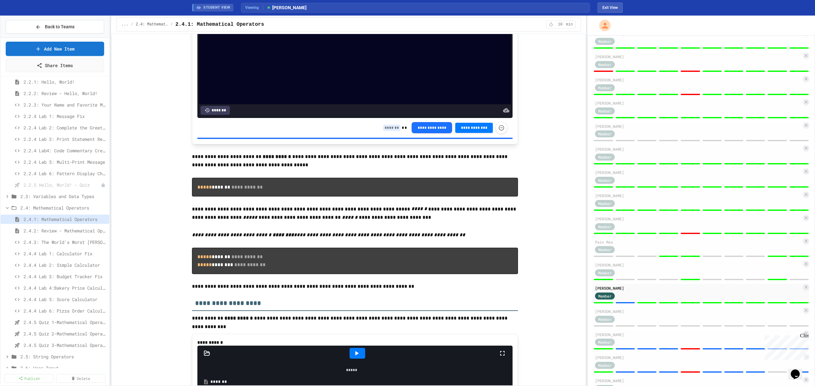
scroll to position [854, 0]
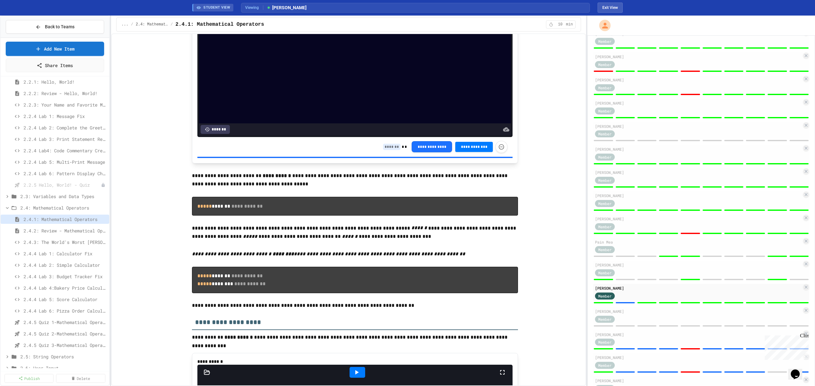
click at [386, 150] on input at bounding box center [392, 147] width 18 height 6
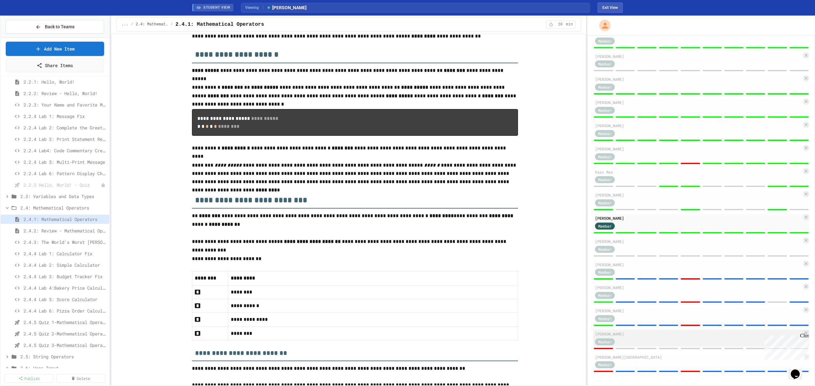
scroll to position [372, 0]
click at [651, 275] on div "Member" at bounding box center [698, 272] width 207 height 8
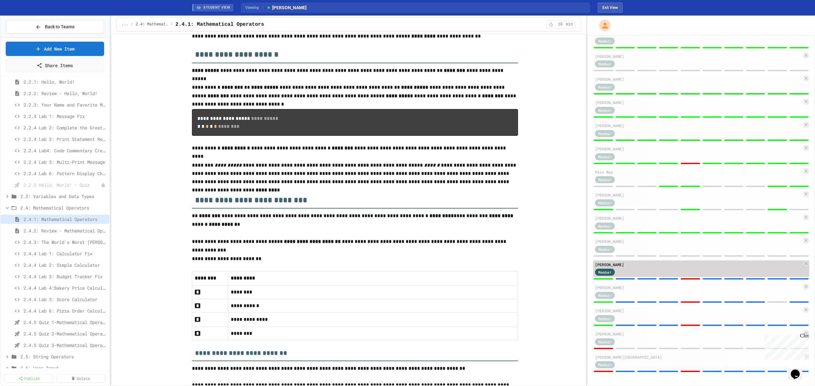
click at [652, 269] on div "Member" at bounding box center [698, 272] width 207 height 8
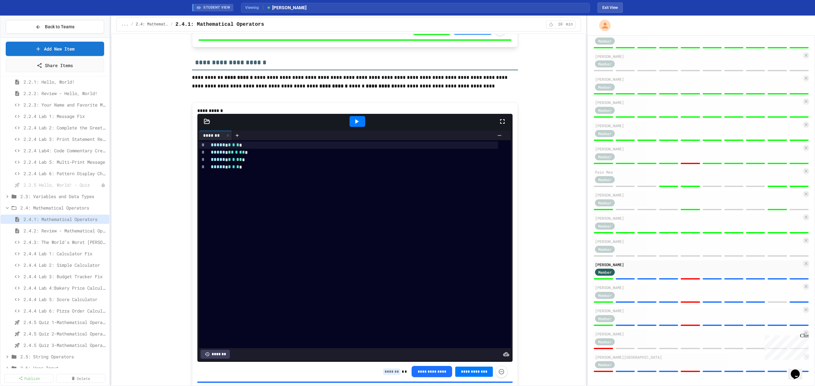
scroll to position [684, 0]
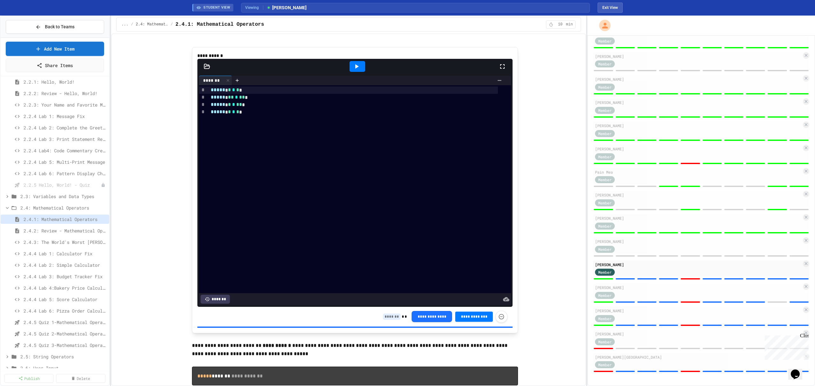
click at [387, 320] on input at bounding box center [392, 317] width 18 height 6
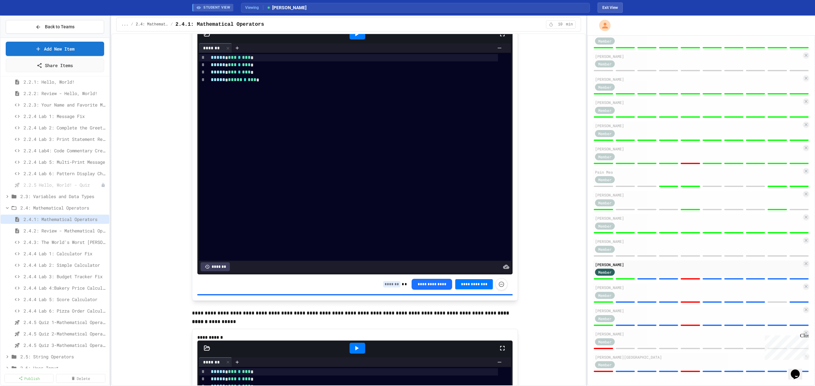
scroll to position [1194, 0]
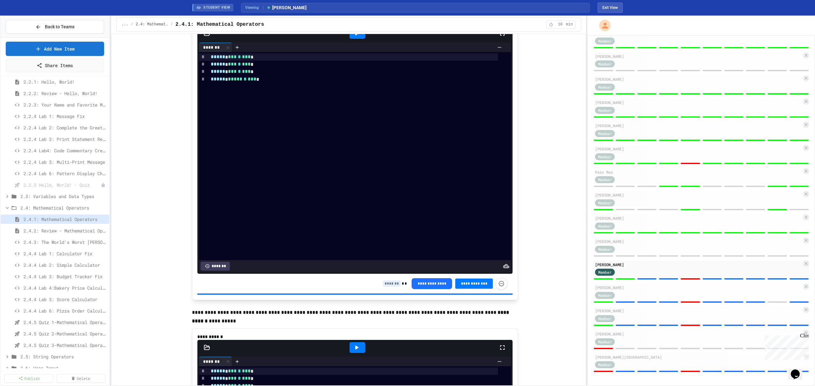
click at [386, 287] on input at bounding box center [392, 284] width 18 height 6
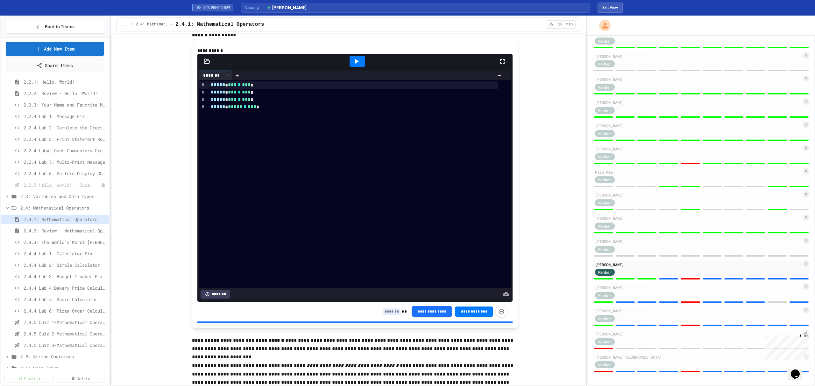
scroll to position [1491, 0]
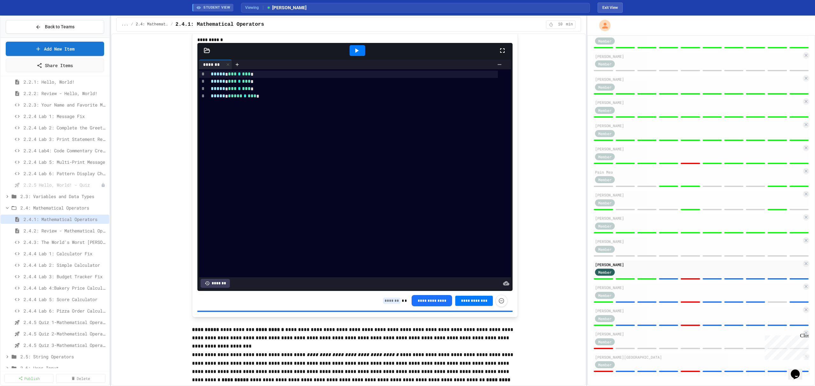
click at [387, 304] on input at bounding box center [392, 301] width 18 height 6
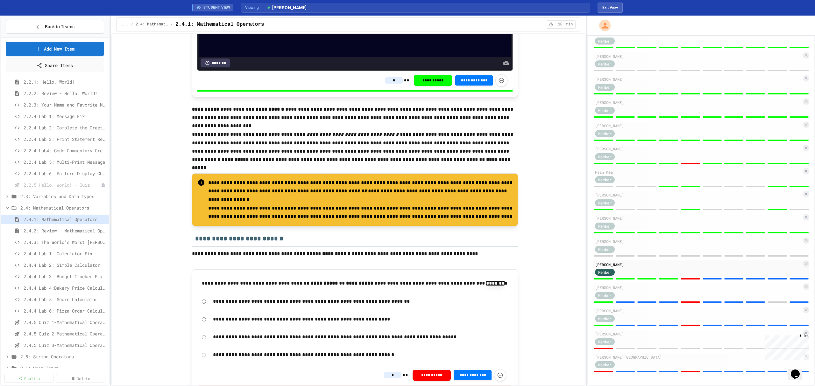
scroll to position [1788, 0]
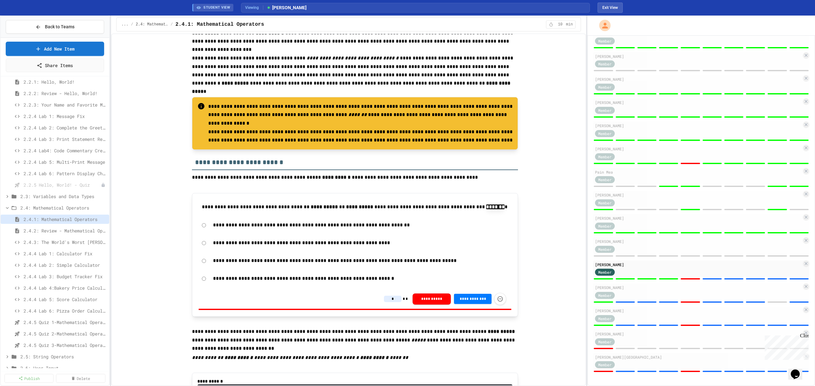
click at [389, 302] on input "*" at bounding box center [393, 299] width 18 height 6
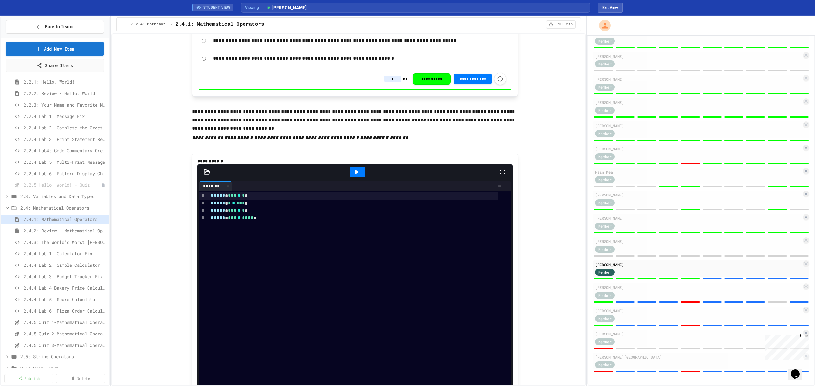
scroll to position [2128, 0]
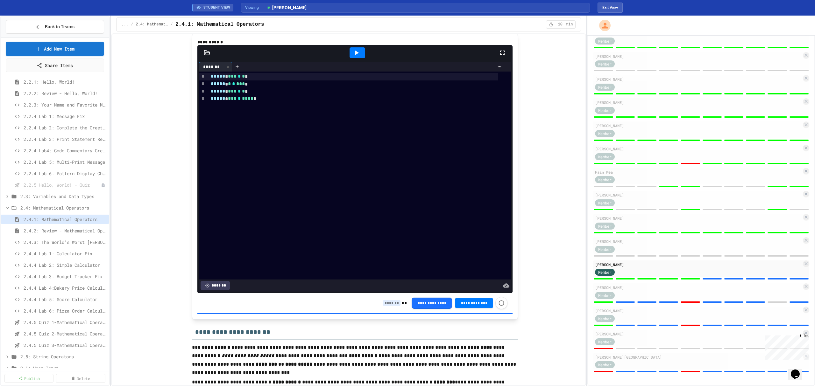
click at [390, 307] on input at bounding box center [392, 303] width 18 height 6
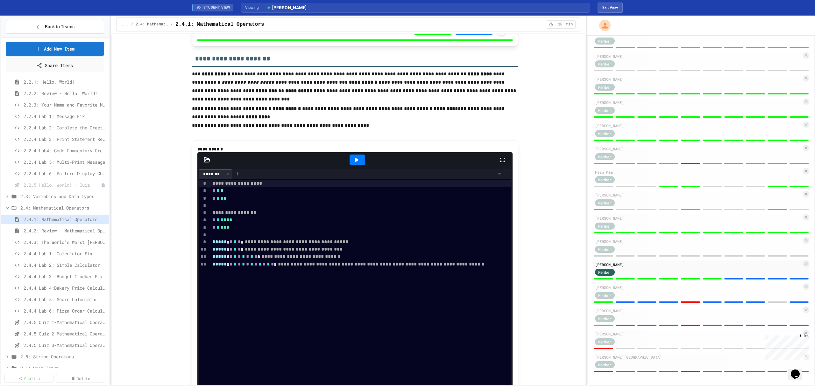
scroll to position [2467, 0]
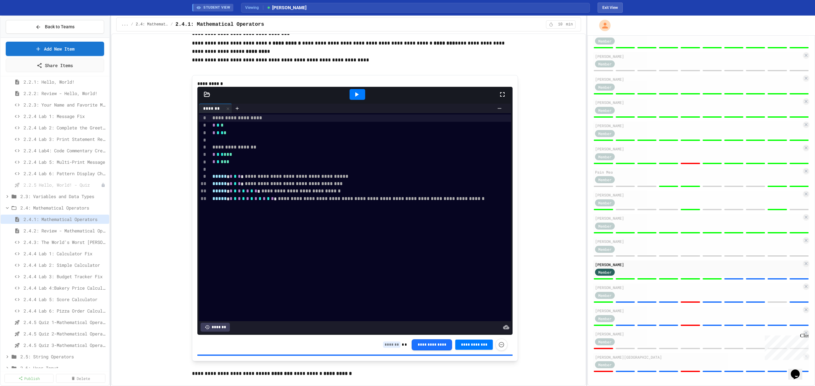
click at [393, 348] on input at bounding box center [392, 345] width 18 height 6
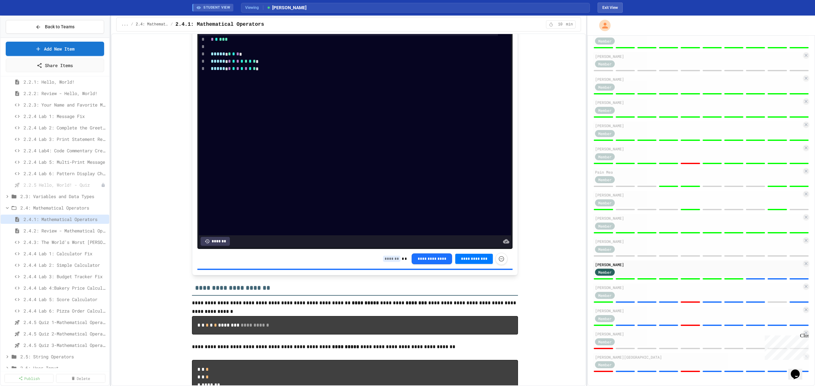
scroll to position [2892, 0]
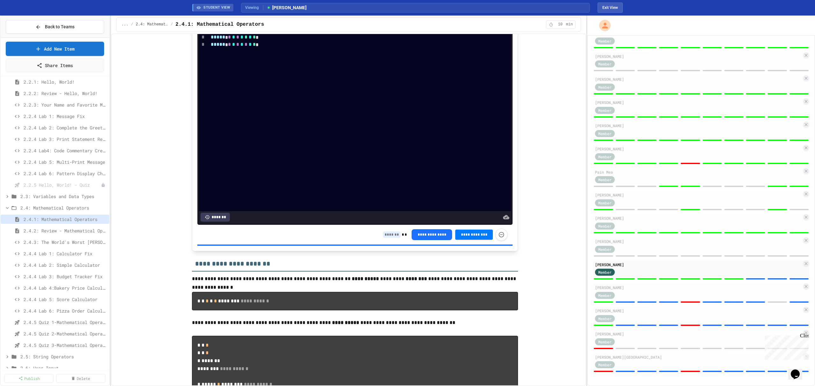
click at [391, 238] on input at bounding box center [392, 235] width 18 height 6
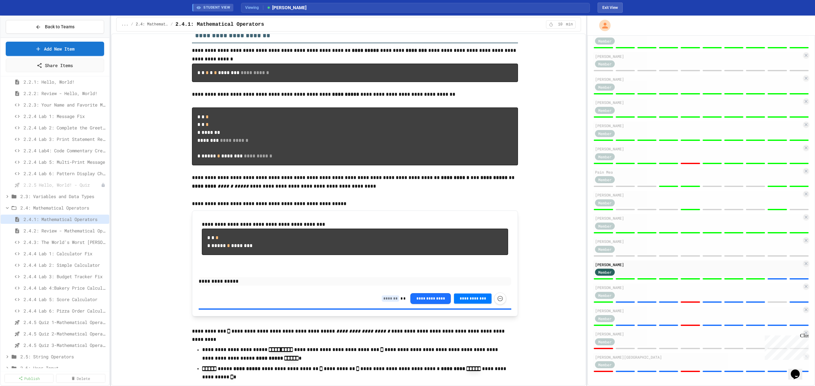
scroll to position [3146, 0]
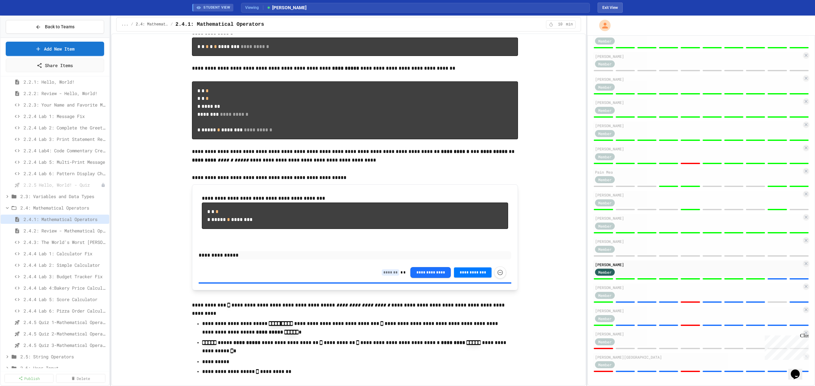
click at [390, 276] on input at bounding box center [391, 273] width 18 height 6
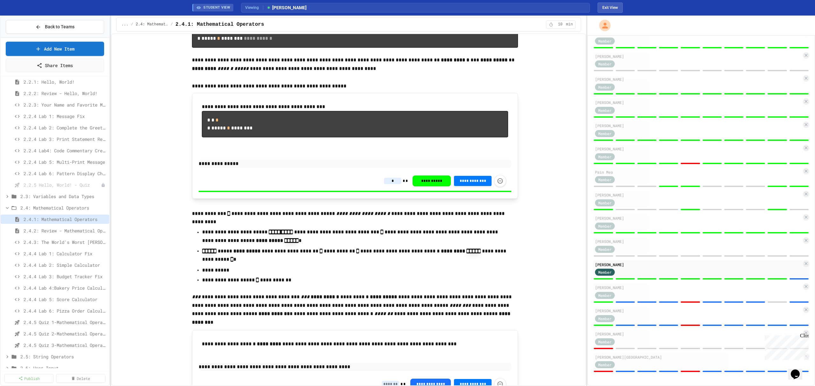
scroll to position [3358, 0]
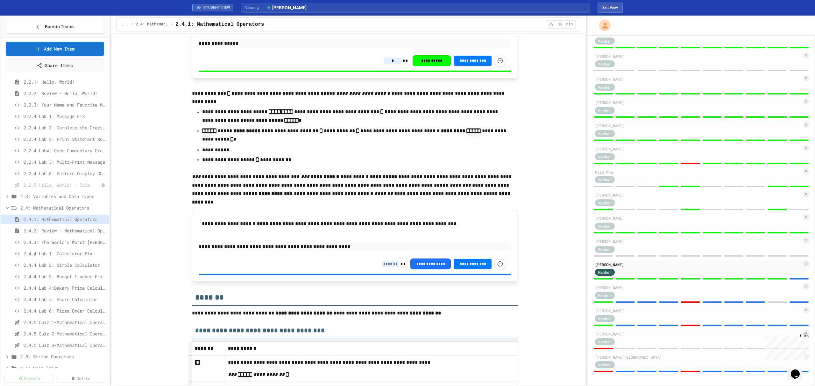
click at [386, 267] on input at bounding box center [391, 264] width 18 height 6
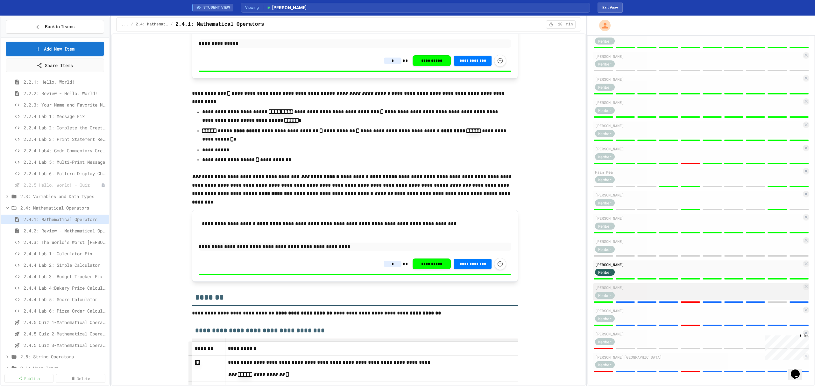
click at [656, 290] on div "[PERSON_NAME]" at bounding box center [698, 288] width 207 height 6
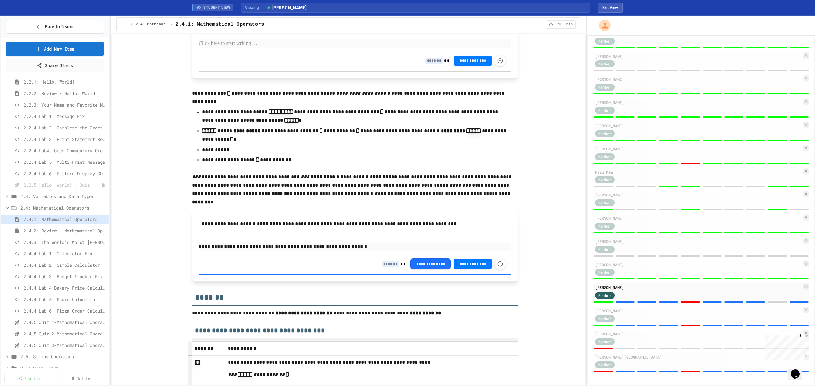
click at [386, 267] on input at bounding box center [391, 264] width 18 height 6
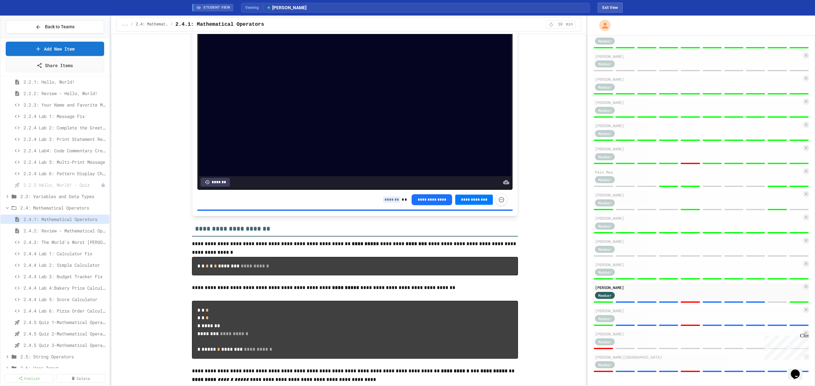
scroll to position [2849, 0]
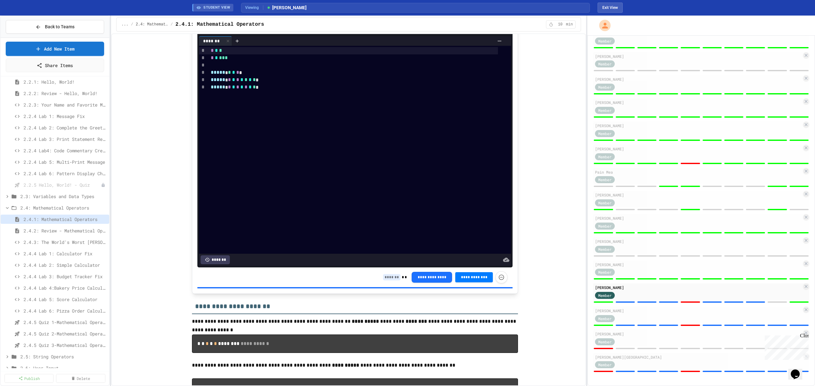
click at [388, 281] on input at bounding box center [392, 277] width 18 height 6
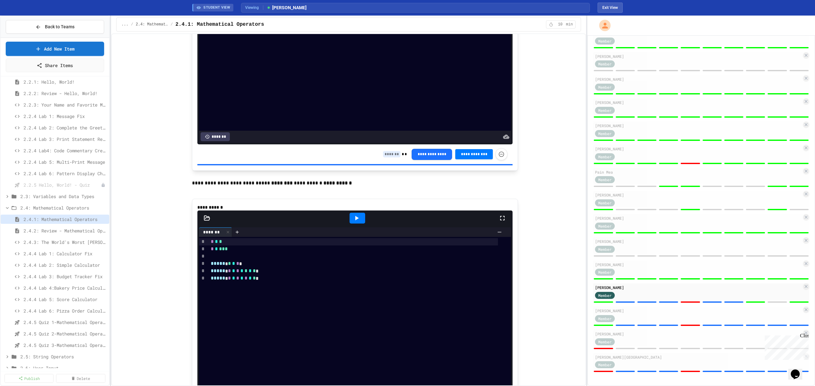
scroll to position [2637, 0]
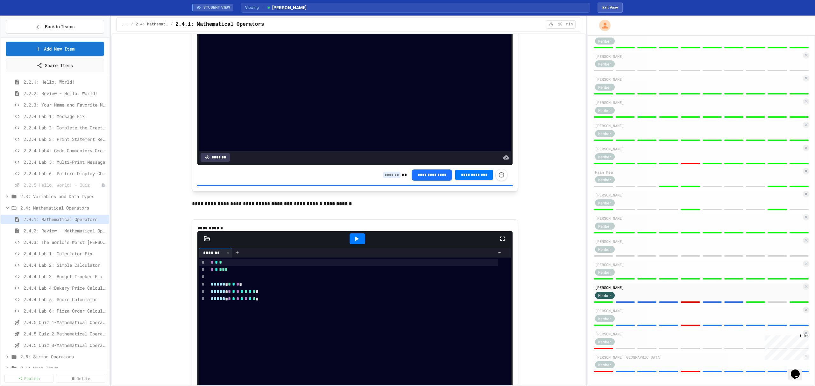
click at [389, 180] on div "**********" at bounding box center [445, 175] width 124 height 12
click at [387, 178] on input at bounding box center [392, 175] width 18 height 6
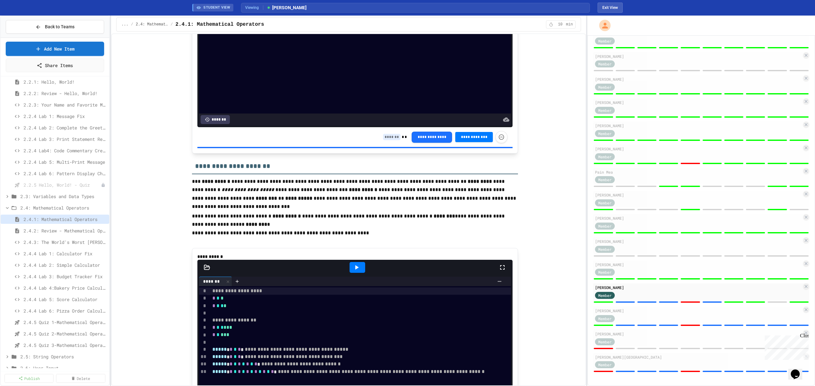
scroll to position [2170, 0]
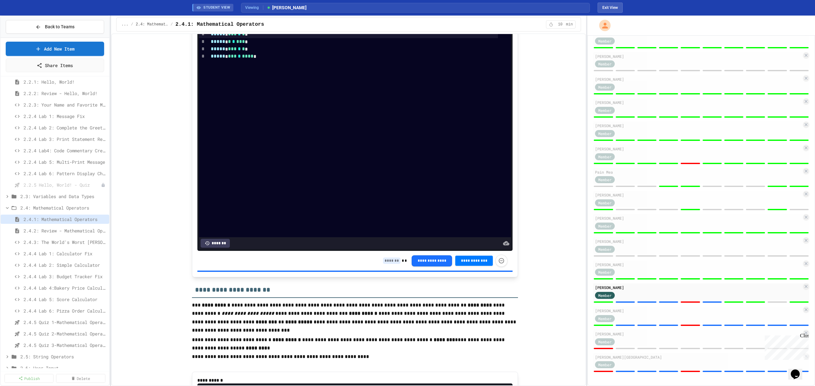
click at [390, 264] on input at bounding box center [392, 261] width 18 height 6
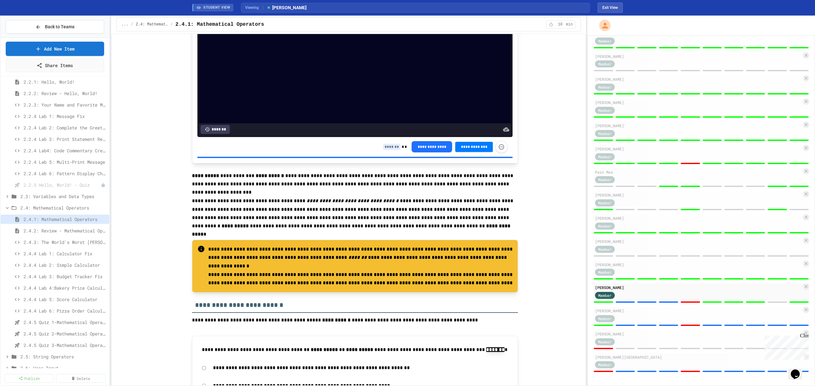
scroll to position [1618, 0]
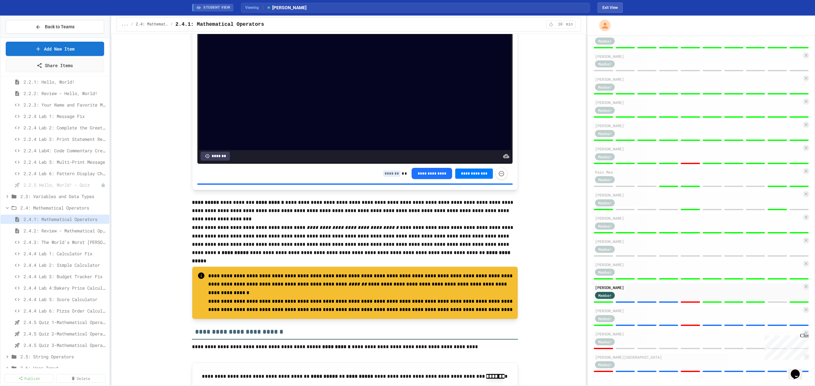
click at [386, 177] on input at bounding box center [392, 174] width 18 height 6
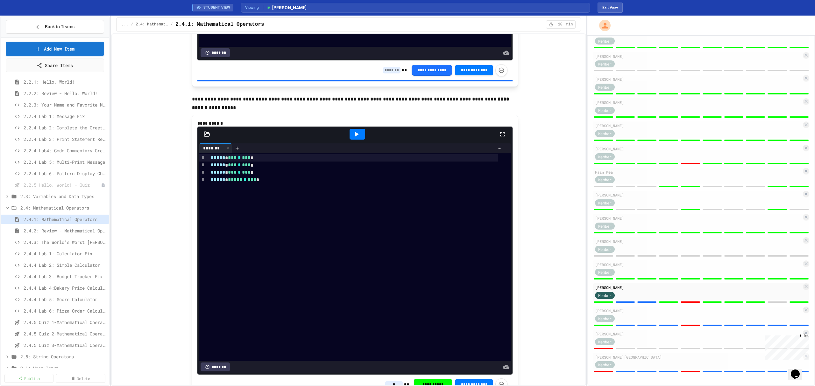
scroll to position [1406, 0]
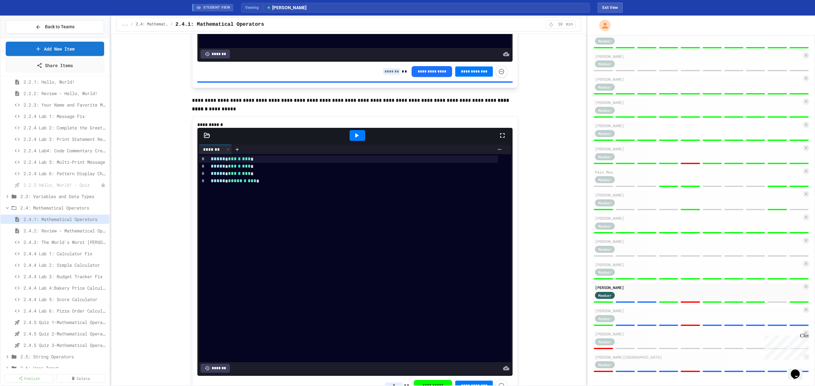
click at [388, 75] on input at bounding box center [392, 71] width 18 height 6
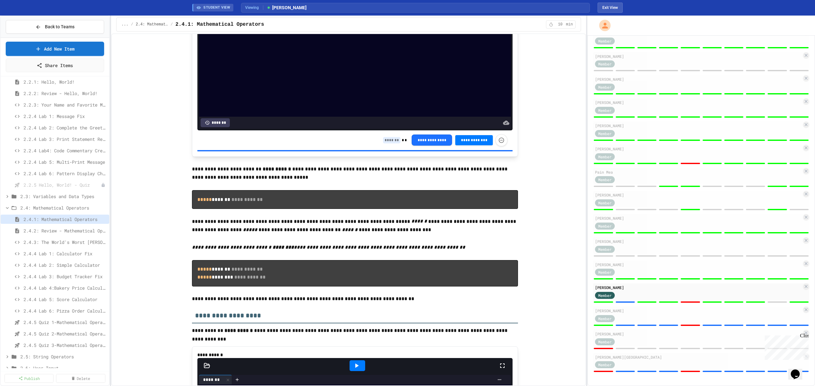
scroll to position [854, 0]
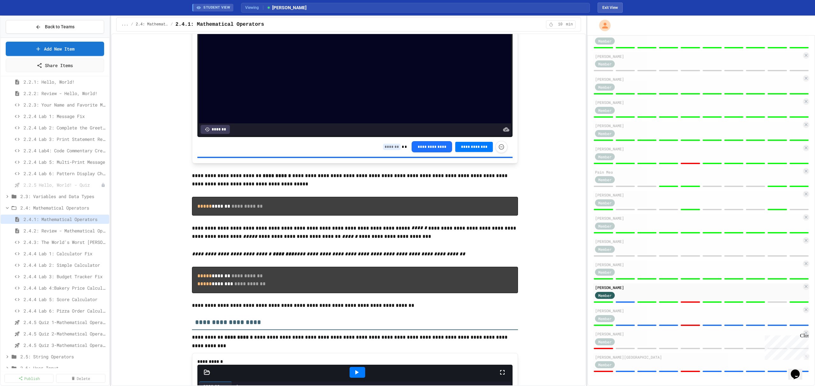
click at [391, 150] on input at bounding box center [392, 147] width 18 height 6
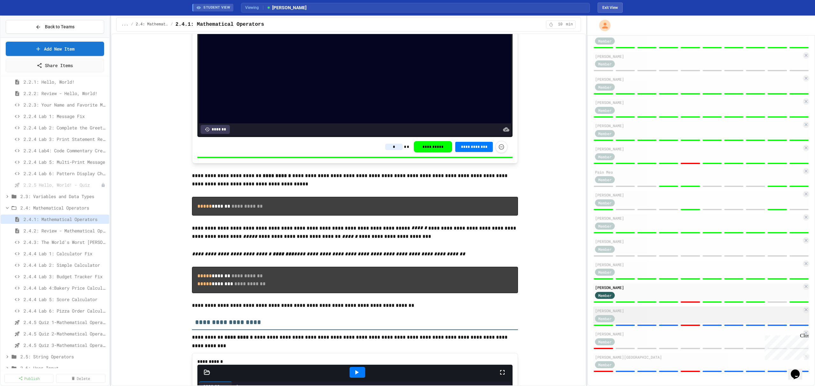
click at [636, 310] on div "[PERSON_NAME]" at bounding box center [698, 311] width 207 height 6
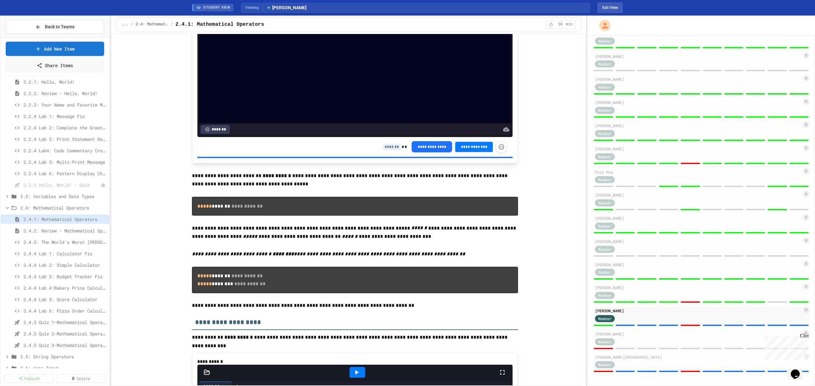
click at [394, 150] on input at bounding box center [392, 147] width 18 height 6
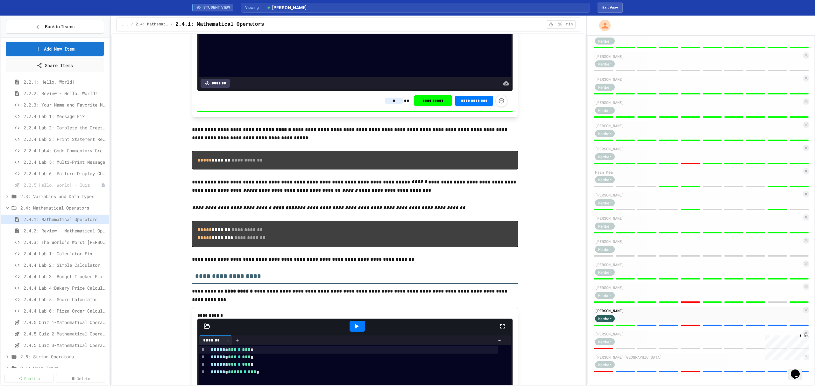
scroll to position [1109, 0]
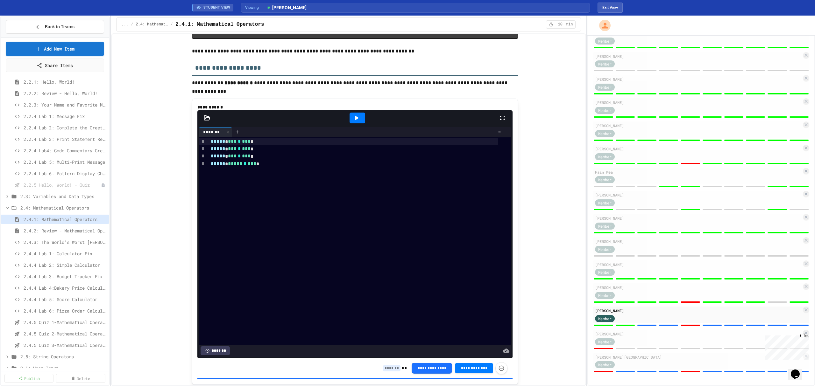
click at [390, 372] on input at bounding box center [392, 368] width 18 height 6
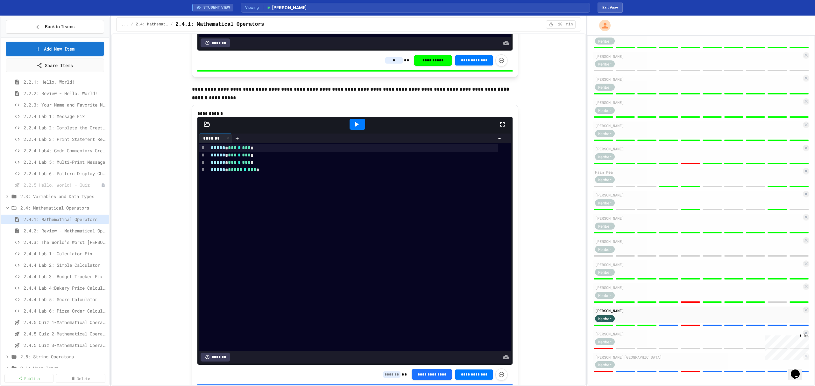
scroll to position [1533, 0]
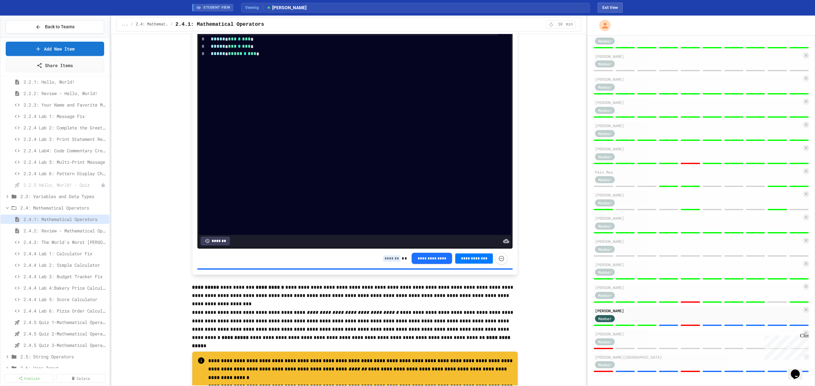
click at [385, 262] on input at bounding box center [392, 259] width 18 height 6
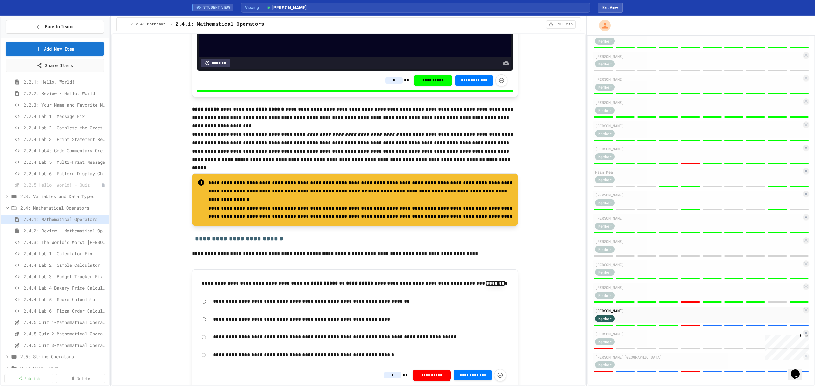
scroll to position [1788, 0]
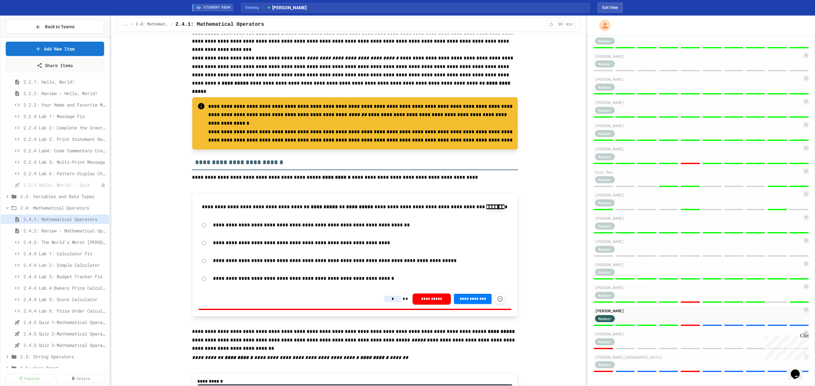
click at [388, 302] on input "*" at bounding box center [393, 299] width 18 height 6
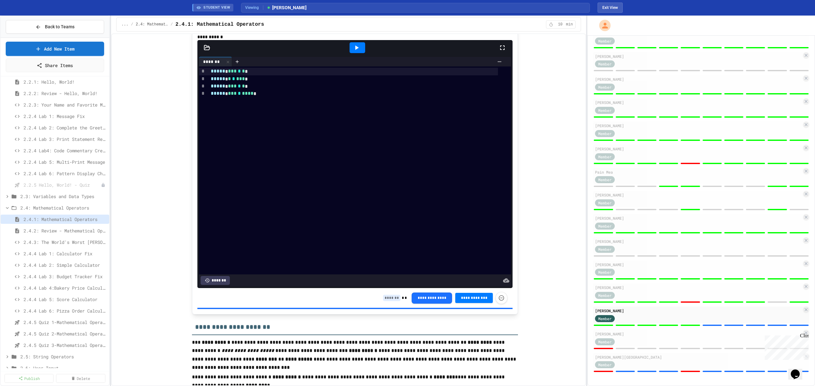
scroll to position [2170, 0]
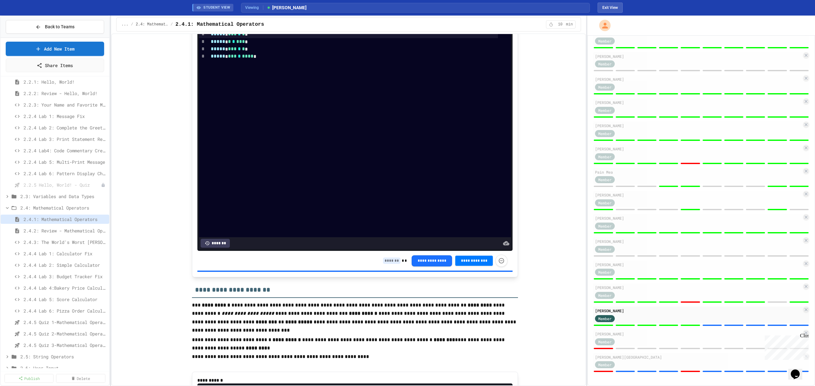
click at [391, 264] on input at bounding box center [392, 261] width 18 height 6
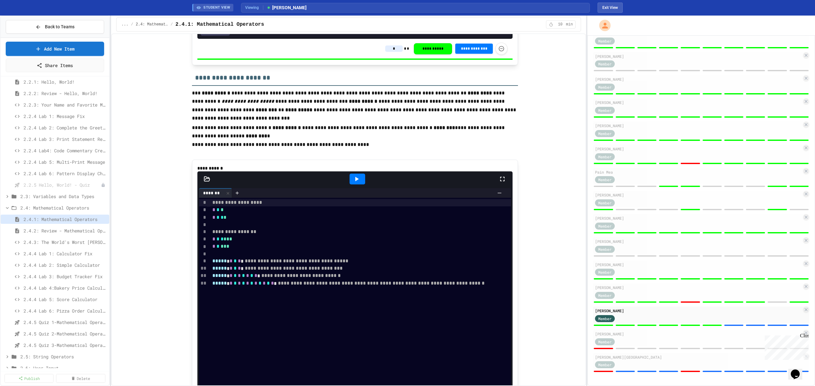
scroll to position [2552, 0]
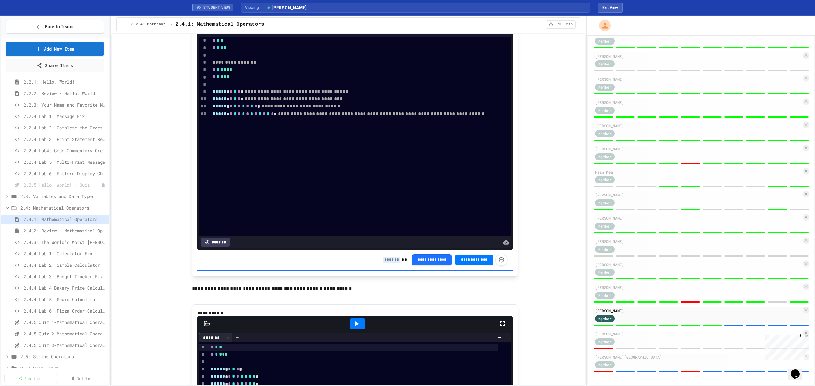
click at [390, 263] on input at bounding box center [392, 260] width 18 height 6
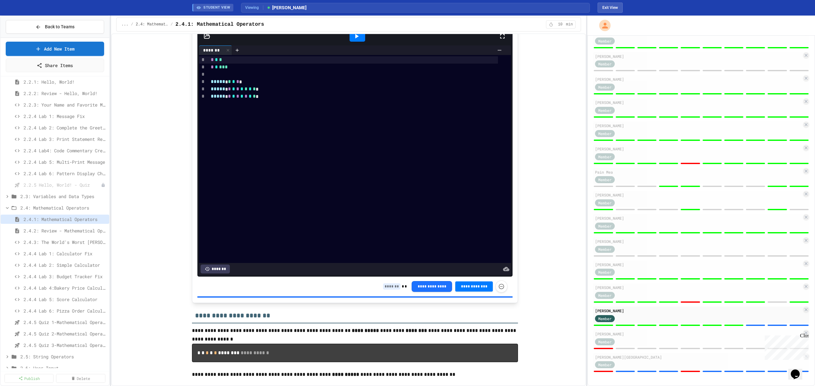
scroll to position [2849, 0]
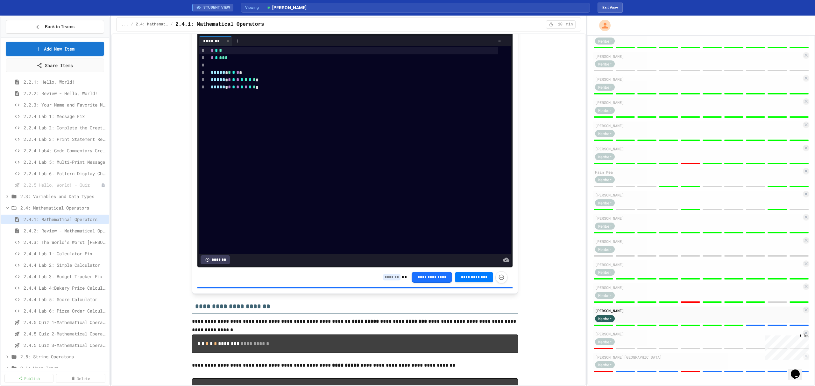
click at [394, 281] on input at bounding box center [392, 277] width 18 height 6
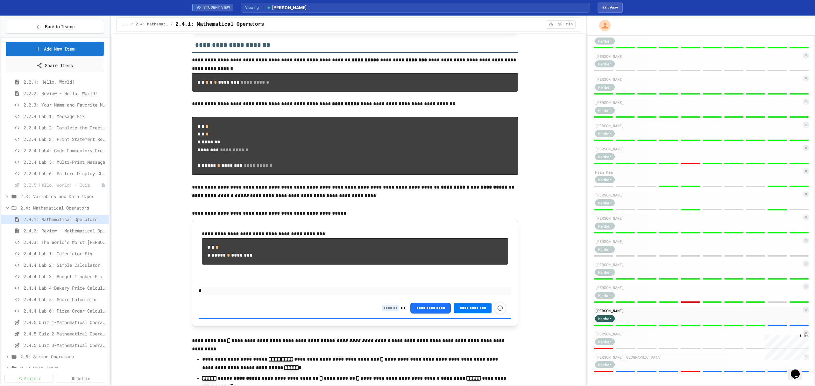
scroll to position [3231, 0]
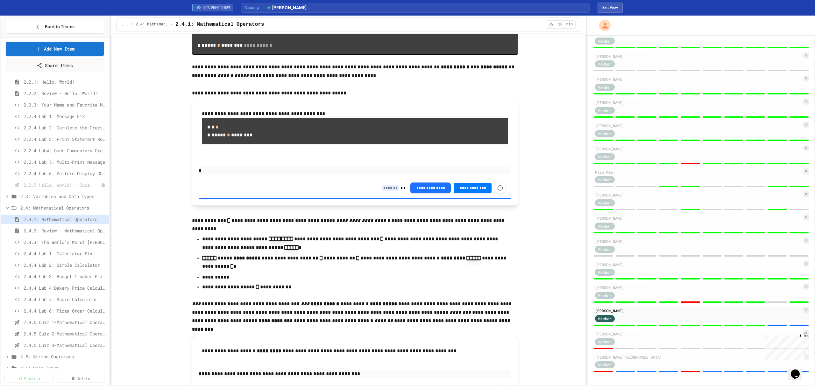
click at [385, 191] on input at bounding box center [391, 188] width 18 height 6
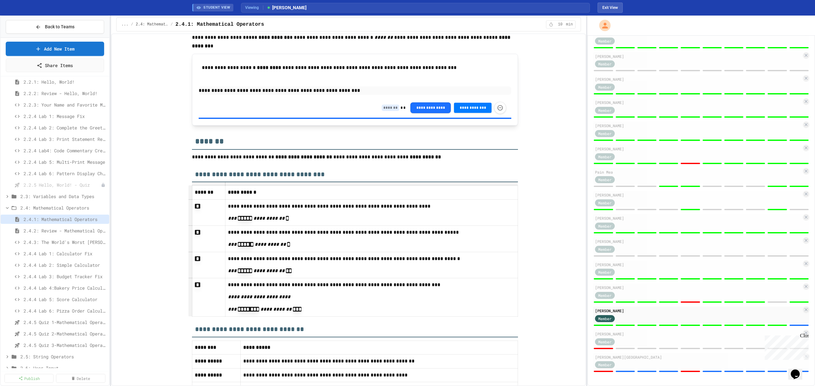
scroll to position [3528, 0]
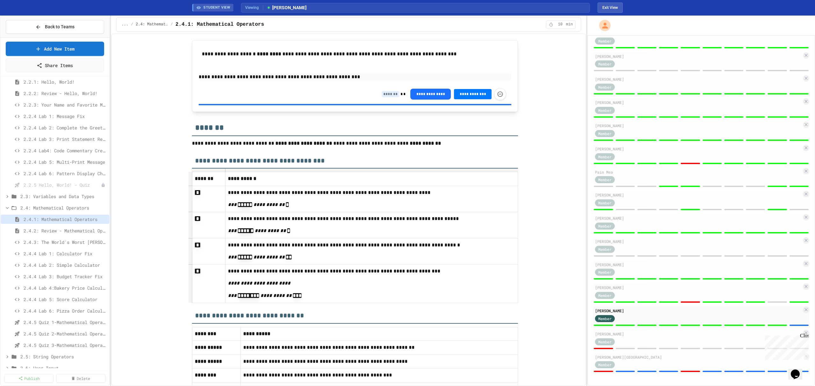
click at [385, 104] on div "**********" at bounding box center [355, 94] width 313 height 20
click at [388, 97] on input at bounding box center [391, 94] width 18 height 6
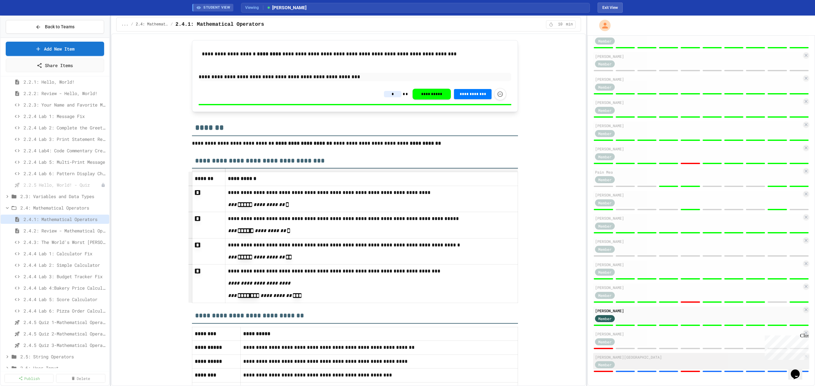
click at [674, 361] on div "Member" at bounding box center [698, 365] width 207 height 8
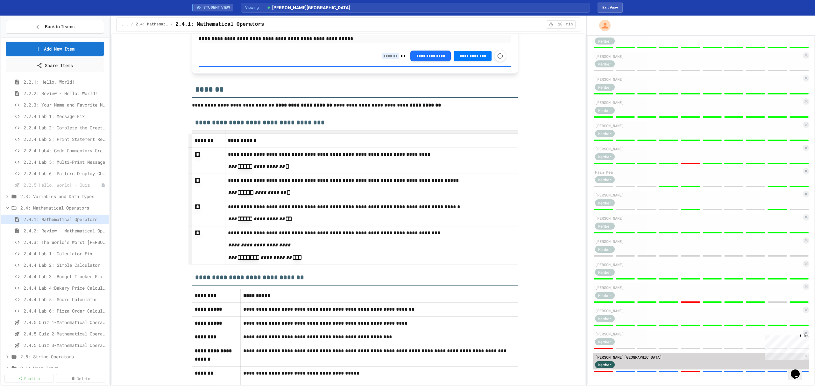
scroll to position [3490, 0]
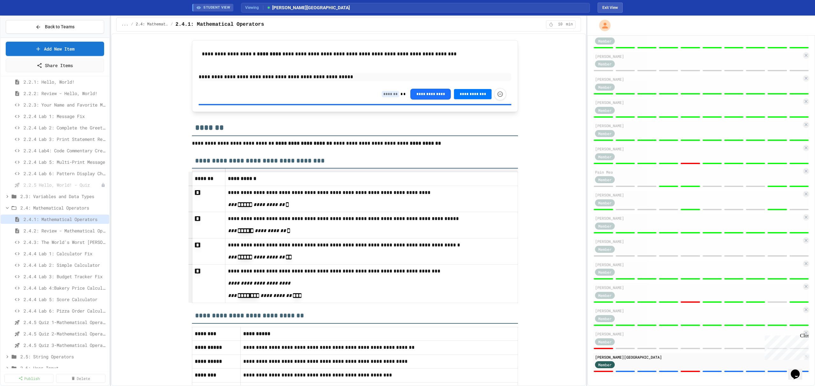
click at [386, 97] on input at bounding box center [391, 94] width 18 height 6
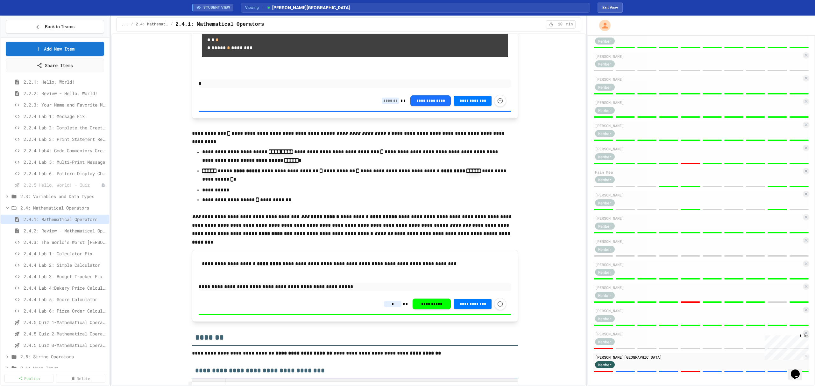
scroll to position [3278, 0]
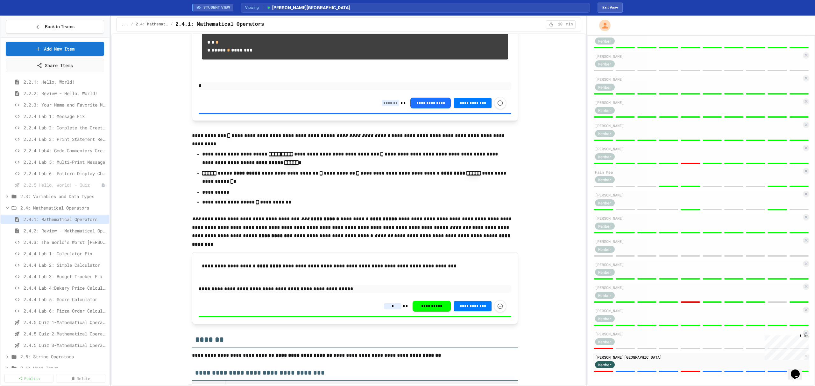
click at [386, 106] on input at bounding box center [391, 103] width 18 height 6
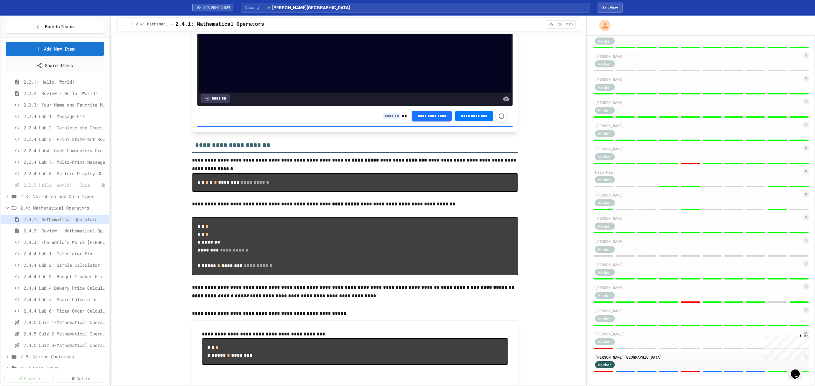
scroll to position [2896, 0]
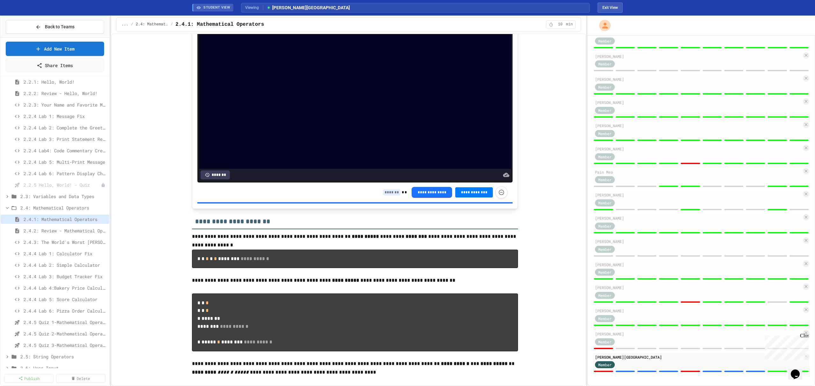
click at [383, 196] on input at bounding box center [392, 192] width 18 height 6
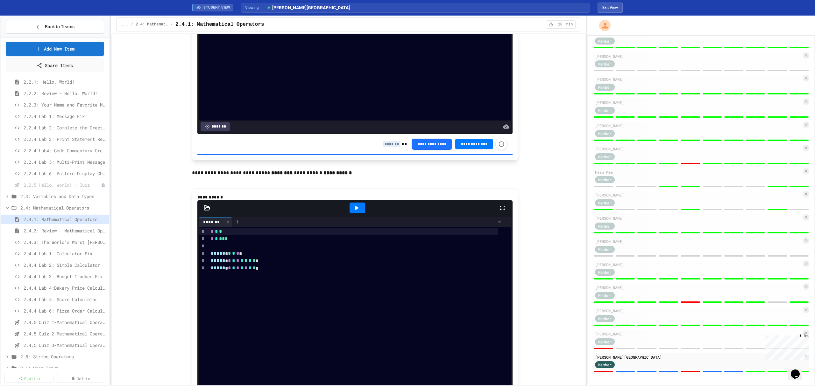
scroll to position [2556, 0]
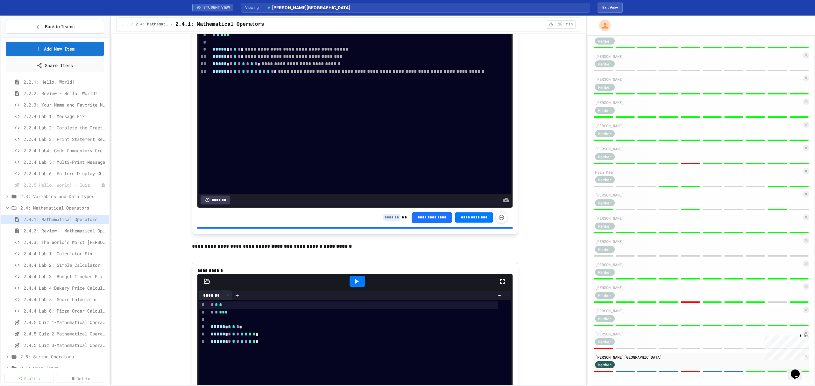
click at [388, 221] on input at bounding box center [392, 218] width 18 height 6
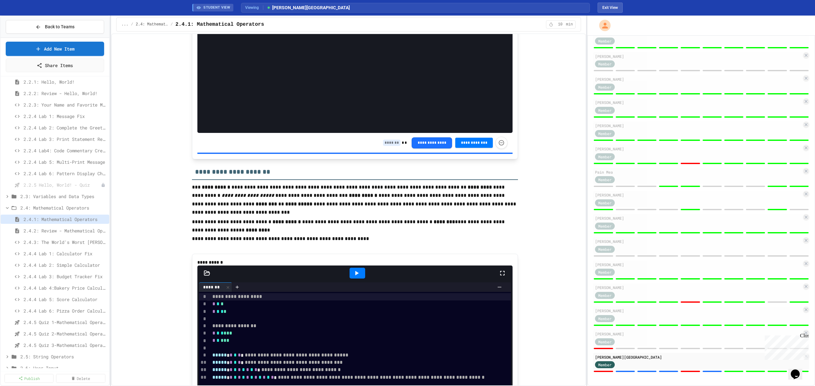
scroll to position [2217, 0]
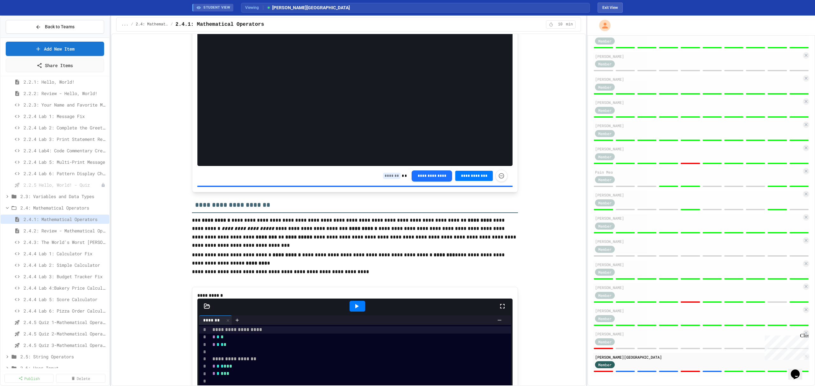
click at [390, 179] on input at bounding box center [392, 176] width 18 height 6
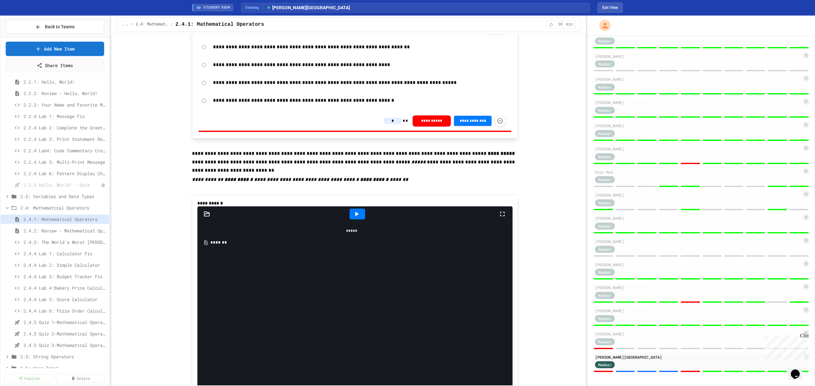
scroll to position [1920, 0]
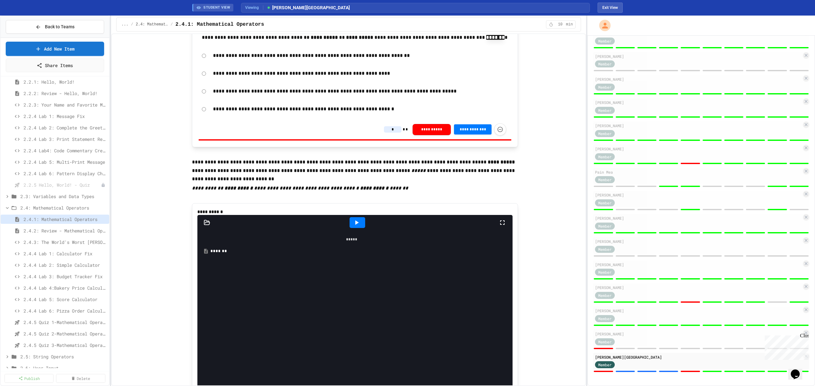
click at [391, 133] on input "*" at bounding box center [393, 129] width 18 height 6
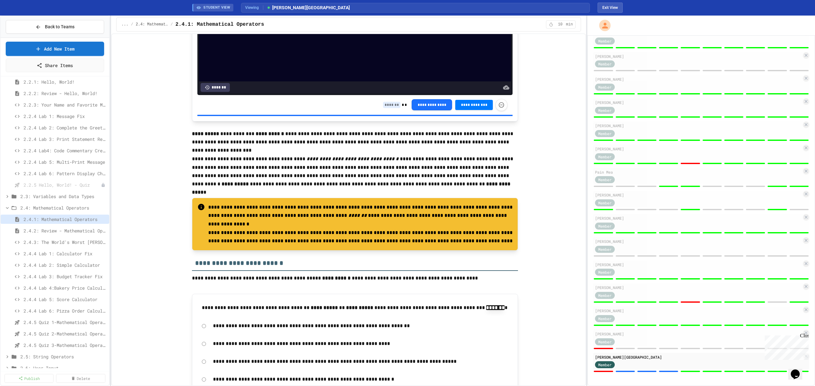
scroll to position [1623, 0]
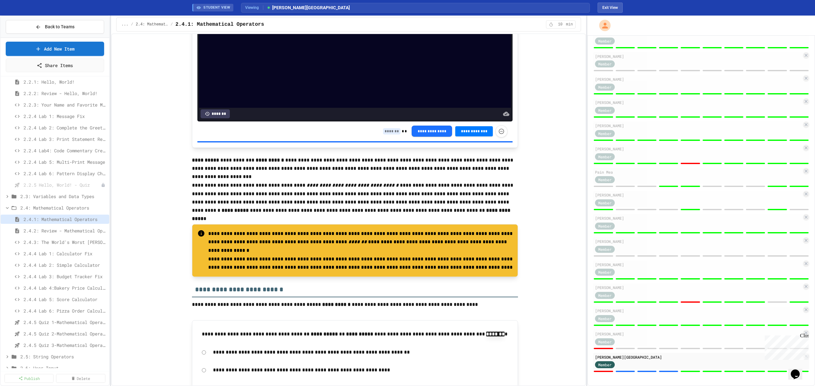
click at [385, 135] on input at bounding box center [392, 131] width 18 height 6
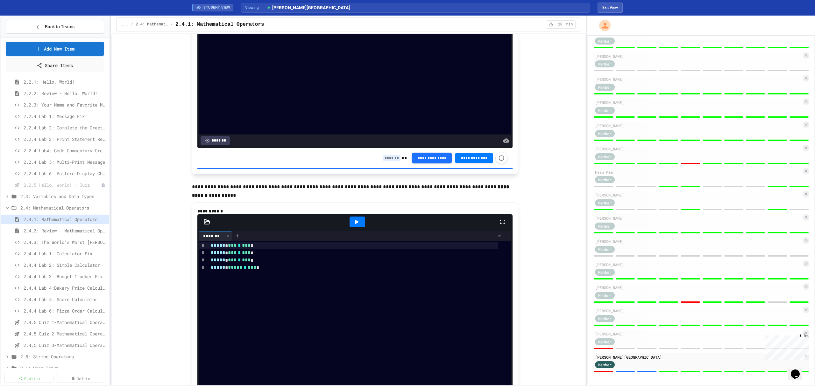
scroll to position [1198, 0]
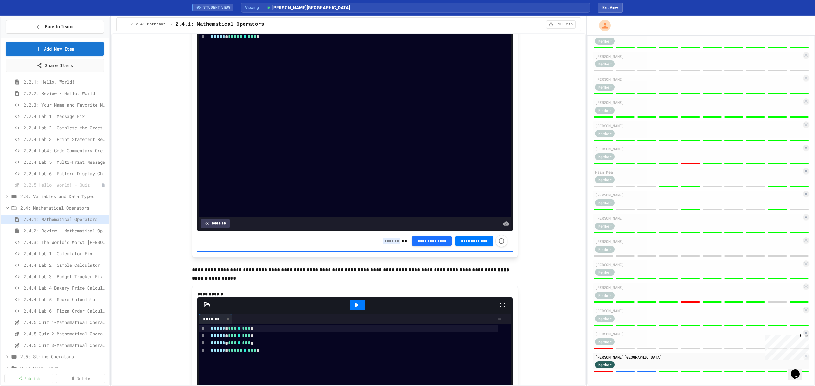
click at [386, 244] on input at bounding box center [392, 241] width 18 height 6
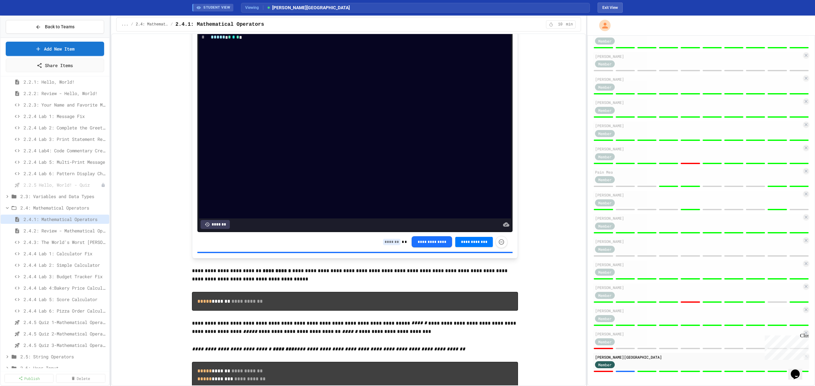
scroll to position [689, 0]
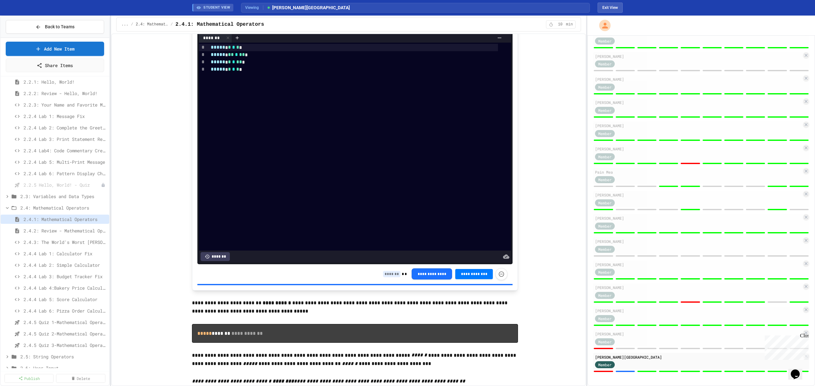
click at [389, 278] on input at bounding box center [392, 274] width 18 height 6
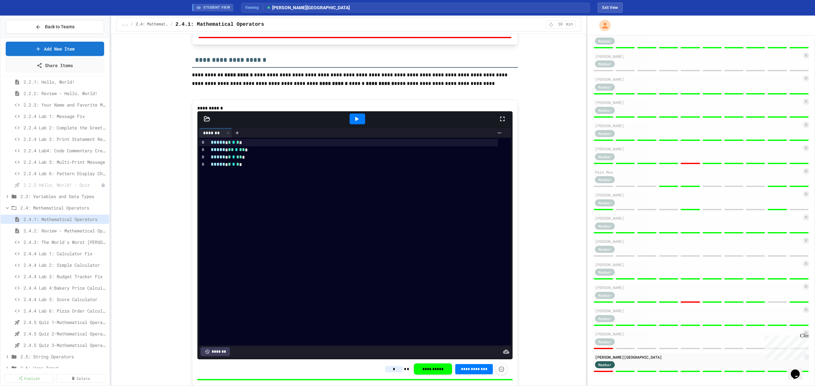
scroll to position [604, 0]
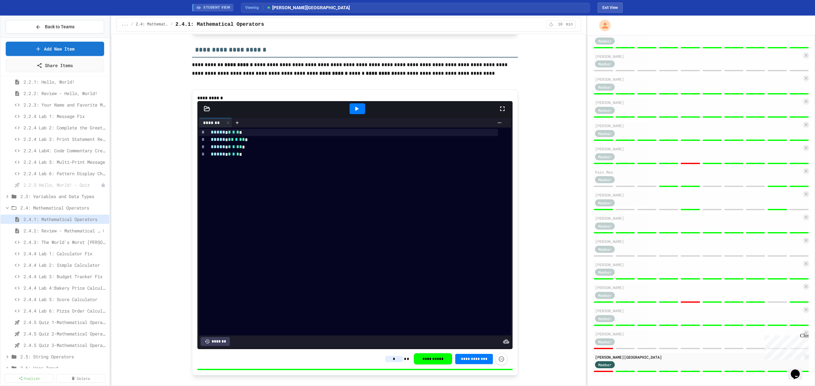
click at [84, 234] on span "2.4.2: Review - Mathematical Operators" at bounding box center [62, 231] width 77 height 7
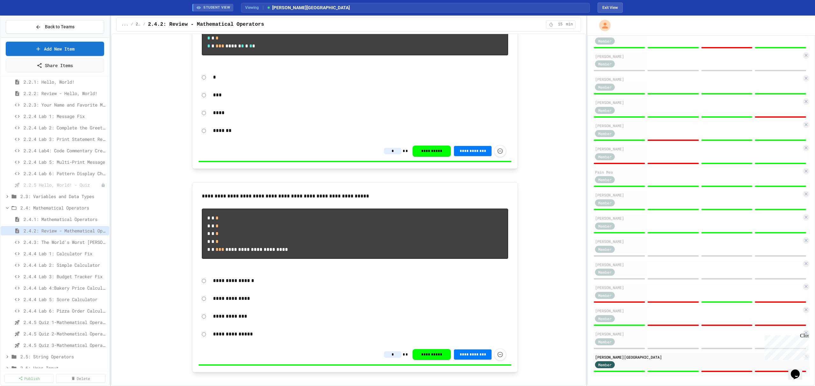
scroll to position [297, 0]
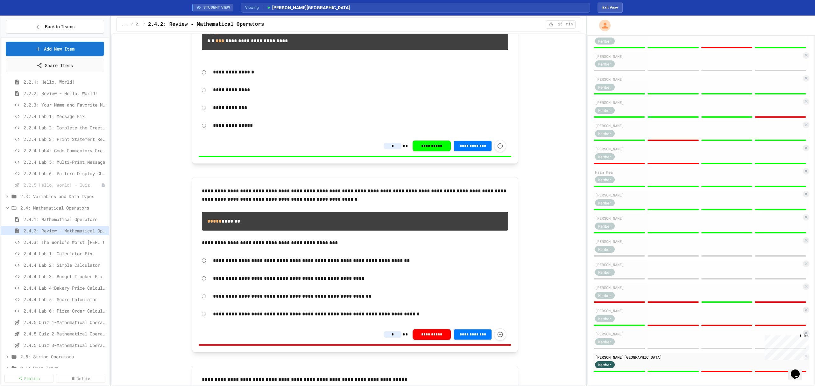
click at [50, 243] on span "2.4.3: The World's Worst [PERSON_NAME] Market" at bounding box center [62, 242] width 77 height 7
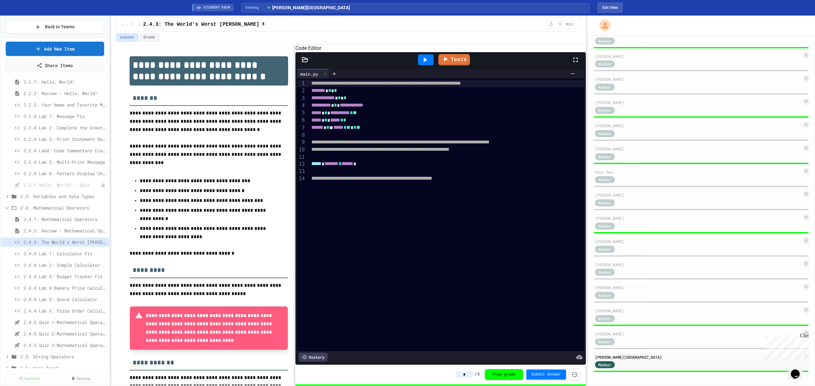
click at [49, 255] on span "2.4.4 Lab 1: Calculator Fix" at bounding box center [65, 254] width 83 height 7
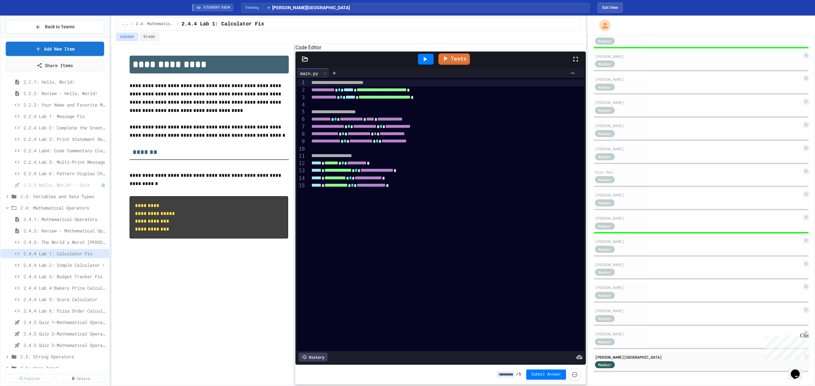
click at [52, 265] on span "2.4.4 Lab 2: Simple Calculator" at bounding box center [62, 265] width 77 height 7
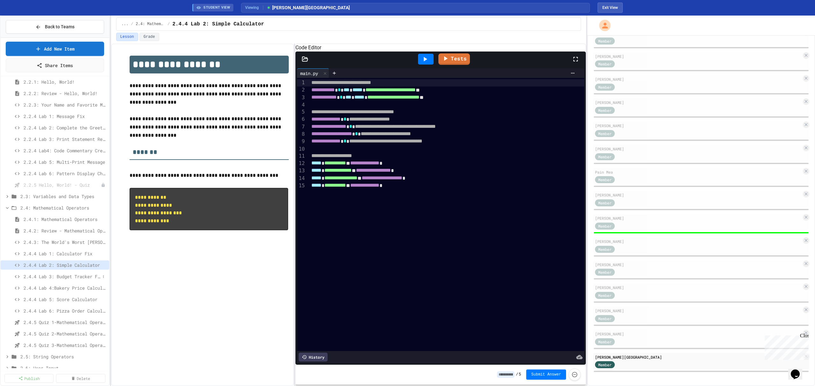
click at [52, 276] on span "2.4.4 Lab 3: Budget Tracker Fix" at bounding box center [62, 276] width 77 height 7
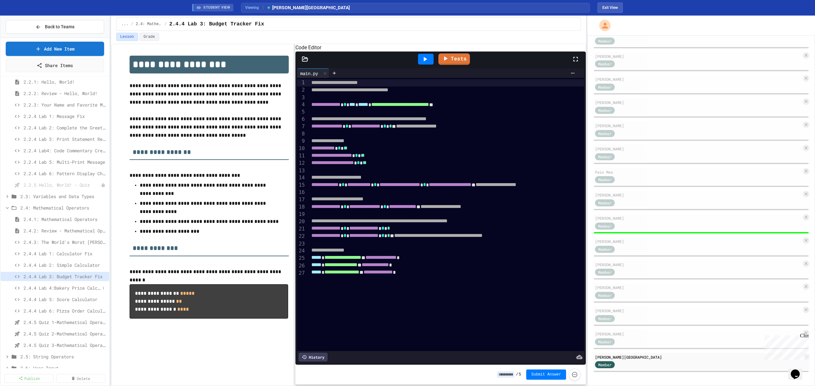
click at [54, 287] on span "2.4.4 Lab 4:Bakery Price Calculator" at bounding box center [62, 288] width 77 height 7
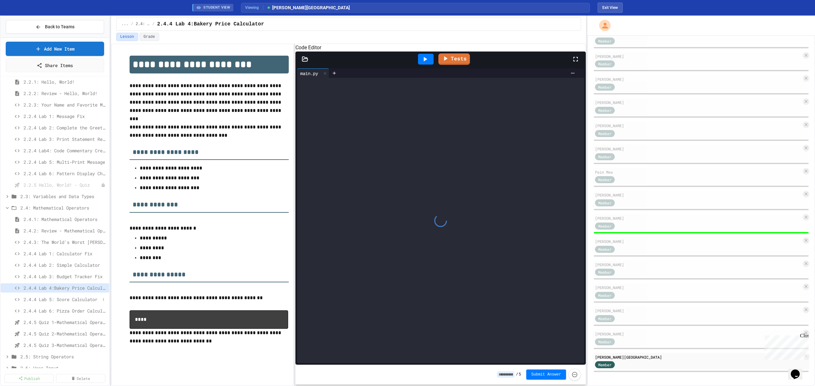
click at [53, 299] on span "2.4.4 Lab 5: Score Calculator" at bounding box center [62, 299] width 77 height 7
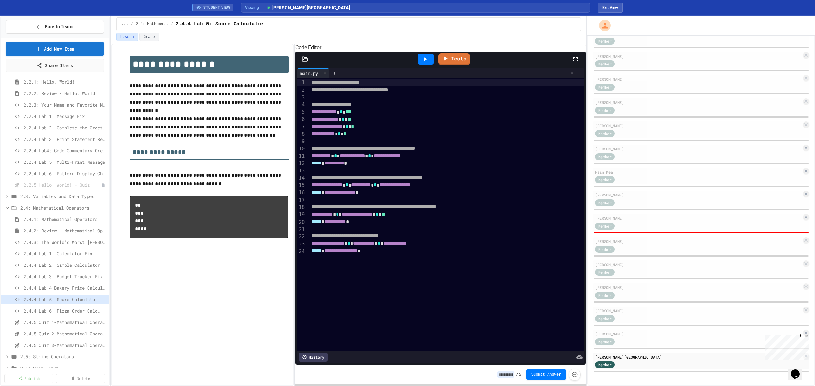
click at [62, 309] on span "2.4.4 Lab 6: Pizza Order Calculator" at bounding box center [62, 311] width 77 height 7
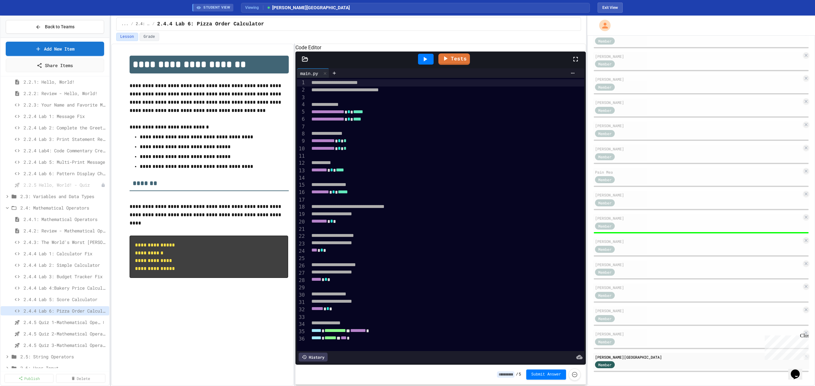
click at [71, 320] on span "2.4.5 Quiz 1-Mathematical Operators" at bounding box center [62, 322] width 77 height 7
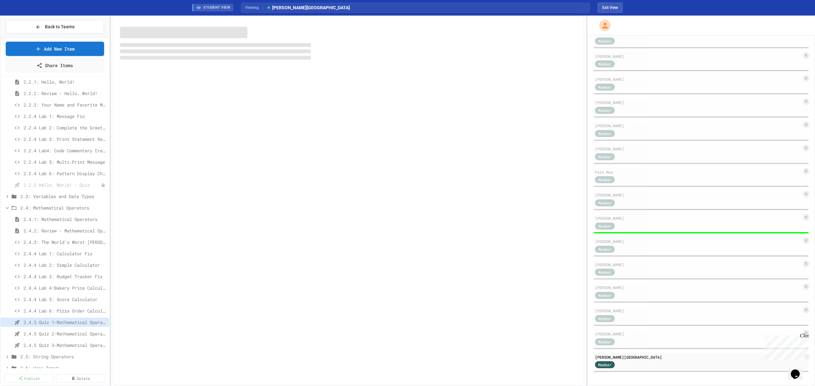
scroll to position [301, 0]
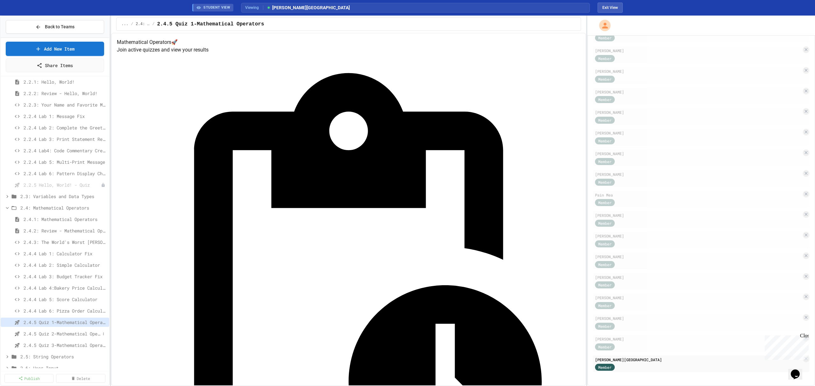
click at [70, 331] on span "2.4.5 Quiz 2-Mathematical Operators" at bounding box center [62, 334] width 77 height 7
click at [76, 344] on span "2.4.5 Quiz 3-Mathematical Operators" at bounding box center [62, 345] width 77 height 7
